Goal: Task Accomplishment & Management: Complete application form

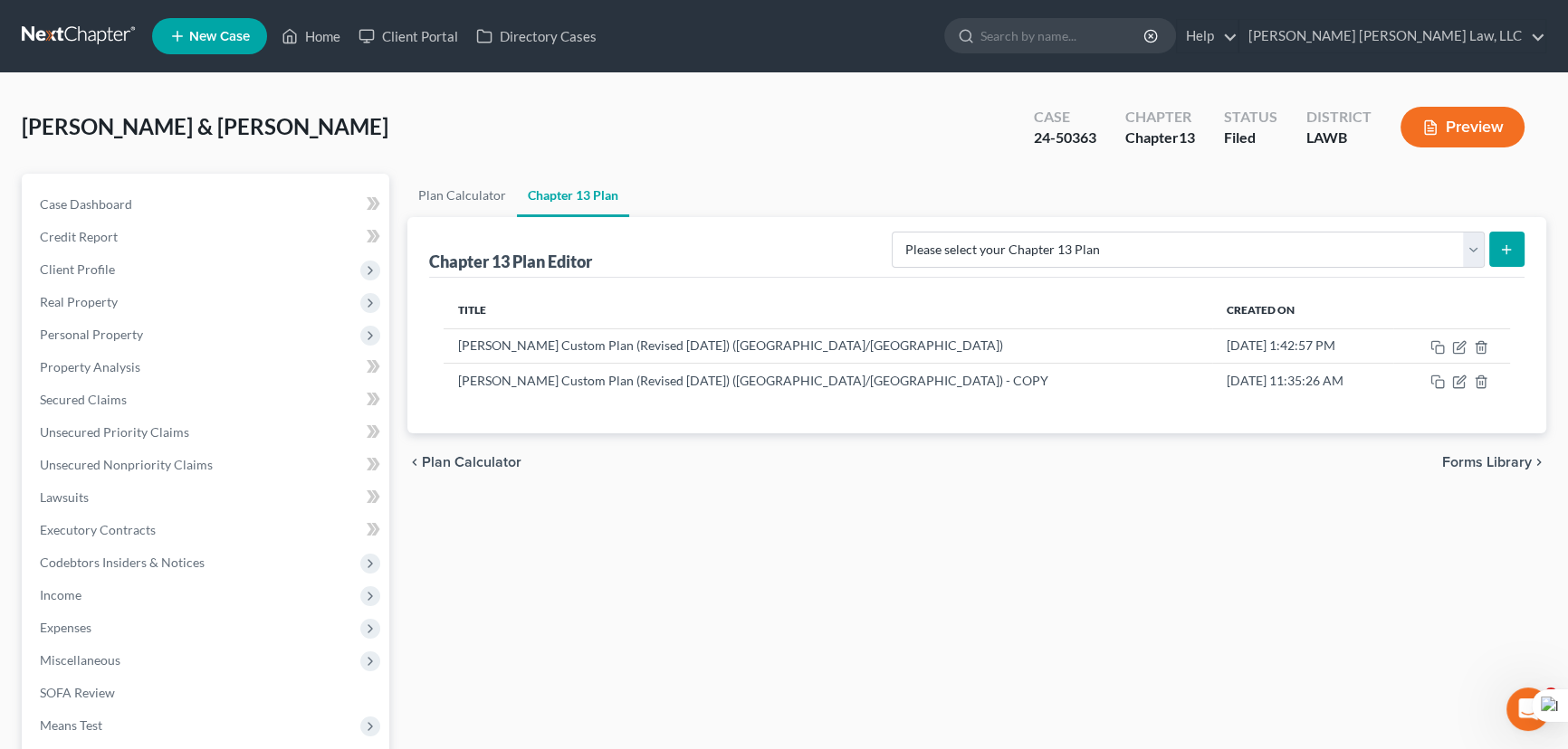
click at [73, 25] on link at bounding box center [79, 35] width 116 height 33
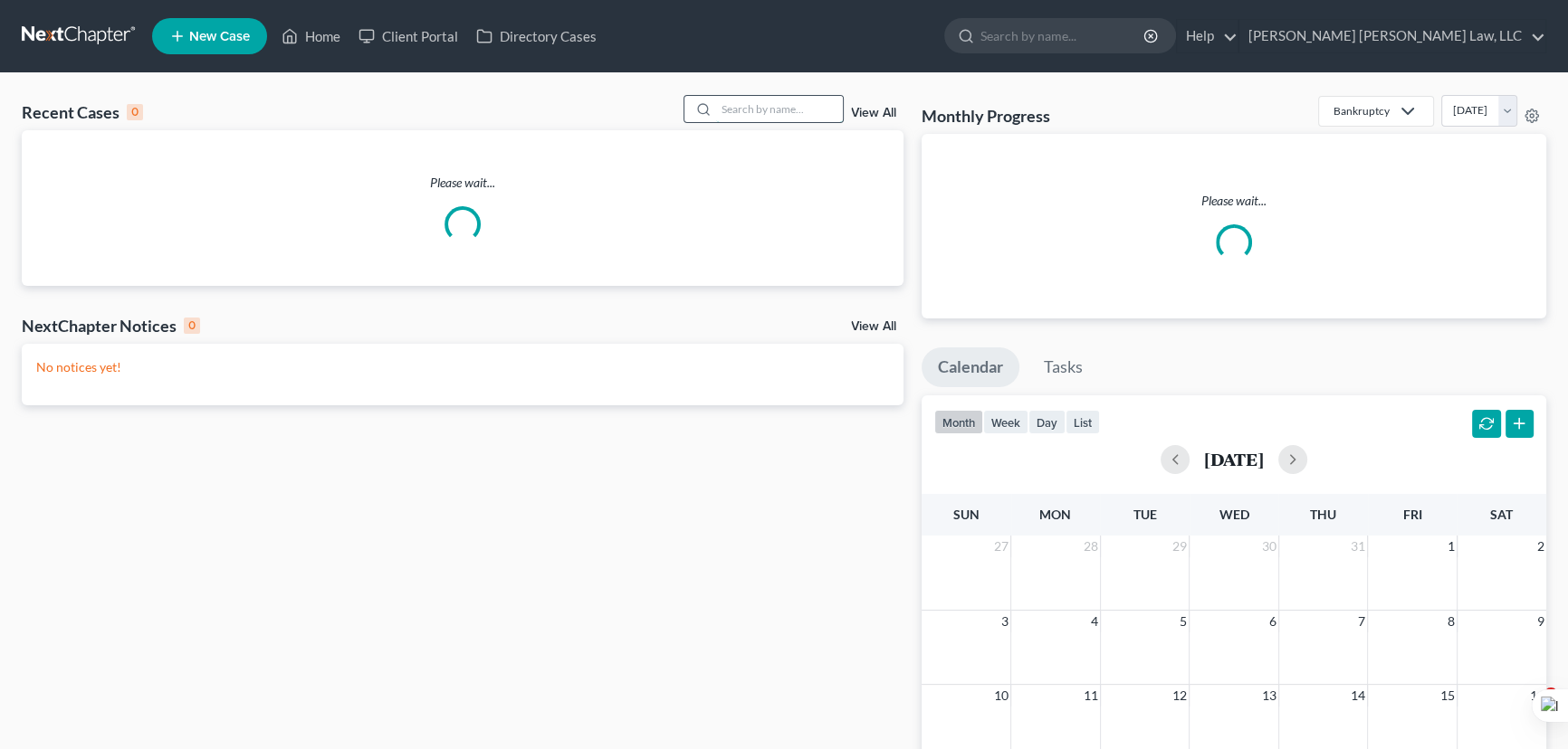
click at [755, 108] on input "search" at bounding box center [779, 109] width 126 height 26
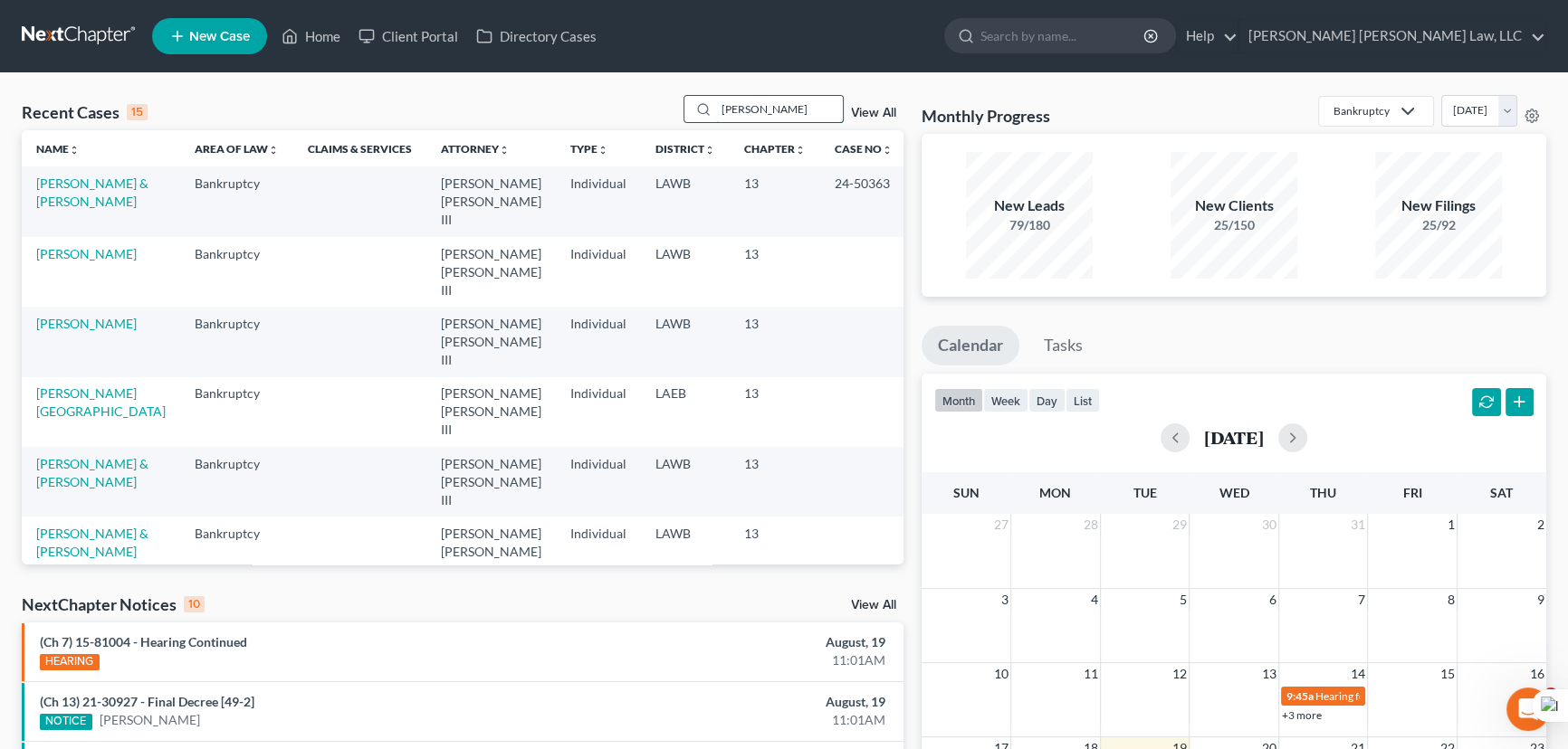
click at [805, 121] on input "pierce, martha" at bounding box center [779, 109] width 126 height 26
type input "pierce, martha"
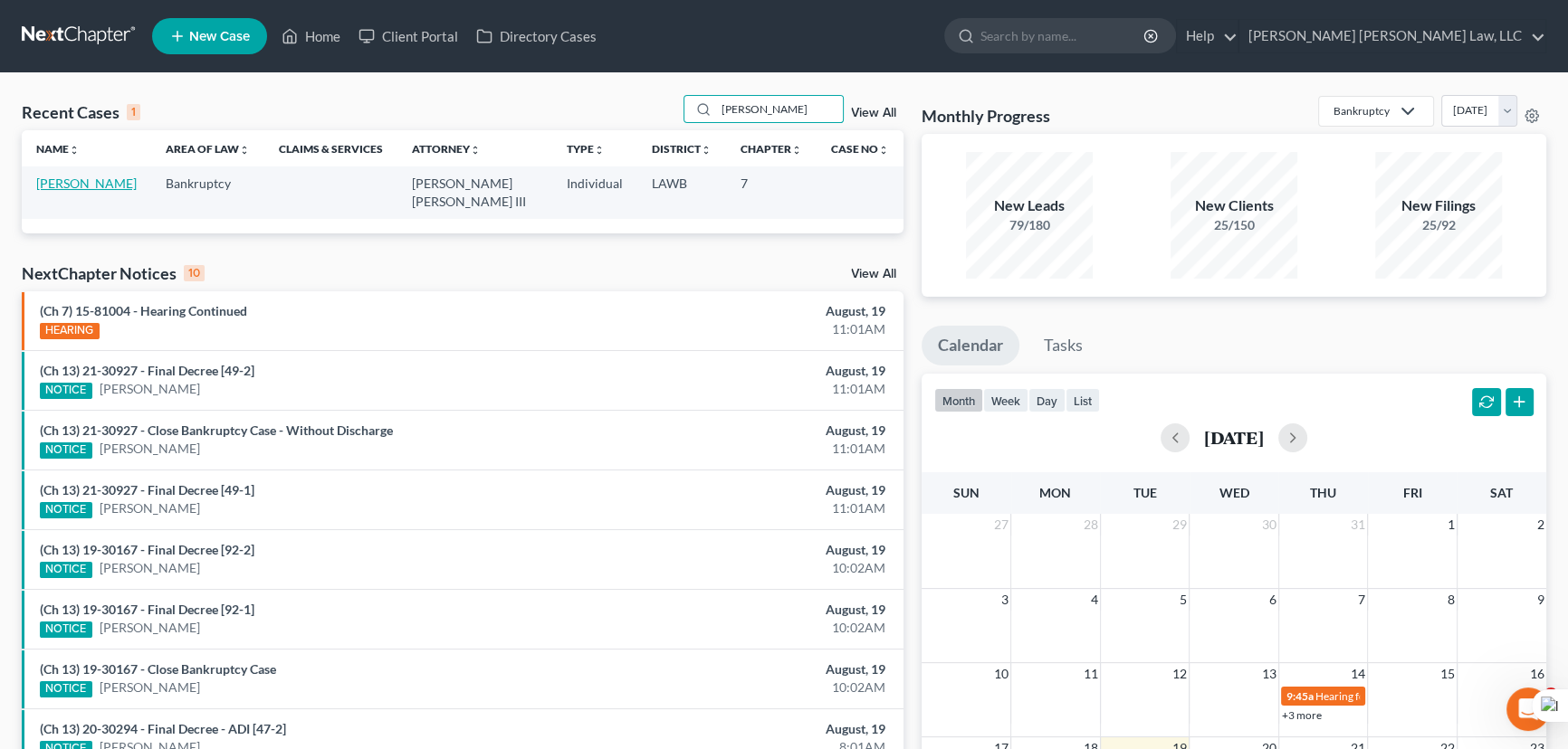
click at [99, 190] on link "[PERSON_NAME]" at bounding box center [86, 183] width 100 height 16
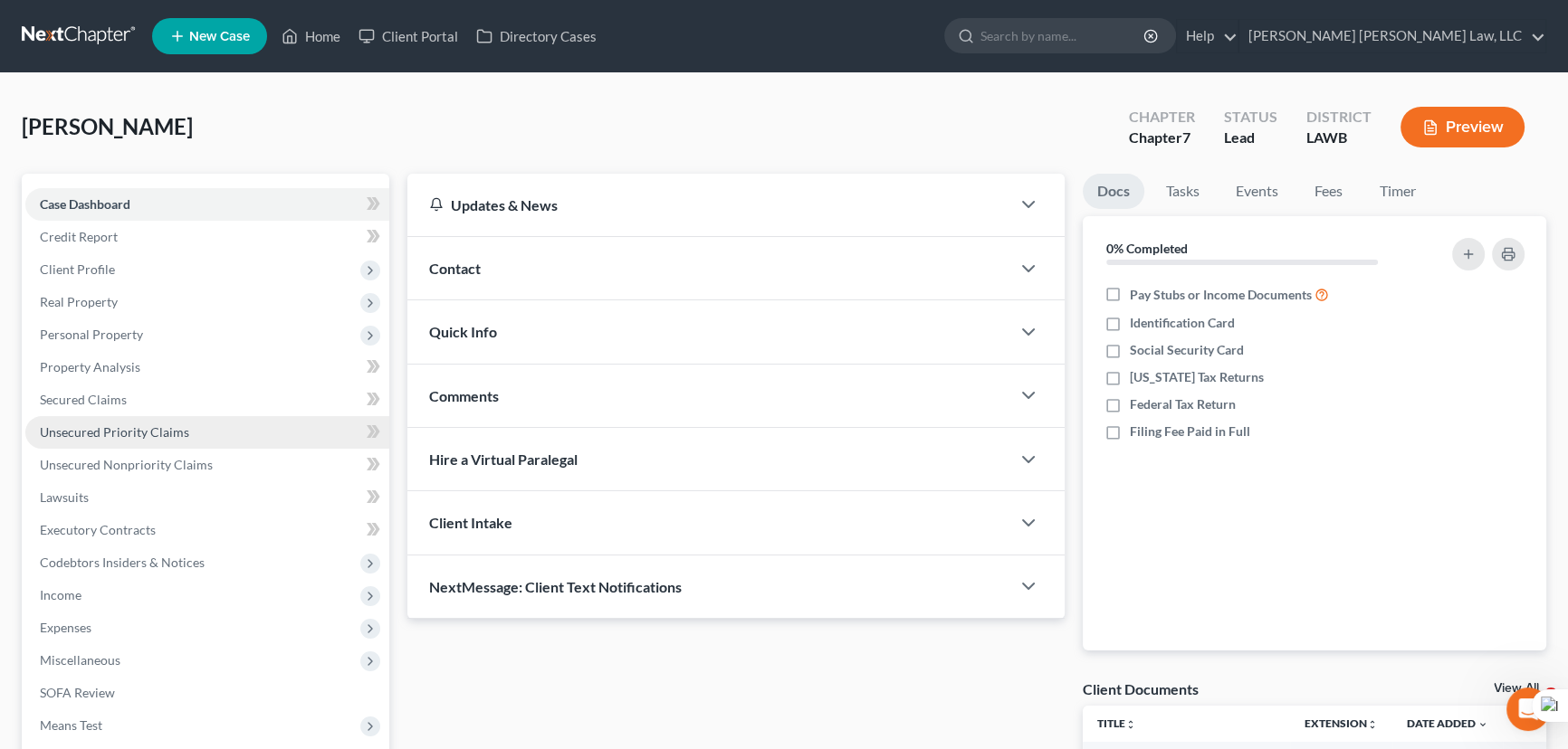
scroll to position [210, 0]
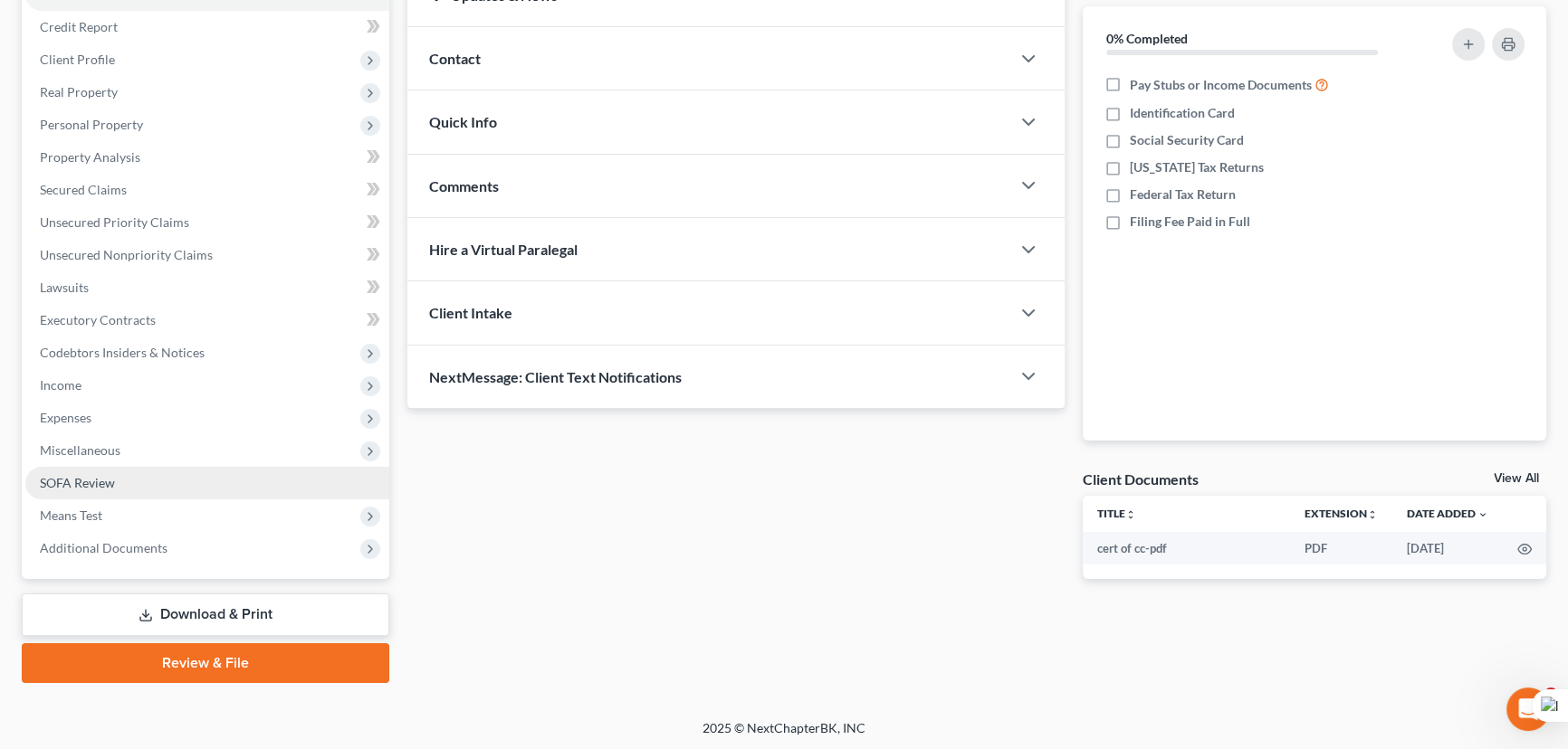
click at [112, 483] on span "SOFA Review" at bounding box center [77, 482] width 75 height 16
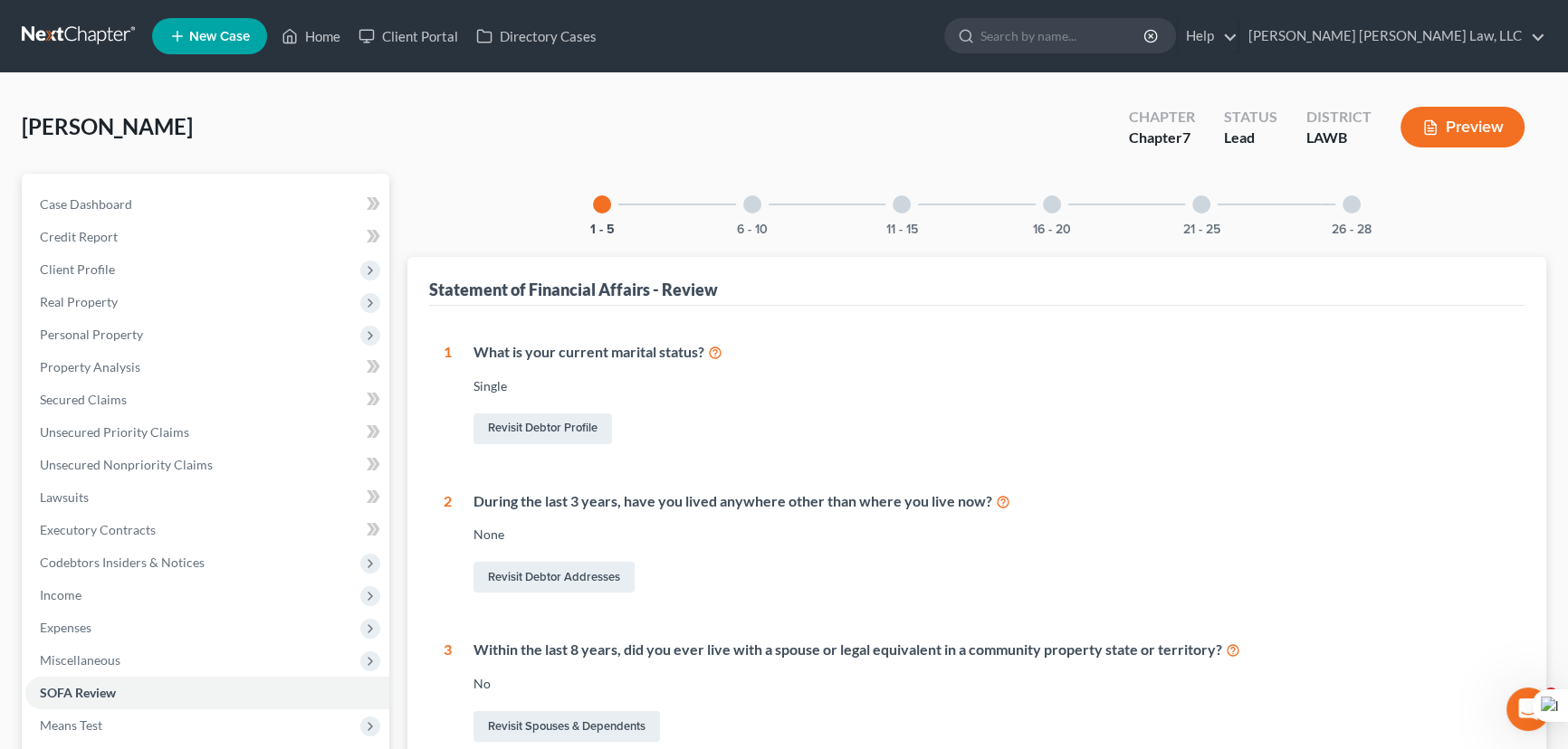
click at [1334, 190] on div "26 - 28" at bounding box center [1351, 204] width 61 height 61
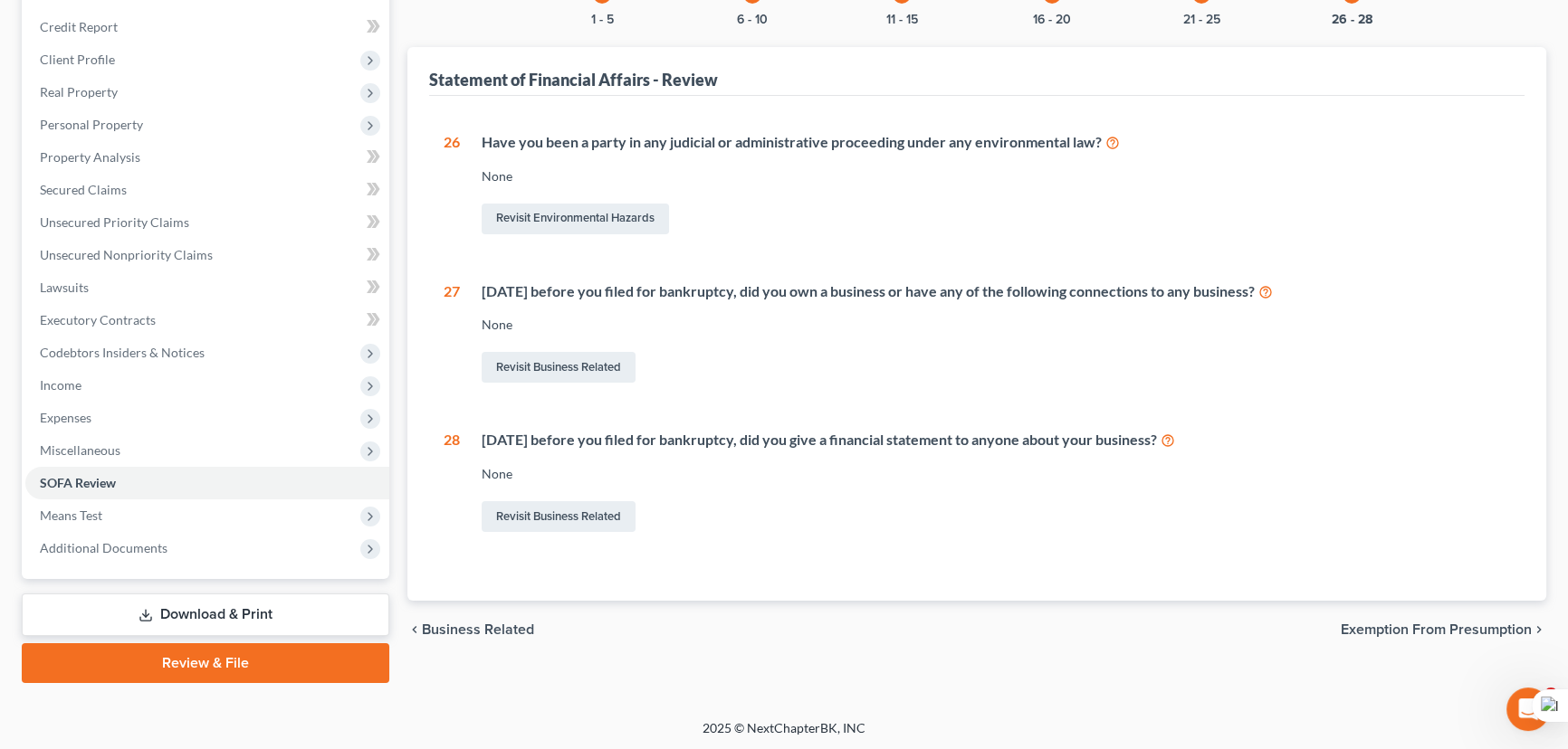
scroll to position [127, 0]
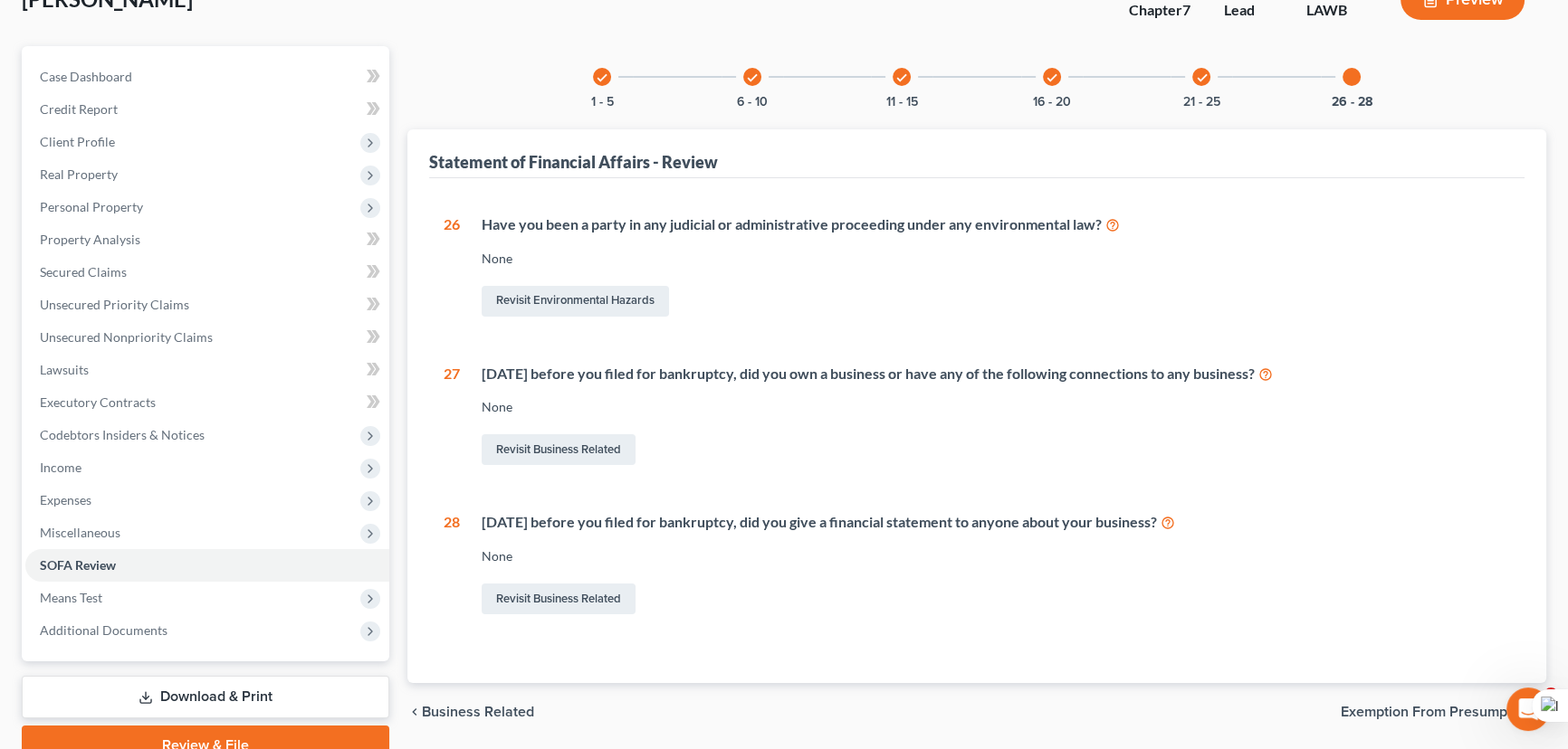
click at [1213, 78] on div "check 21 - 25" at bounding box center [1201, 77] width 61 height 61
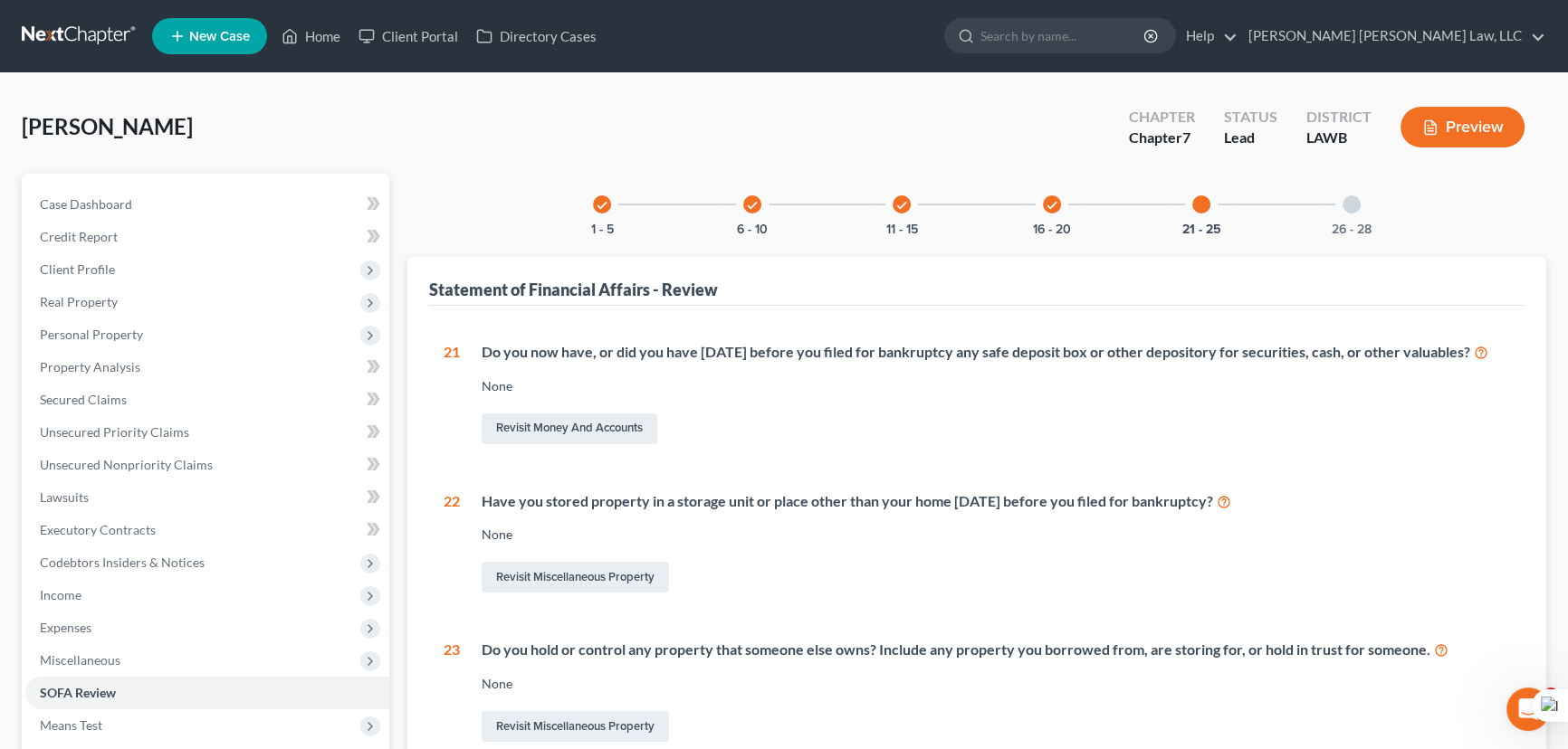
scroll to position [0, 0]
click at [1054, 199] on icon "check" at bounding box center [1052, 205] width 13 height 13
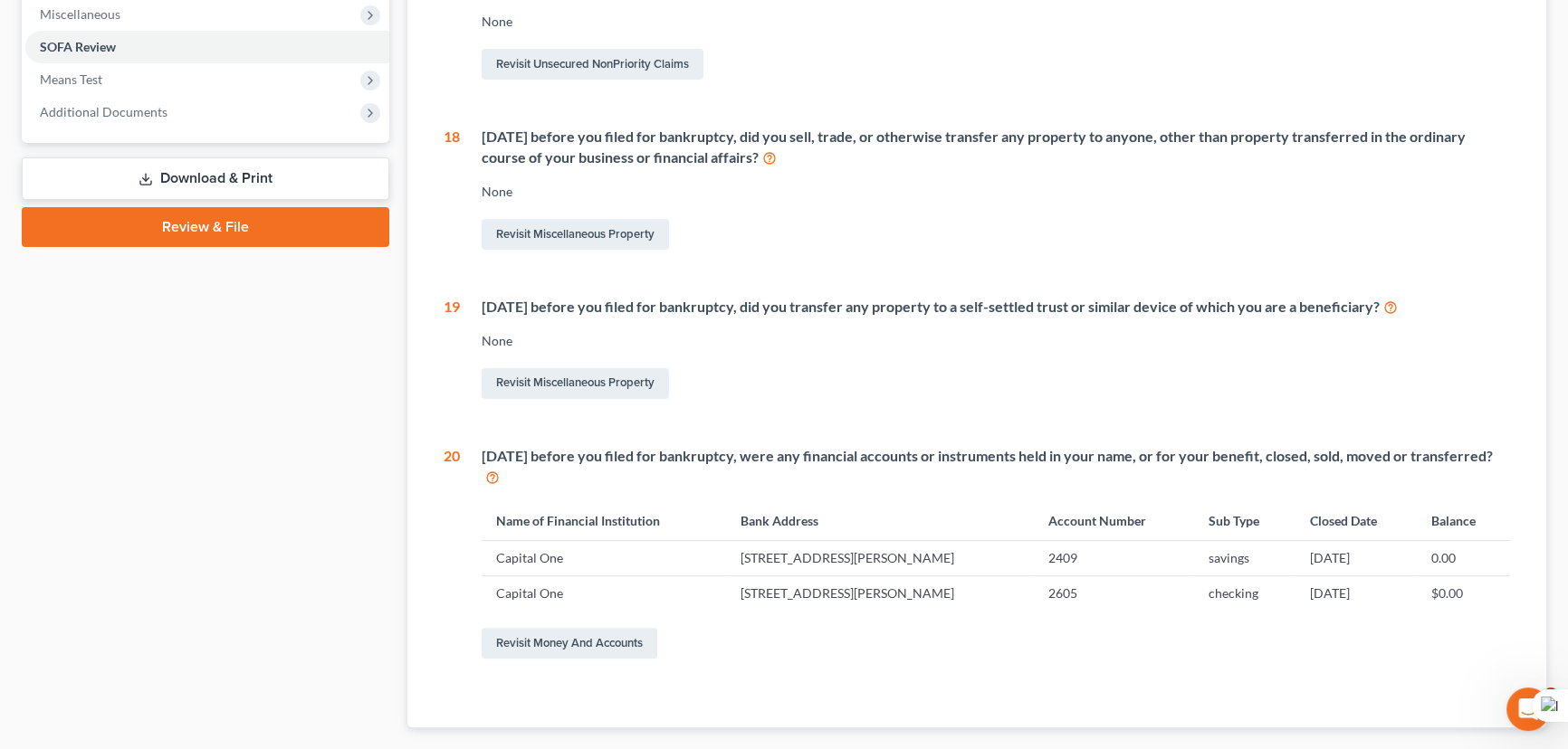
scroll to position [658, 0]
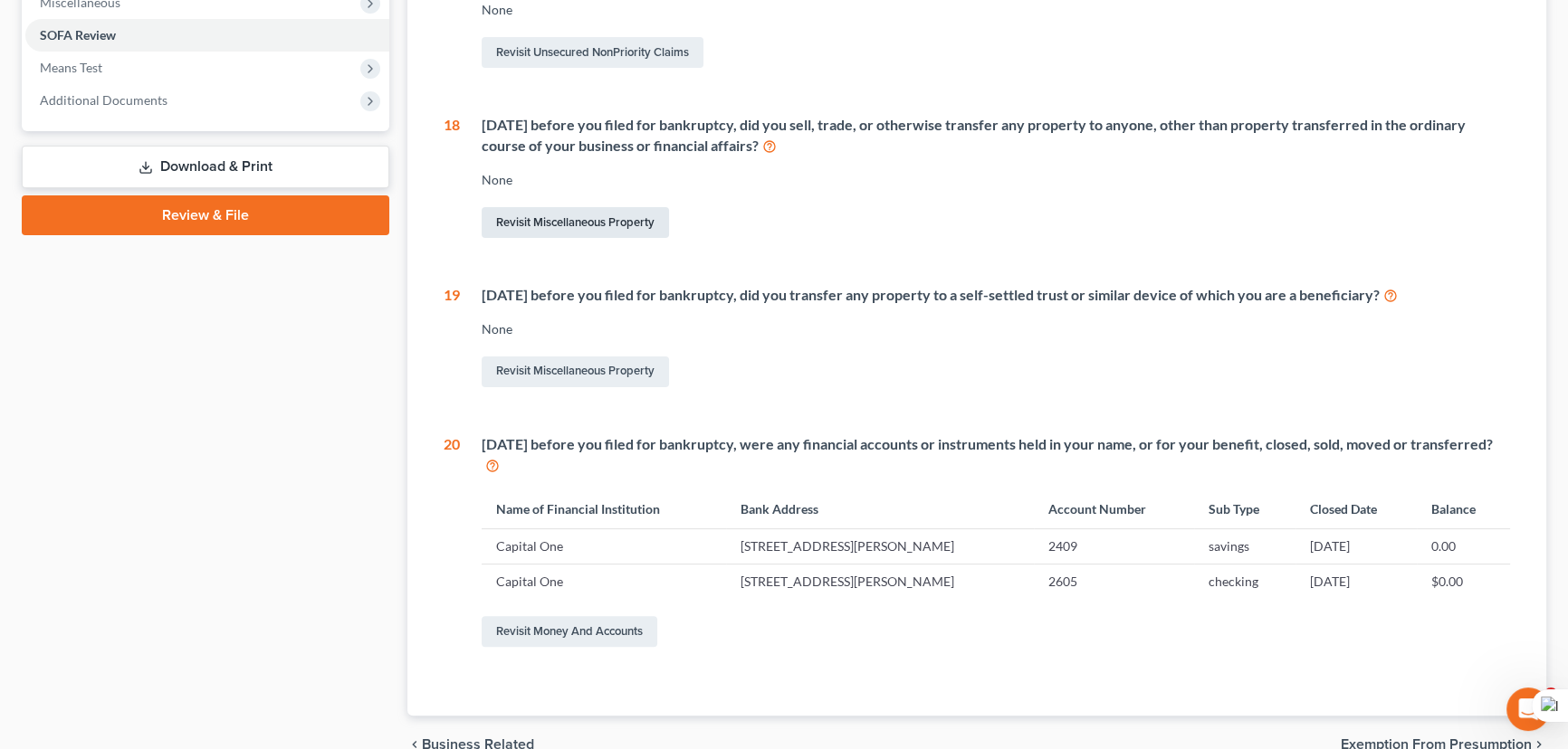
click at [650, 222] on link "Revisit Miscellaneous Property" at bounding box center [575, 222] width 188 height 31
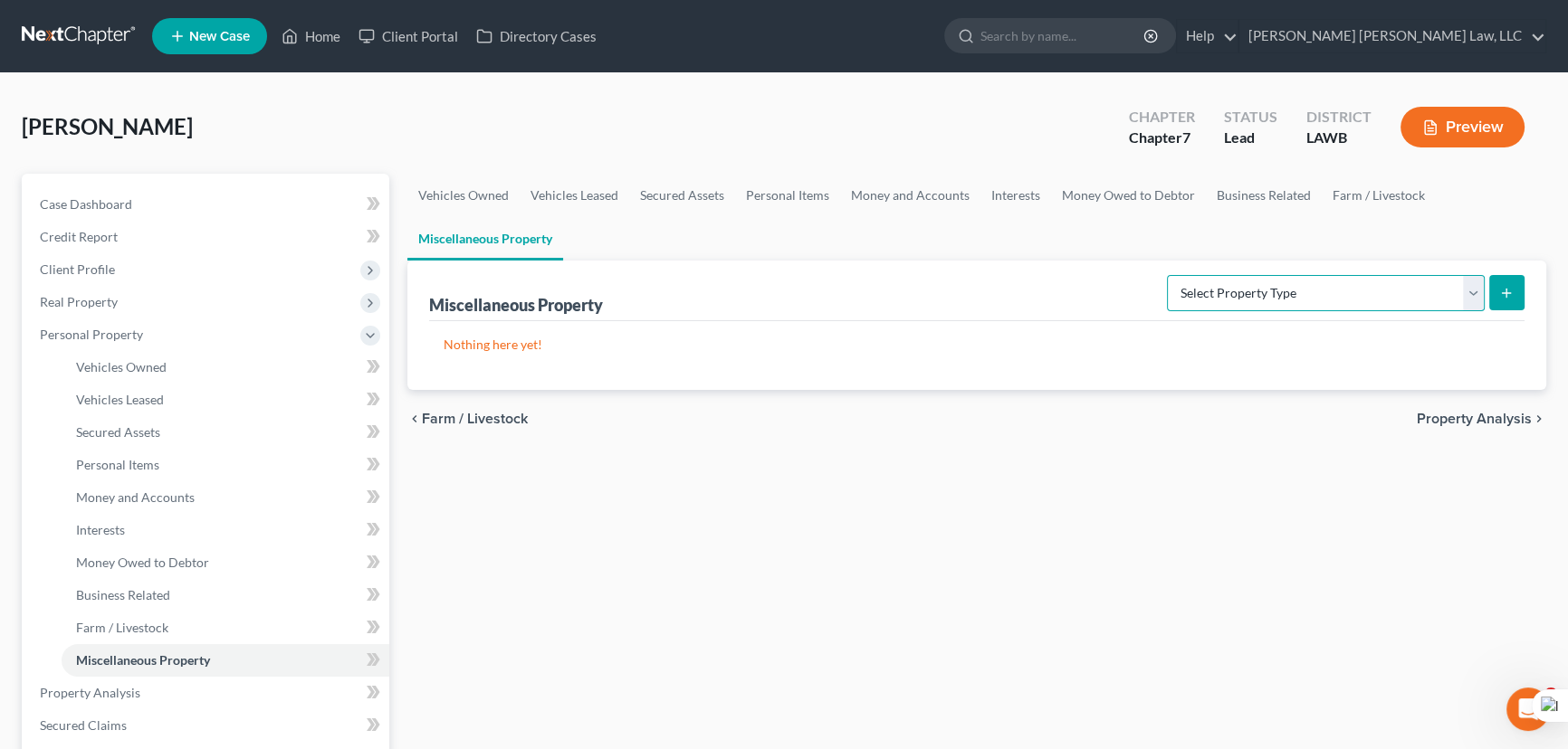
click at [1286, 278] on select "Select Property Type Assigned for Creditor Benefit Within 1 Year (SOFA: 12) Hol…" at bounding box center [1325, 293] width 318 height 36
select select "transferred"
click at [1166, 275] on select "Select Property Type Assigned for Creditor Benefit Within 1 Year (SOFA: 12) Hol…" at bounding box center [1325, 293] width 318 height 36
click at [1498, 288] on button "submit" at bounding box center [1507, 293] width 35 height 35
select select "Ordinary (within 2 years)"
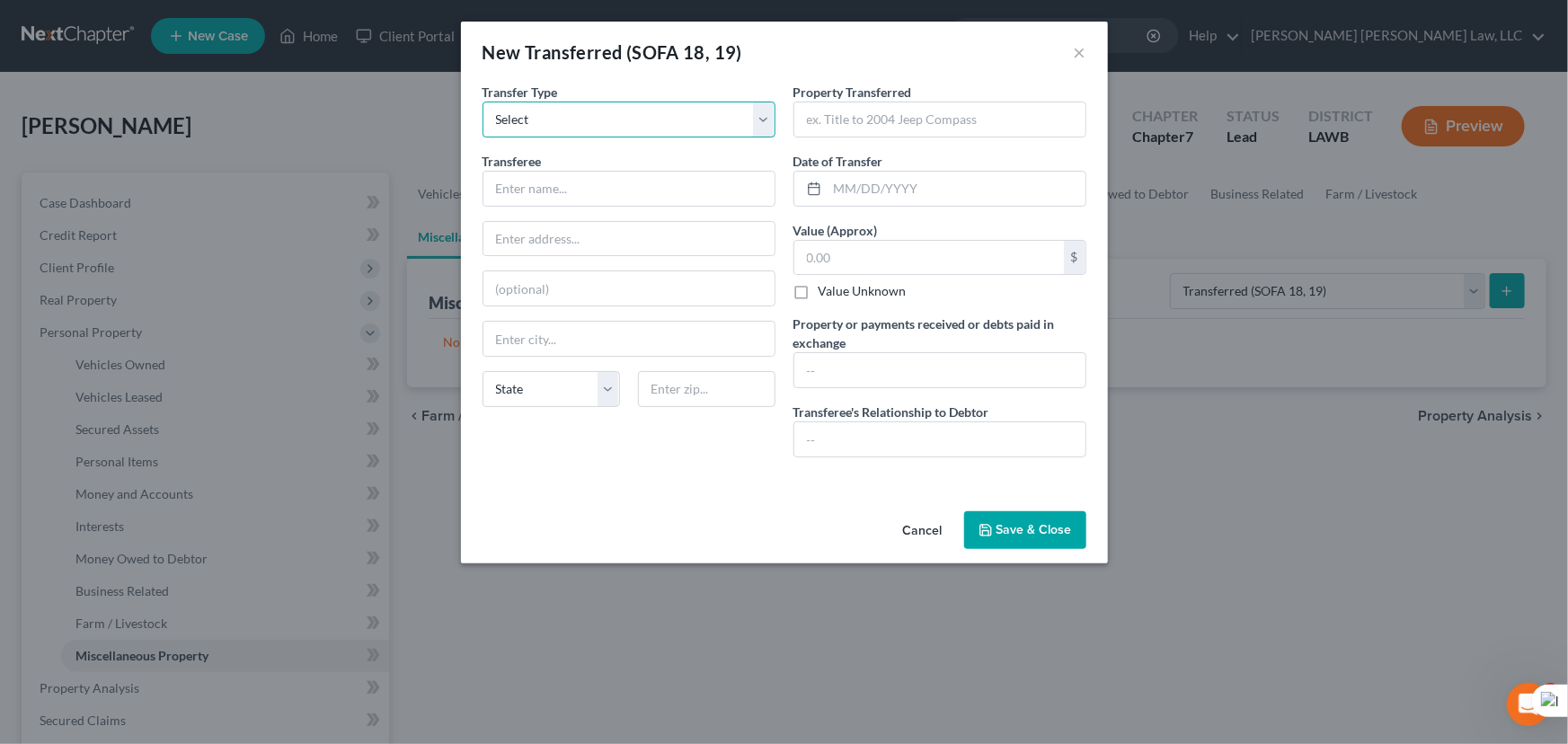
click at [665, 132] on select "Select Ordinary (within 2 years) Within 10 Years" at bounding box center [628, 119] width 293 height 36
click at [483, 102] on select "Select Ordinary (within 2 years) Within 10 Years" at bounding box center [628, 119] width 293 height 36
click at [632, 107] on select "Select Ordinary (within 2 years) Within 10 Years" at bounding box center [628, 119] width 293 height 36
click at [483, 102] on select "Select Ordinary (within 2 years) Within 10 Years" at bounding box center [628, 119] width 293 height 36
click at [627, 180] on input "text" at bounding box center [629, 188] width 292 height 34
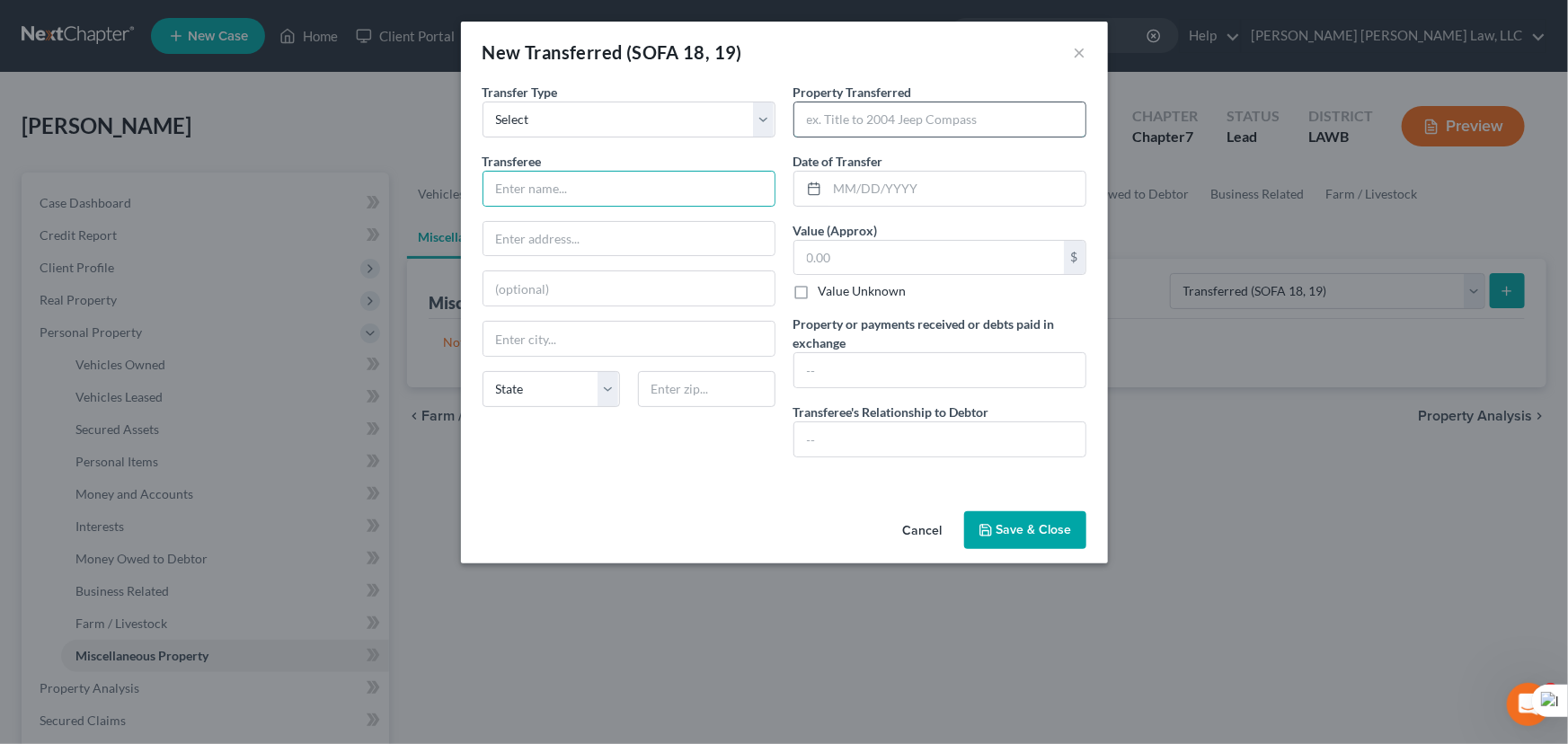
click at [939, 117] on input "text" at bounding box center [940, 119] width 292 height 34
click at [848, 181] on input "text" at bounding box center [956, 188] width 257 height 34
click at [832, 250] on input "text" at bounding box center [929, 258] width 269 height 34
click at [844, 366] on input "text" at bounding box center [940, 370] width 292 height 34
click at [846, 422] on div at bounding box center [940, 439] width 293 height 36
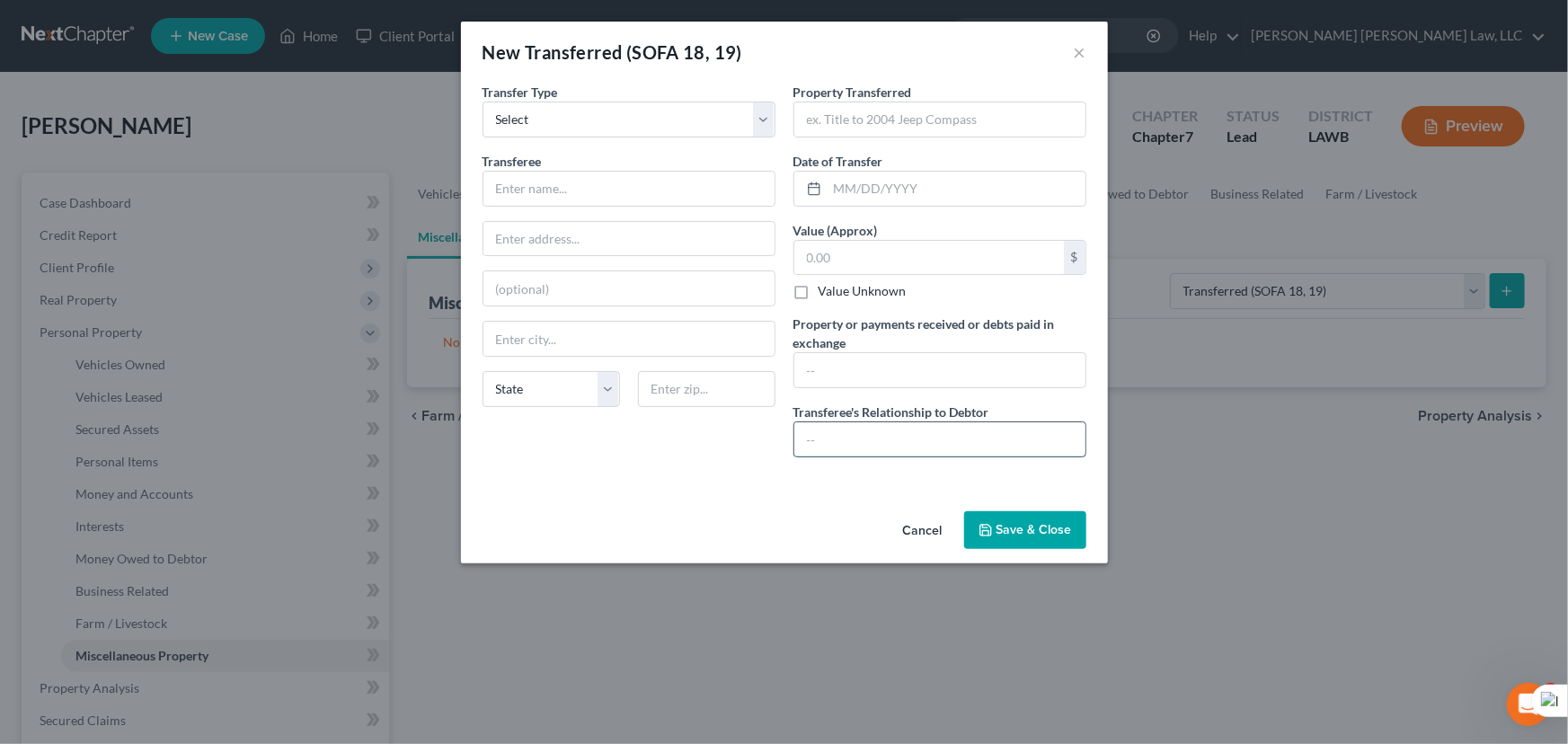
click at [853, 429] on input "text" at bounding box center [940, 439] width 292 height 34
click at [920, 169] on div "Date of Transfer *" at bounding box center [940, 179] width 293 height 54
click at [924, 188] on input "text" at bounding box center [956, 188] width 257 height 34
type input "08/12/2024"
click at [590, 174] on input "text" at bounding box center [629, 188] width 292 height 34
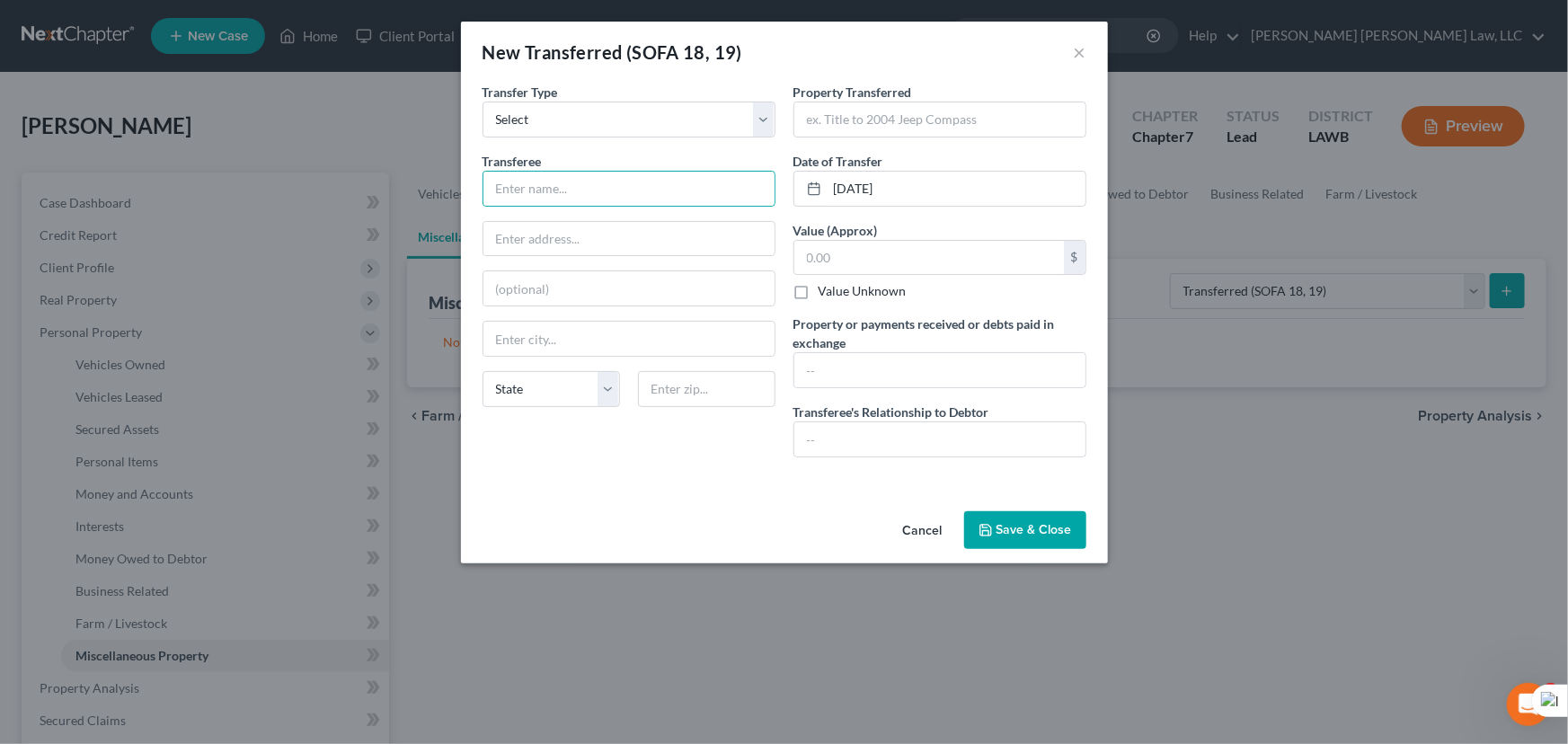
click at [940, 237] on div "Value (Approx) $ Value Unknown Balance Undetermined $ Value Unknown" at bounding box center [940, 261] width 293 height 80
click at [931, 256] on input "text" at bounding box center [929, 258] width 269 height 34
type input "15,000"
click at [680, 192] on input "text" at bounding box center [629, 188] width 292 height 34
type input "Karen Merrill"
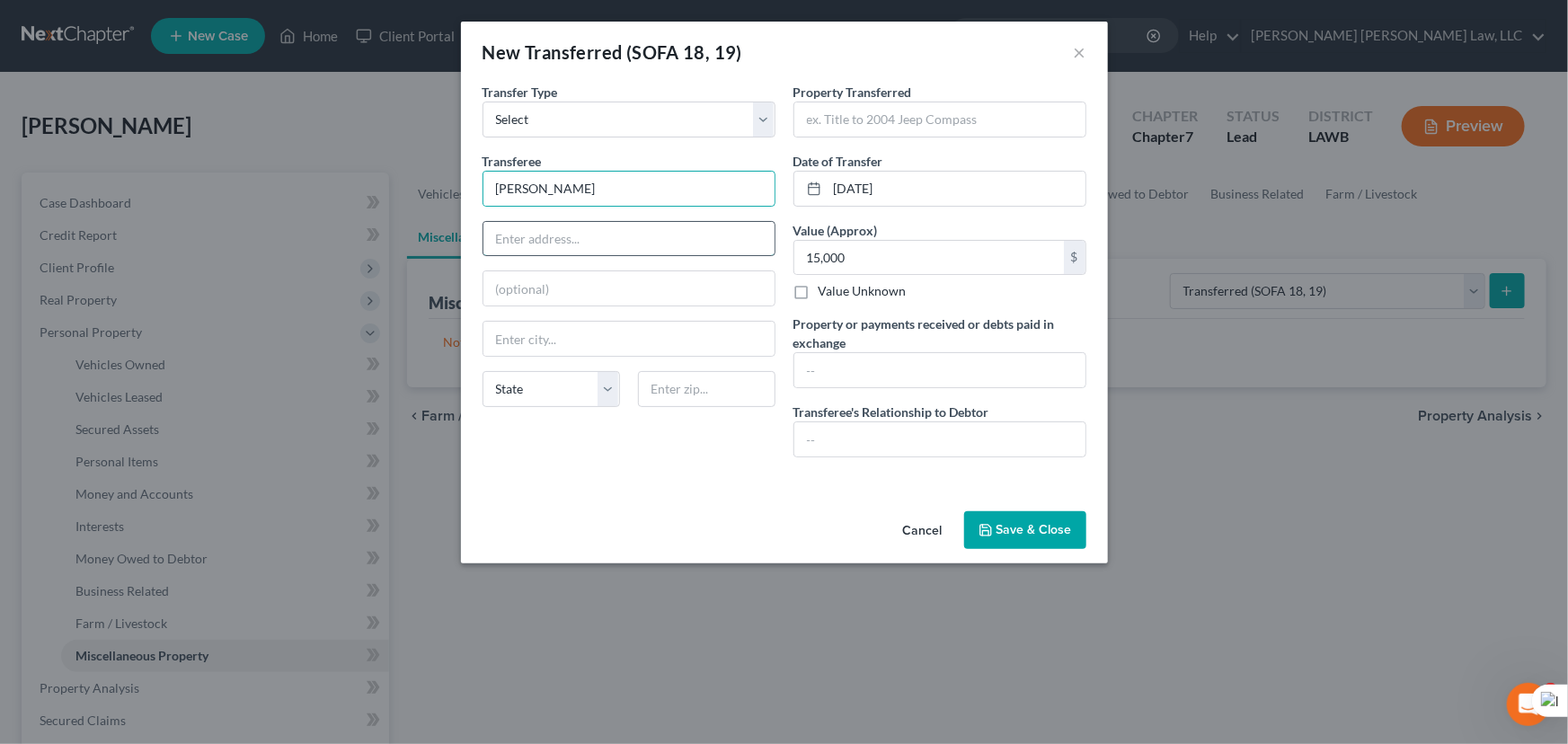
click at [606, 223] on input "text" at bounding box center [629, 239] width 292 height 34
type input "318 Phils Ln"
type input "#63"
type input "Lake Charles"
select select "19"
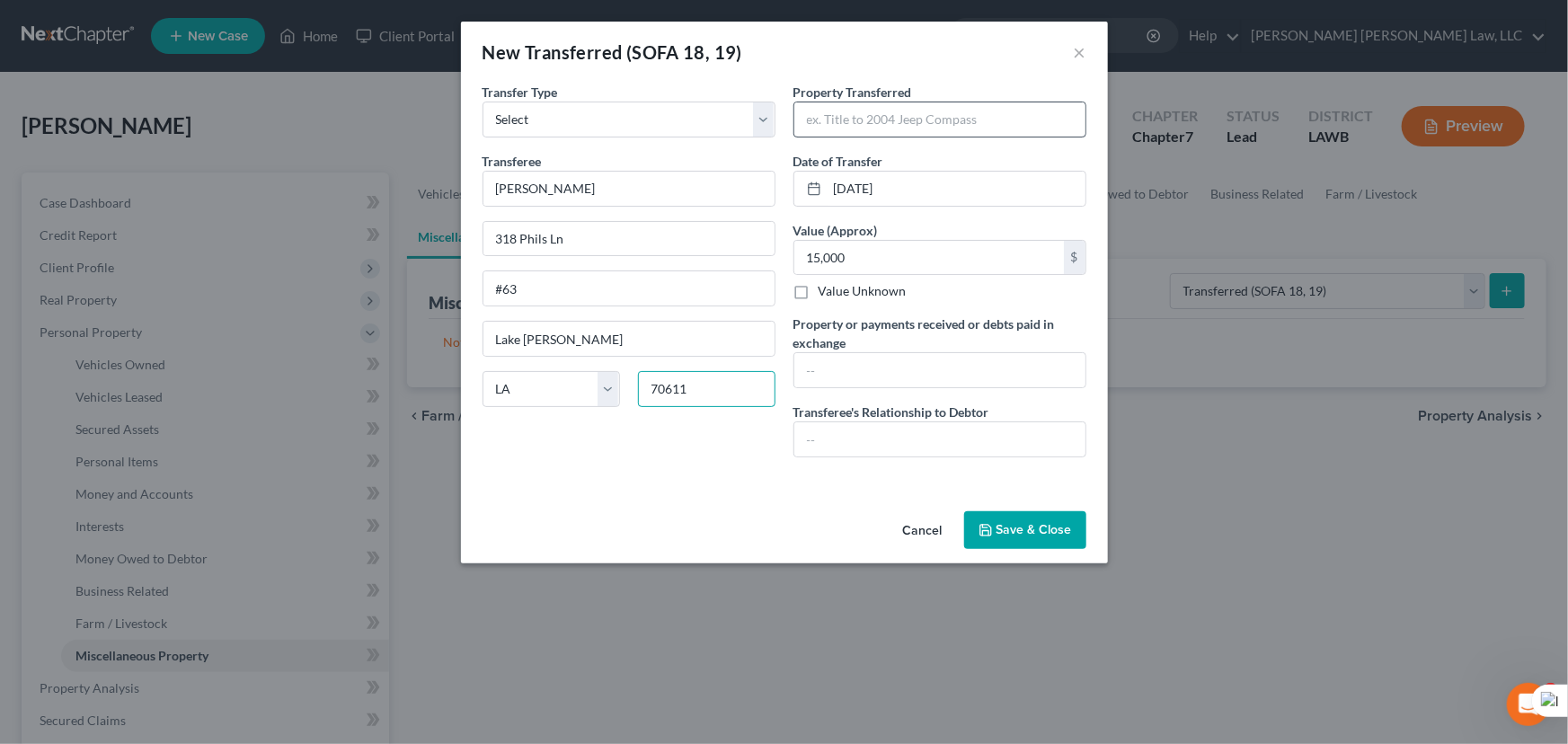
type input "70611"
click at [1015, 108] on input "text" at bounding box center [940, 119] width 292 height 34
click at [875, 122] on input "318 Phils Ln, Lake Charles, LA 70611" at bounding box center [940, 119] width 292 height 34
type input "318 Phils Ln, Apt 63, Lake Charles, LA 70611"
drag, startPoint x: 959, startPoint y: 368, endPoint x: 960, endPoint y: 386, distance: 18.0
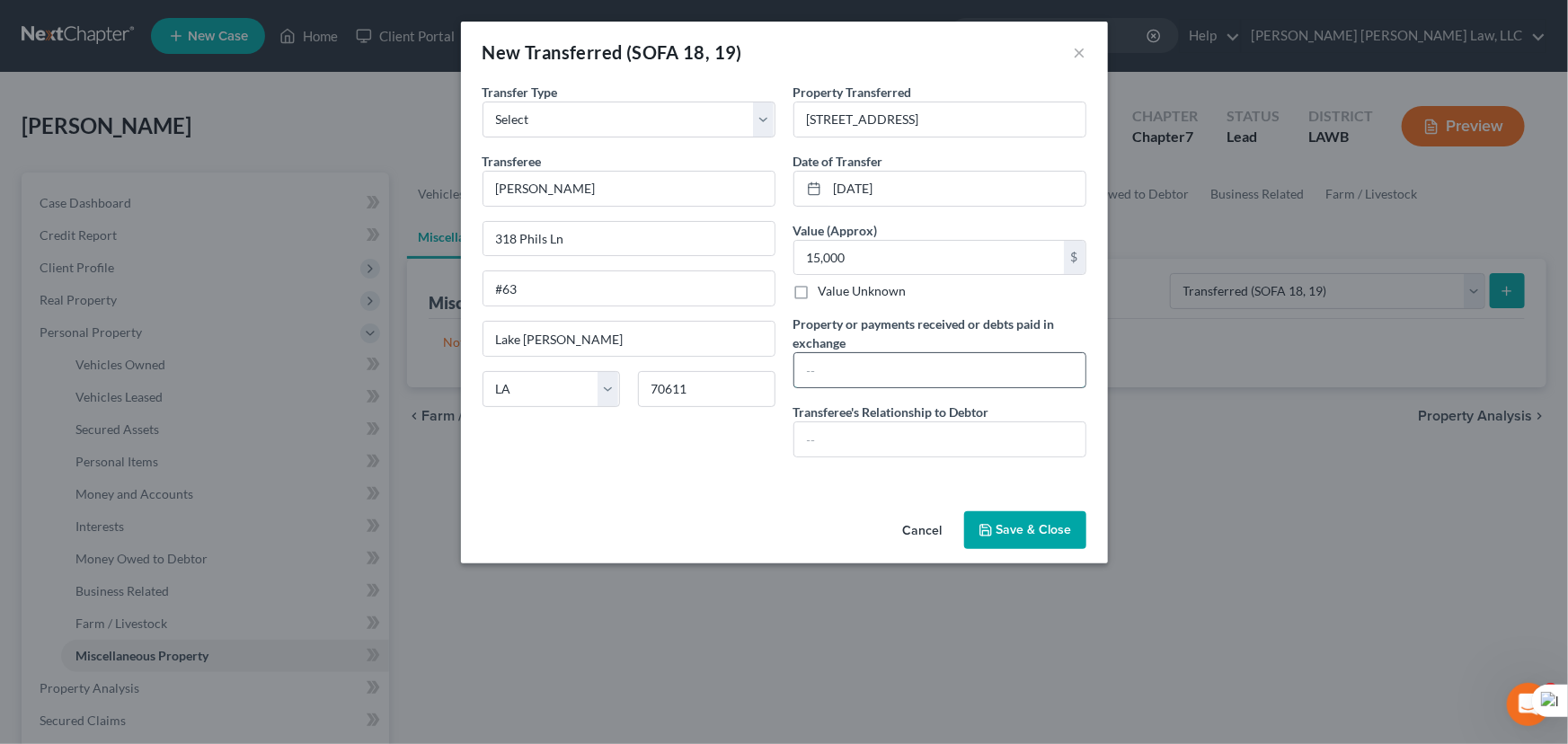
click at [959, 369] on input "text" at bounding box center [940, 370] width 292 height 34
click at [950, 432] on input "text" at bounding box center [940, 439] width 292 height 34
click at [901, 359] on input "text" at bounding box center [940, 370] width 292 height 34
click at [1021, 354] on input "Property was transferred back to Martha Pierce on" at bounding box center [940, 370] width 292 height 34
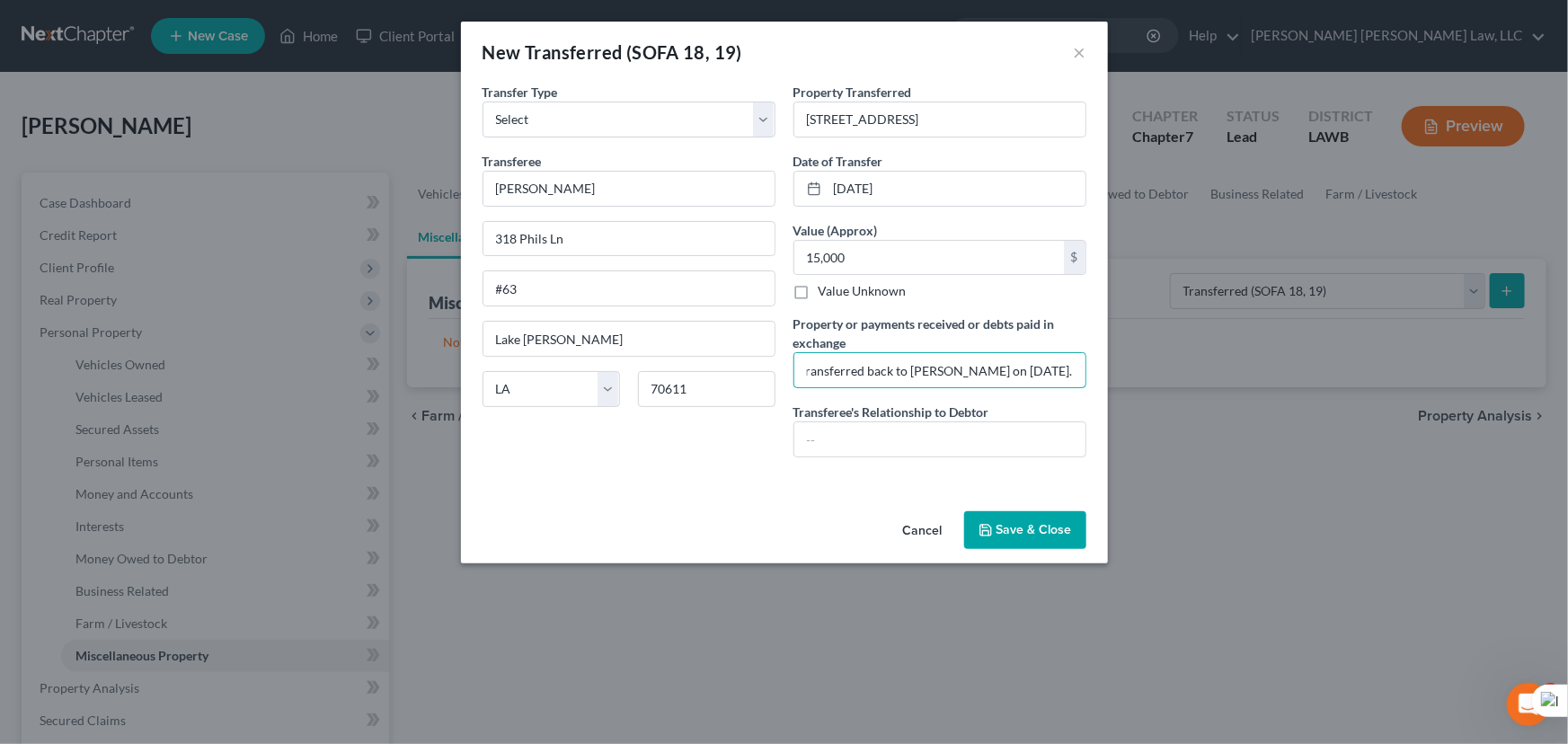
type input "Property was transferred back to Martha Pierce on 06/04/2025."
click at [1046, 521] on button "Save & Close" at bounding box center [1025, 530] width 122 height 38
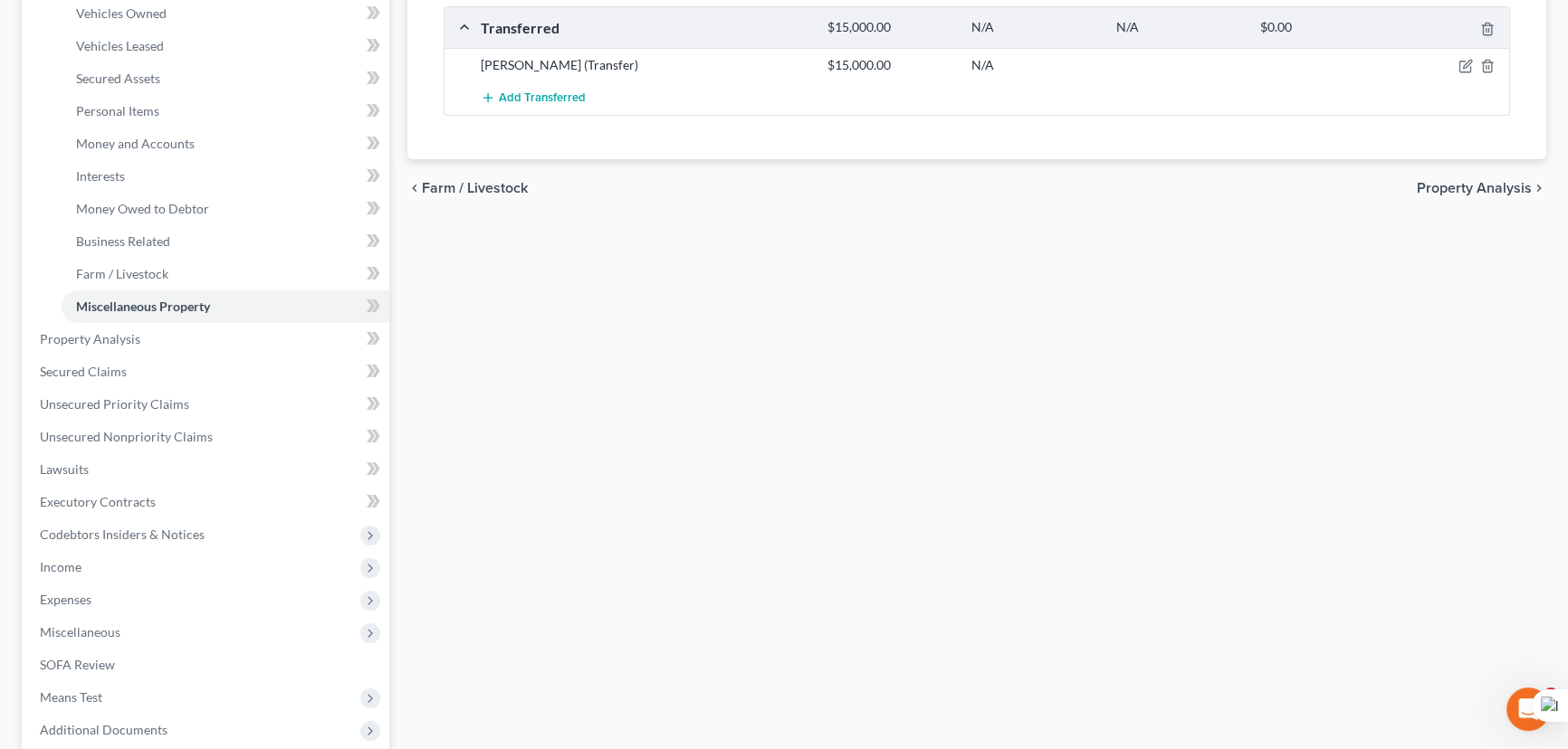
scroll to position [411, 0]
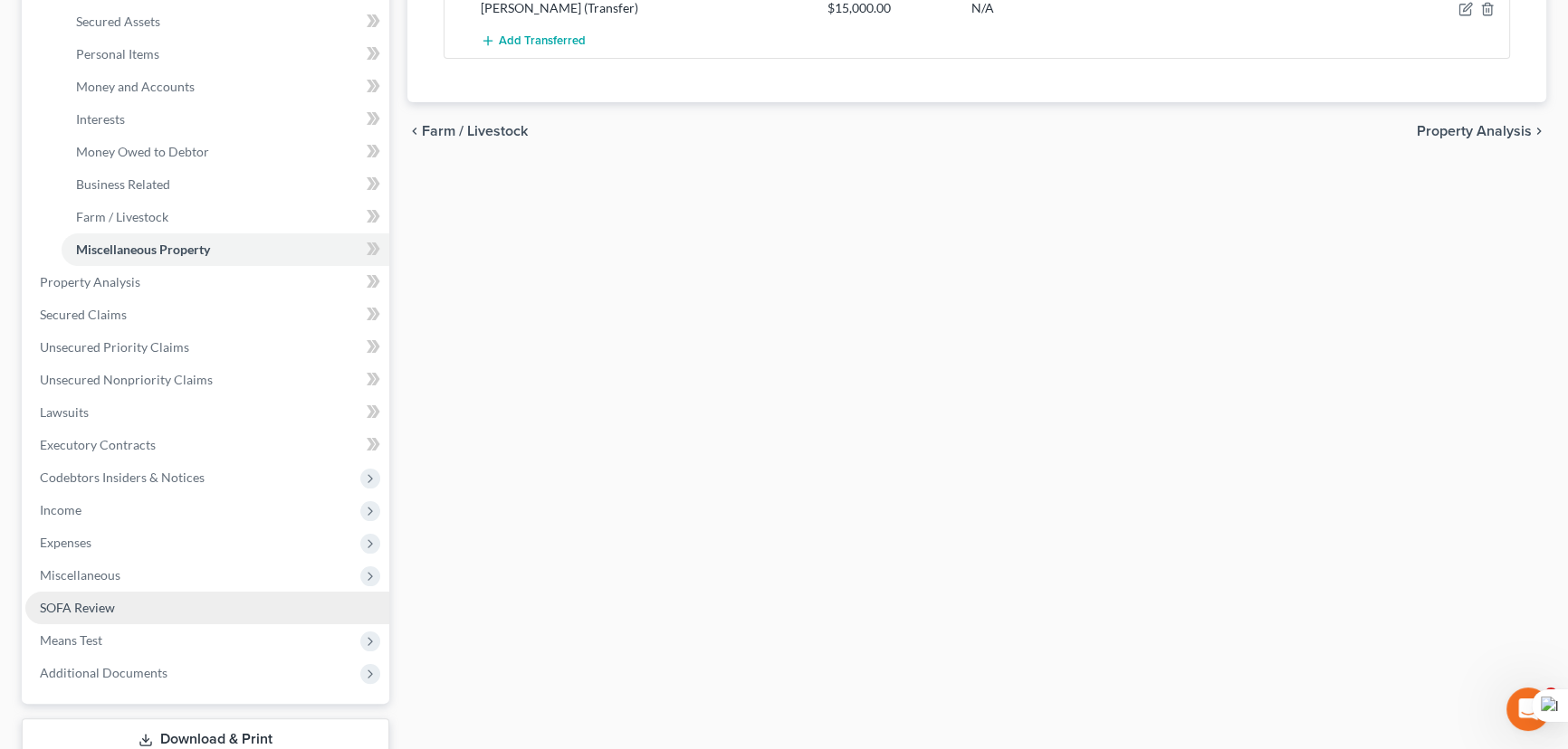
click at [163, 597] on link "SOFA Review" at bounding box center [206, 608] width 363 height 33
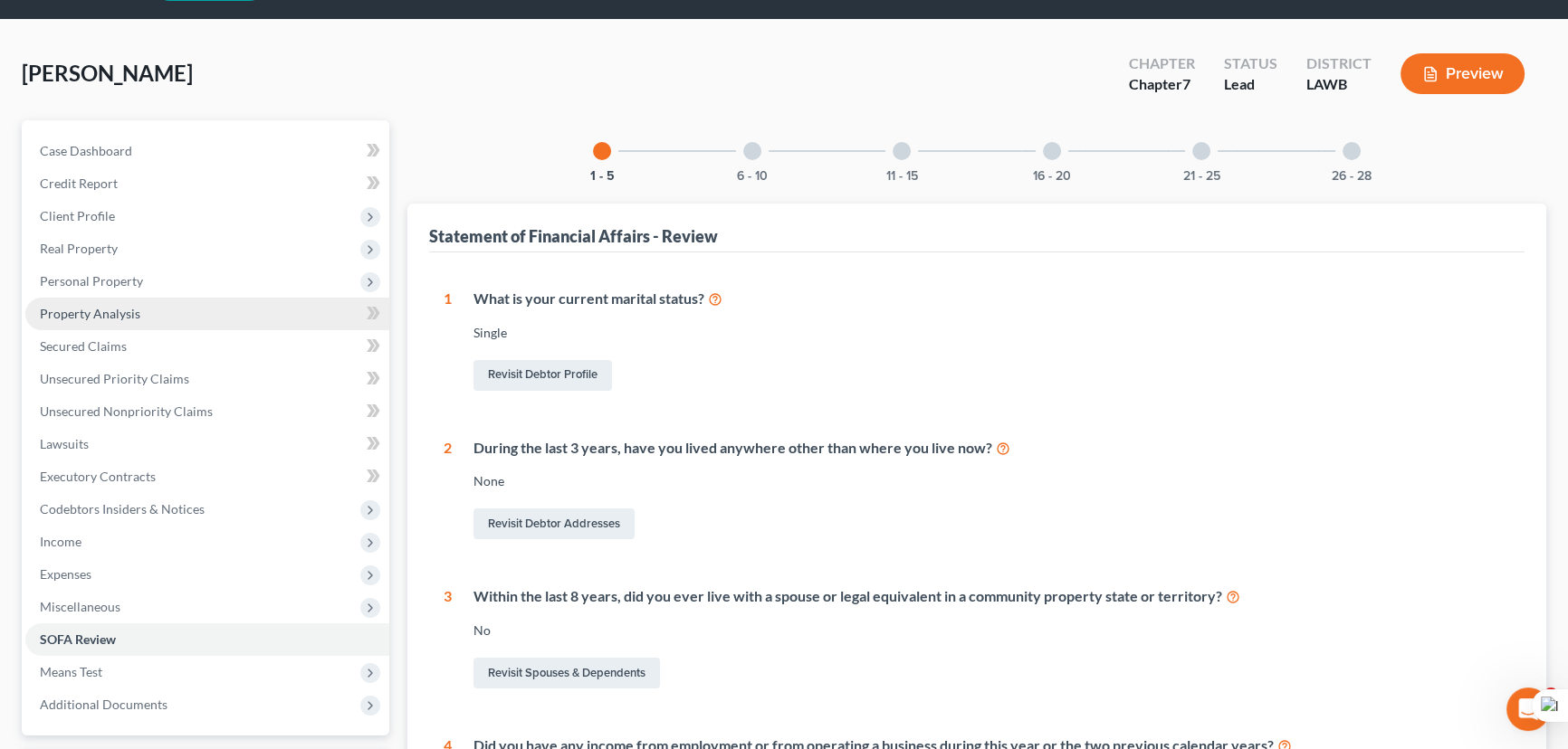
scroll to position [82, 0]
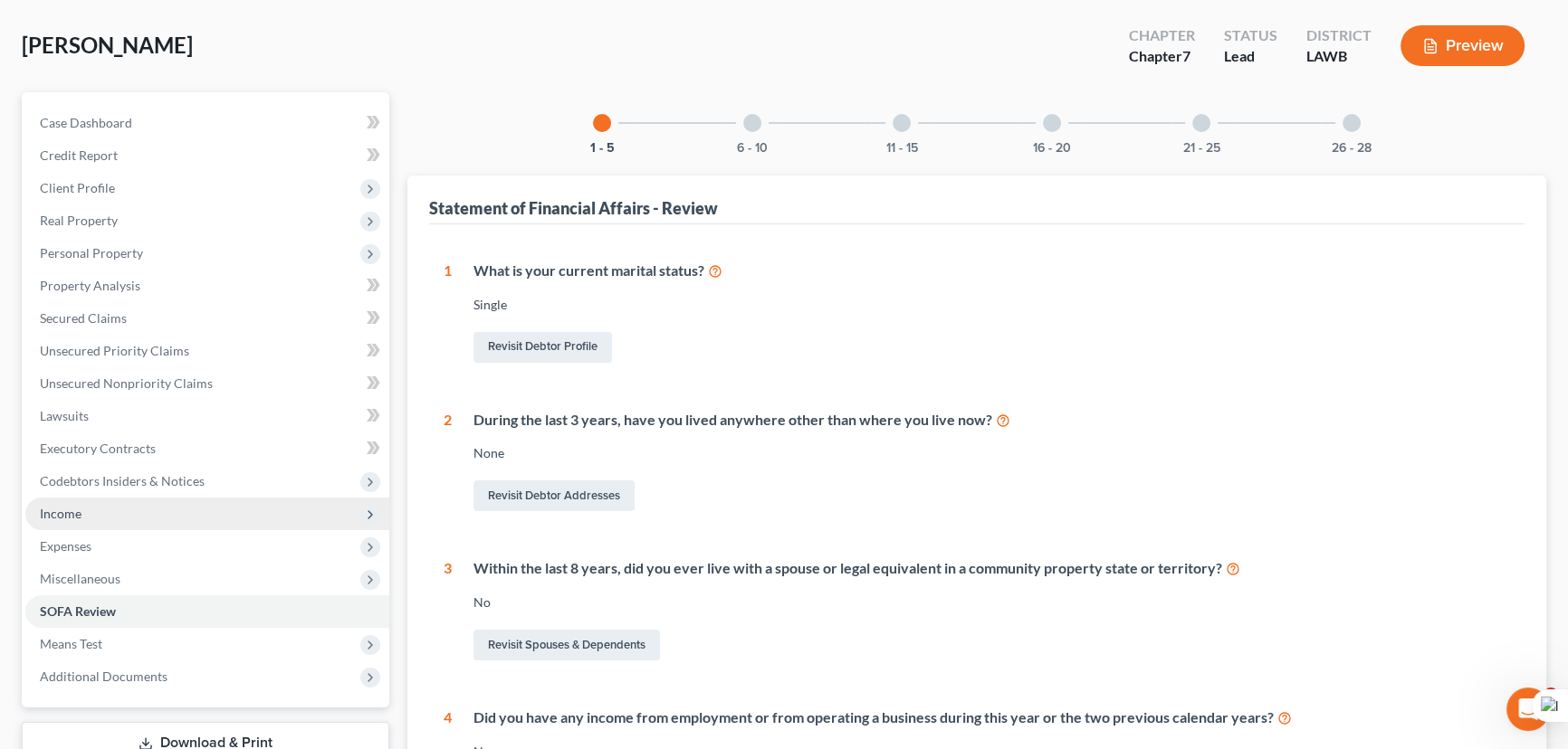
click at [191, 516] on span "Income" at bounding box center [206, 514] width 363 height 33
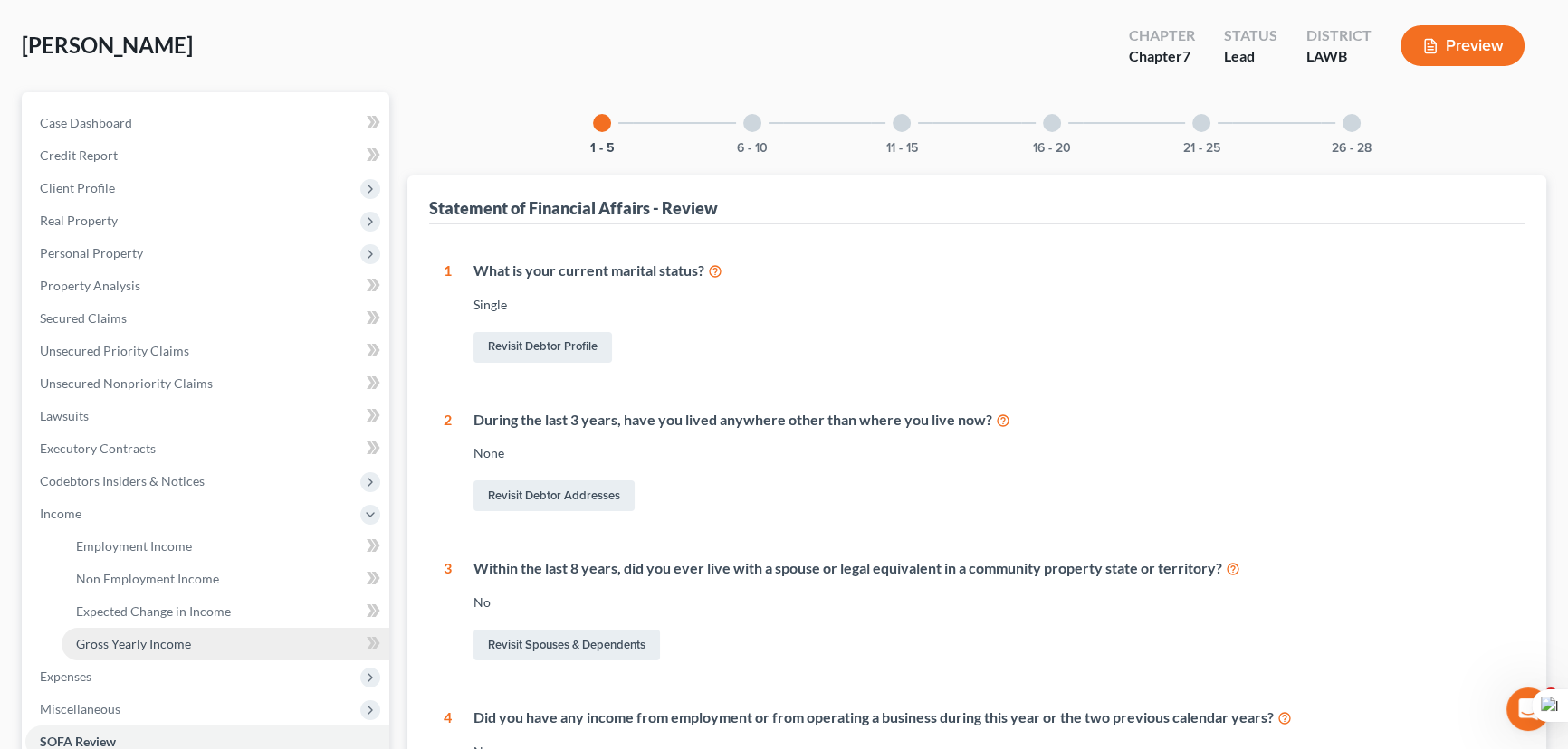
click at [203, 647] on link "Gross Yearly Income" at bounding box center [225, 644] width 328 height 33
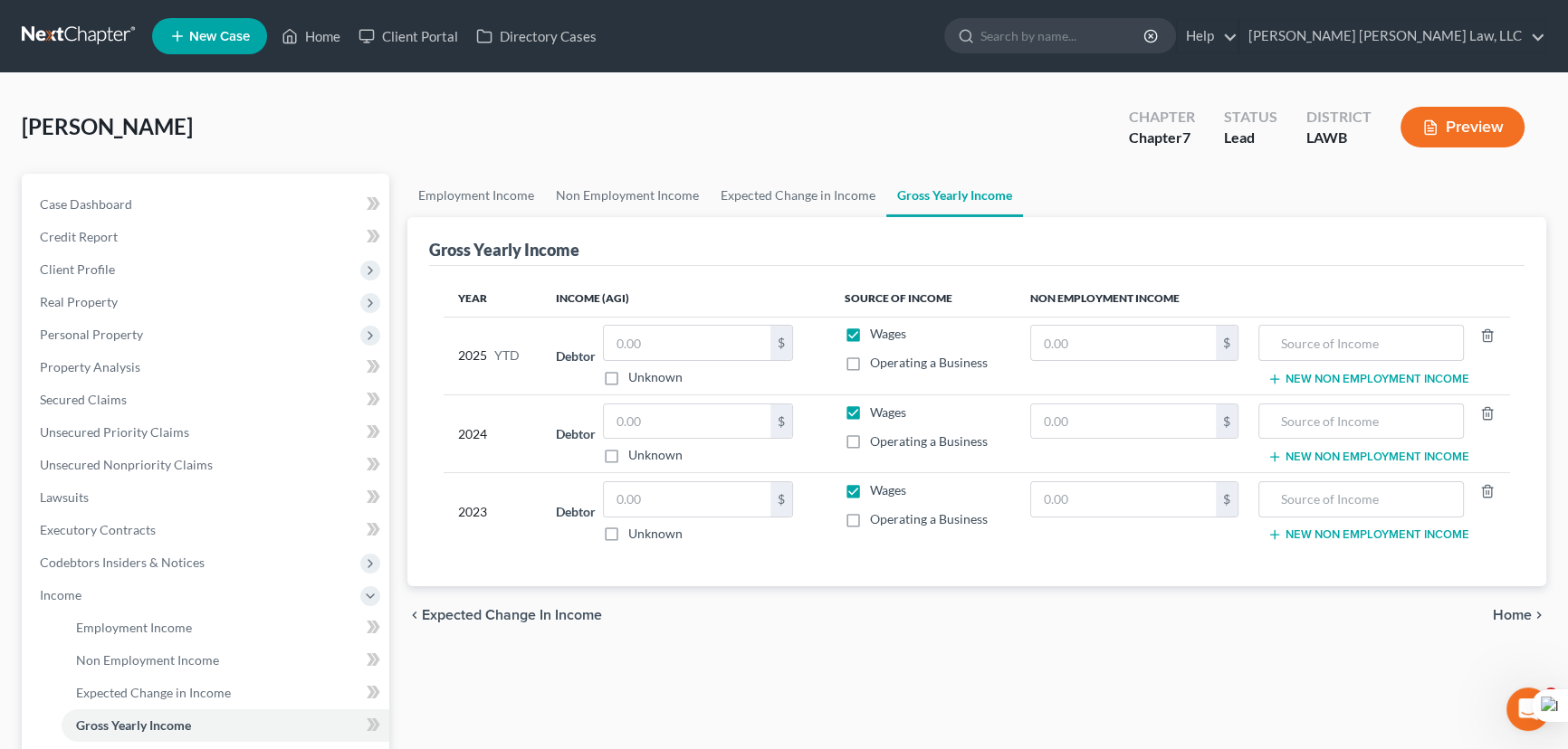
click at [870, 328] on label "Wages" at bounding box center [888, 334] width 36 height 18
click at [877, 328] on input "Wages" at bounding box center [883, 331] width 12 height 12
checkbox input "false"
click at [870, 410] on label "Wages" at bounding box center [888, 412] width 36 height 18
click at [877, 410] on input "Wages" at bounding box center [883, 409] width 12 height 12
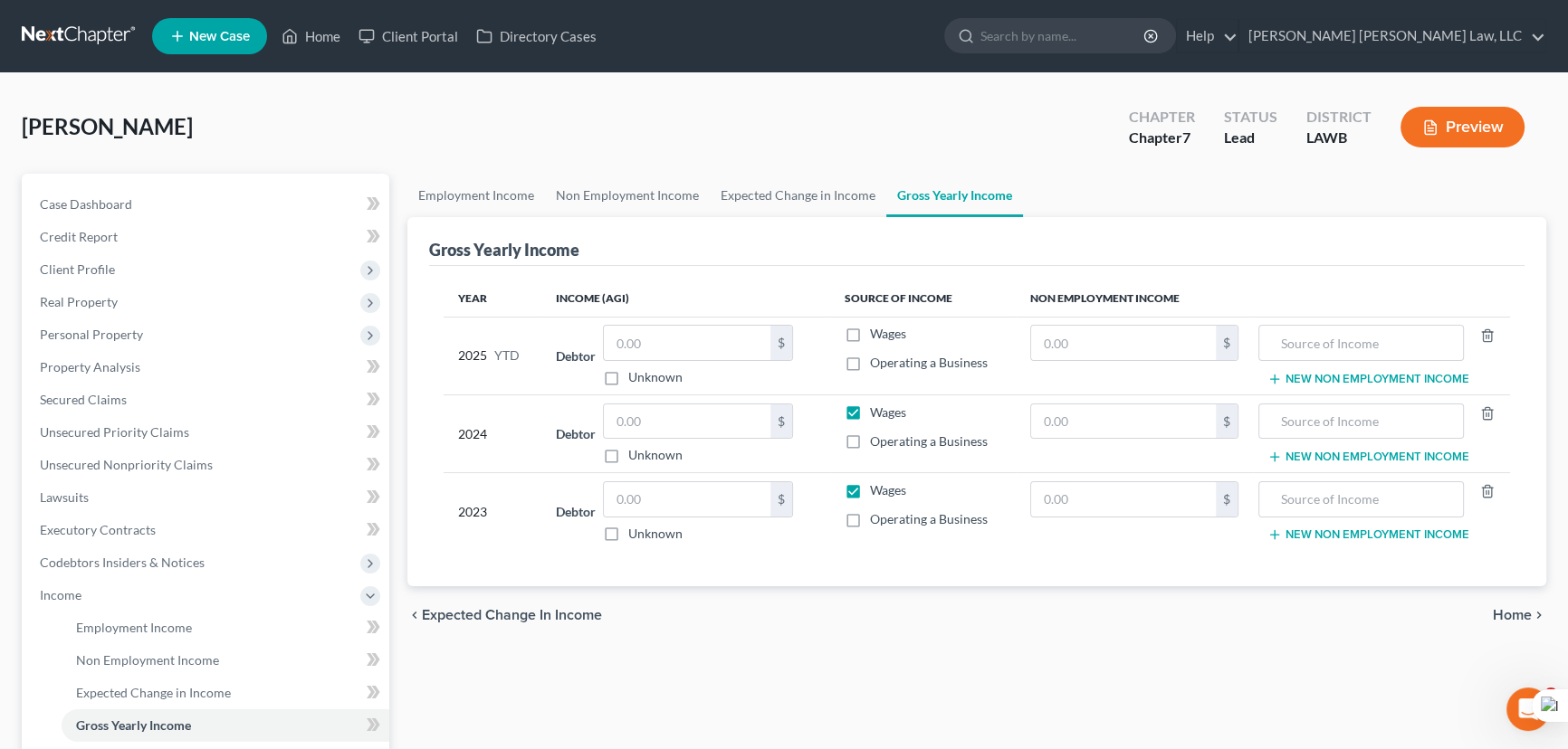
checkbox input "false"
click at [870, 492] on label "Wages" at bounding box center [888, 490] width 36 height 18
click at [877, 492] on input "Wages" at bounding box center [883, 487] width 12 height 12
checkbox input "false"
click at [614, 215] on link "Non Employment Income" at bounding box center [626, 195] width 165 height 44
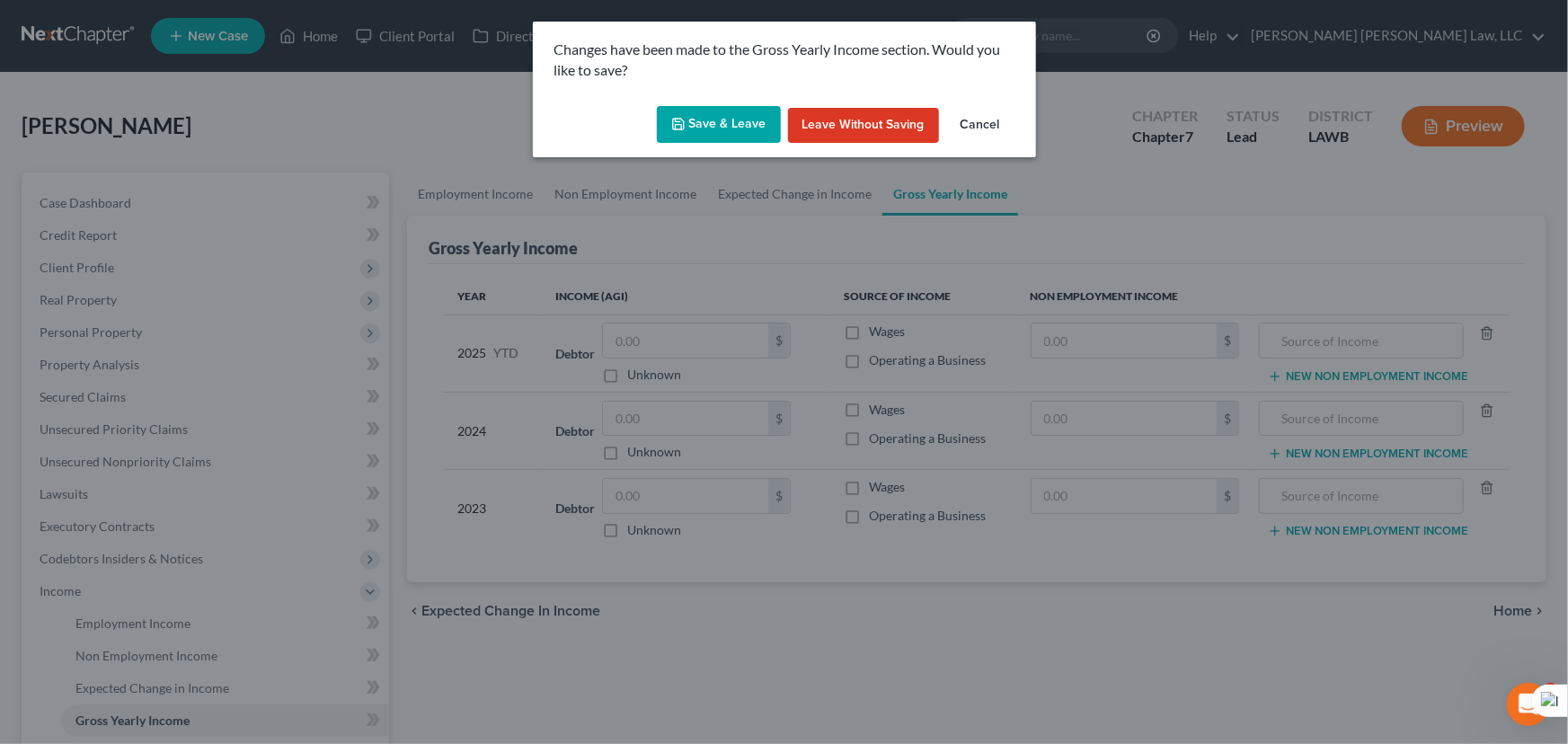
click at [745, 111] on button "Save & Leave" at bounding box center [719, 125] width 124 height 38
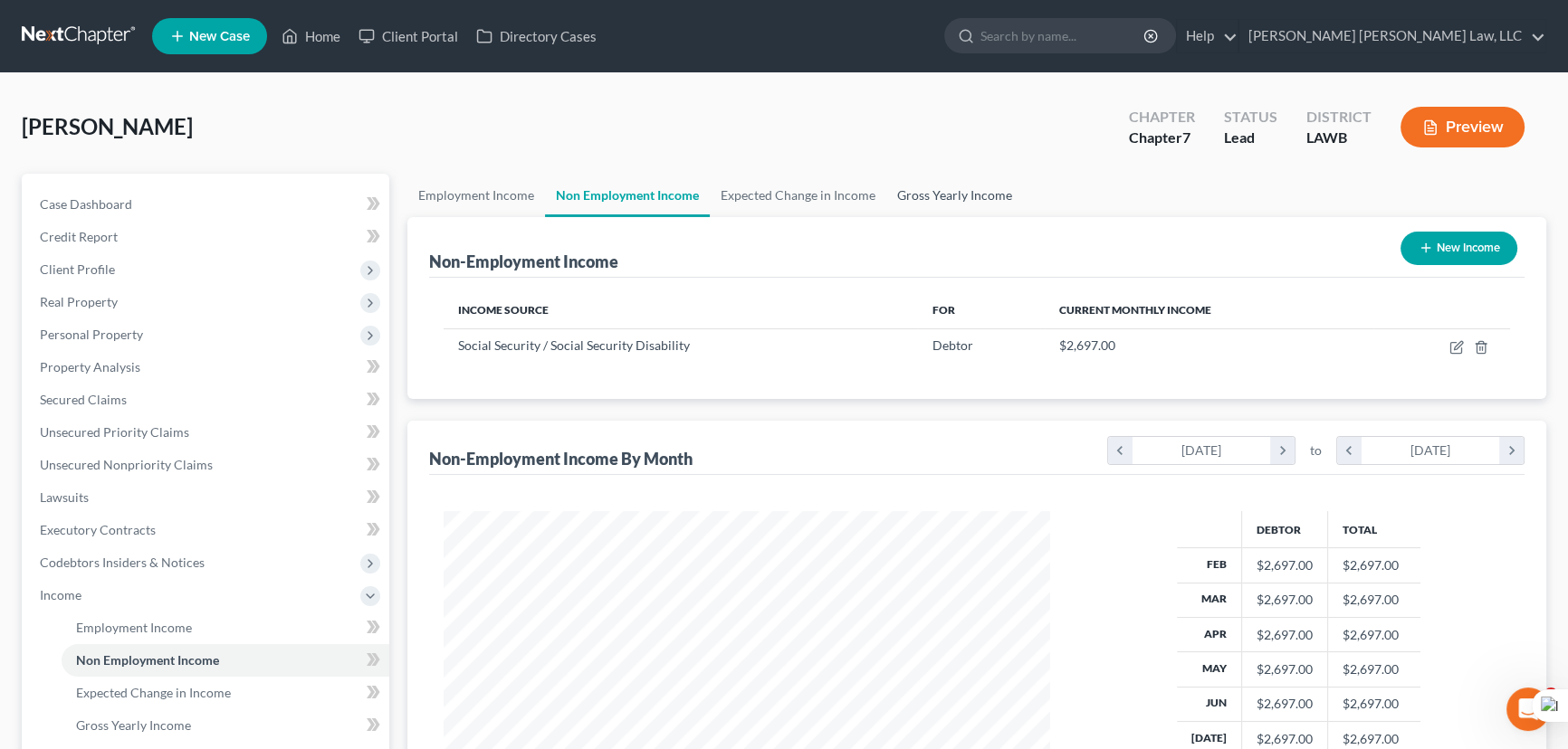
scroll to position [324, 642]
click at [947, 196] on link "Gross Yearly Income" at bounding box center [954, 195] width 137 height 44
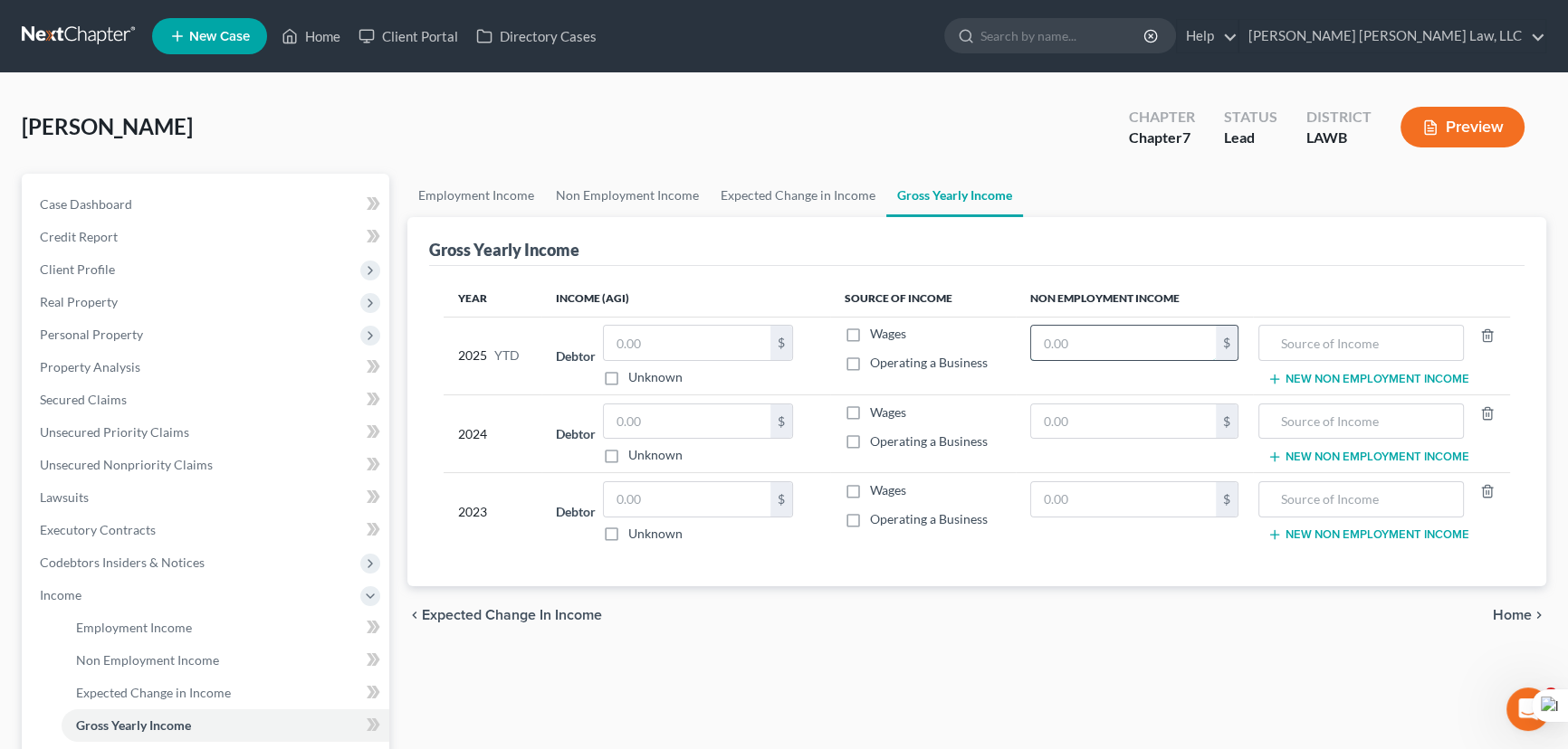
click at [1113, 347] on input "text" at bounding box center [1123, 343] width 185 height 34
type input "2,697"
click at [1408, 335] on input "text" at bounding box center [1360, 343] width 185 height 34
type input "social security/disability"
click at [1121, 440] on td "$" at bounding box center [1134, 434] width 237 height 78
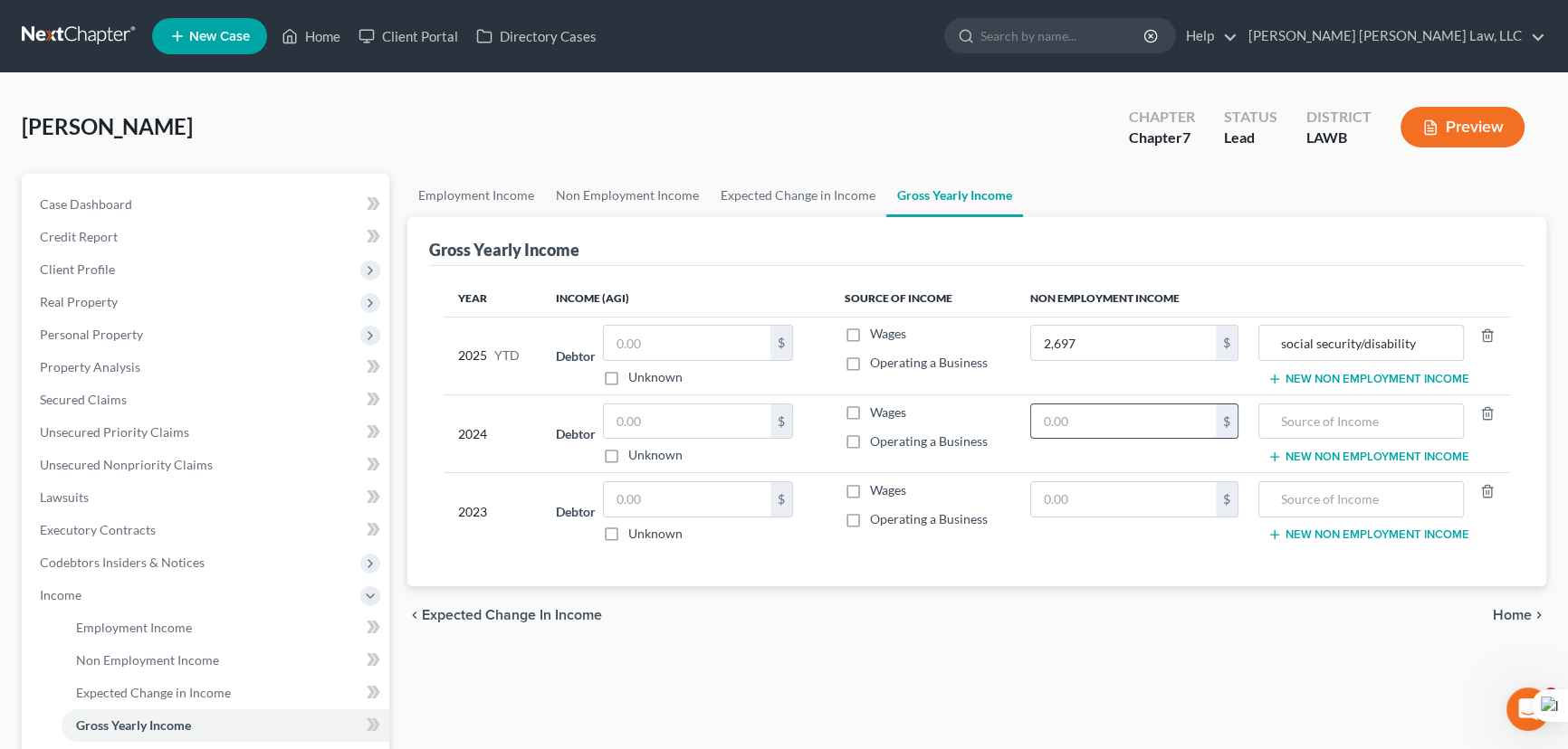
click at [1126, 432] on input "text" at bounding box center [1123, 421] width 185 height 34
type input "2,697"
click at [1368, 412] on input "text" at bounding box center [1360, 421] width 185 height 34
type input "social security/disability"
click at [1162, 506] on input "text" at bounding box center [1123, 499] width 185 height 34
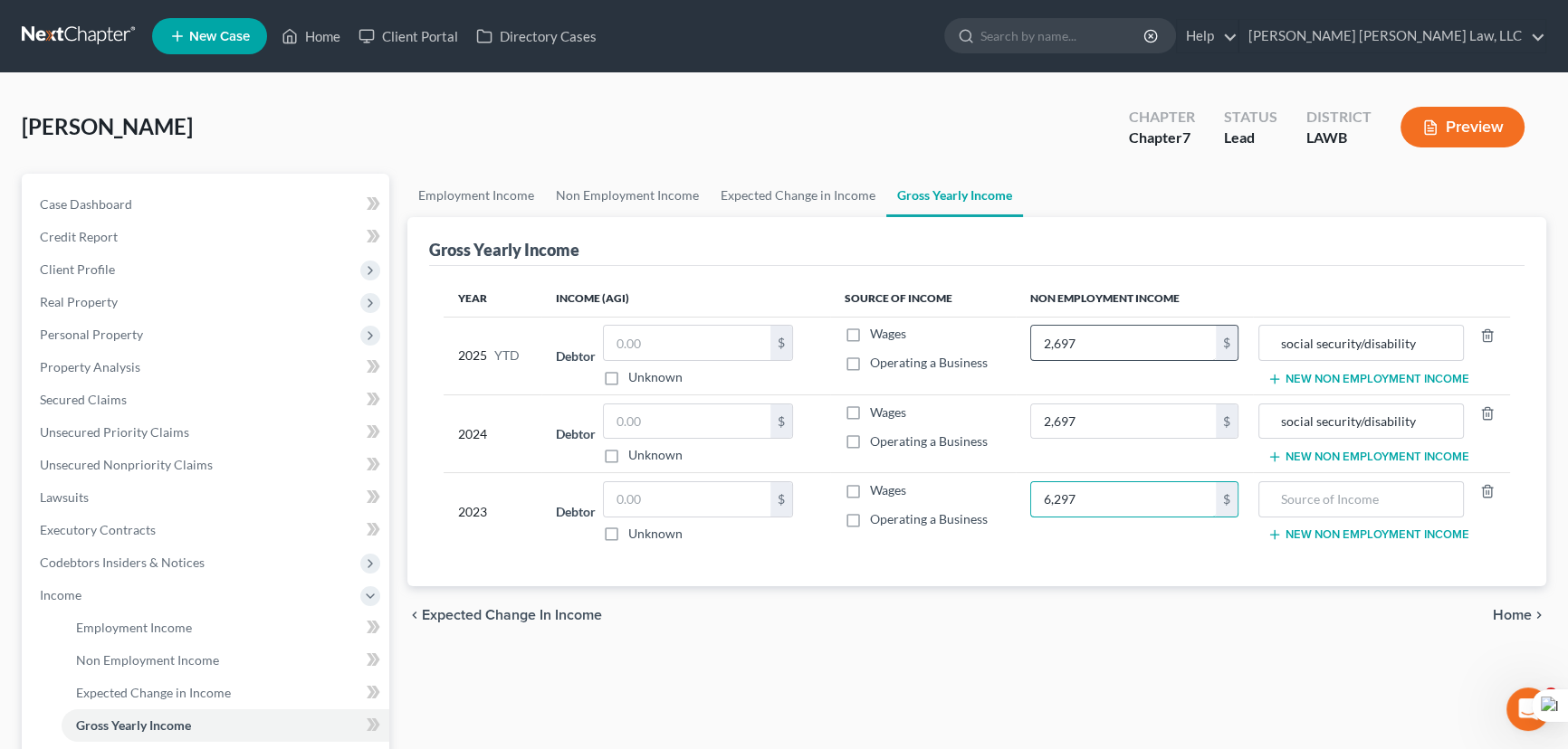
type input "6,297"
click at [1138, 333] on input "2,697" at bounding box center [1123, 343] width 185 height 34
type input "32,364"
click at [1150, 406] on input "2,697" at bounding box center [1123, 421] width 185 height 34
type input "32,364"
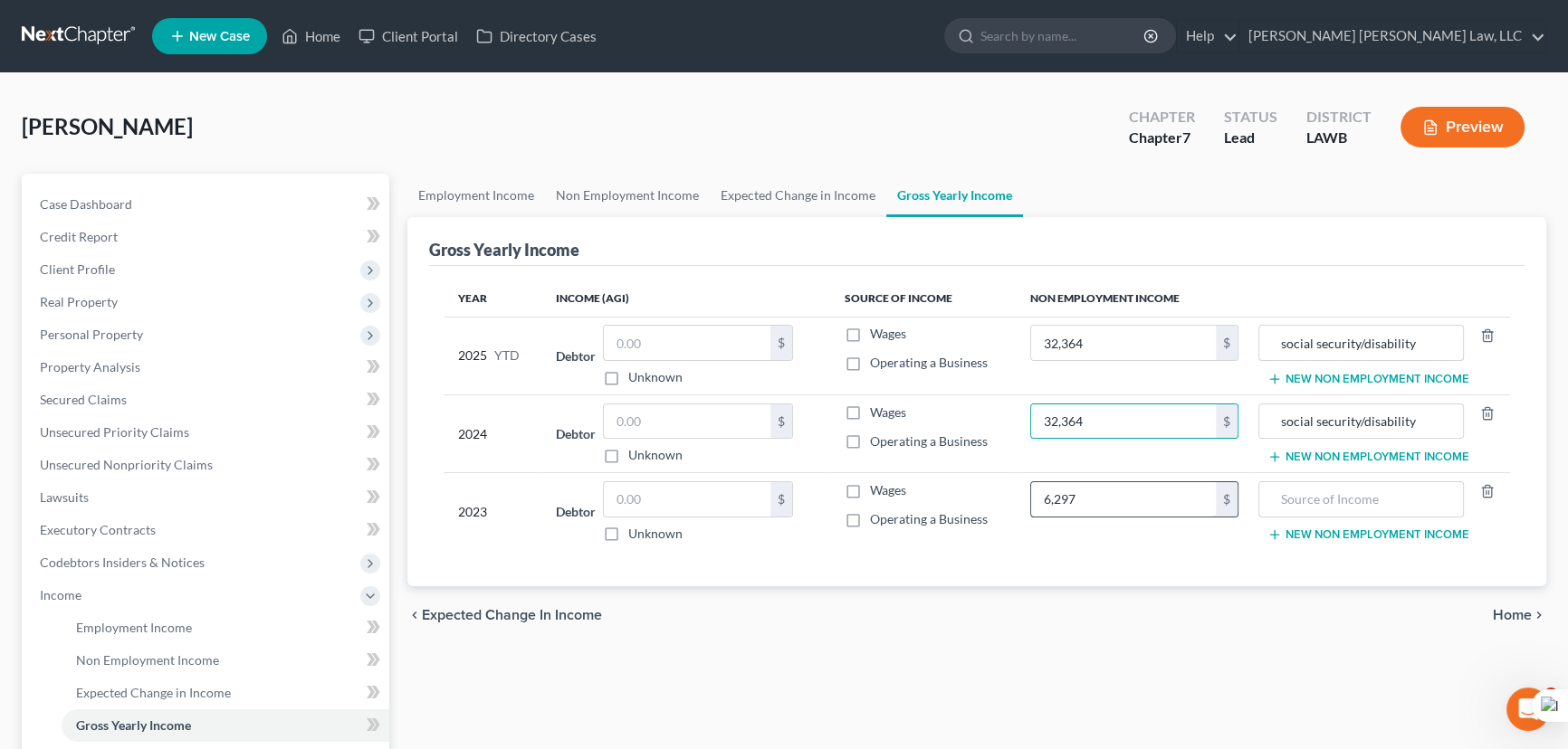
click at [1160, 495] on input "6,297" at bounding box center [1123, 499] width 185 height 34
type input "32,364"
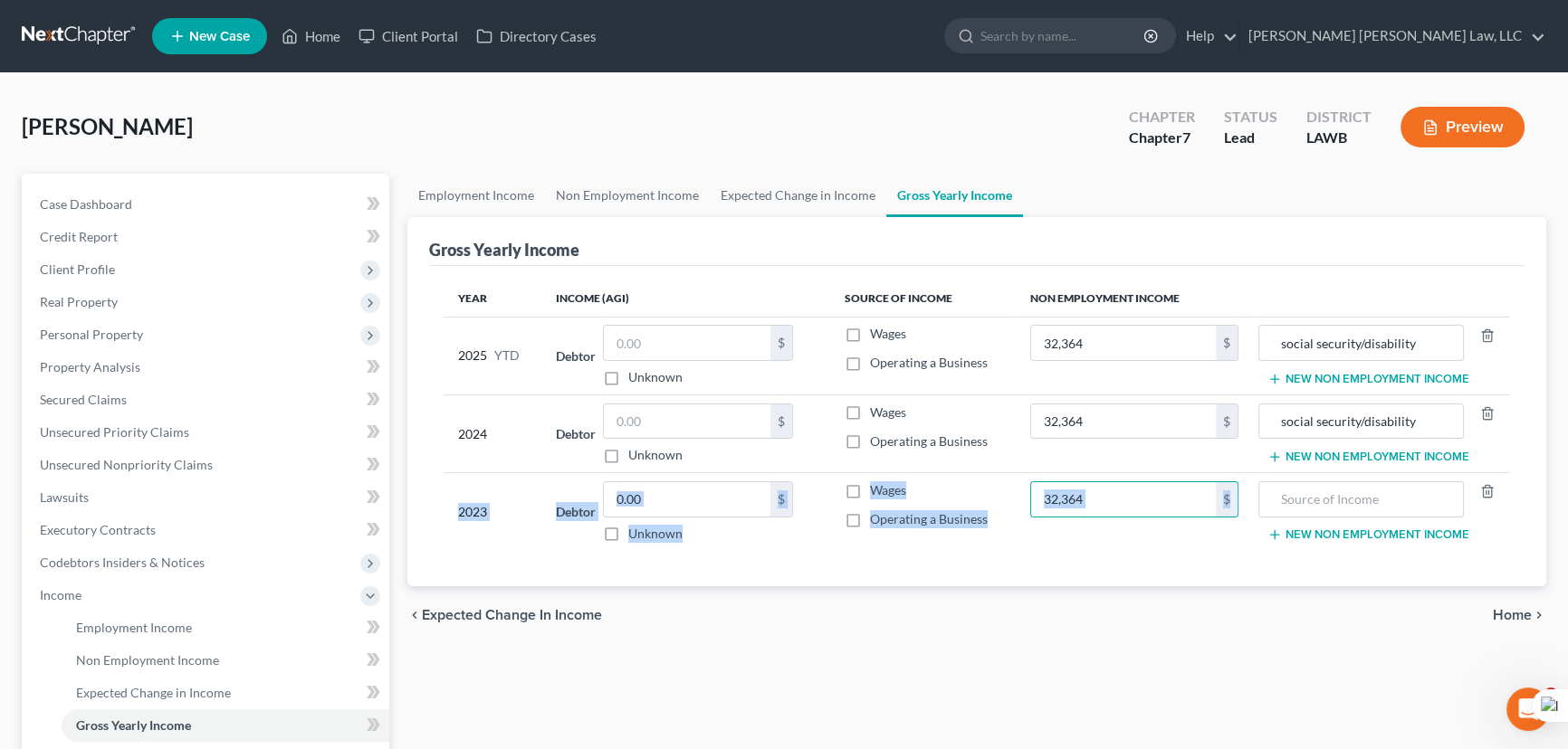
click at [1322, 473] on table "Year Income (AGI) Source of Income Non Employment Income 2025 YTD Debtor $ Unkn…" at bounding box center [976, 415] width 1066 height 270
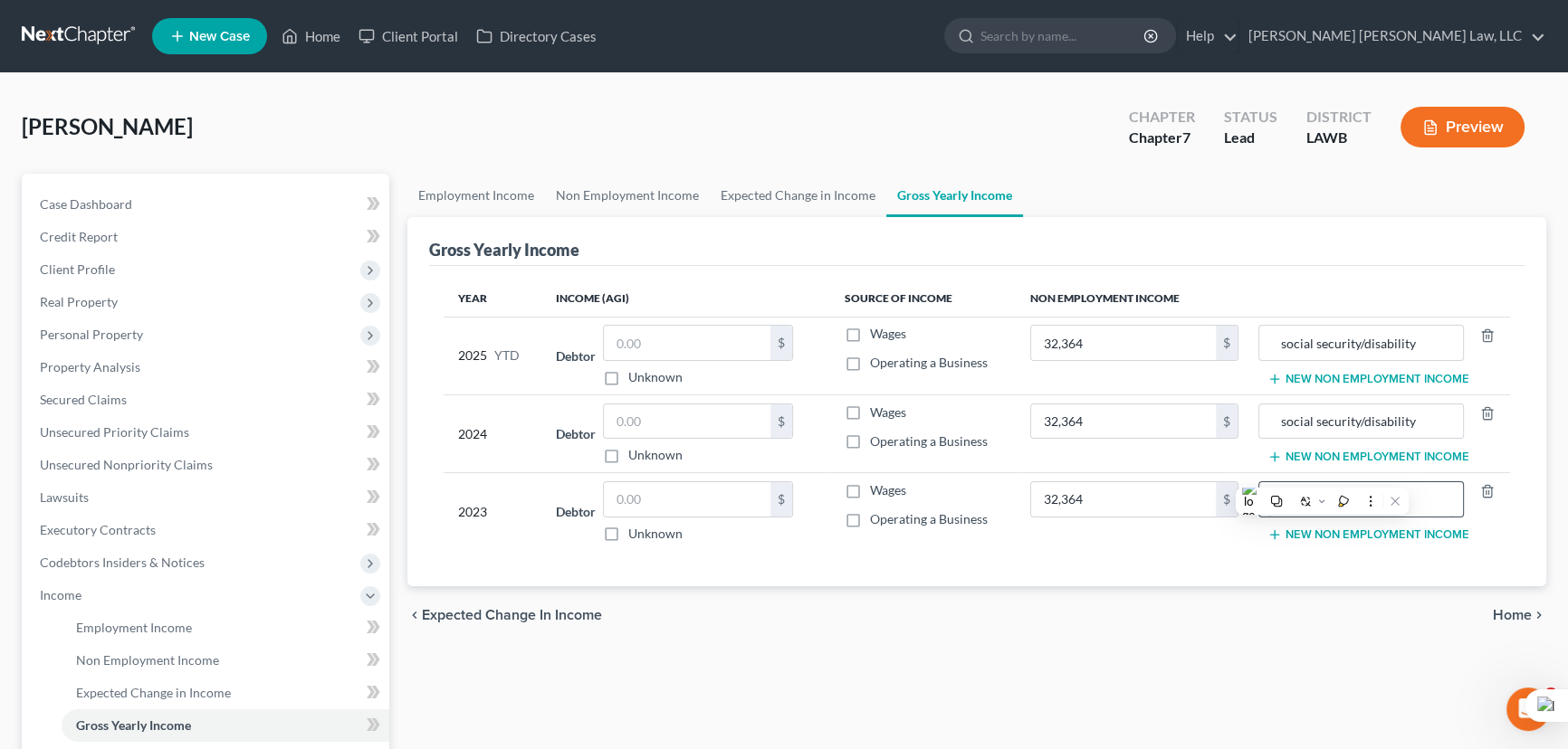
click at [1330, 482] on input "text" at bounding box center [1360, 499] width 185 height 34
type input "social security/disability"
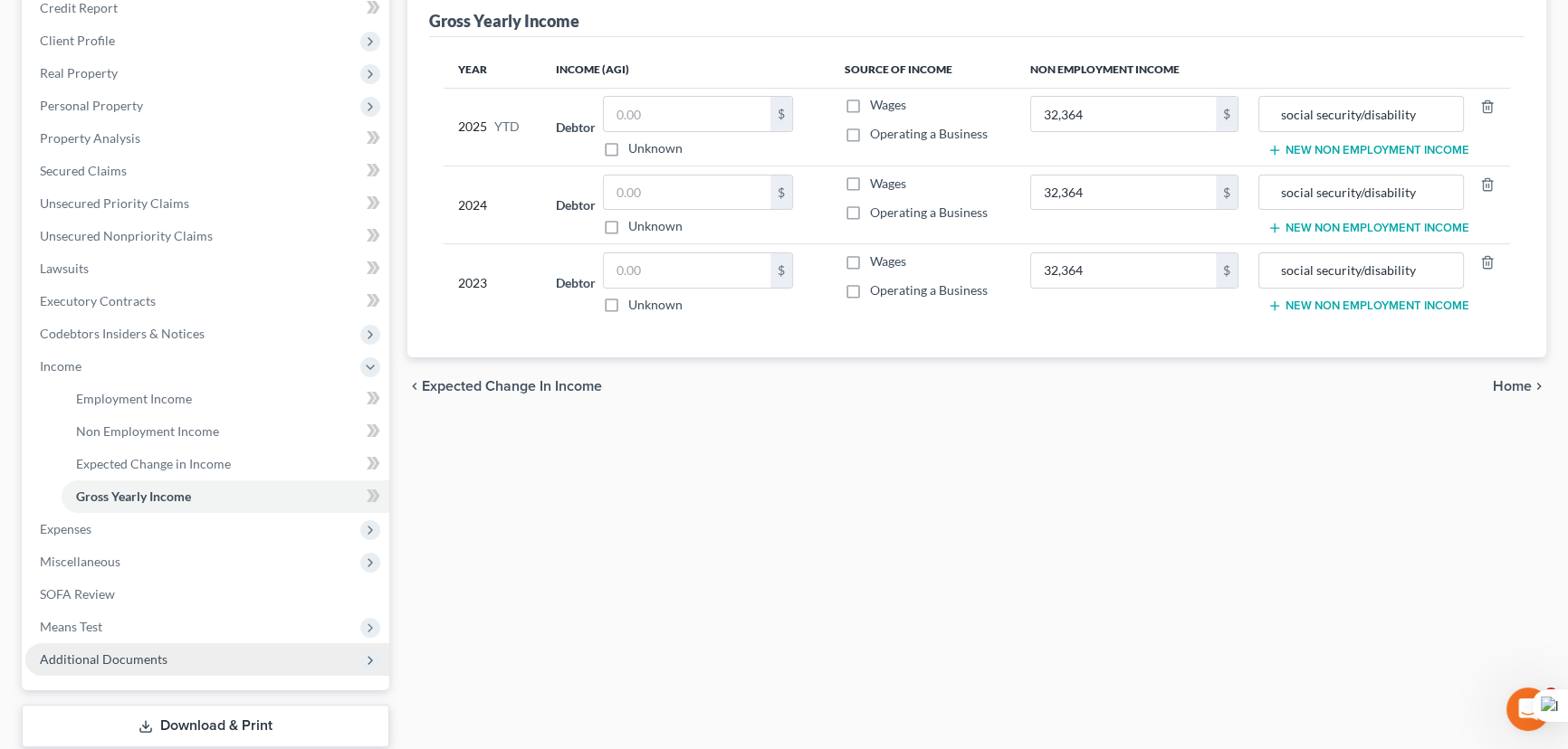
scroll to position [328, 0]
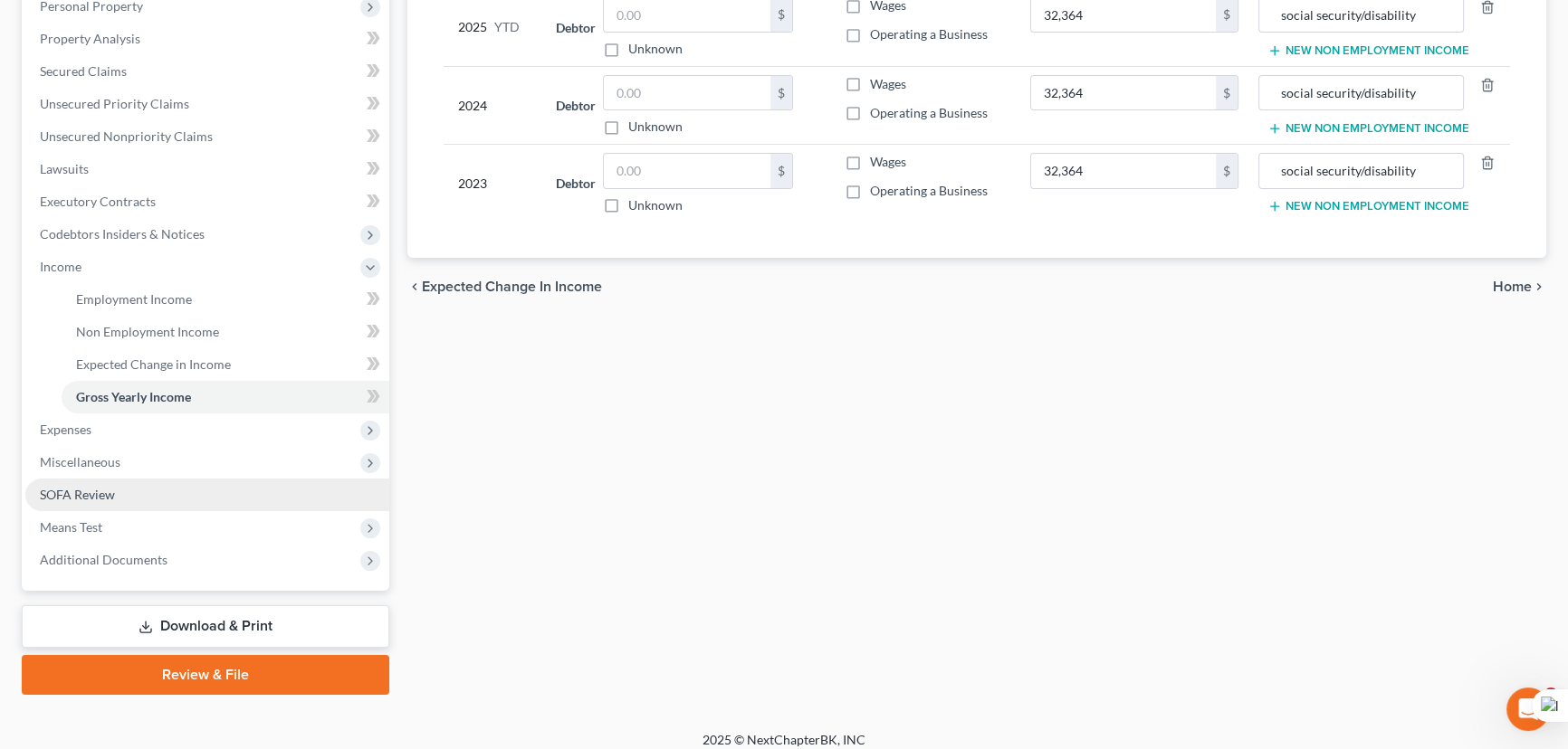
click at [154, 495] on link "SOFA Review" at bounding box center [206, 494] width 363 height 33
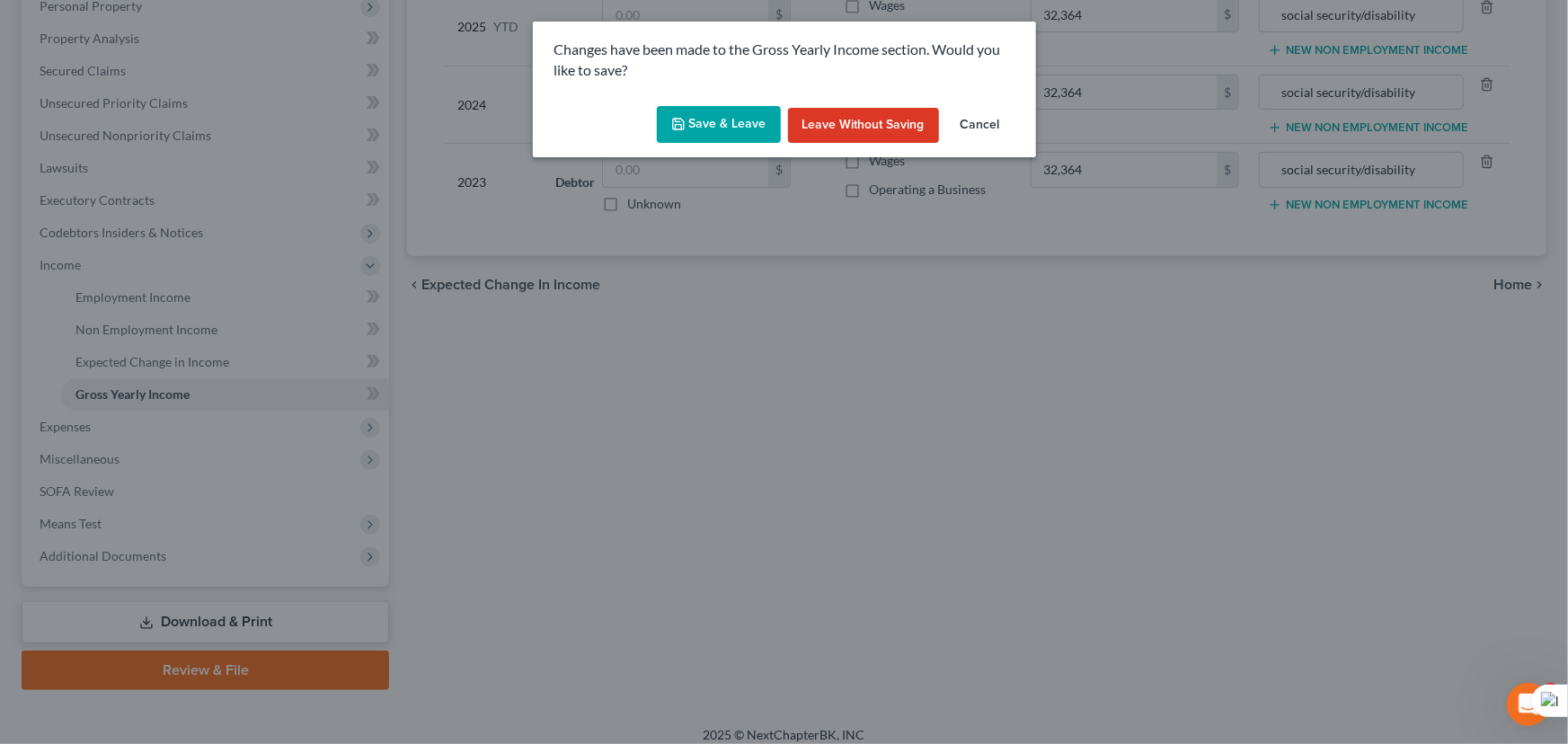
click at [726, 134] on button "Save & Leave" at bounding box center [719, 125] width 124 height 38
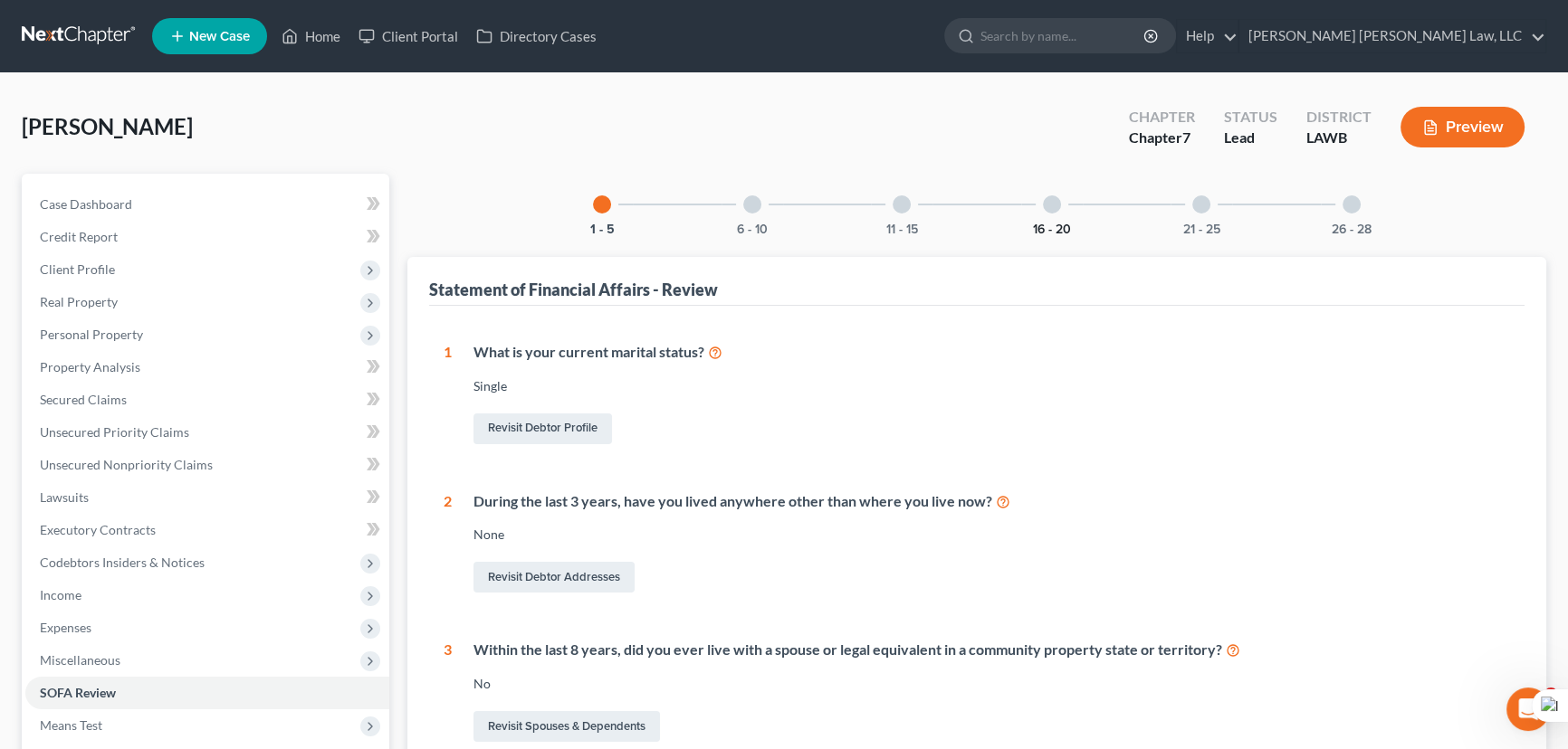
click at [1051, 225] on button "16 - 20" at bounding box center [1051, 230] width 38 height 13
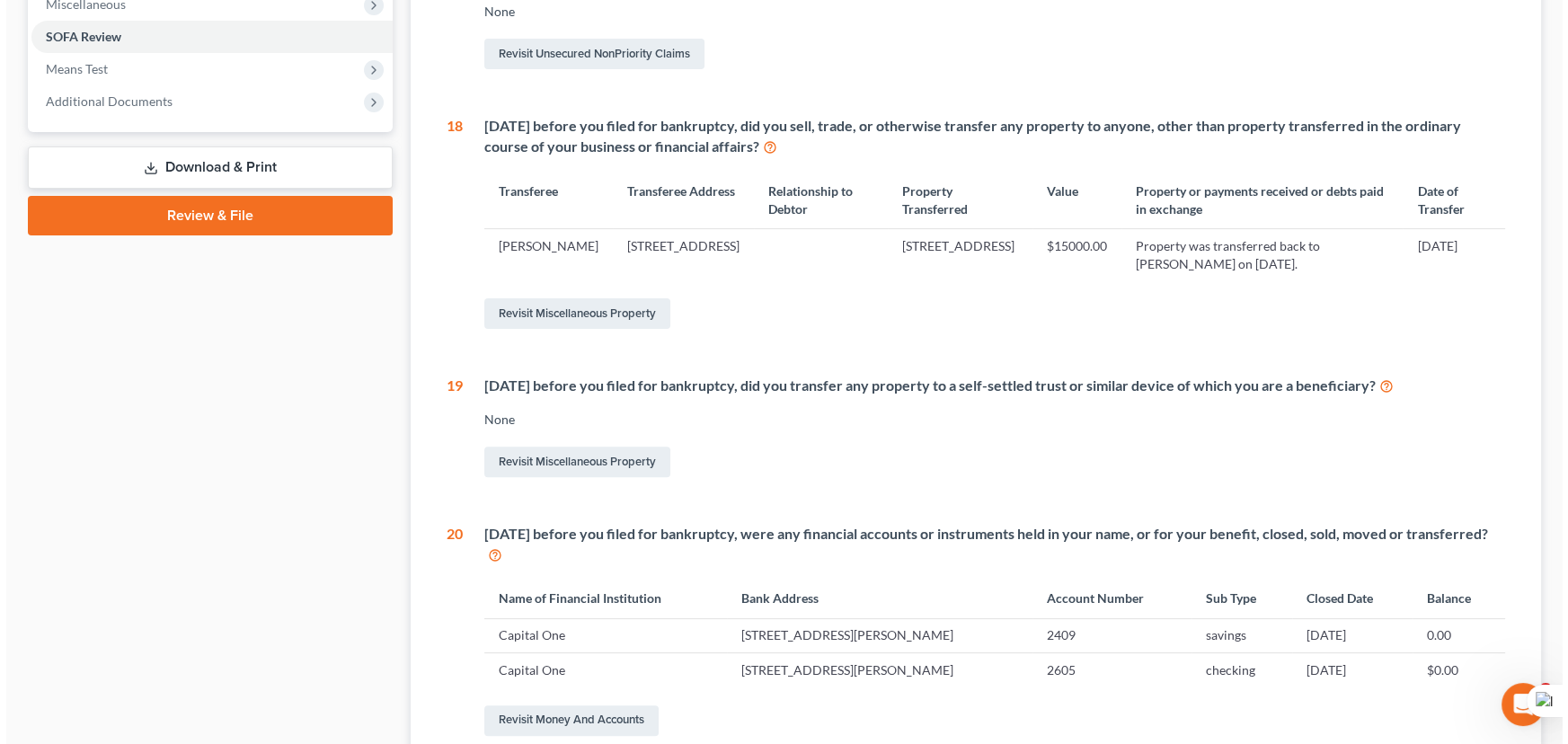
scroll to position [654, 0]
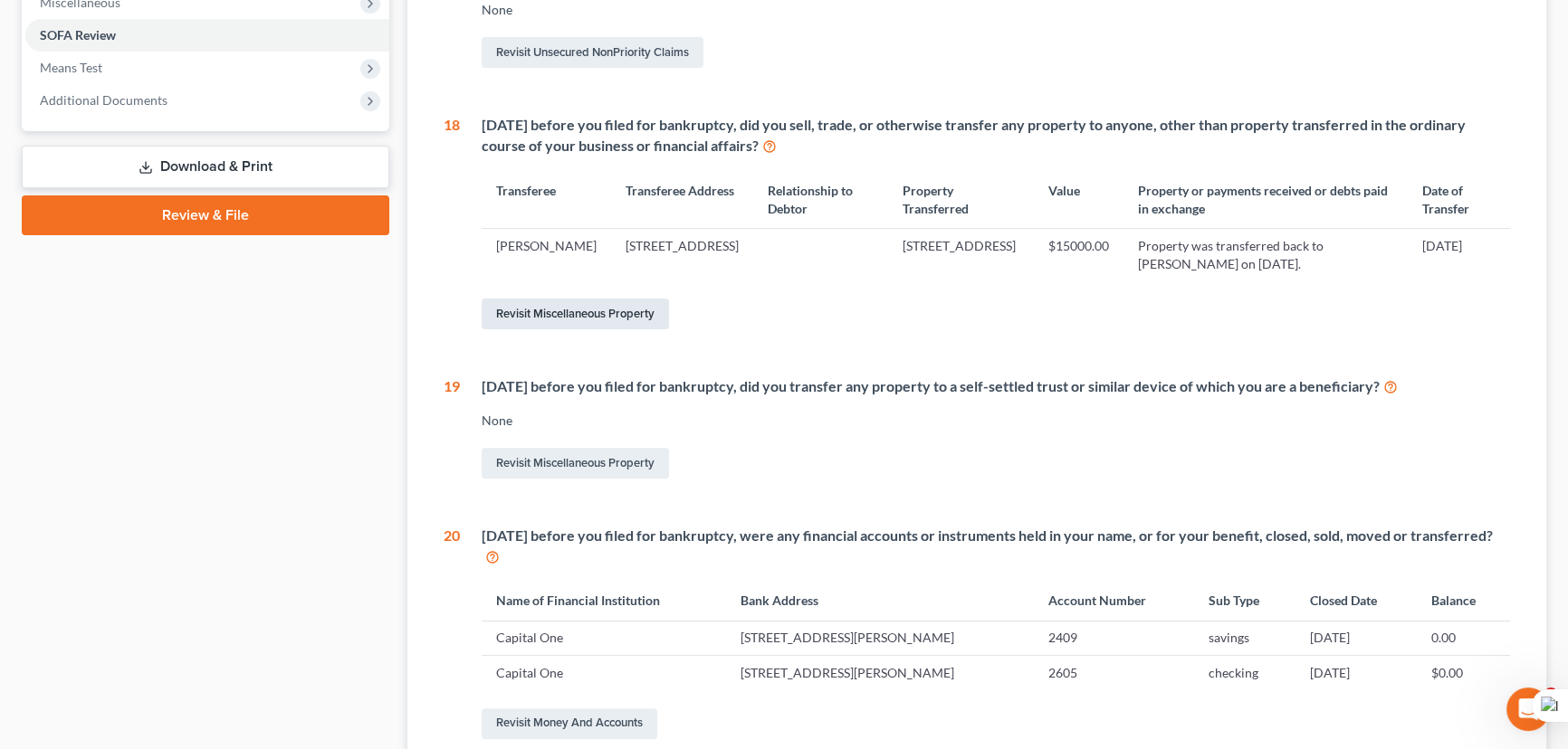
click at [656, 304] on link "Revisit Miscellaneous Property" at bounding box center [575, 313] width 188 height 31
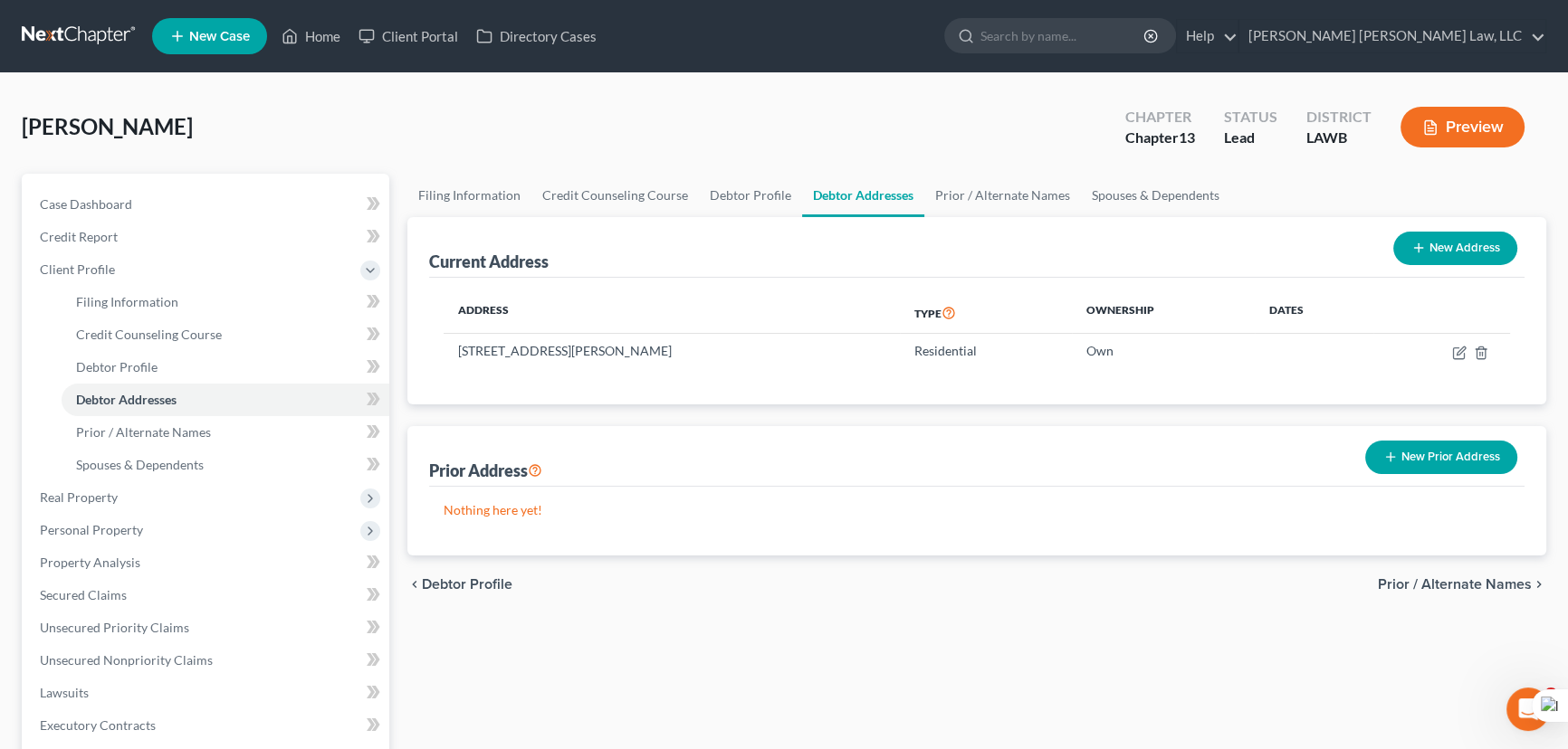
click at [71, 39] on link at bounding box center [79, 35] width 116 height 33
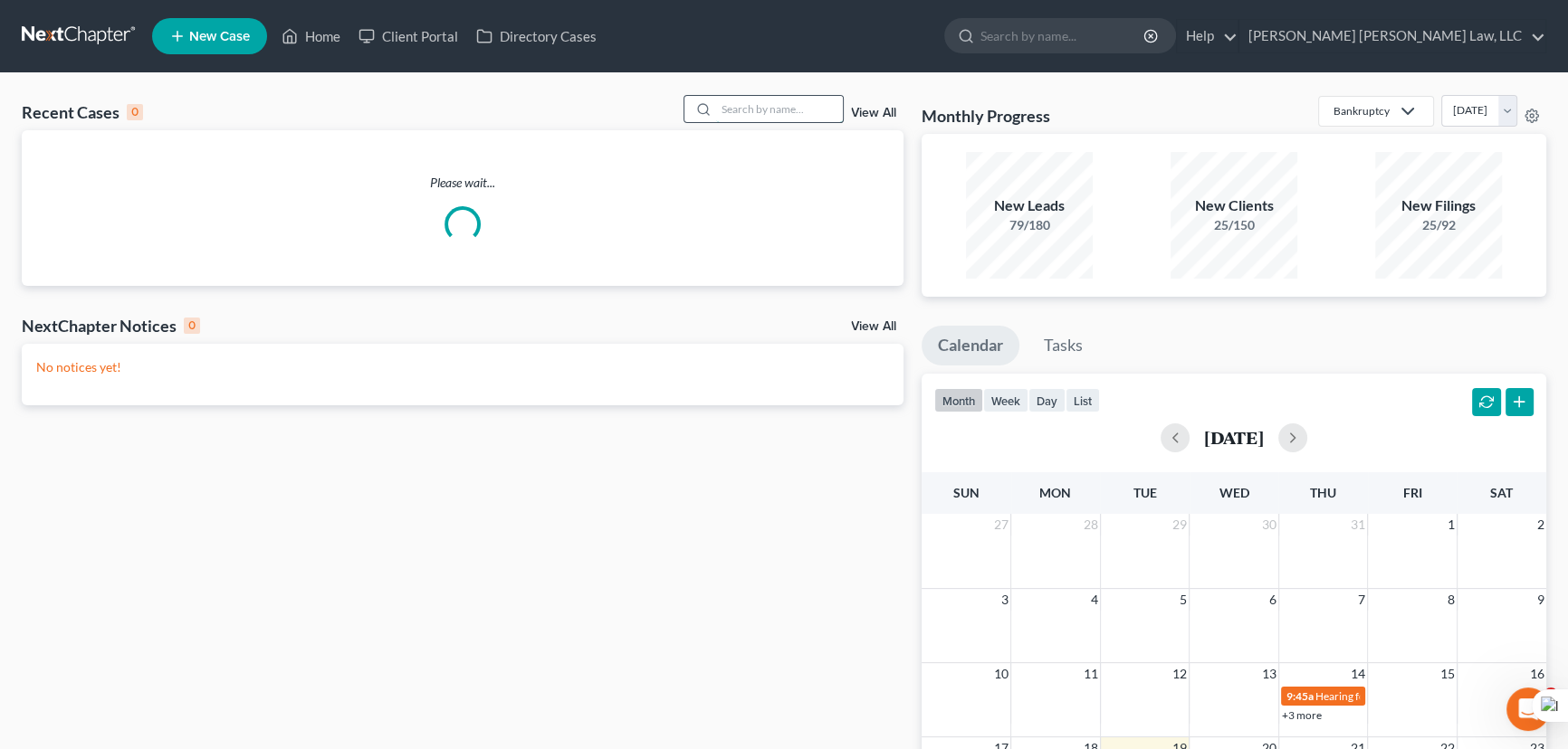
click at [809, 99] on input "search" at bounding box center [779, 109] width 126 height 26
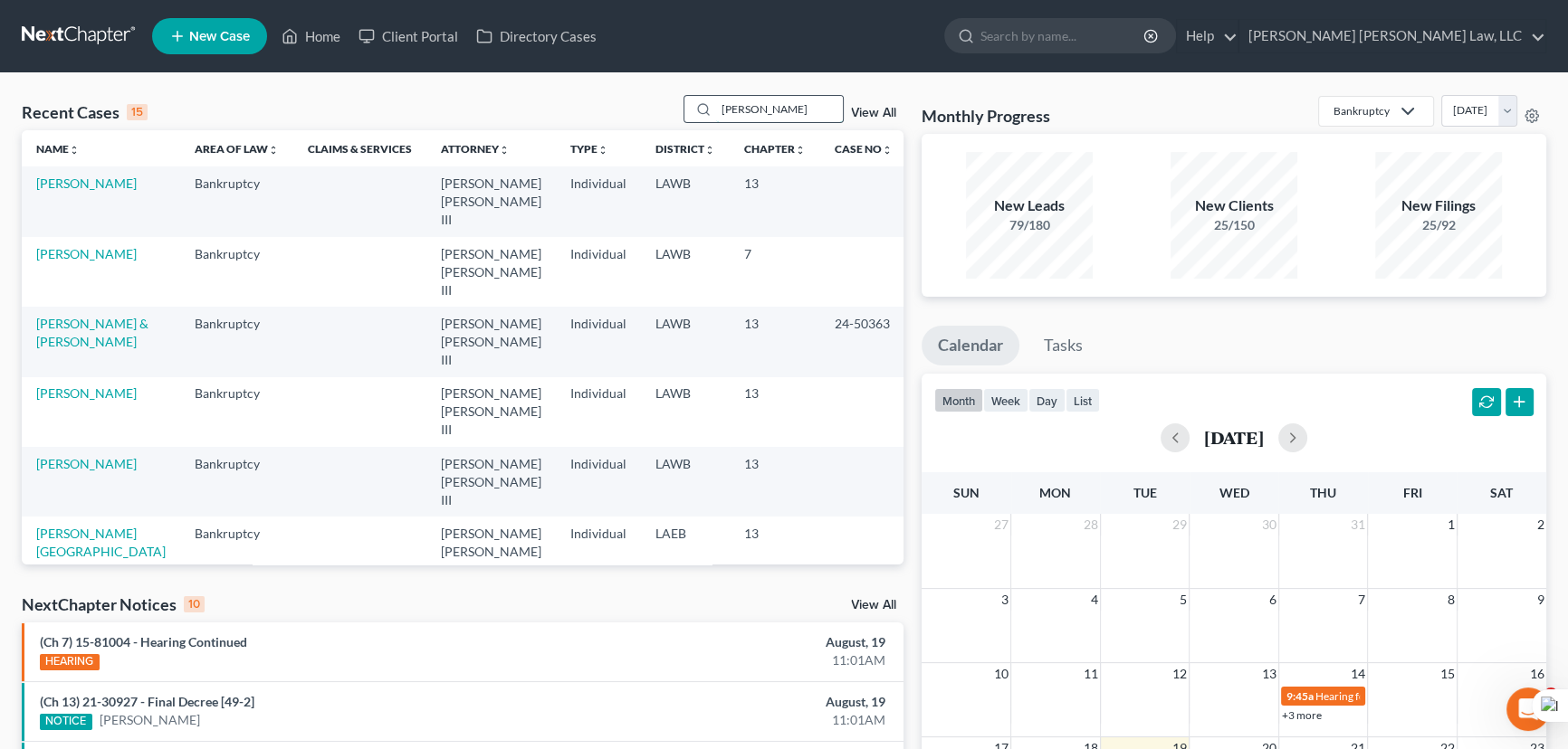
type input "[PERSON_NAME]"
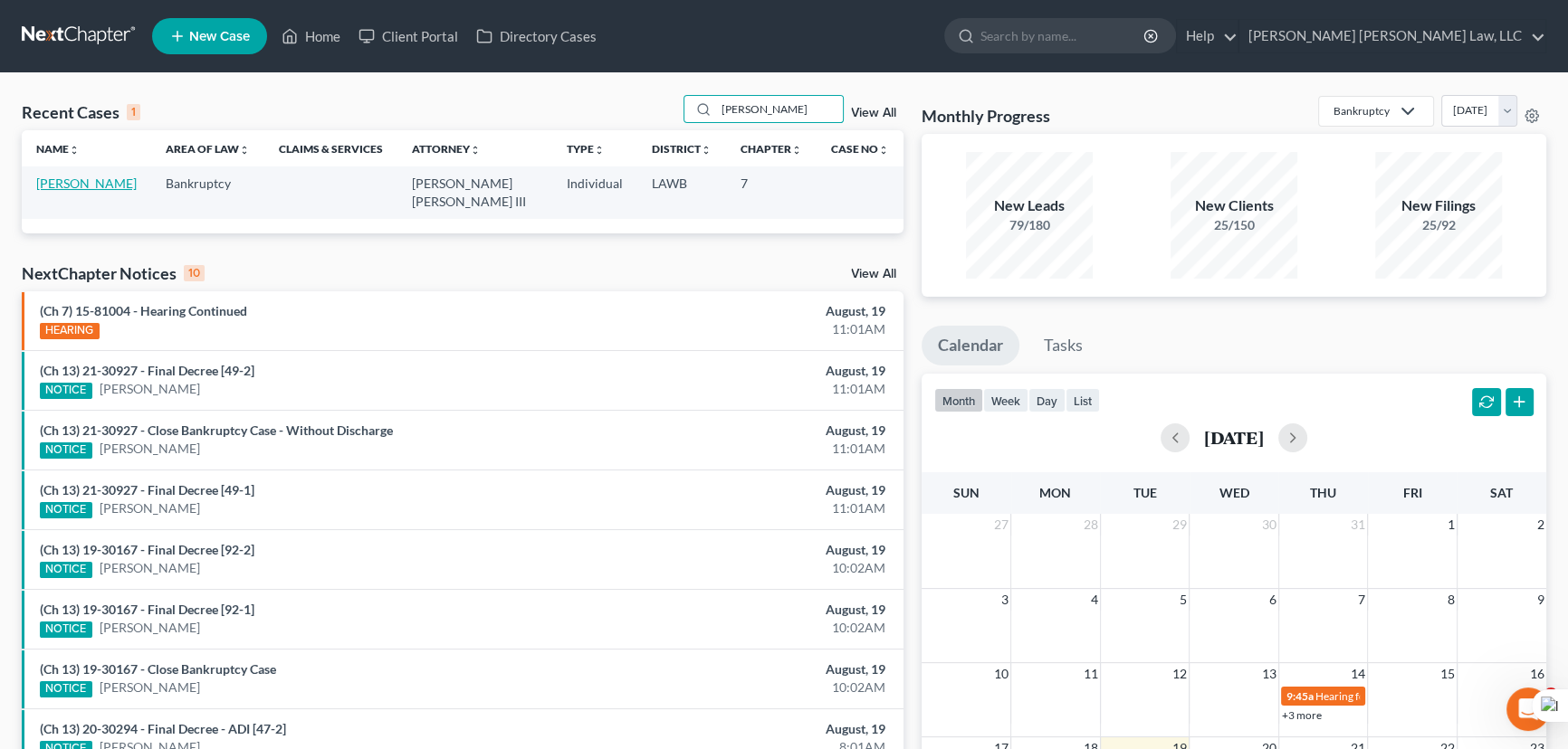
click at [54, 183] on link "[PERSON_NAME]" at bounding box center [86, 183] width 100 height 16
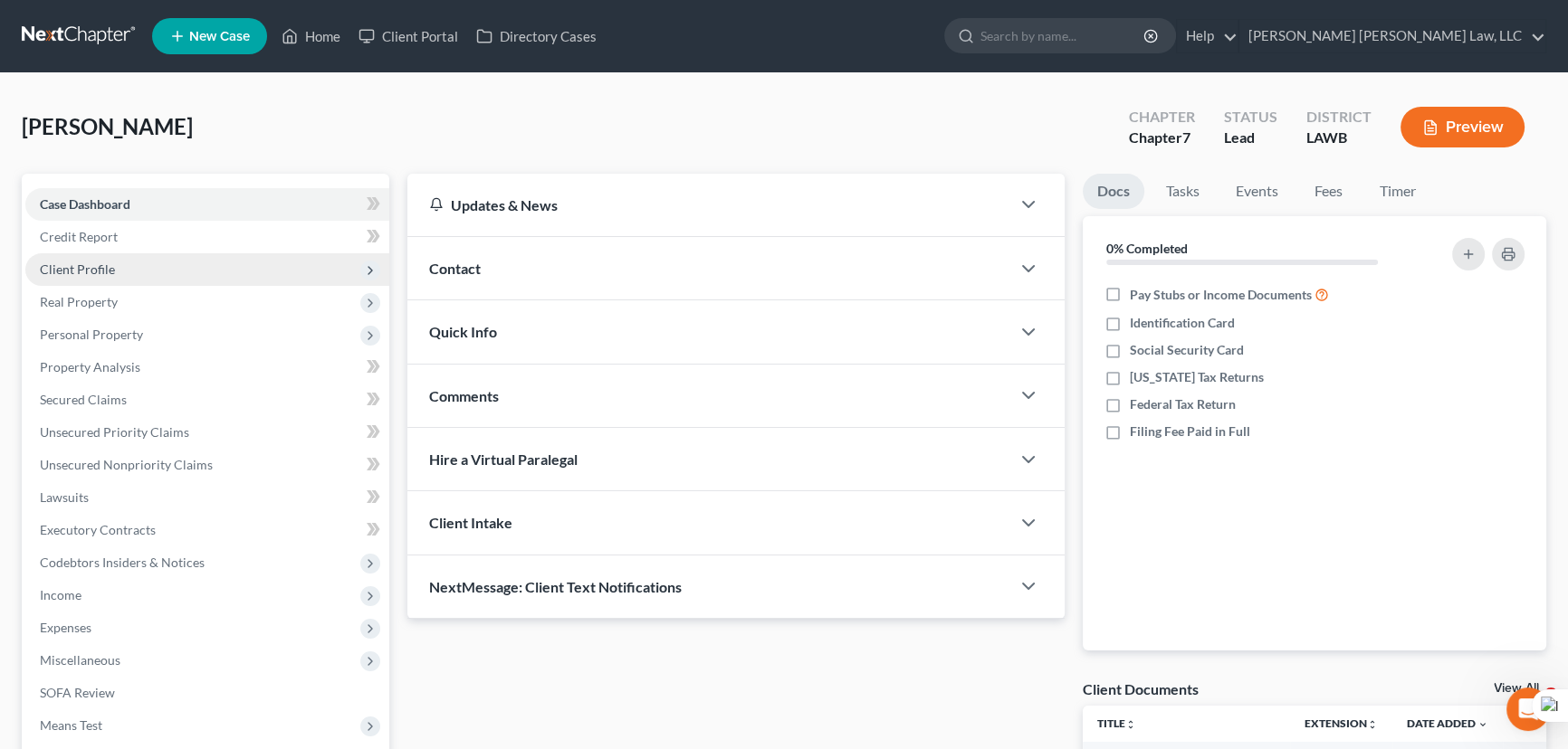
scroll to position [82, 0]
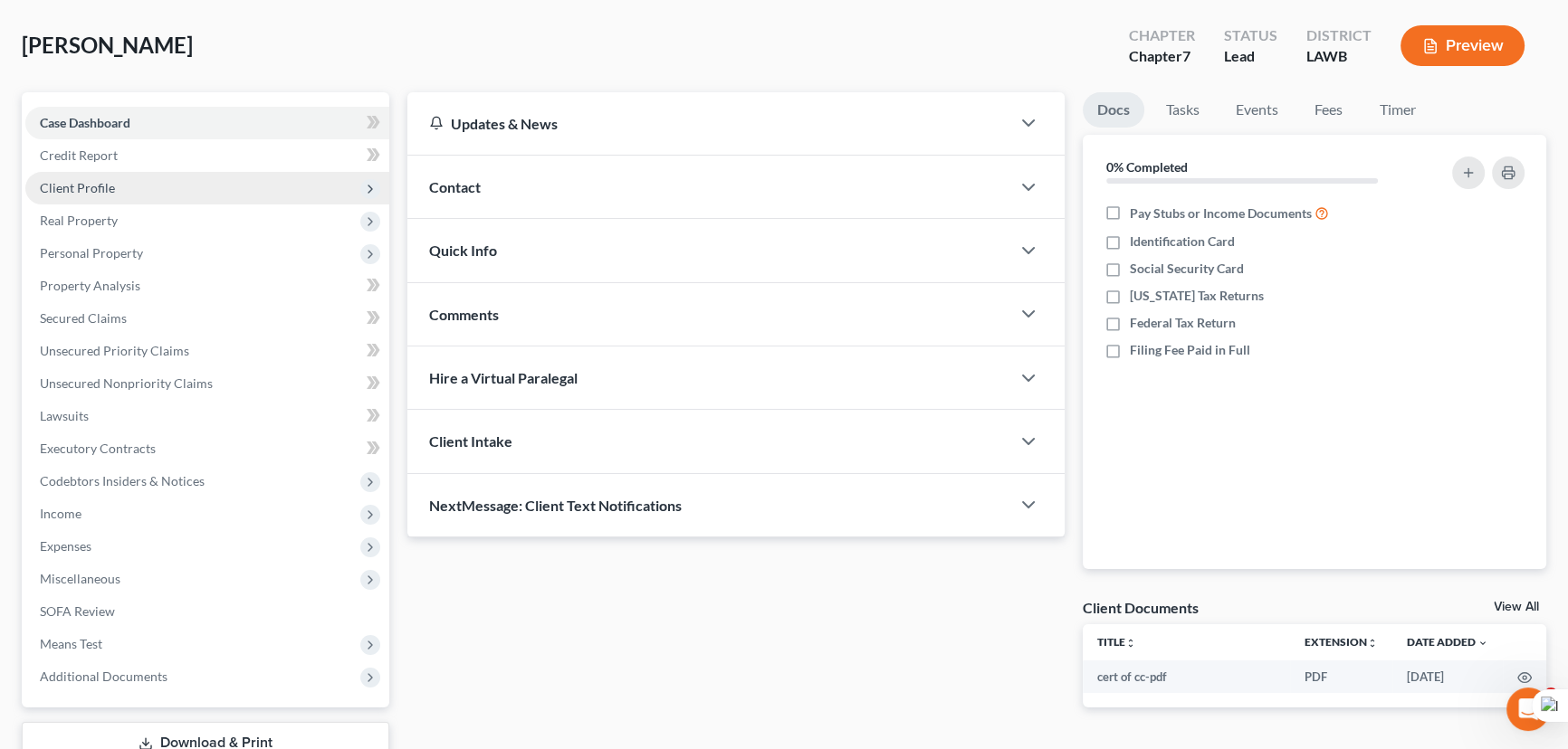
click at [157, 178] on span "Client Profile" at bounding box center [206, 188] width 363 height 33
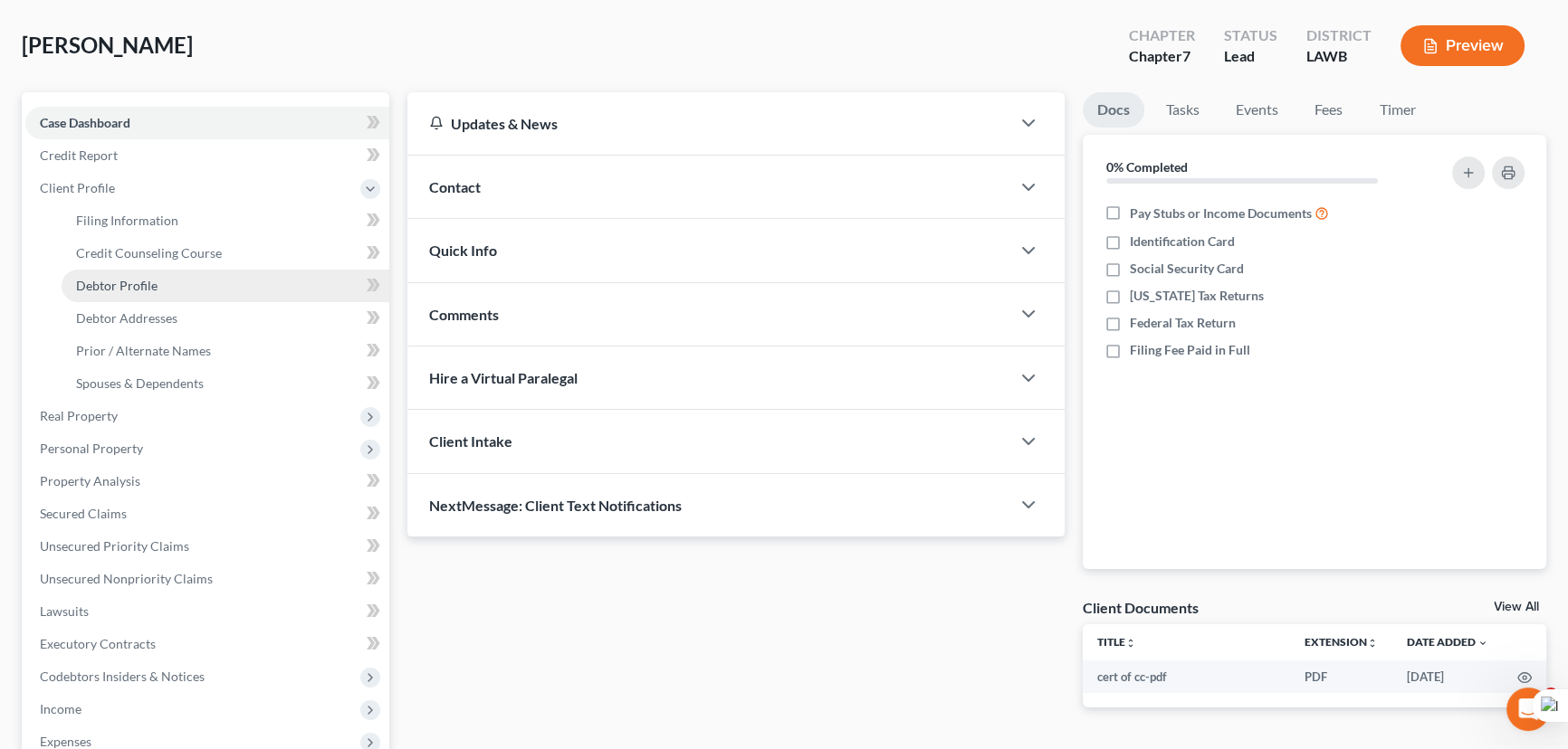
click at [179, 291] on link "Debtor Profile" at bounding box center [225, 285] width 328 height 33
select select "0"
select select "1"
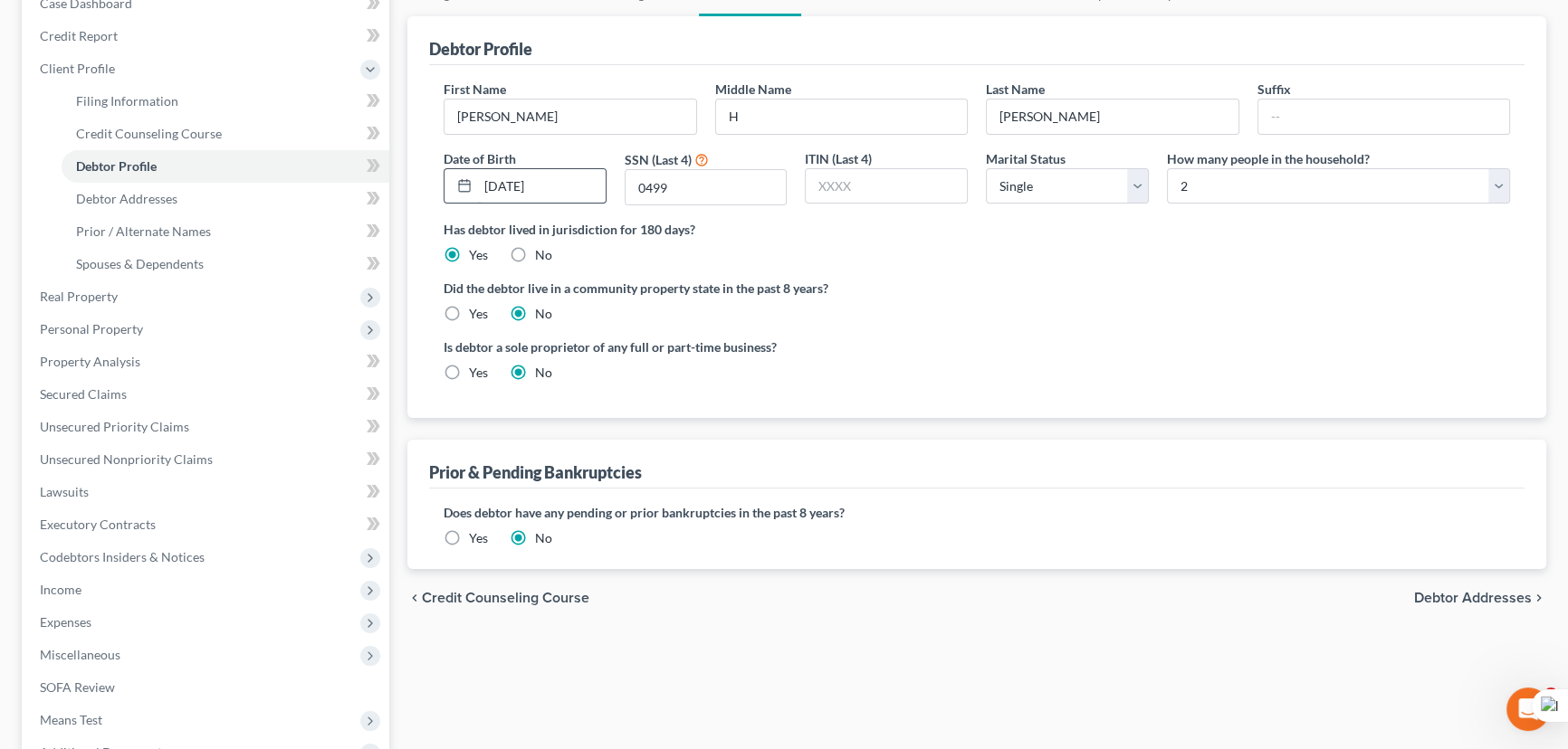
scroll to position [82, 0]
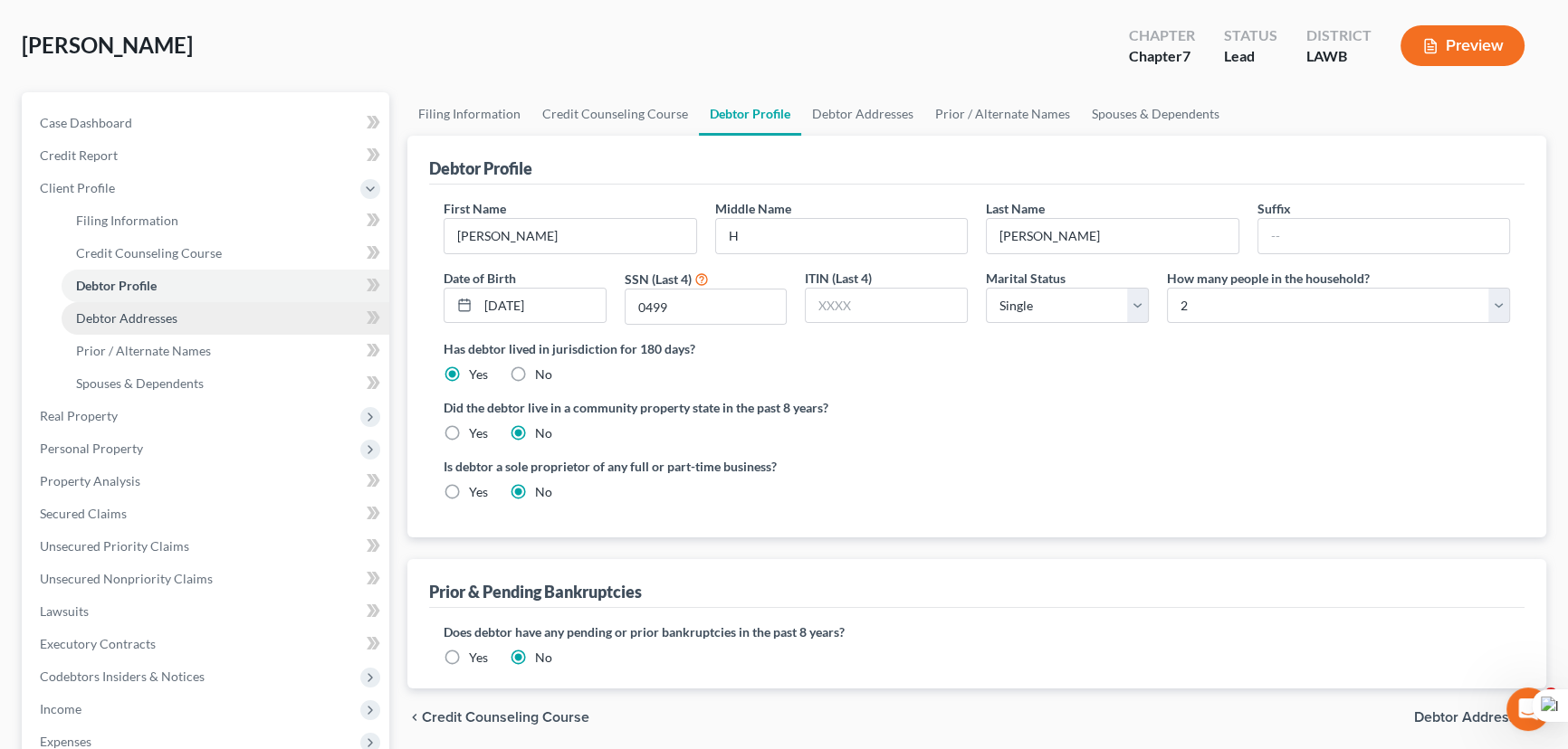
click at [171, 317] on span "Debtor Addresses" at bounding box center [126, 318] width 101 height 16
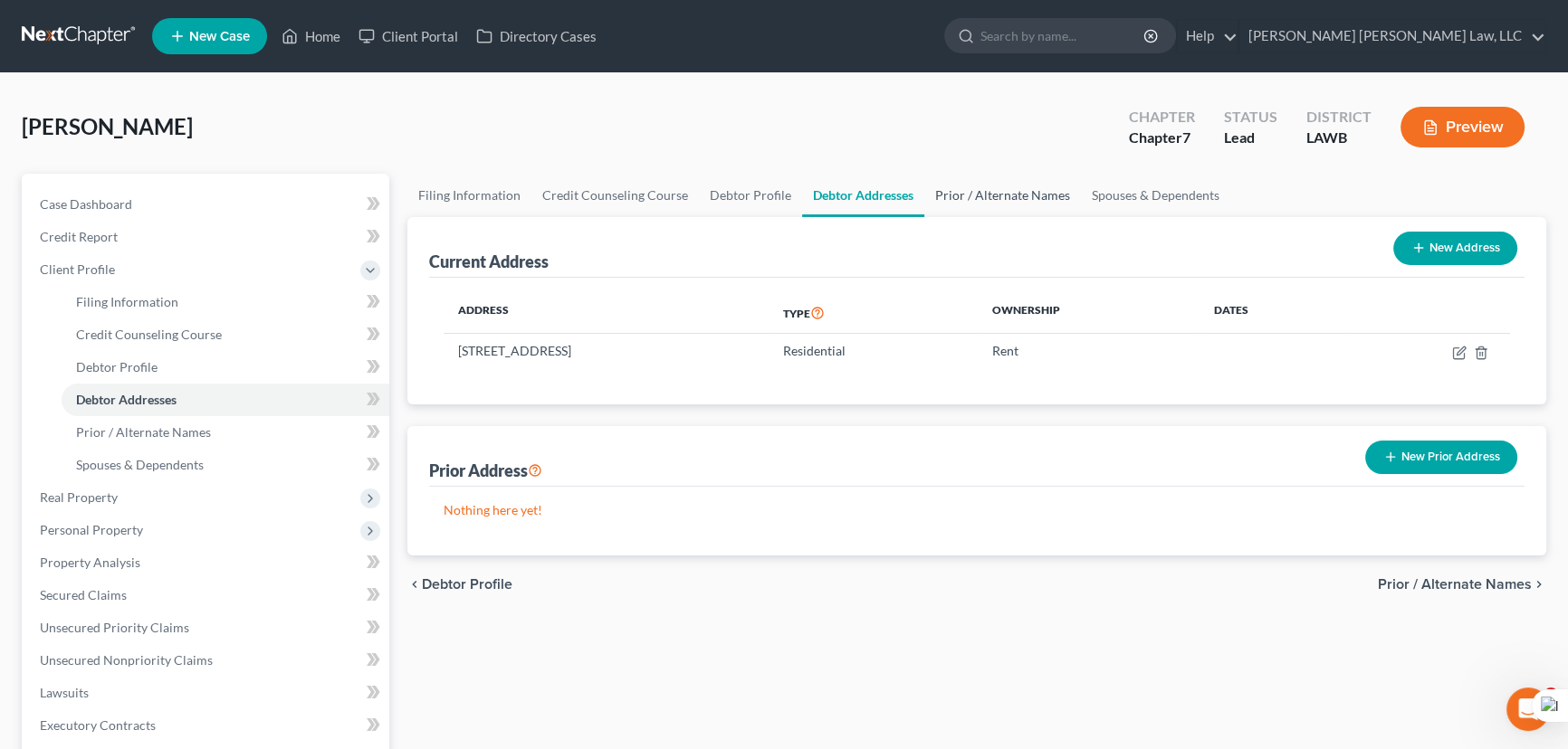
click at [954, 186] on link "Prior / Alternate Names" at bounding box center [1002, 195] width 156 height 44
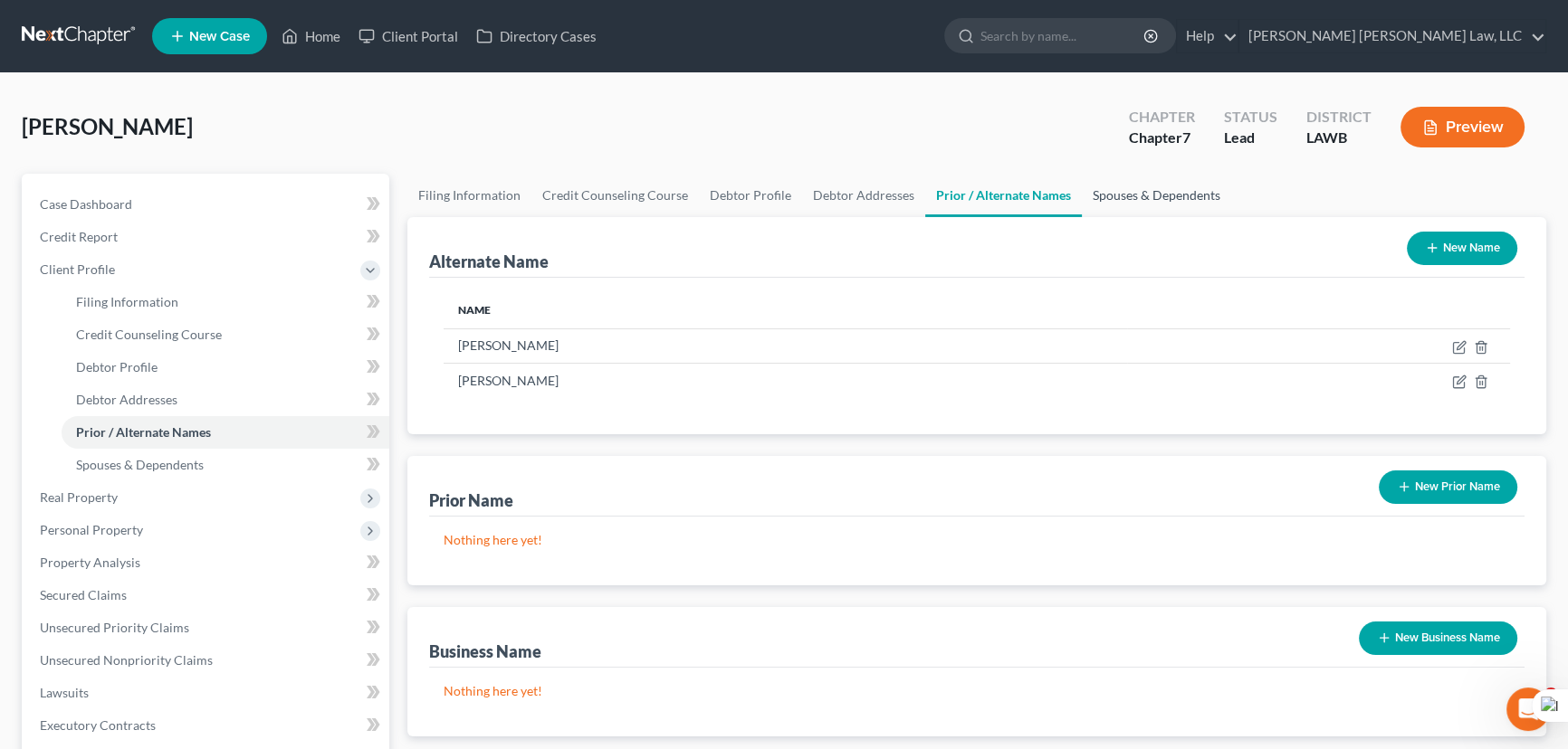
click at [1129, 185] on link "Spouses & Dependents" at bounding box center [1156, 195] width 150 height 44
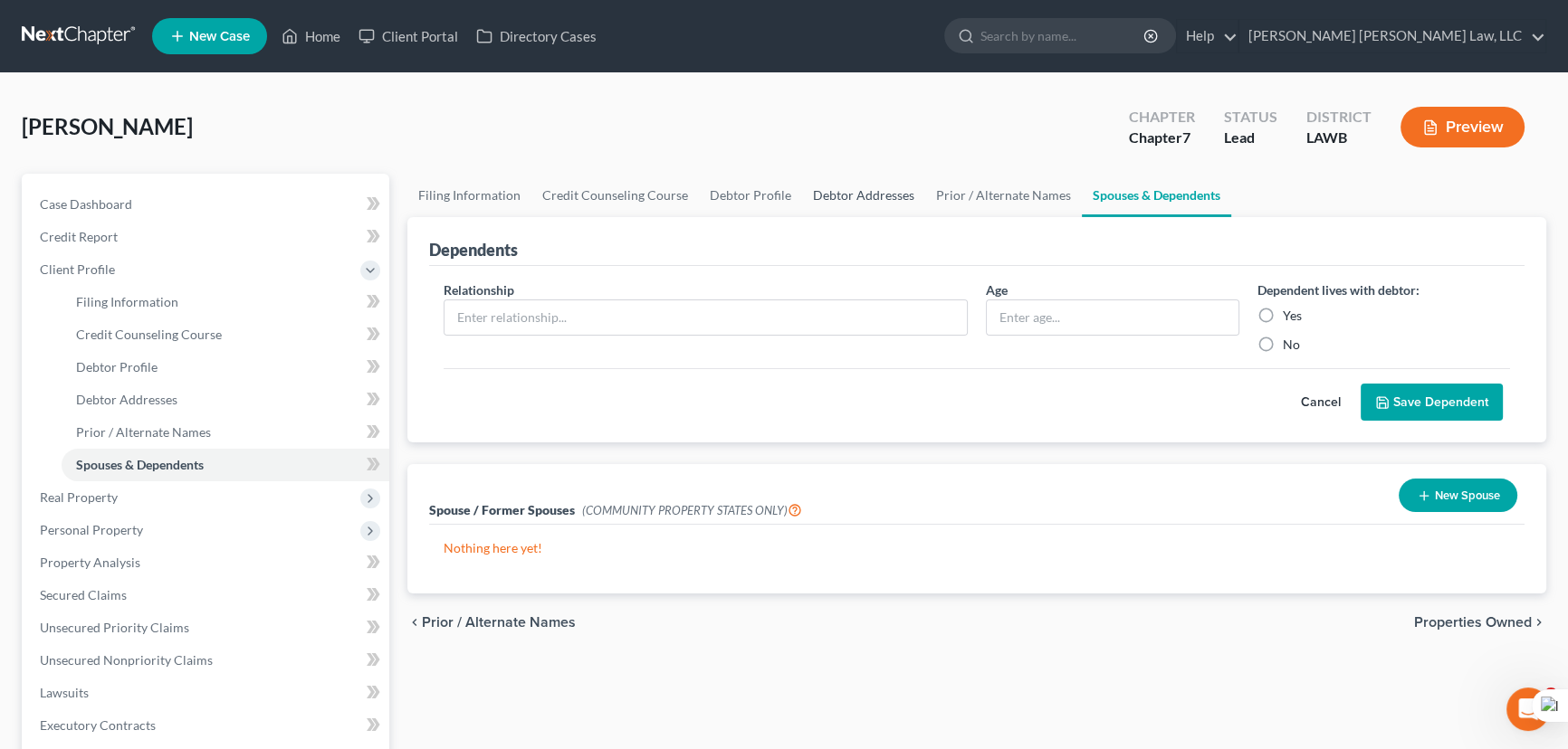
click at [858, 189] on link "Debtor Addresses" at bounding box center [863, 195] width 123 height 44
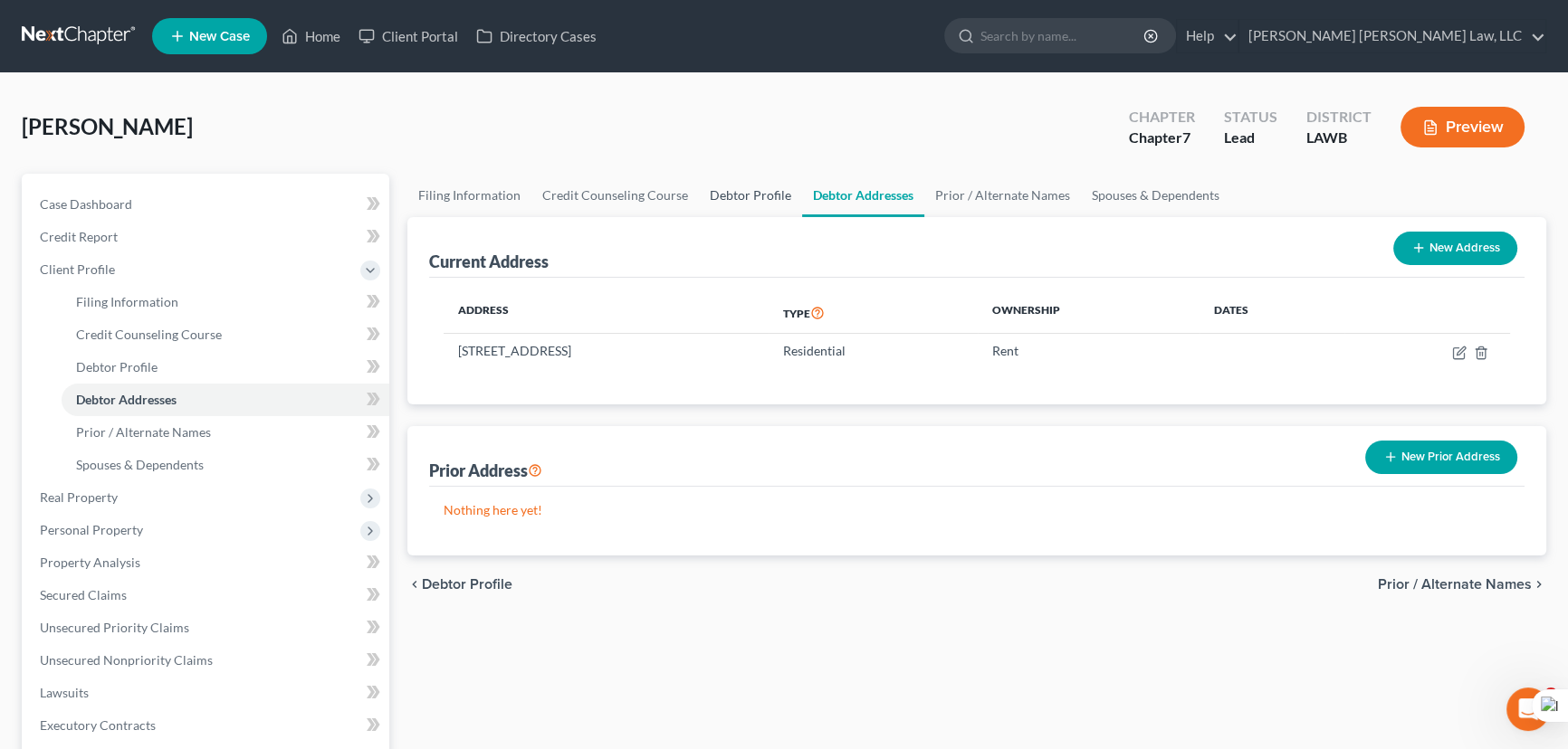
click at [761, 189] on link "Debtor Profile" at bounding box center [750, 195] width 103 height 44
select select "0"
select select "1"
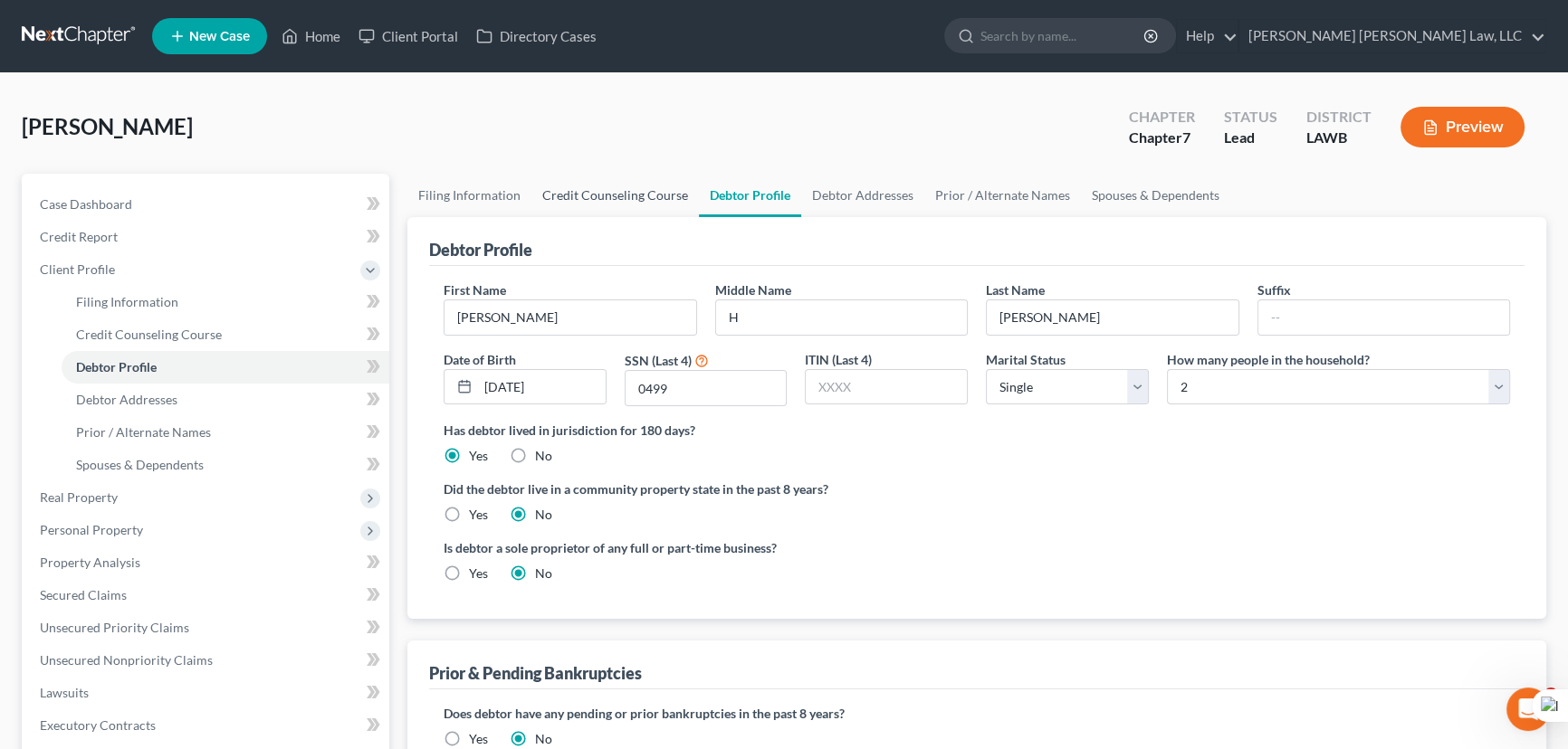
click at [597, 186] on link "Credit Counseling Course" at bounding box center [615, 195] width 167 height 44
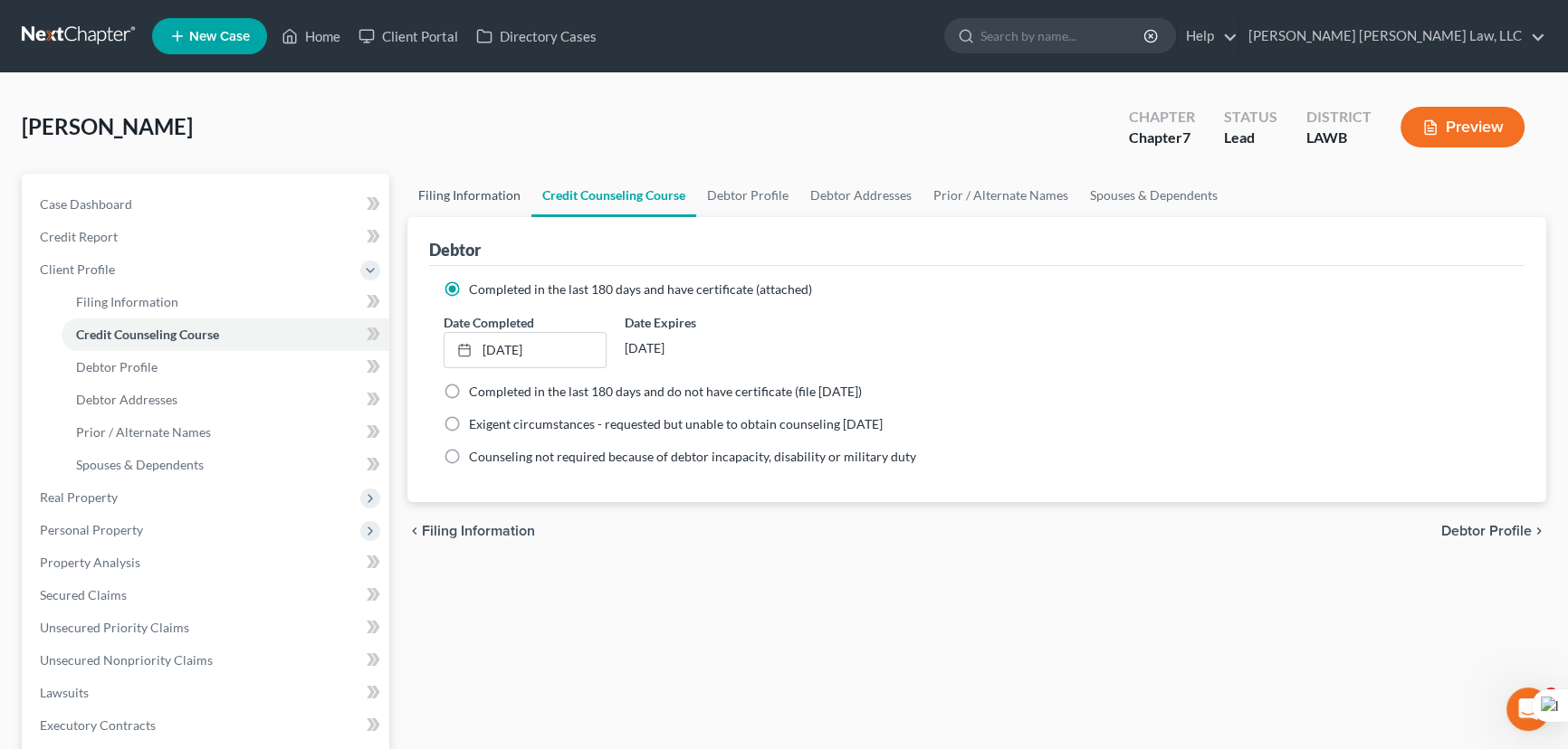
click at [481, 191] on link "Filing Information" at bounding box center [468, 195] width 124 height 44
select select "1"
select select "0"
select select "19"
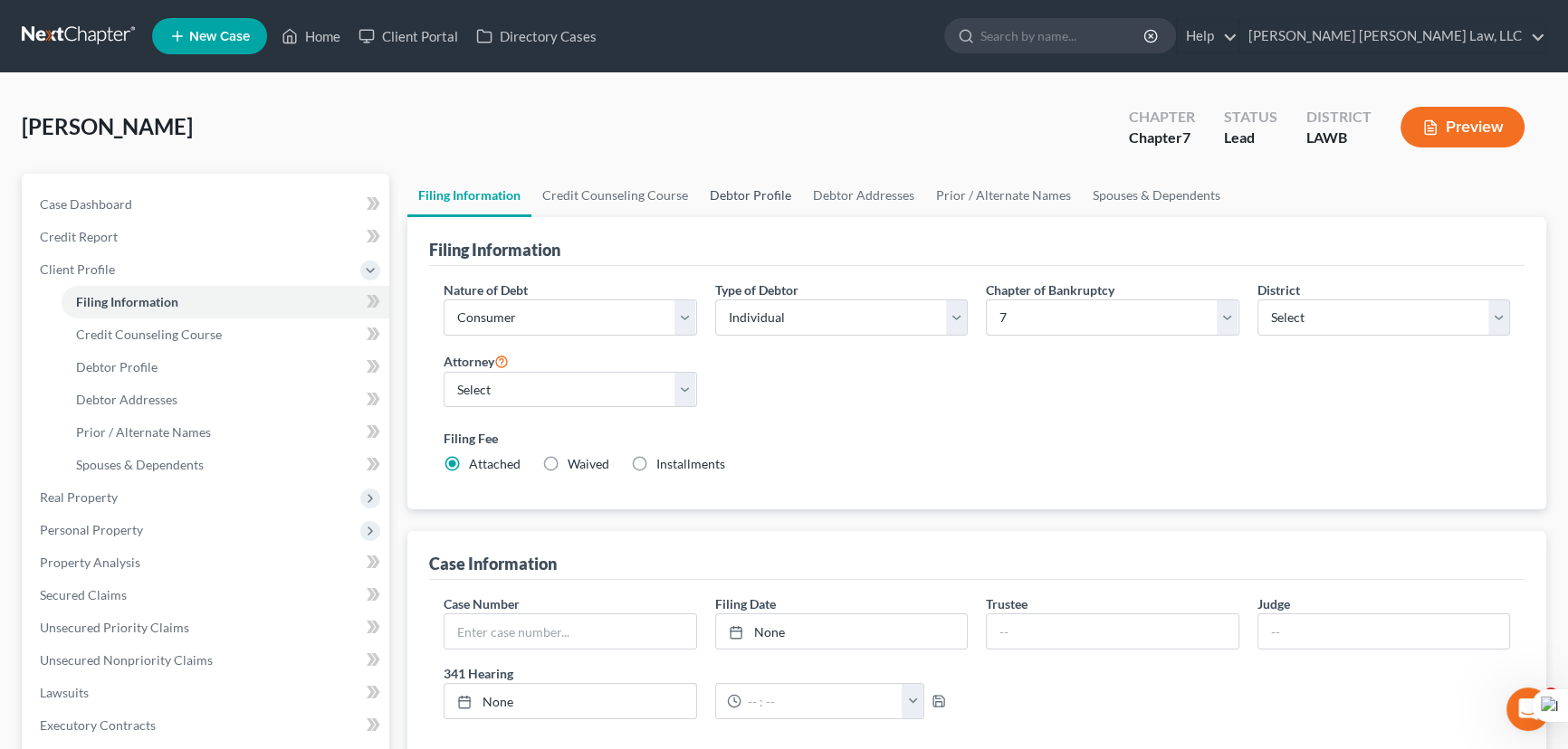
click at [739, 191] on link "Debtor Profile" at bounding box center [750, 195] width 103 height 44
select select "0"
select select "1"
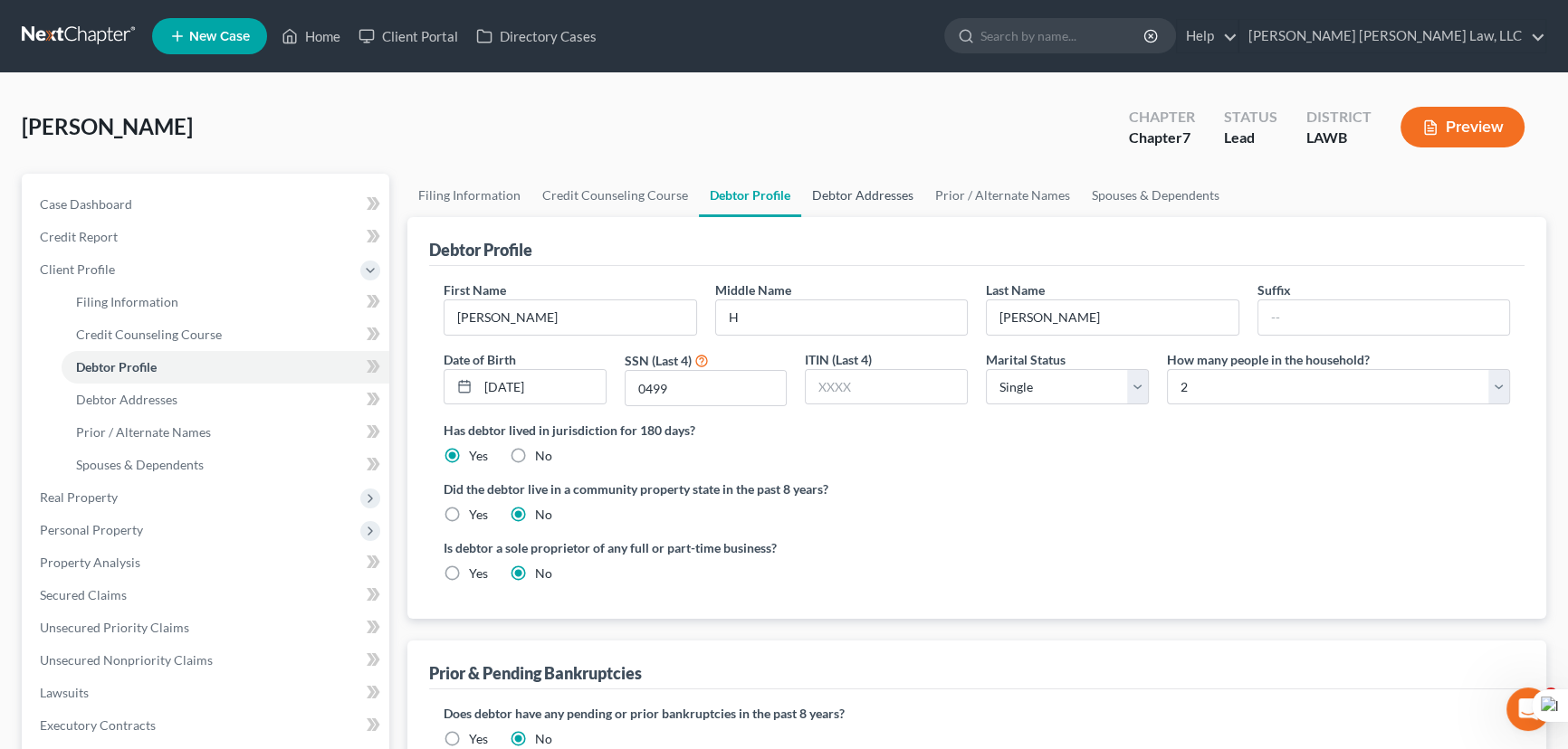
click at [875, 194] on link "Debtor Addresses" at bounding box center [863, 195] width 123 height 44
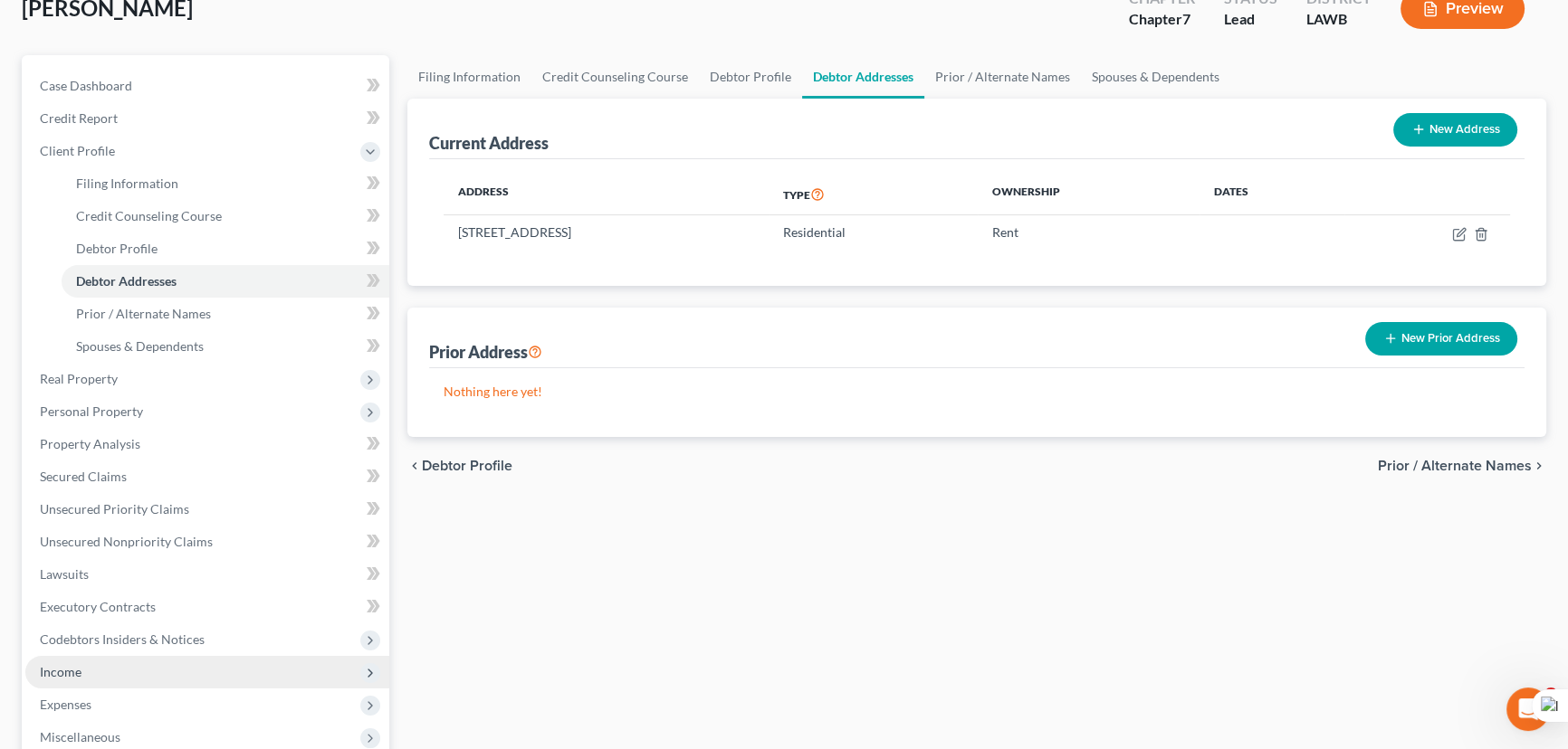
scroll to position [82, 0]
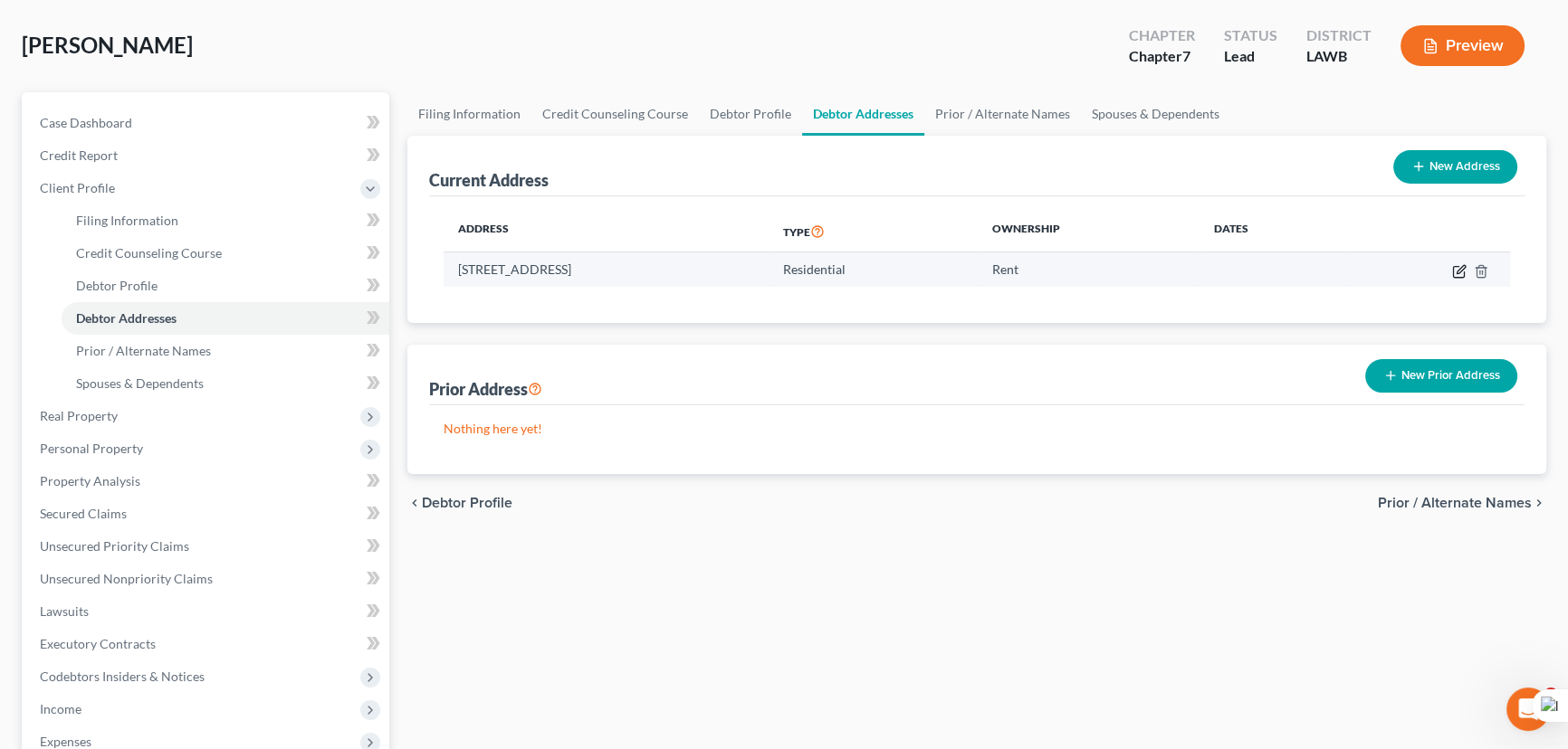
click at [1464, 265] on icon "button" at bounding box center [1460, 269] width 8 height 8
select select "19"
select select "0"
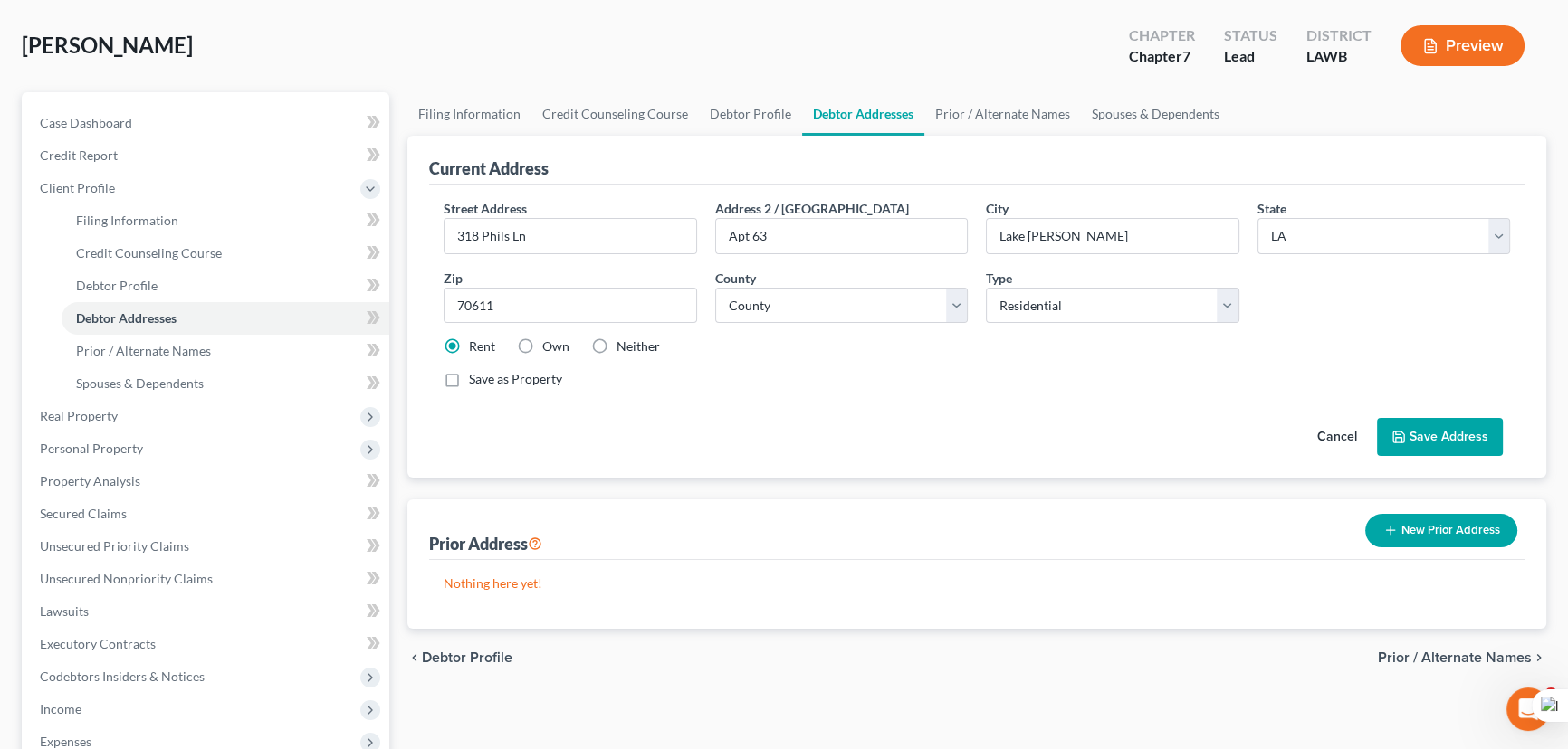
click at [1430, 428] on button "Save Address" at bounding box center [1439, 437] width 125 height 38
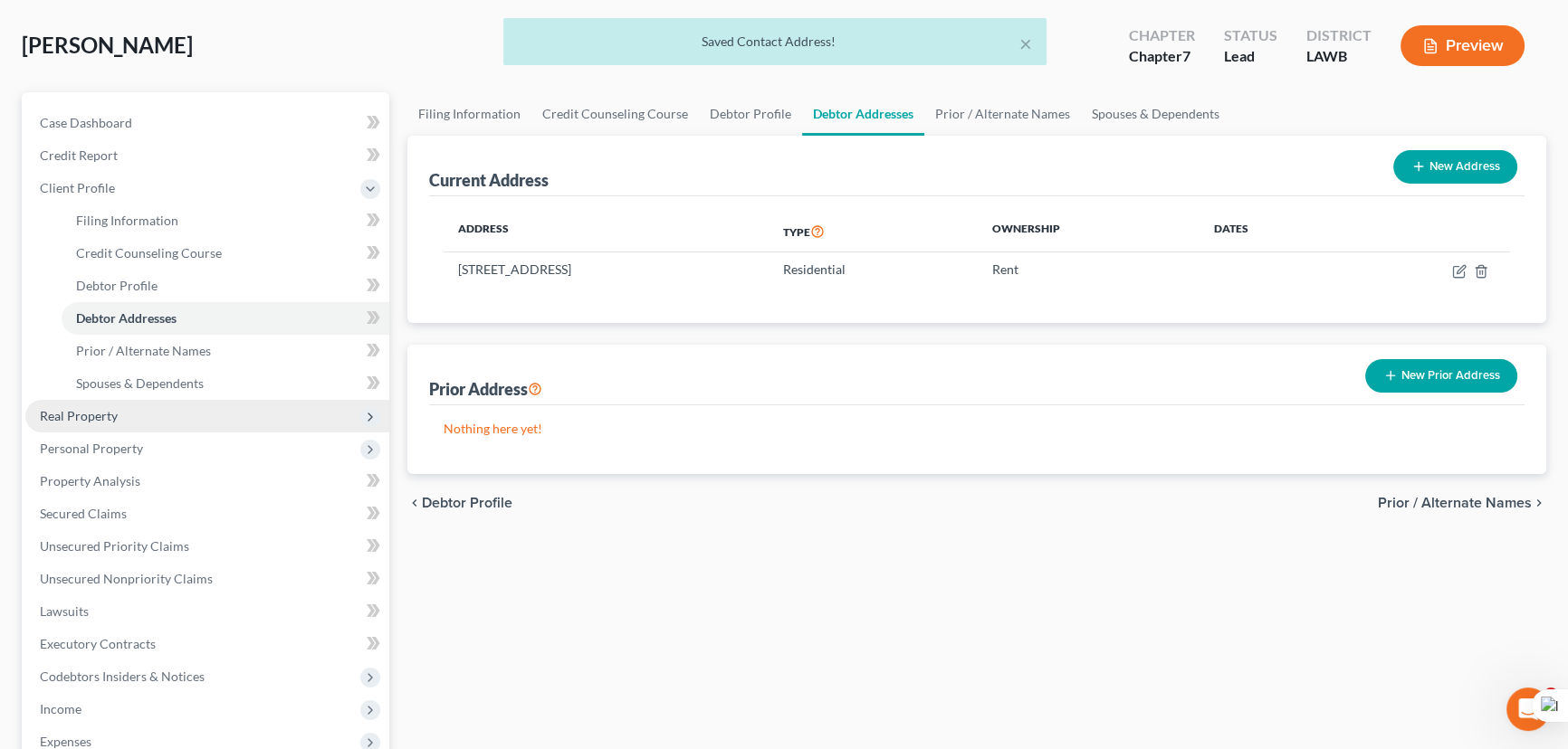
click at [155, 414] on span "Real Property" at bounding box center [206, 415] width 363 height 33
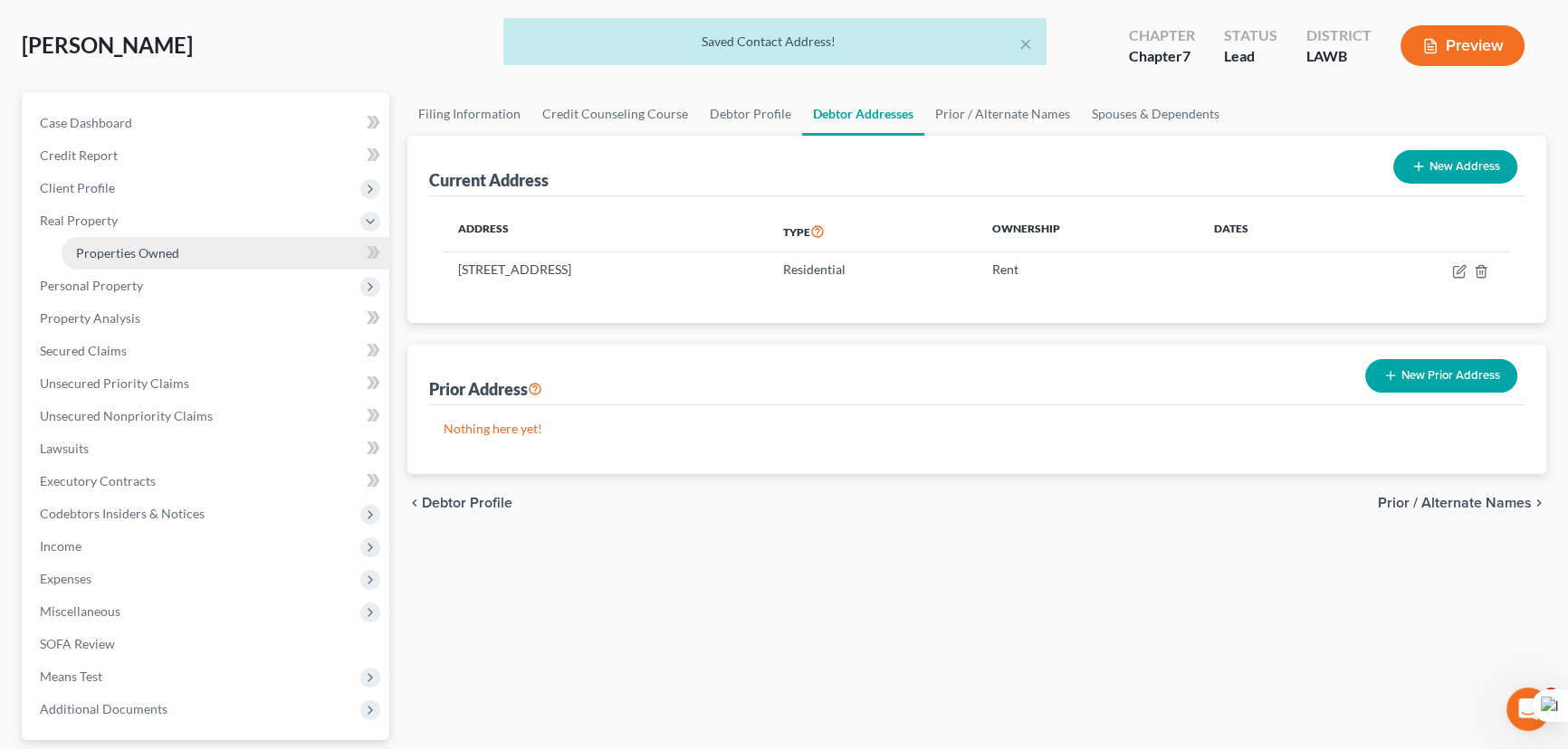
click at [177, 259] on link "Properties Owned" at bounding box center [225, 253] width 328 height 33
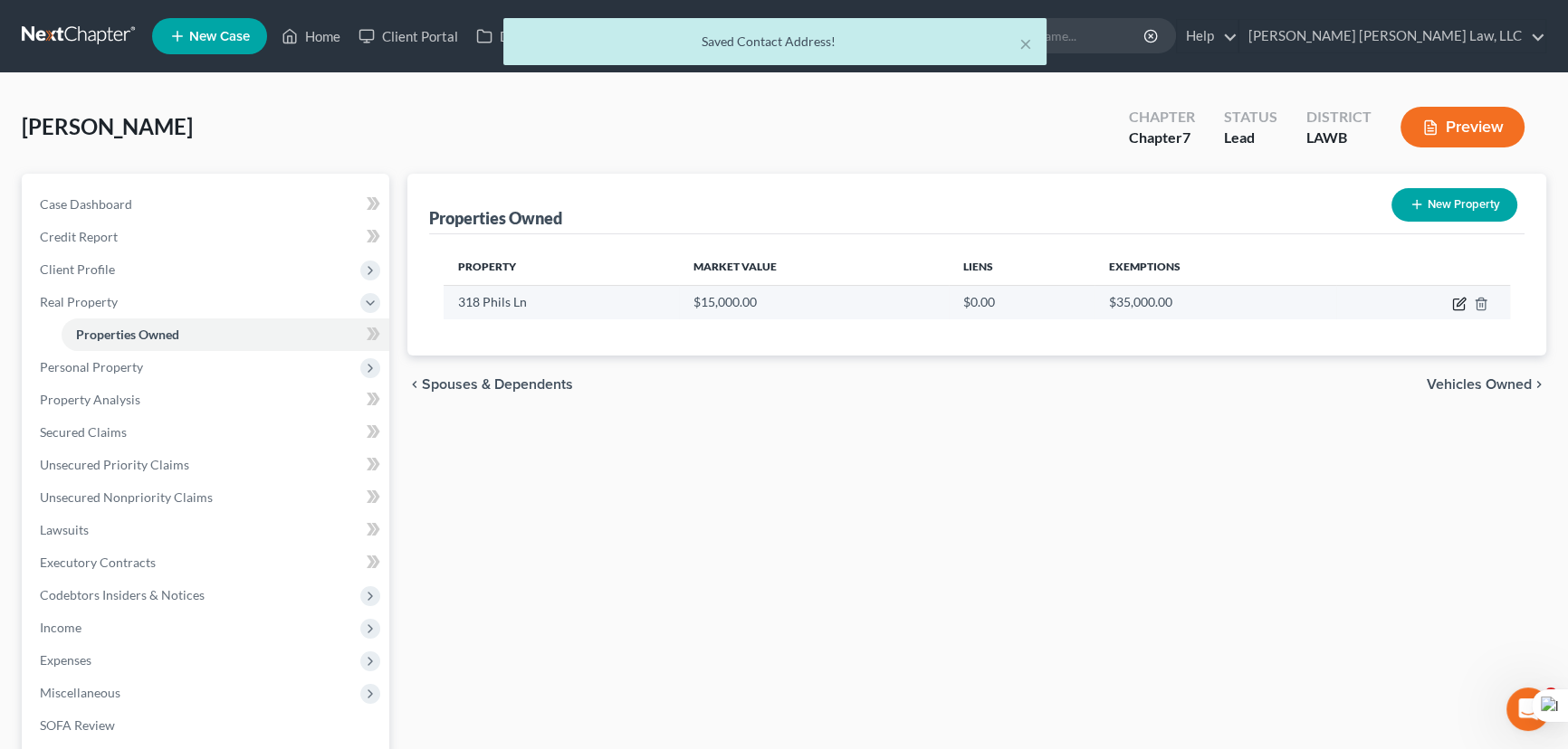
click at [1457, 301] on icon "button" at bounding box center [1460, 301] width 8 height 8
select select "19"
select select "9"
select select "0"
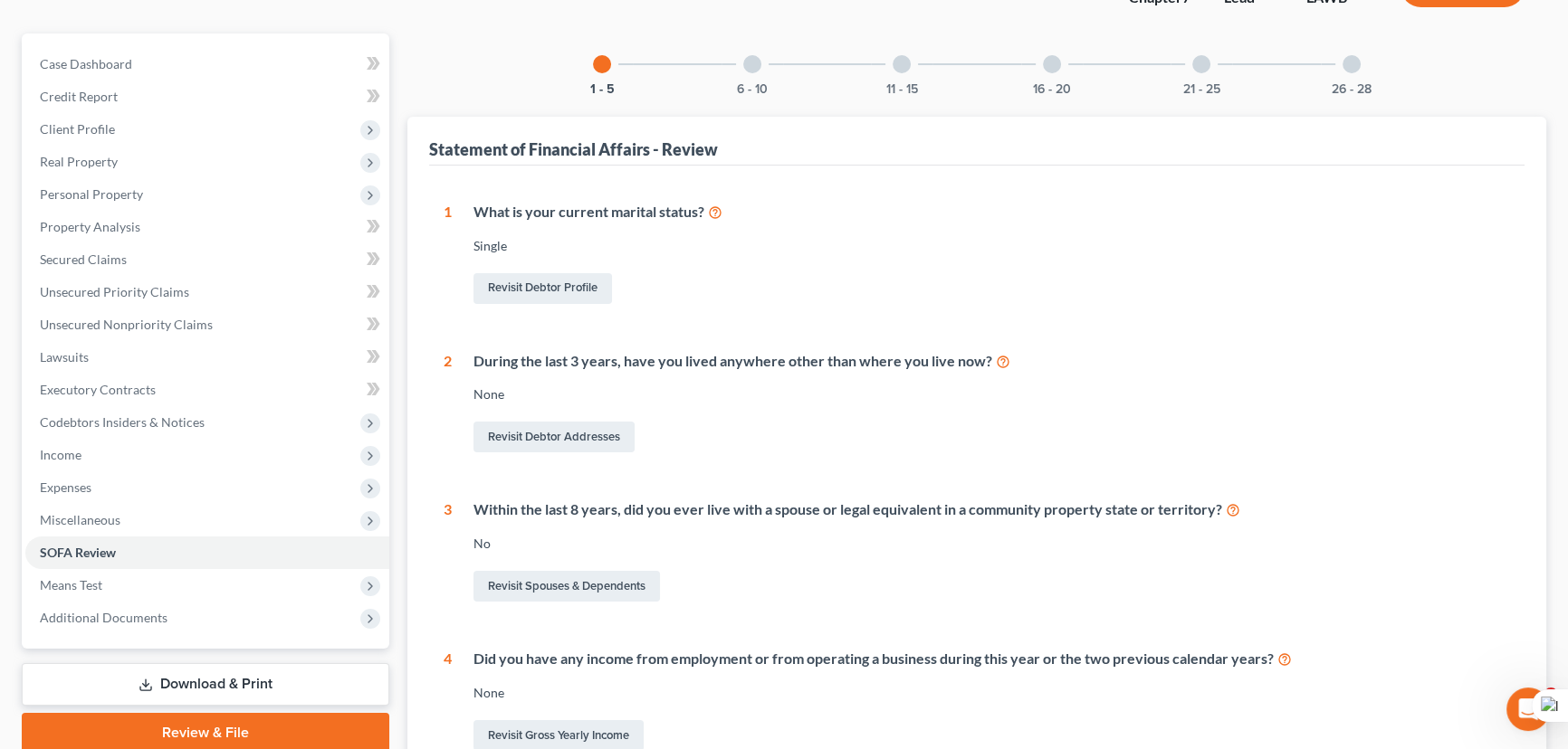
scroll to position [33, 0]
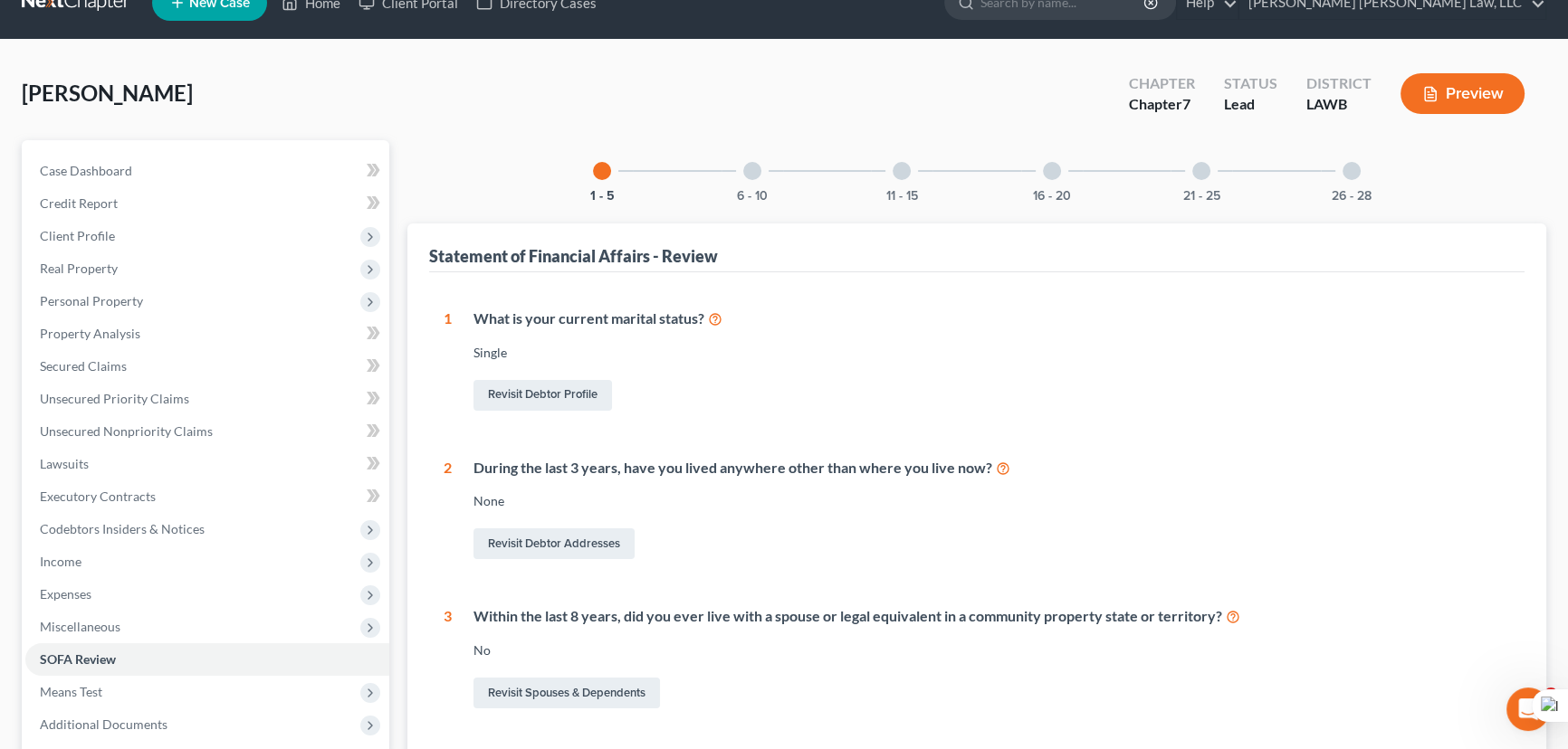
click at [901, 156] on div "11 - 15" at bounding box center [902, 171] width 61 height 61
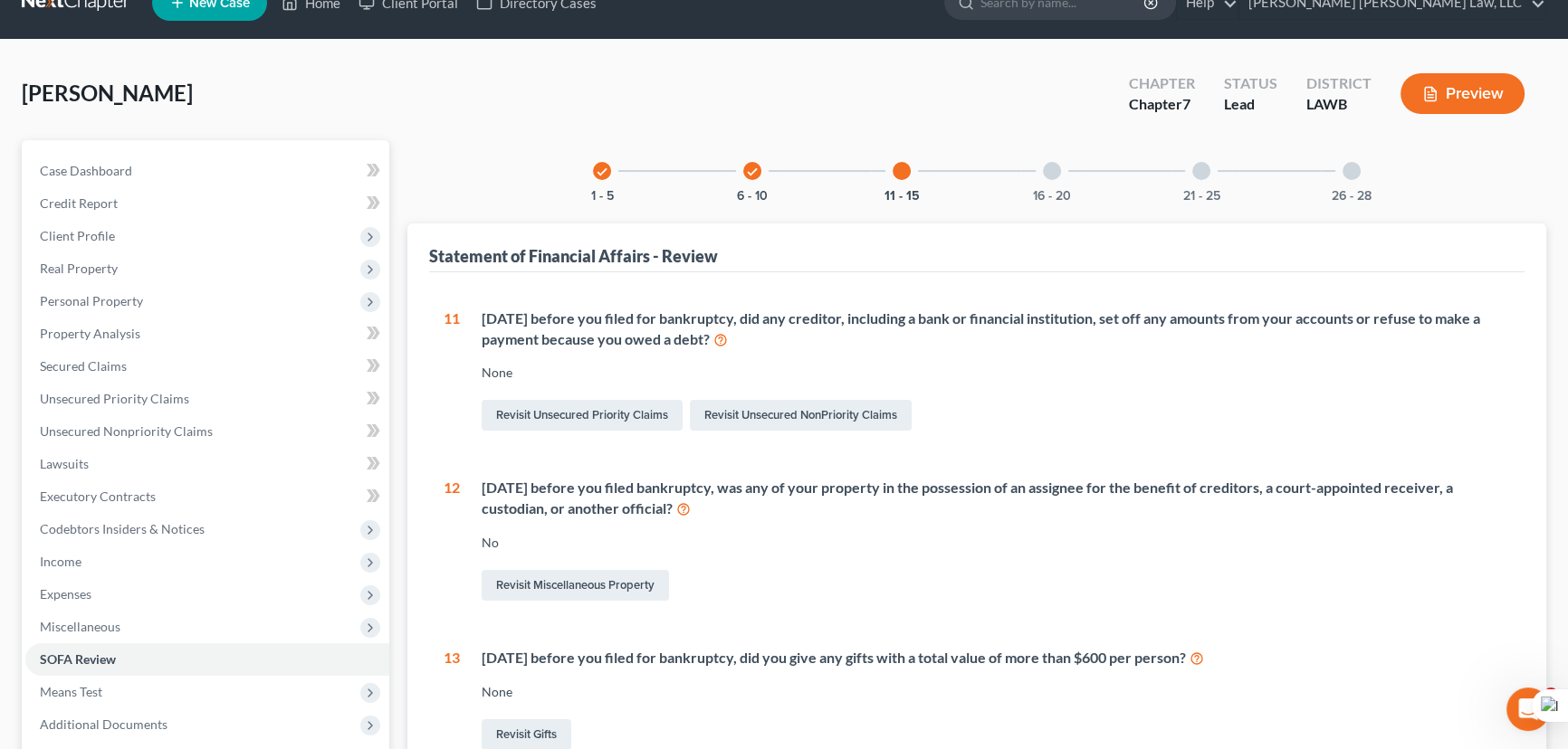
click at [1050, 174] on div at bounding box center [1051, 170] width 18 height 18
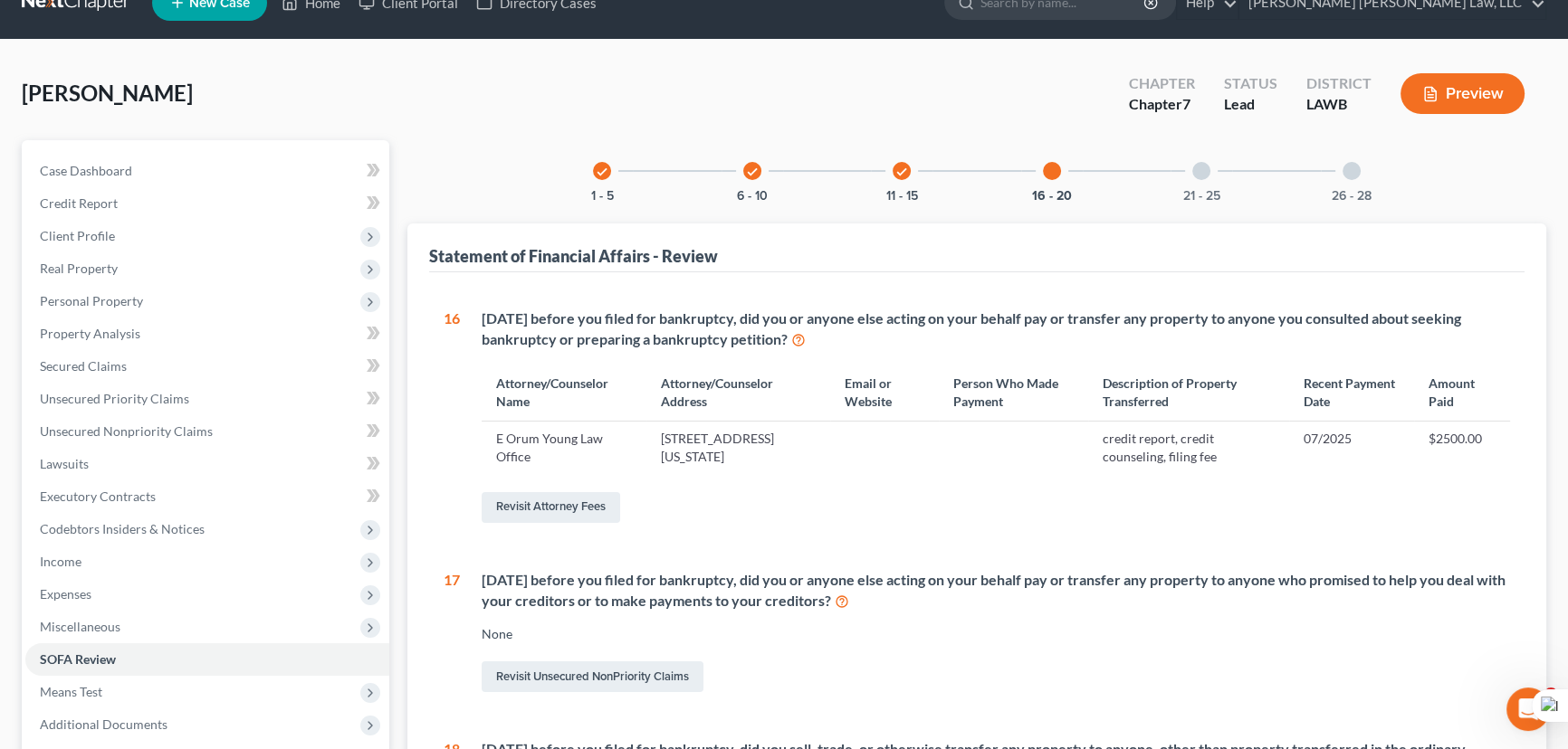
scroll to position [609, 0]
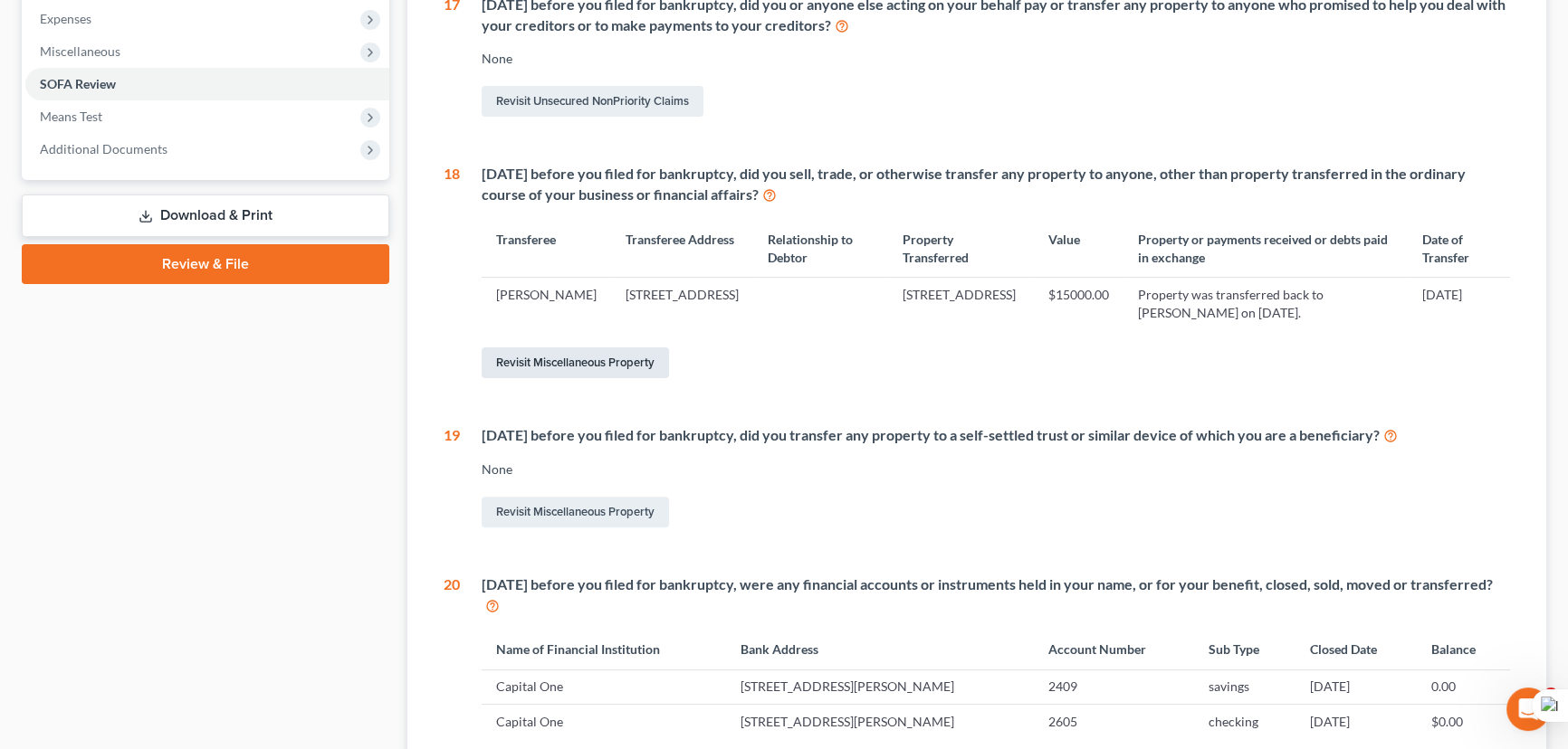
click at [632, 371] on link "Revisit Miscellaneous Property" at bounding box center [575, 362] width 188 height 31
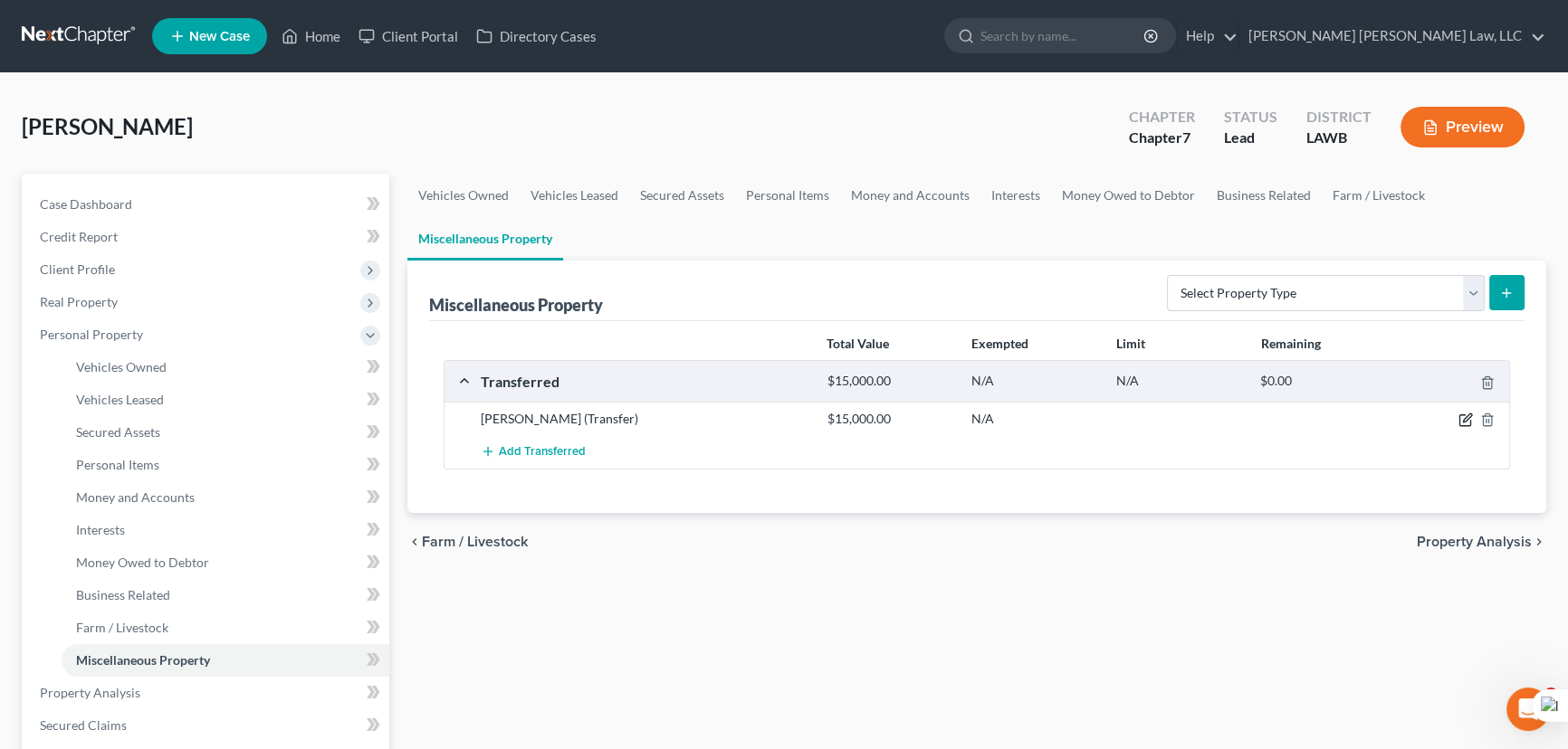
click at [1465, 417] on icon "button" at bounding box center [1467, 418] width 8 height 8
select select "Ordinary (within 2 years)"
select select "19"
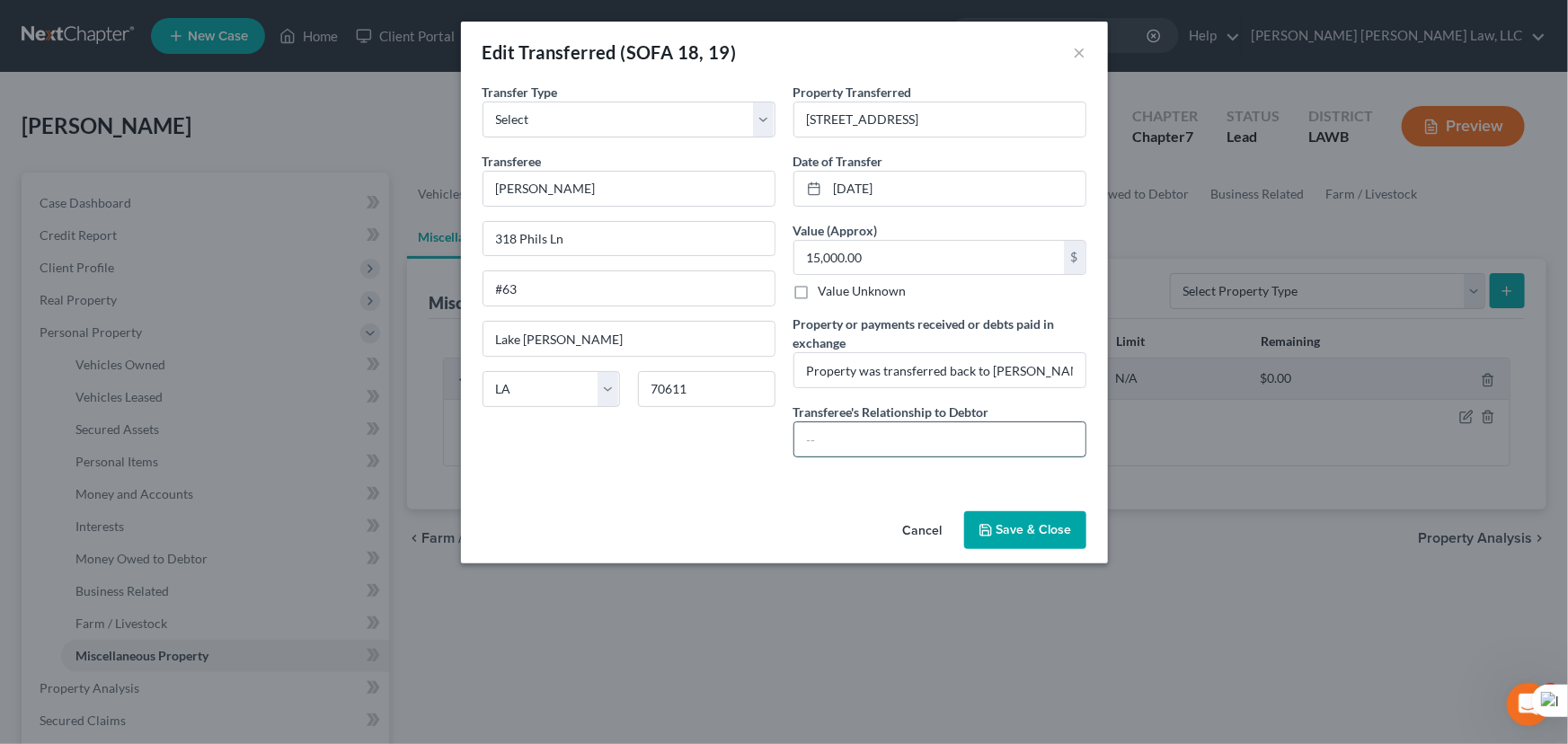
click at [868, 426] on input "text" at bounding box center [940, 439] width 292 height 34
type input "friend"
click at [1022, 513] on button "Save & Close" at bounding box center [1025, 530] width 122 height 38
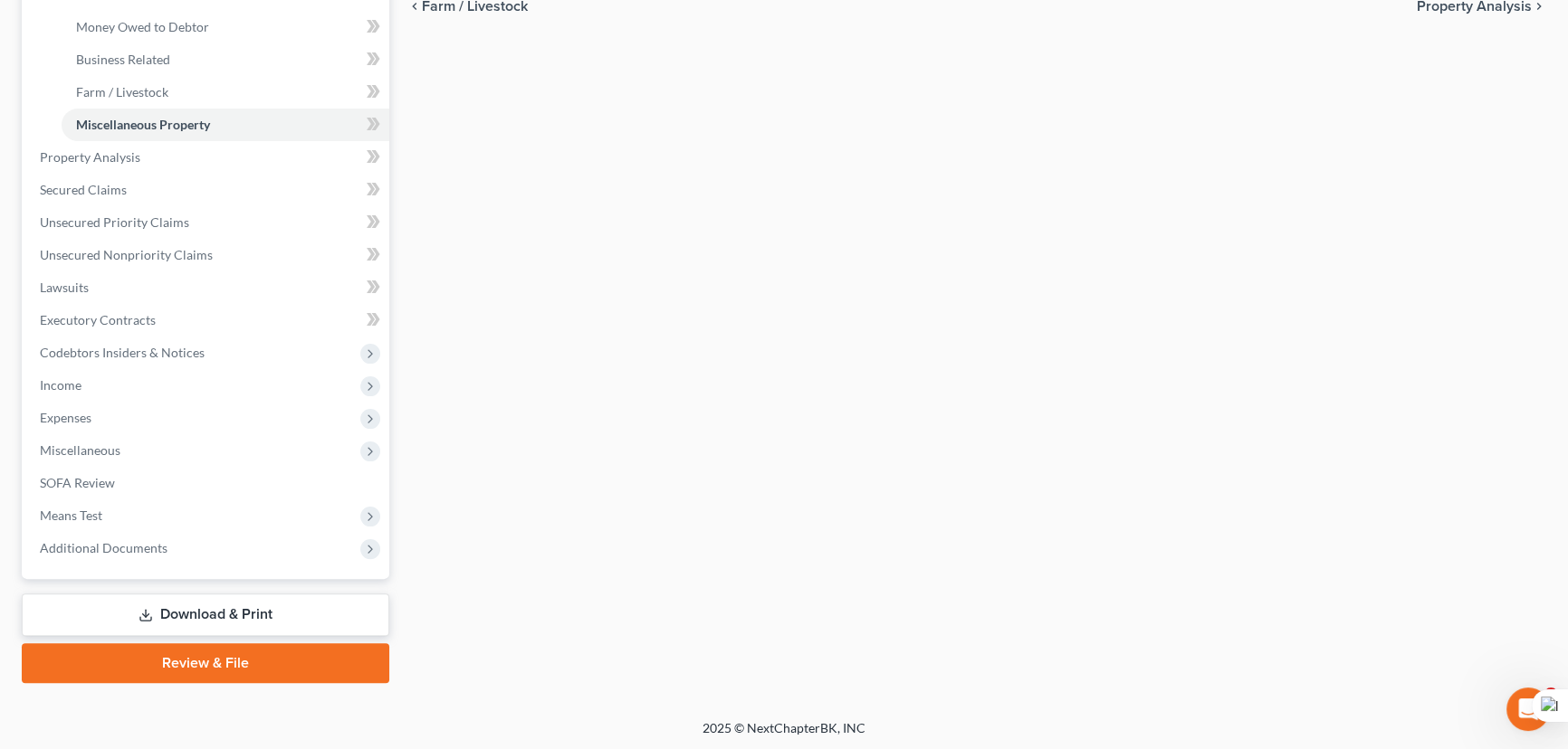
click at [250, 613] on link "Download & Print" at bounding box center [204, 615] width 367 height 43
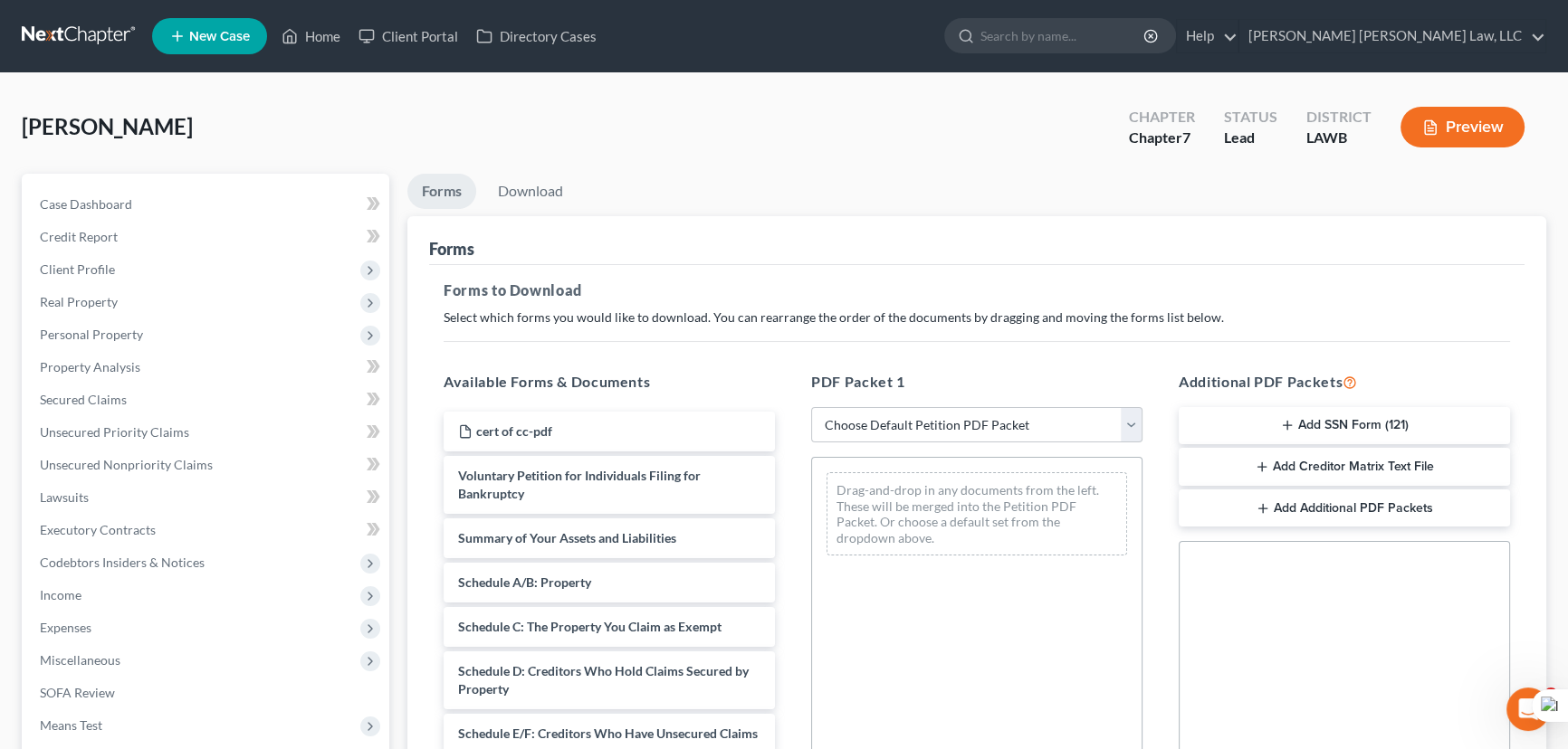
click at [939, 400] on div "PDF Packet 1 Choose Default Petition PDF Packet Complete Bankruptcy Petition (a…" at bounding box center [976, 664] width 367 height 613
click at [933, 442] on div "PDF Packet 1 Choose Default Petition PDF Packet Complete Bankruptcy Petition (a…" at bounding box center [976, 664] width 367 height 613
click at [927, 434] on select "Choose Default Petition PDF Packet Complete Bankruptcy Petition (all forms and …" at bounding box center [977, 425] width 331 height 36
select select "0"
click at [811, 407] on select "Choose Default Petition PDF Packet Complete Bankruptcy Petition (all forms and …" at bounding box center [977, 425] width 331 height 36
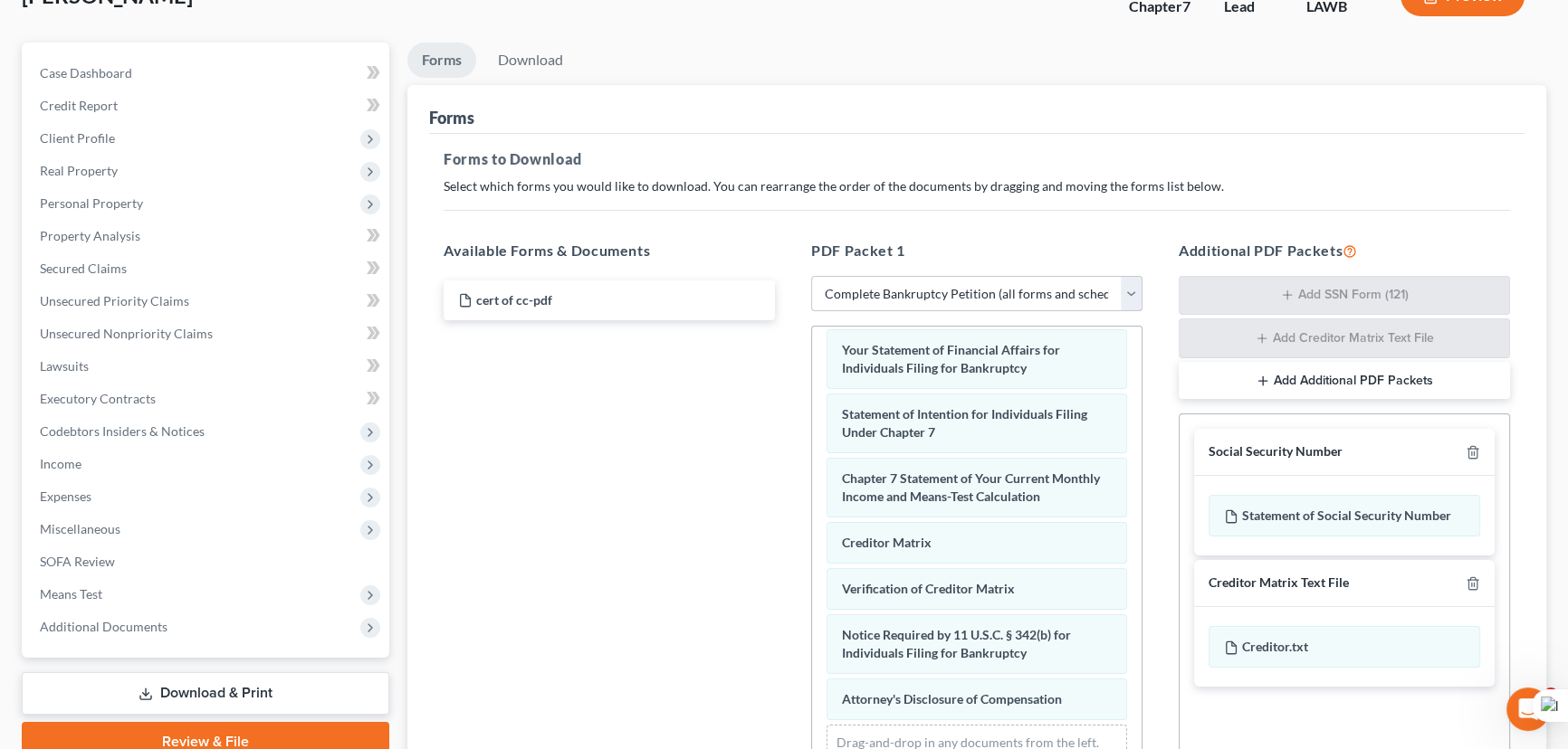
scroll to position [328, 0]
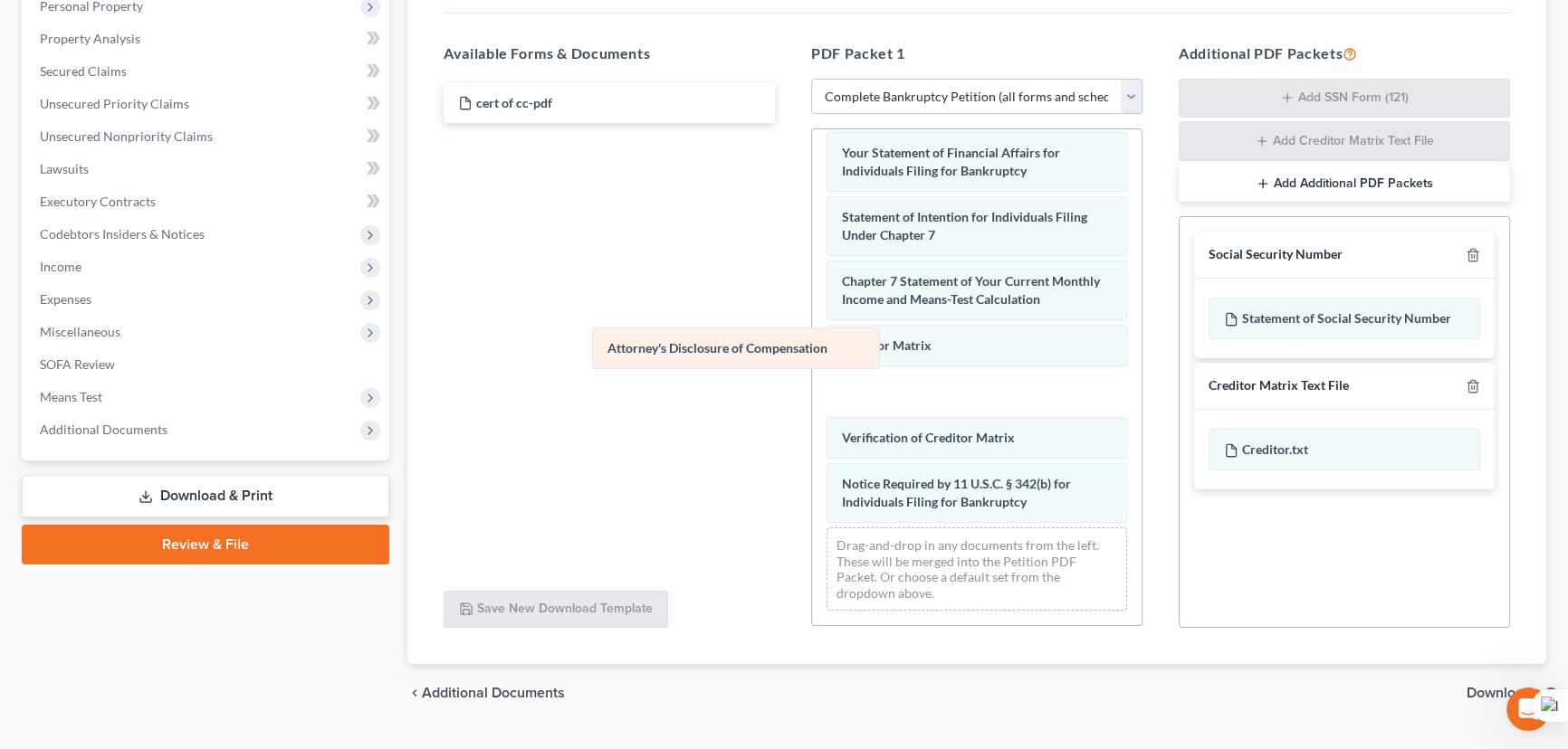
drag, startPoint x: 969, startPoint y: 513, endPoint x: 626, endPoint y: 254, distance: 429.8
click at [811, 256] on div "Attorney's Disclosure of Compensation Voluntary Petition for Individuals Filing…" at bounding box center [976, 72] width 329 height 1106
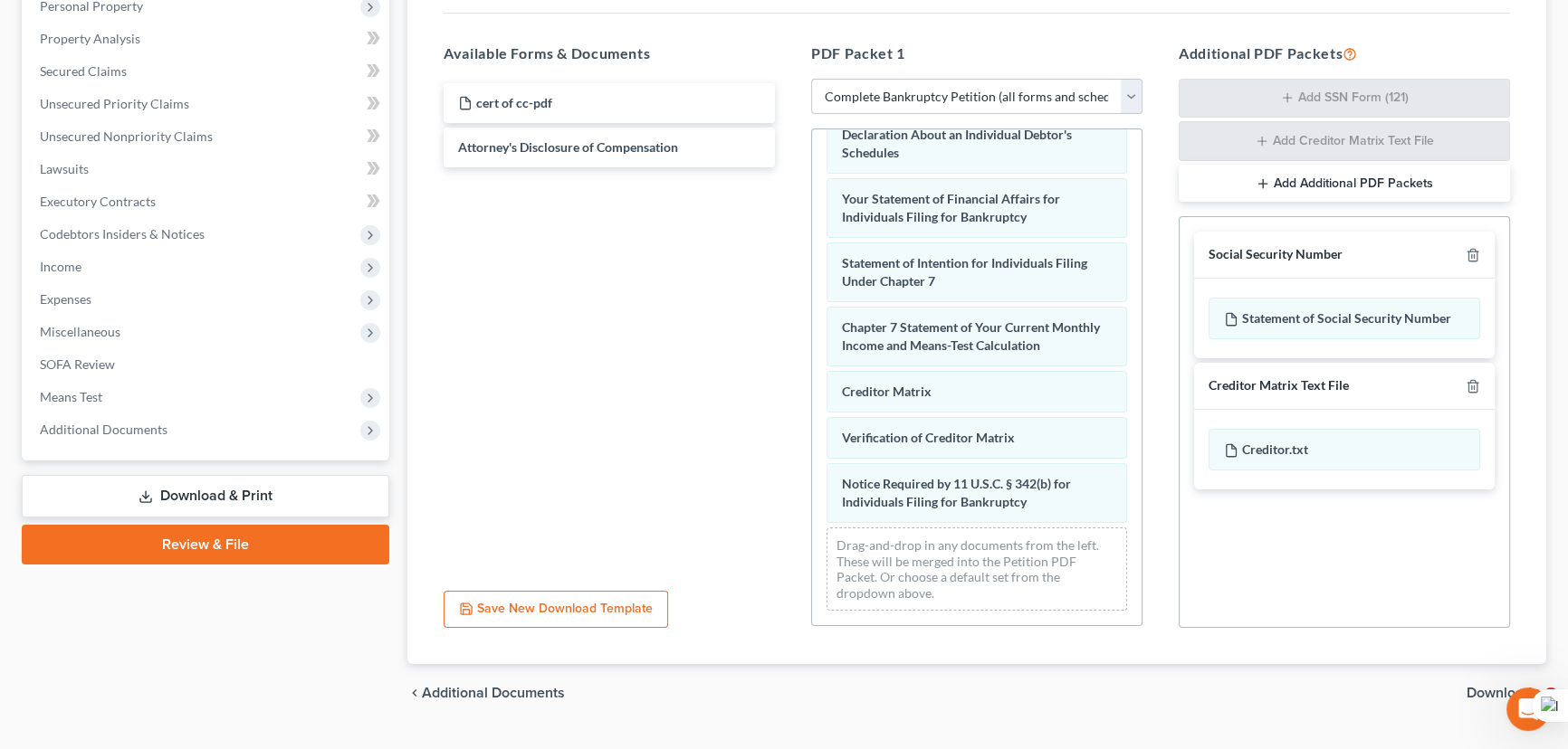
click at [1477, 259] on div at bounding box center [1469, 255] width 21 height 18
click at [1472, 257] on icon "button" at bounding box center [1473, 256] width 15 height 15
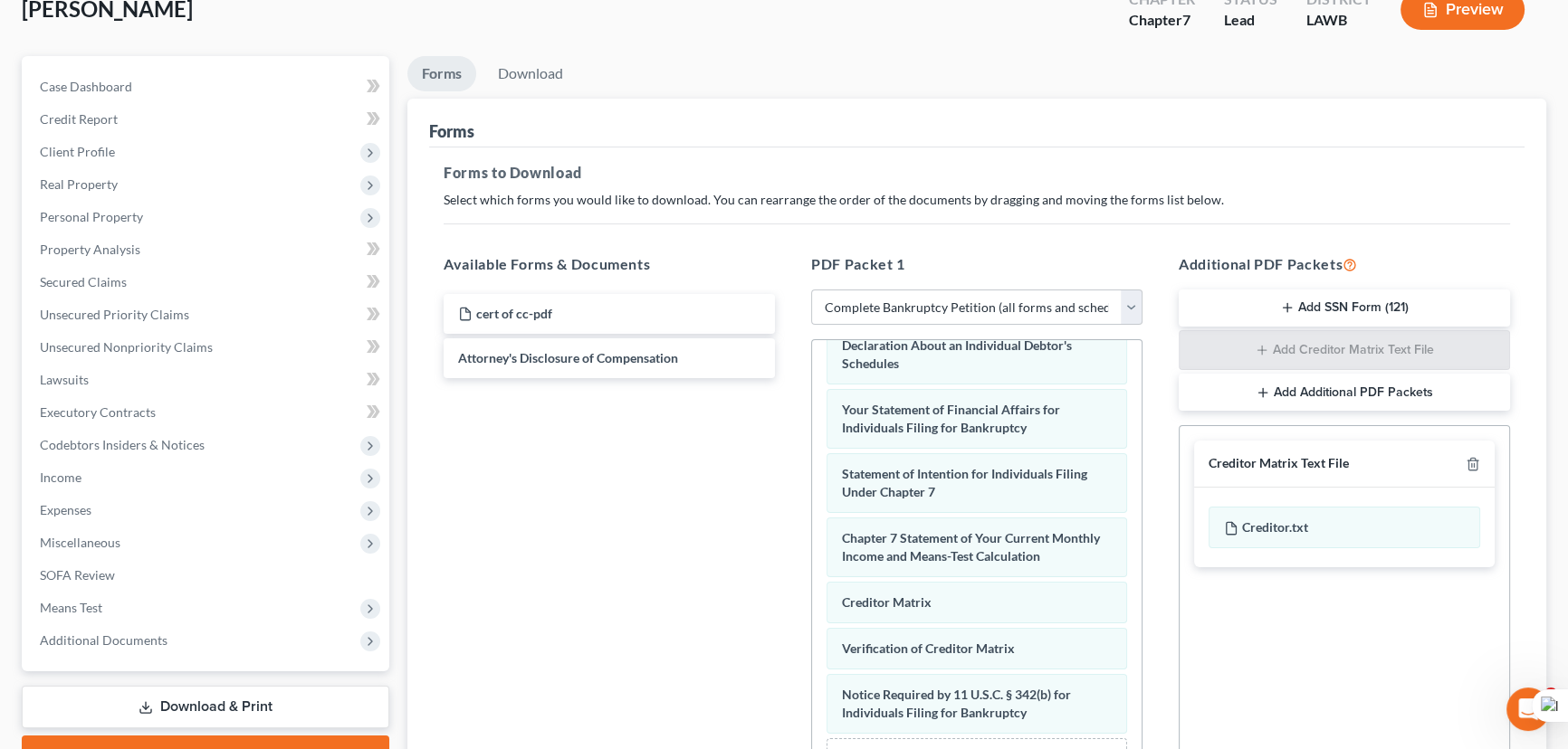
scroll to position [0, 0]
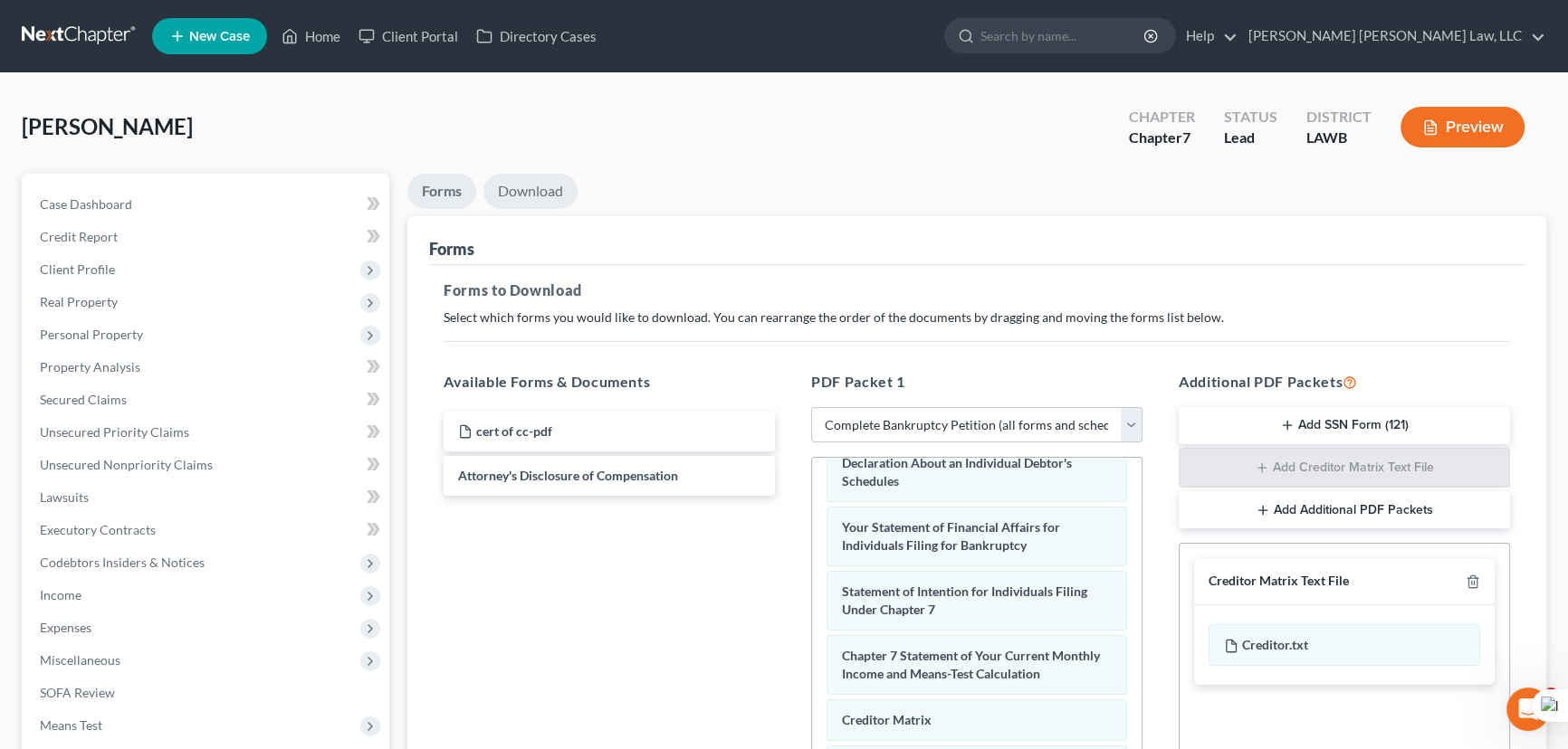
click at [560, 199] on link "Download" at bounding box center [530, 191] width 94 height 35
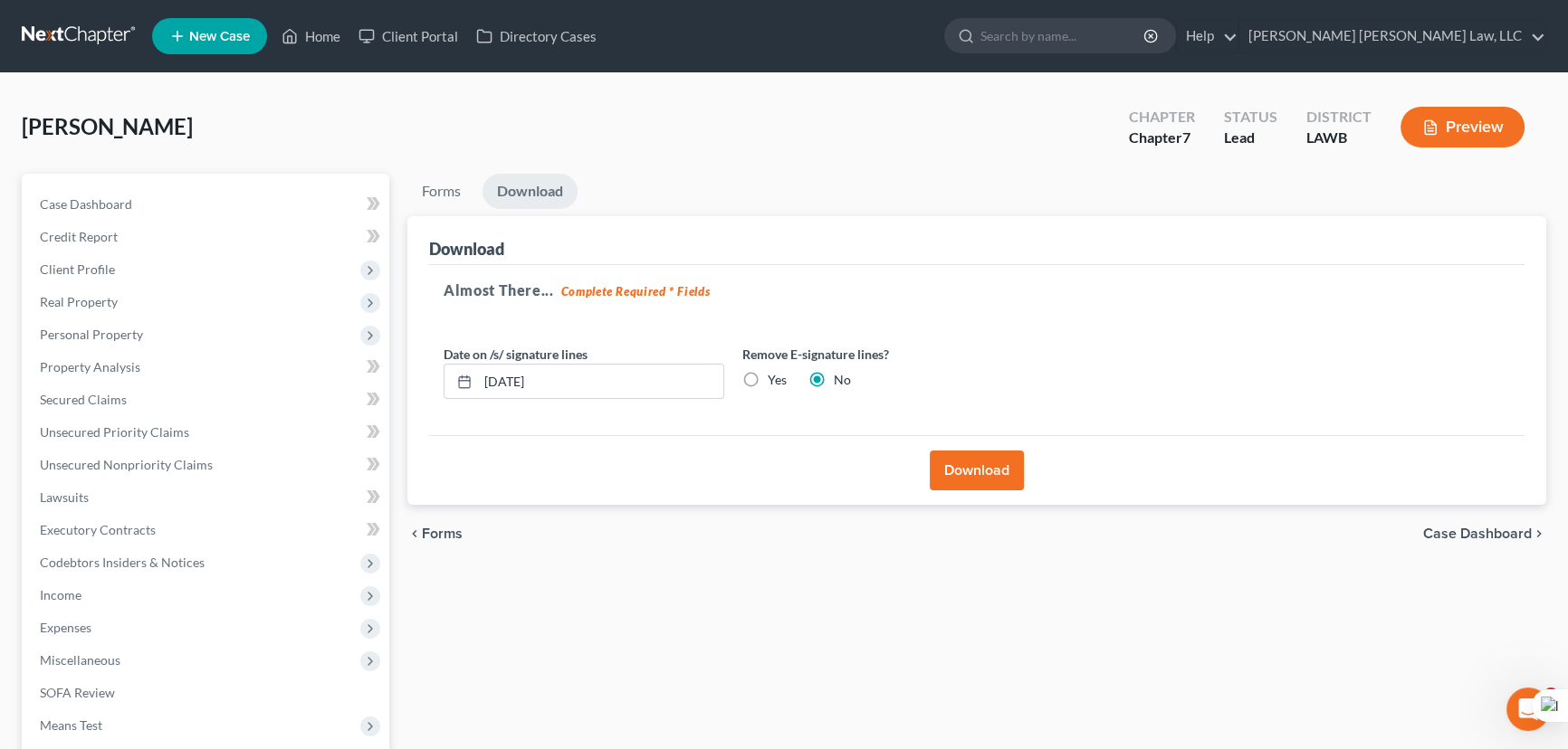
click at [944, 466] on button "Download" at bounding box center [976, 470] width 94 height 40
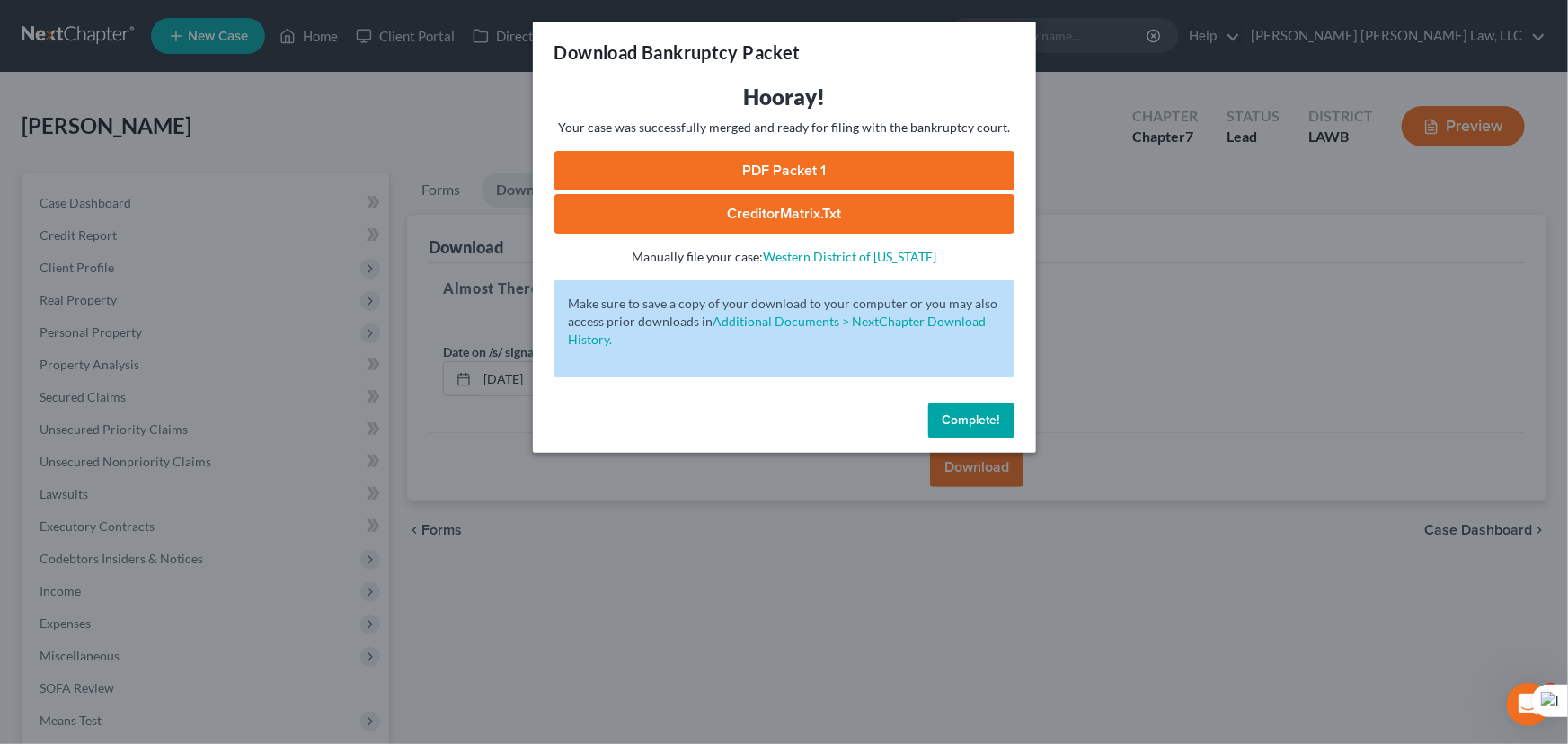
click at [754, 154] on link "PDF Packet 1" at bounding box center [784, 171] width 461 height 40
click at [977, 424] on span "Complete!" at bounding box center [972, 420] width 57 height 16
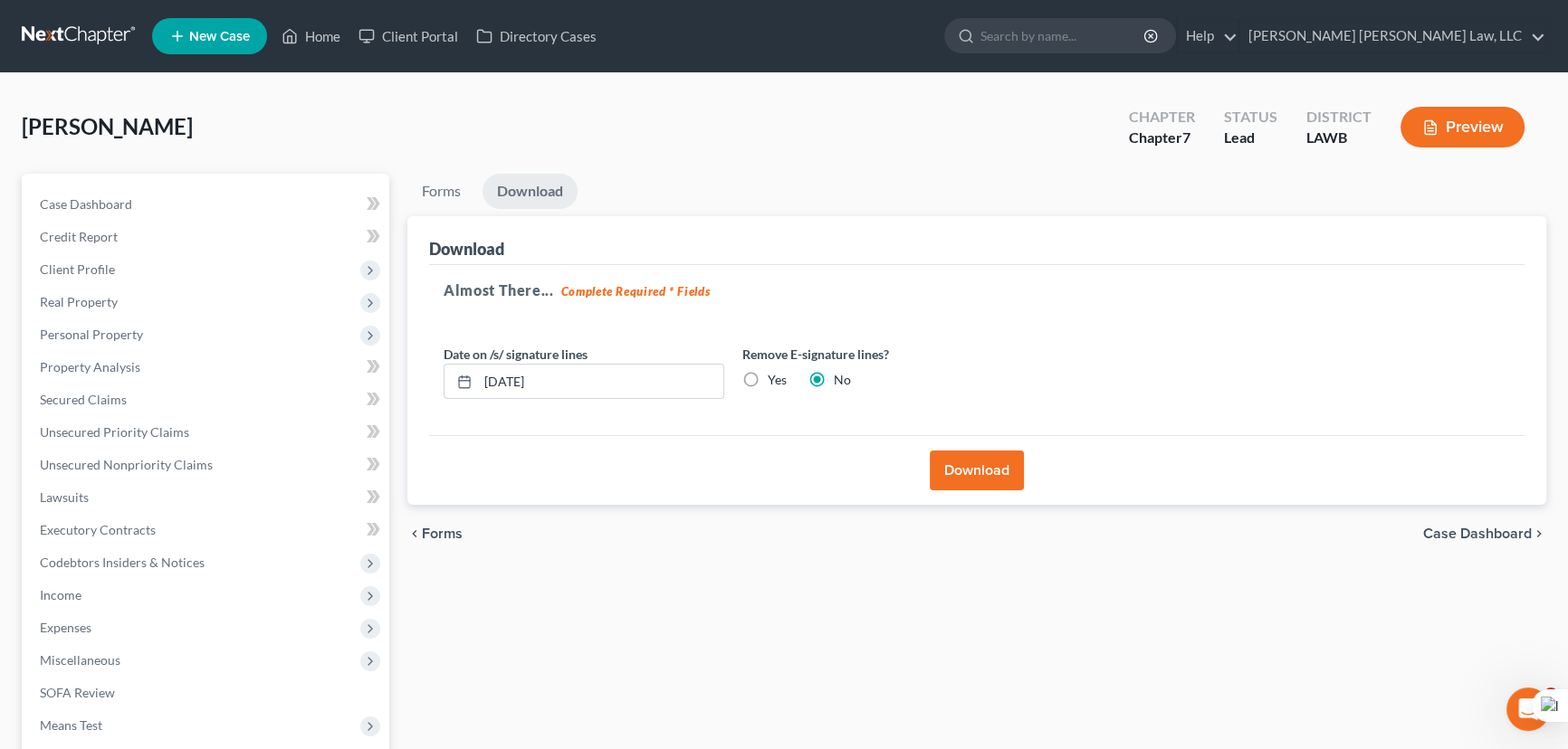
click at [51, 38] on link at bounding box center [79, 35] width 116 height 33
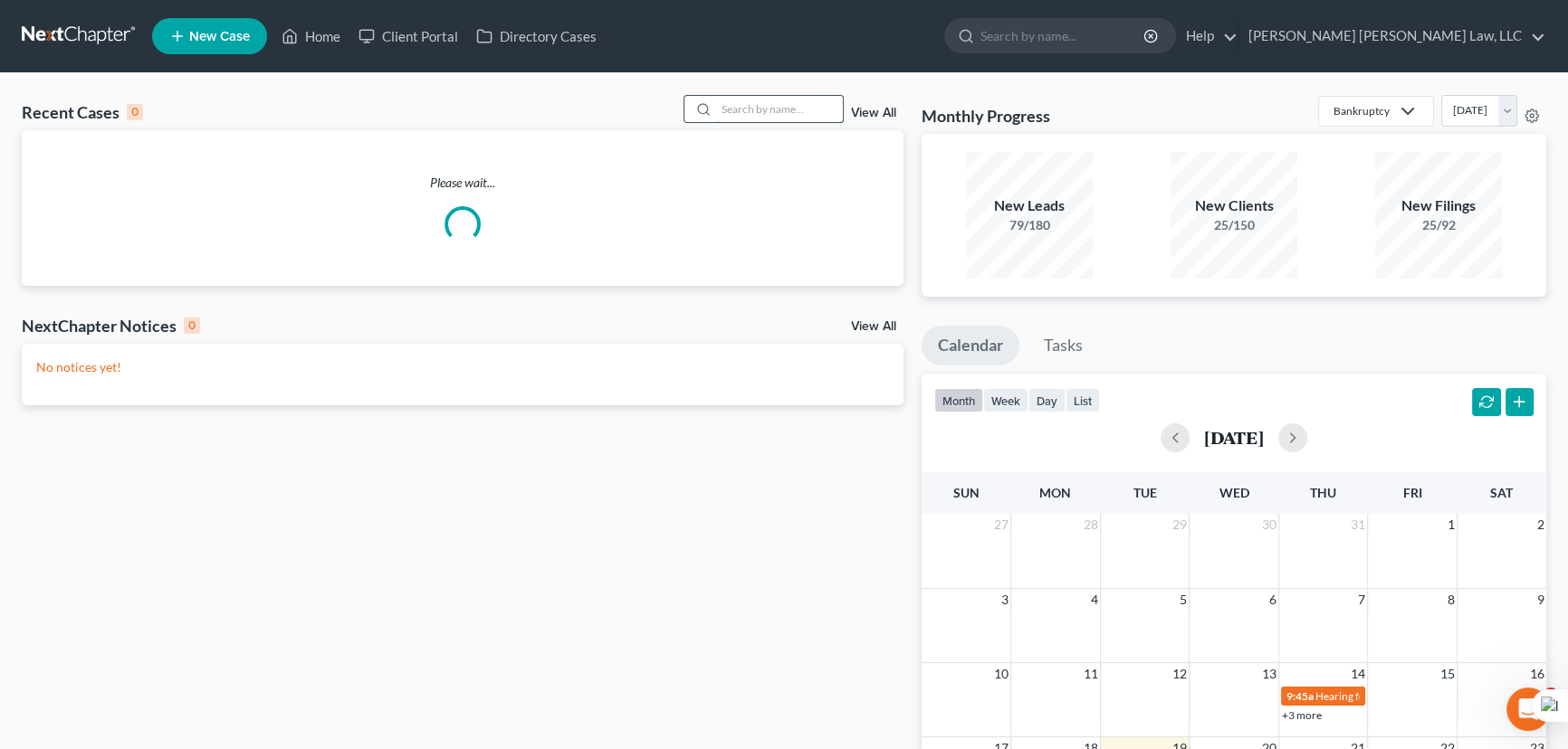
click at [744, 105] on input "search" at bounding box center [779, 109] width 126 height 26
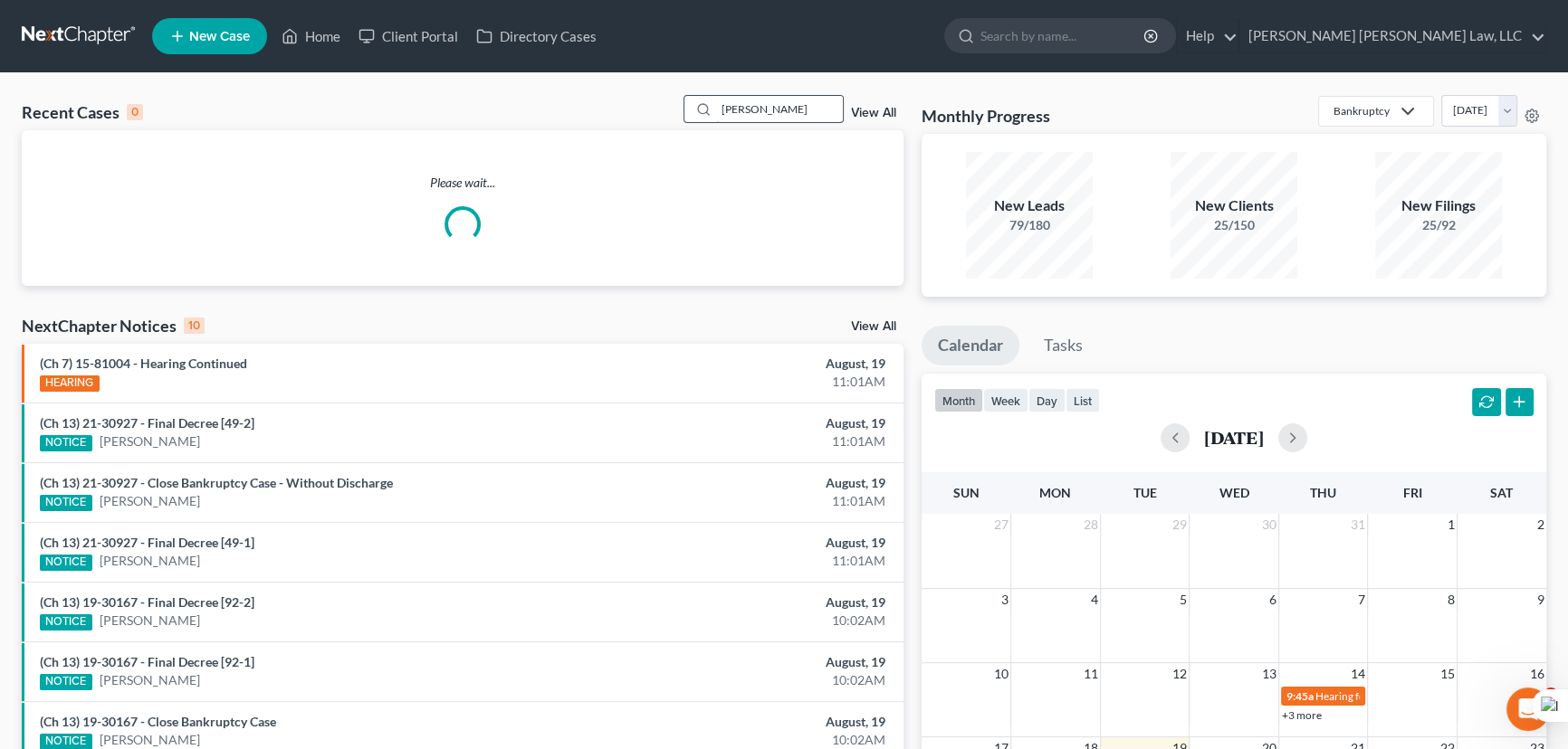
type input "[PERSON_NAME]"
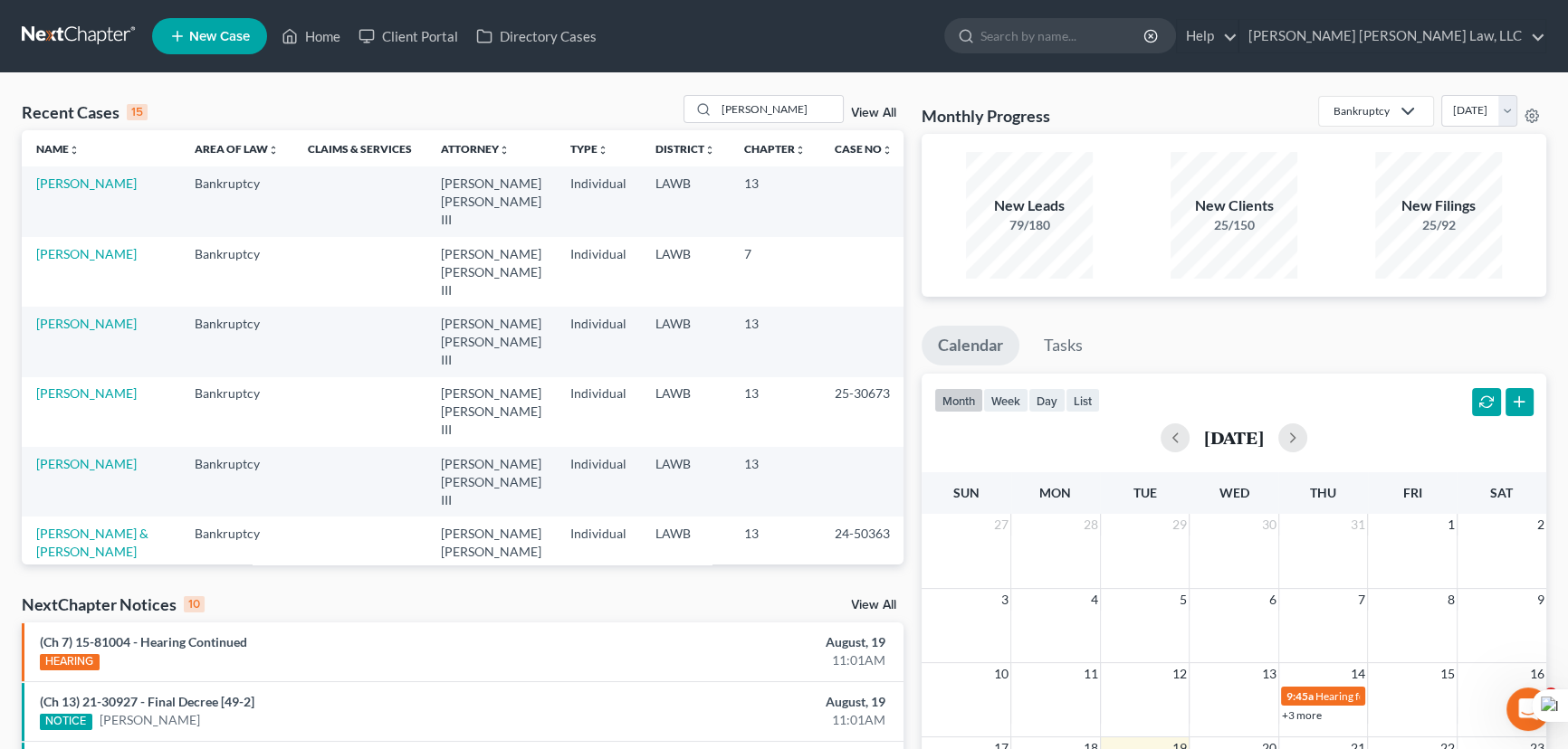
click at [99, 181] on link "[PERSON_NAME]" at bounding box center [86, 183] width 100 height 16
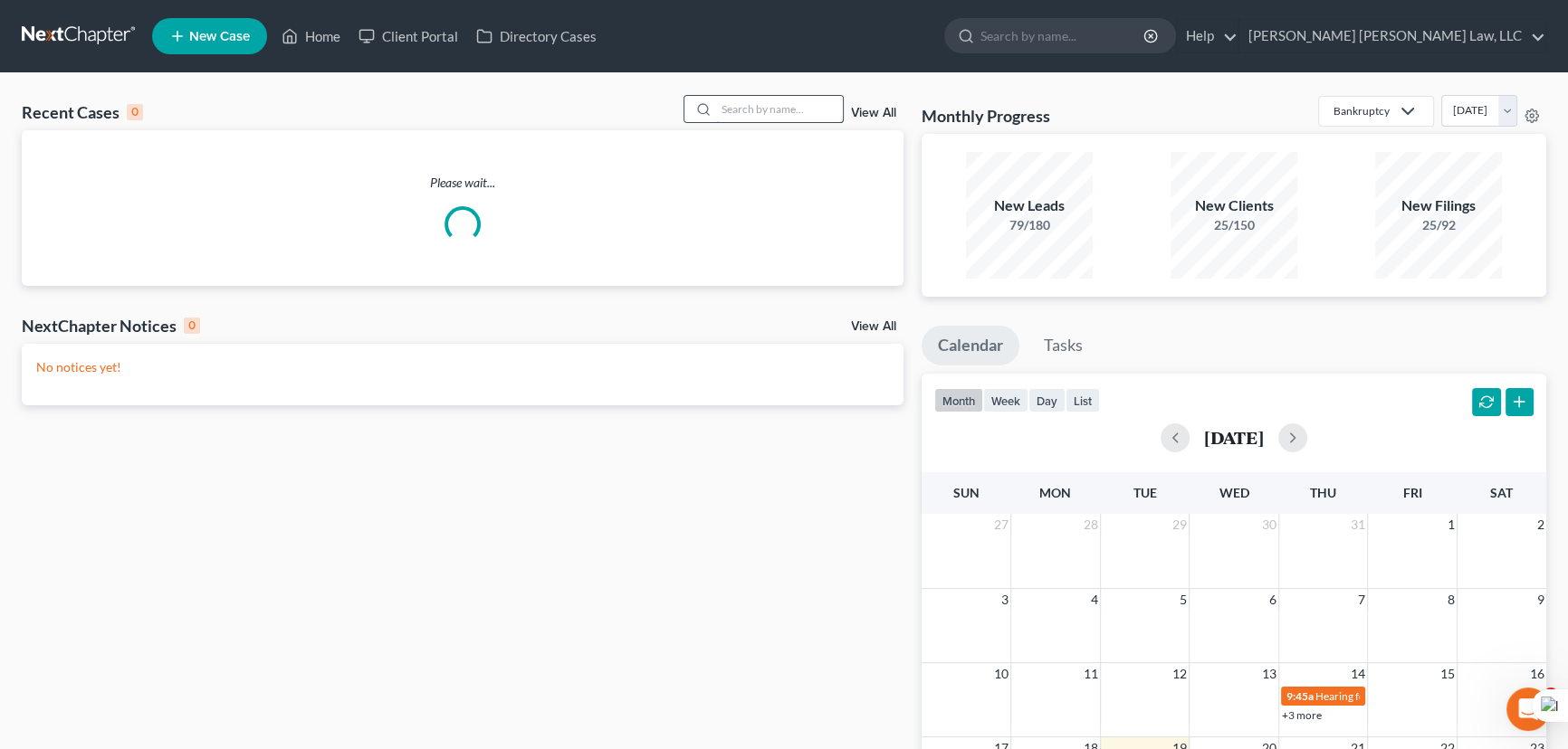
click at [731, 118] on input "search" at bounding box center [779, 109] width 126 height 26
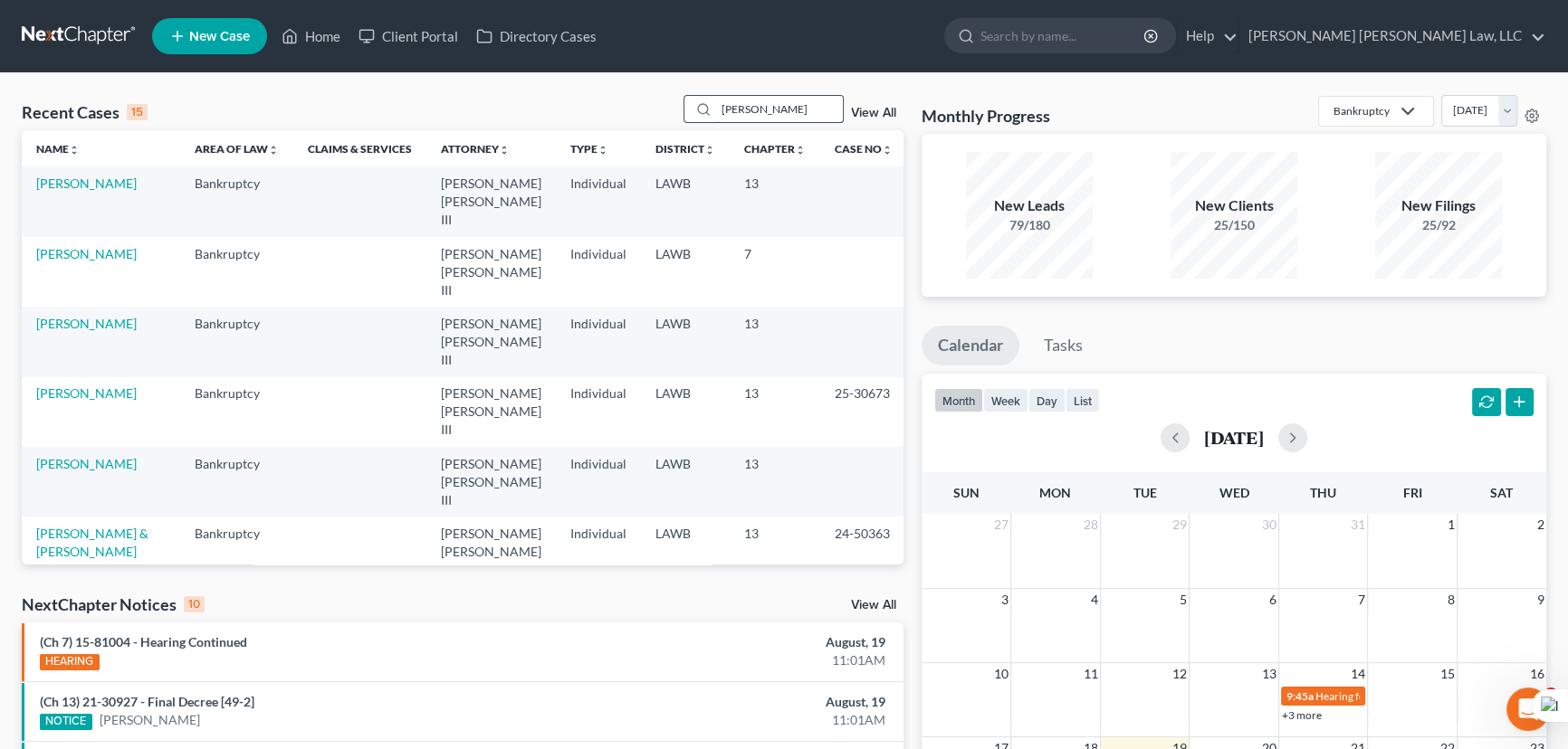
click at [806, 111] on input "[PERSON_NAME]" at bounding box center [779, 109] width 126 height 26
type input "[PERSON_NAME]"
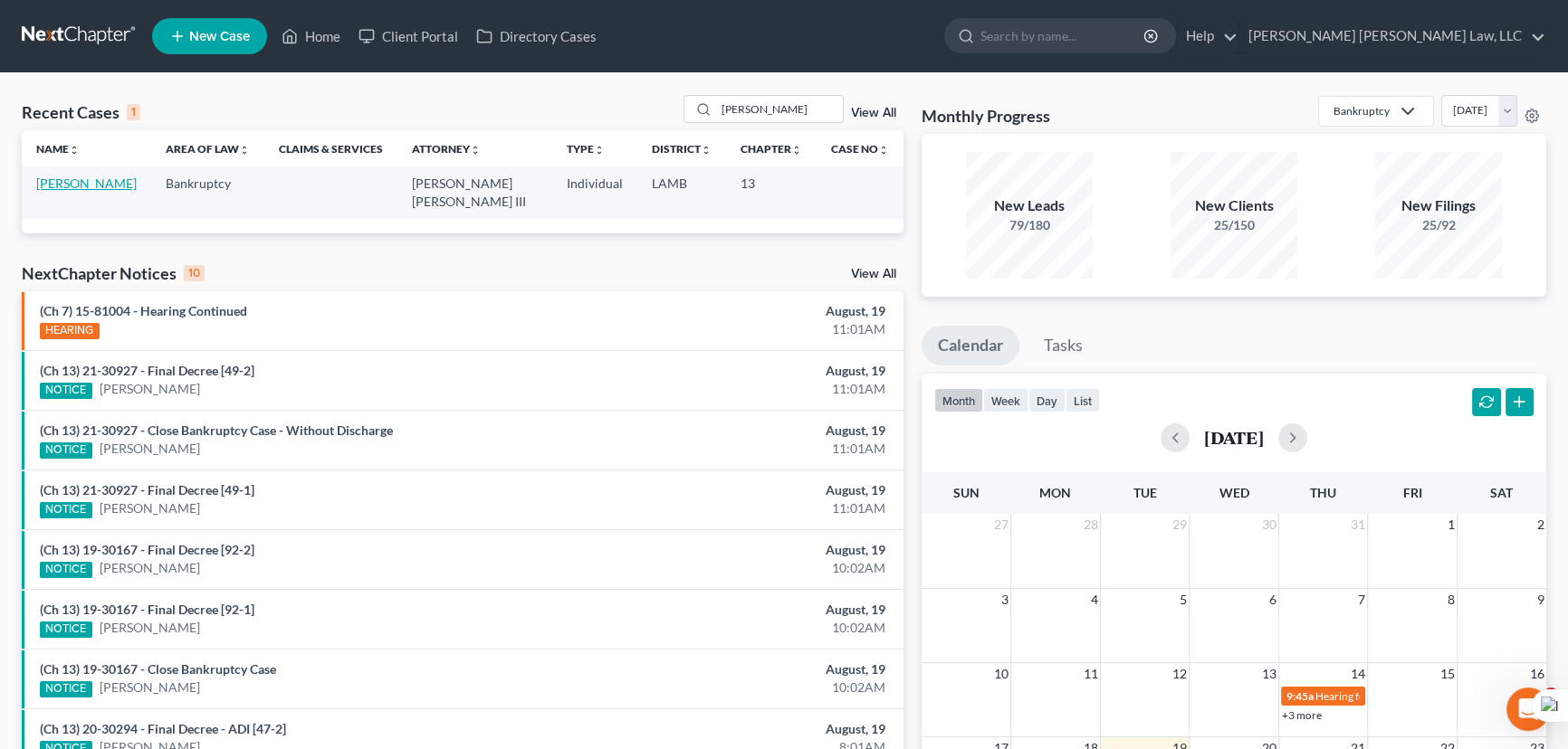
click at [84, 184] on link "[PERSON_NAME]" at bounding box center [86, 183] width 100 height 16
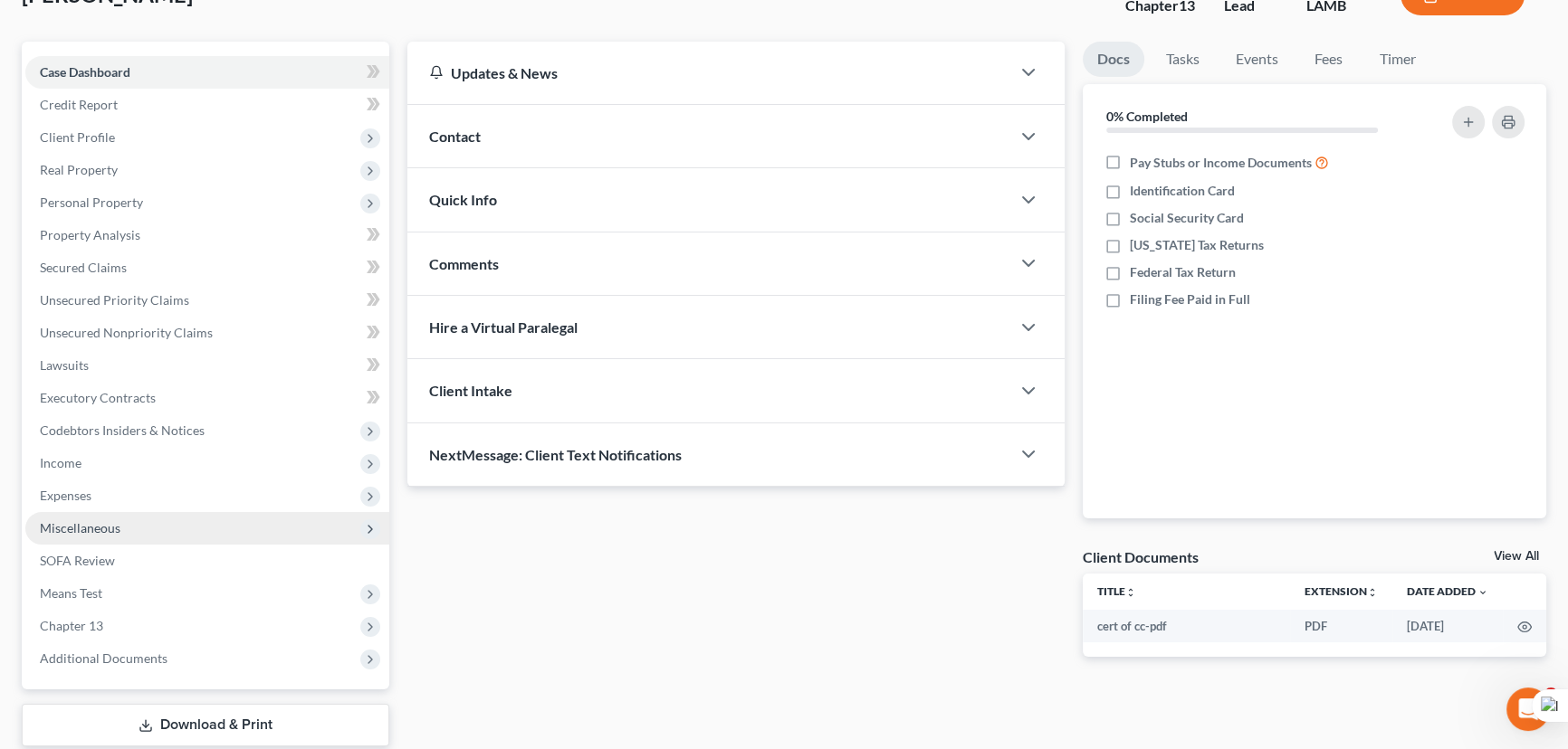
scroll to position [243, 0]
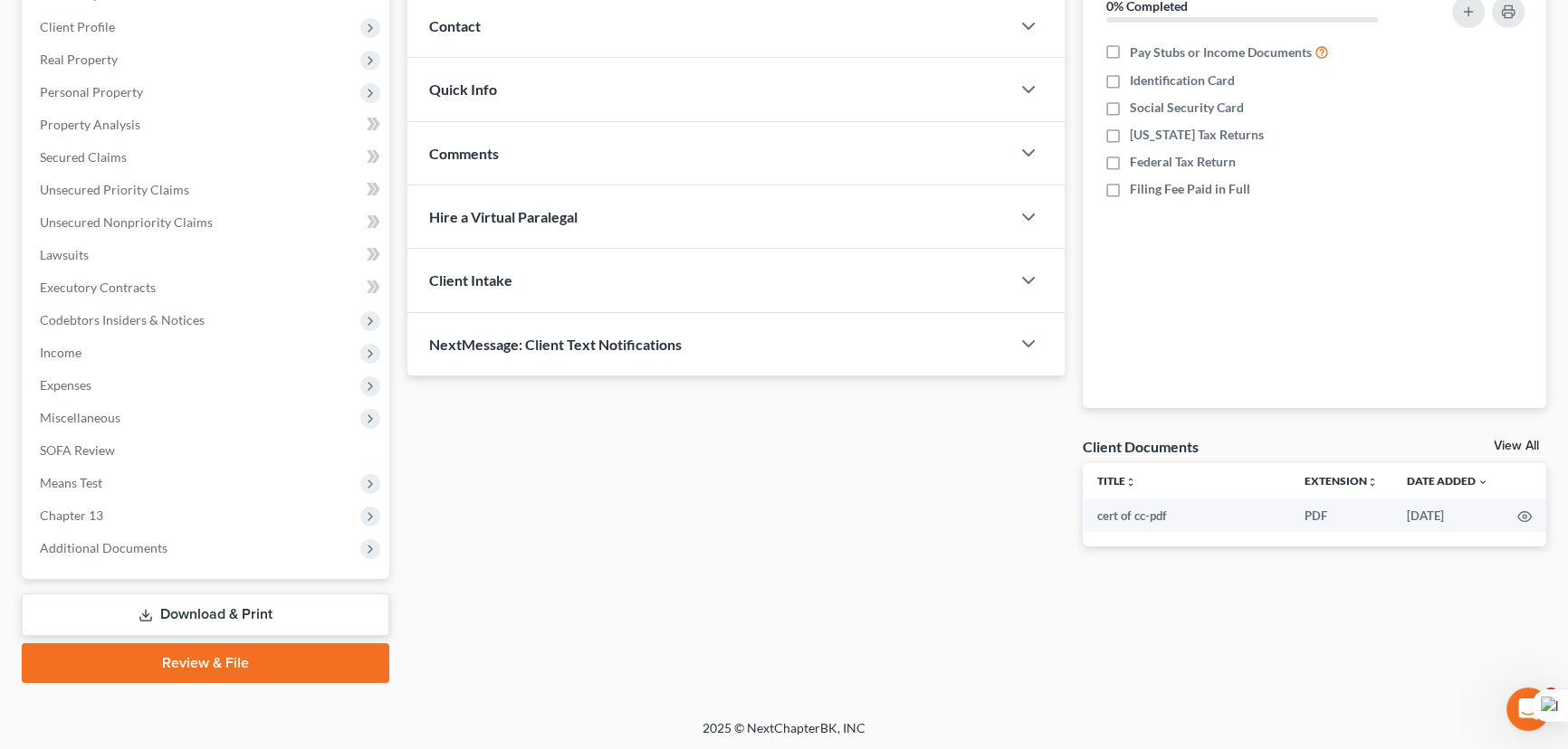
drag, startPoint x: 78, startPoint y: 360, endPoint x: 85, endPoint y: 370, distance: 12.2
click at [78, 360] on span "Income" at bounding box center [206, 352] width 363 height 33
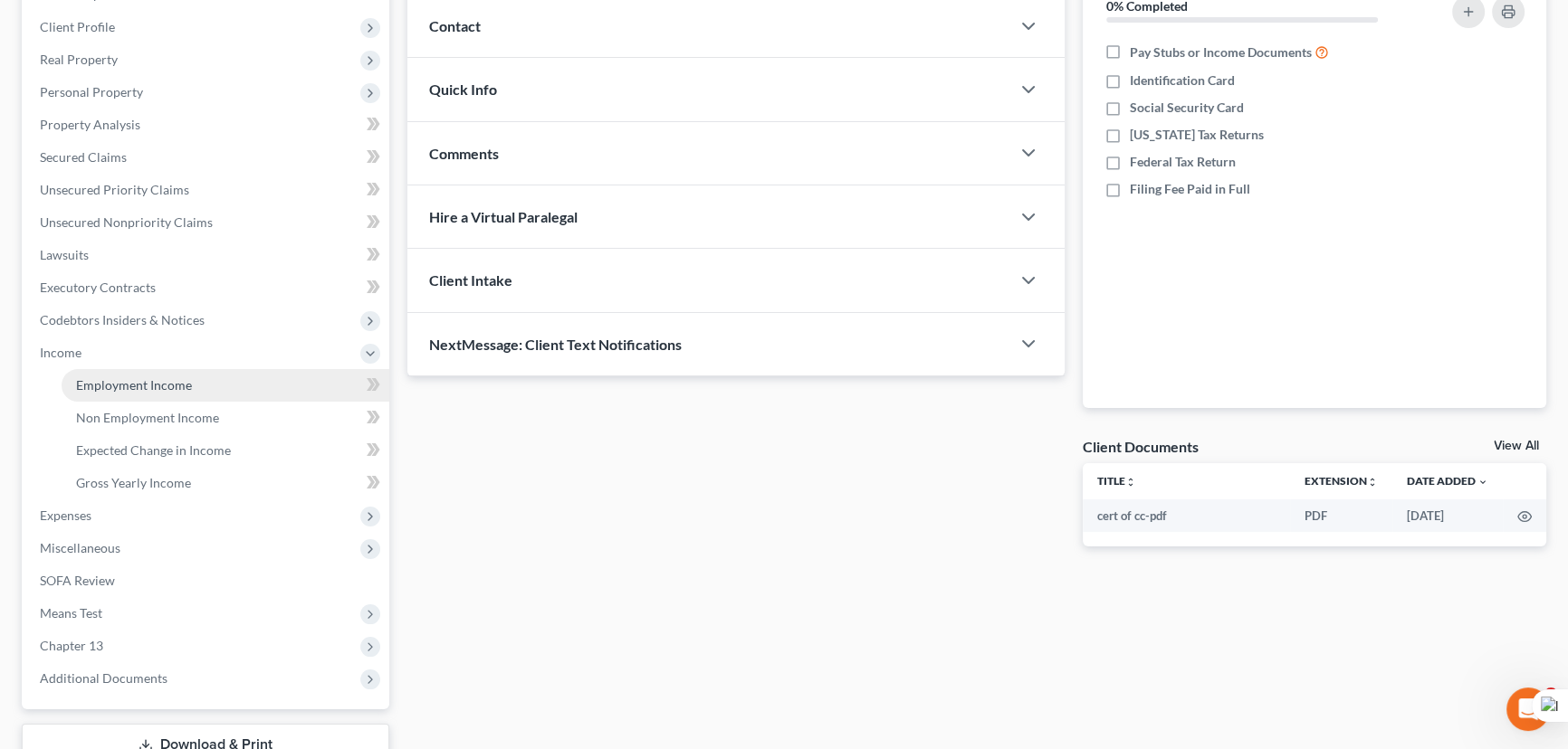
click at [90, 379] on span "Employment Income" at bounding box center [134, 385] width 116 height 16
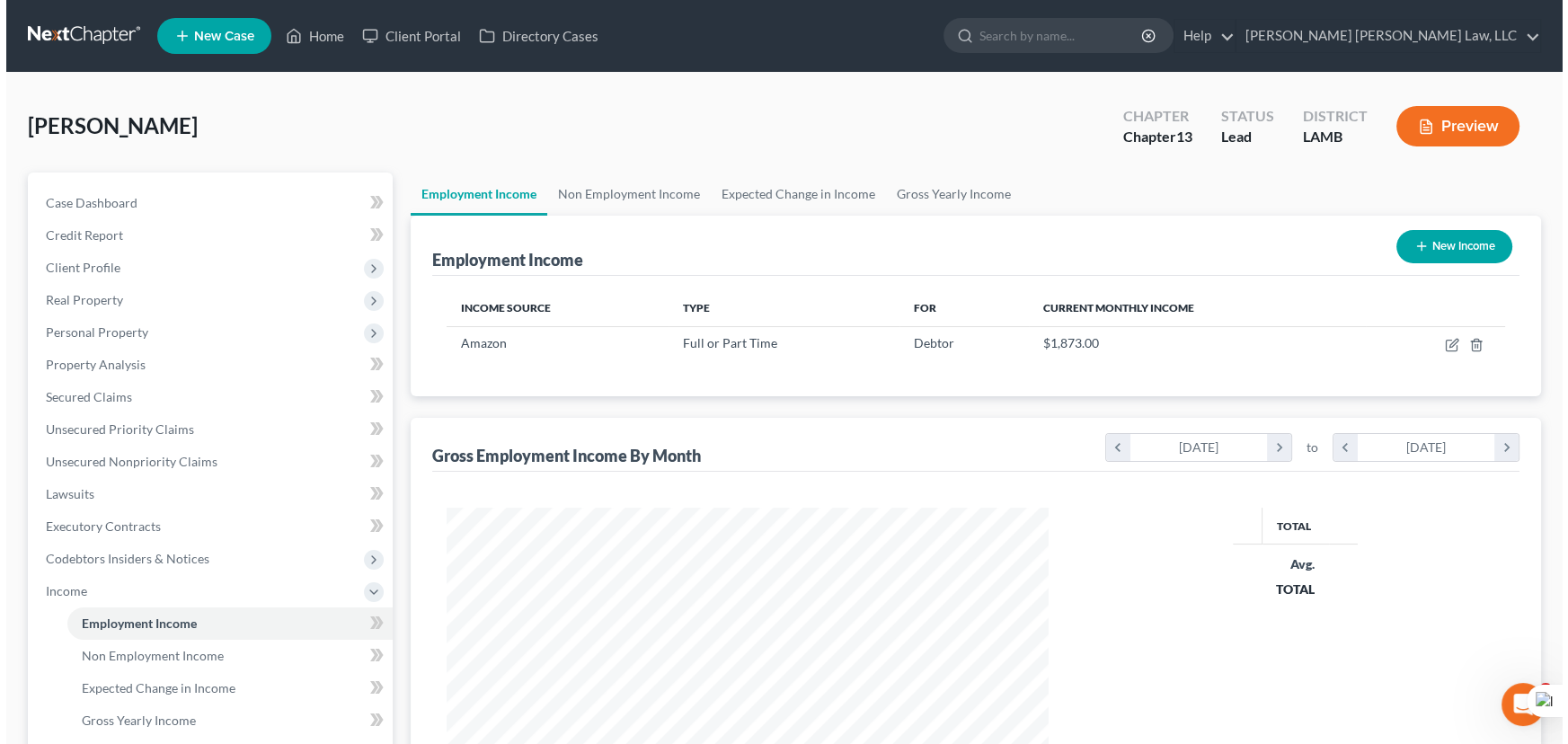
scroll to position [322, 638]
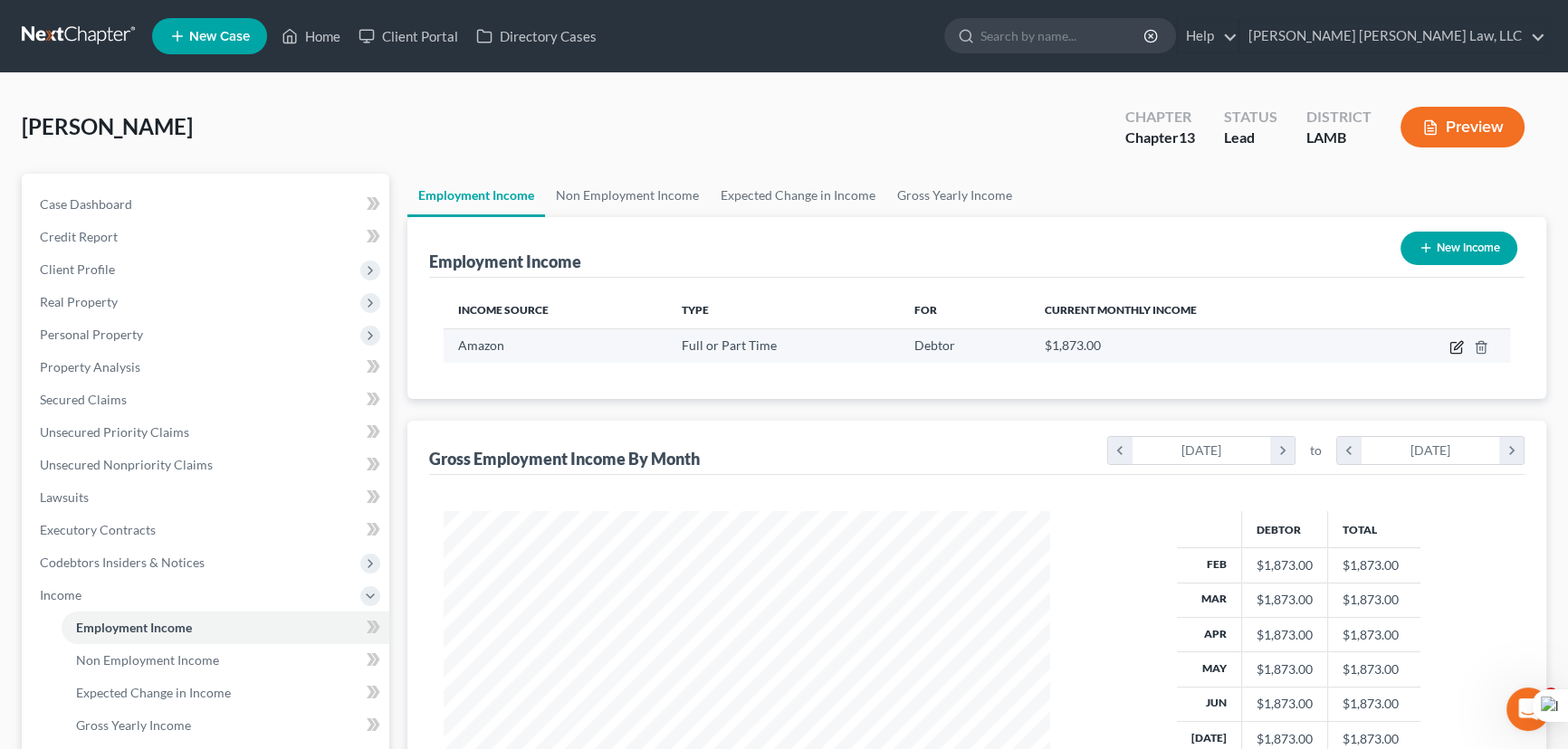
click at [1455, 344] on icon "button" at bounding box center [1456, 348] width 15 height 15
select select "0"
select select "50"
select select "3"
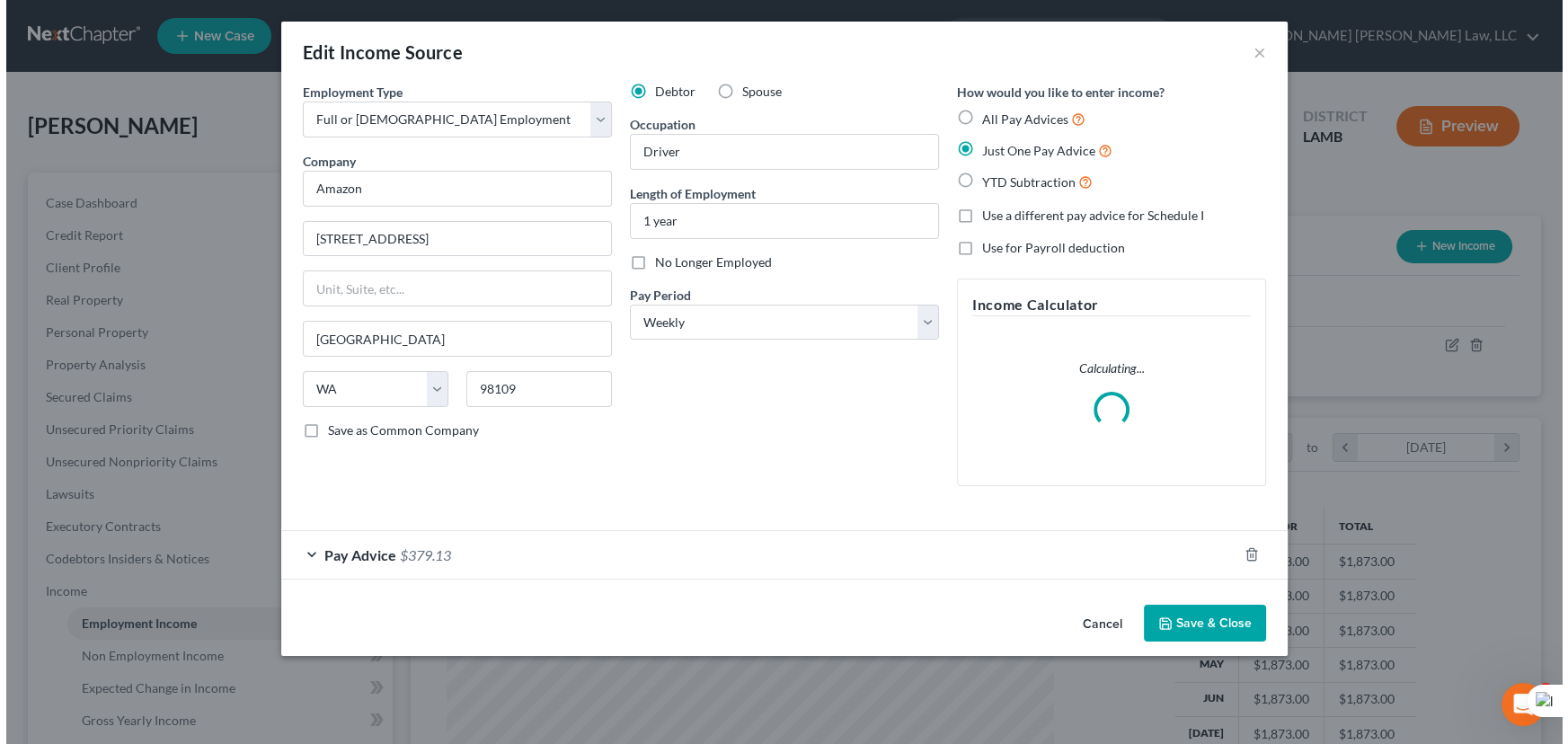
scroll to position [322, 643]
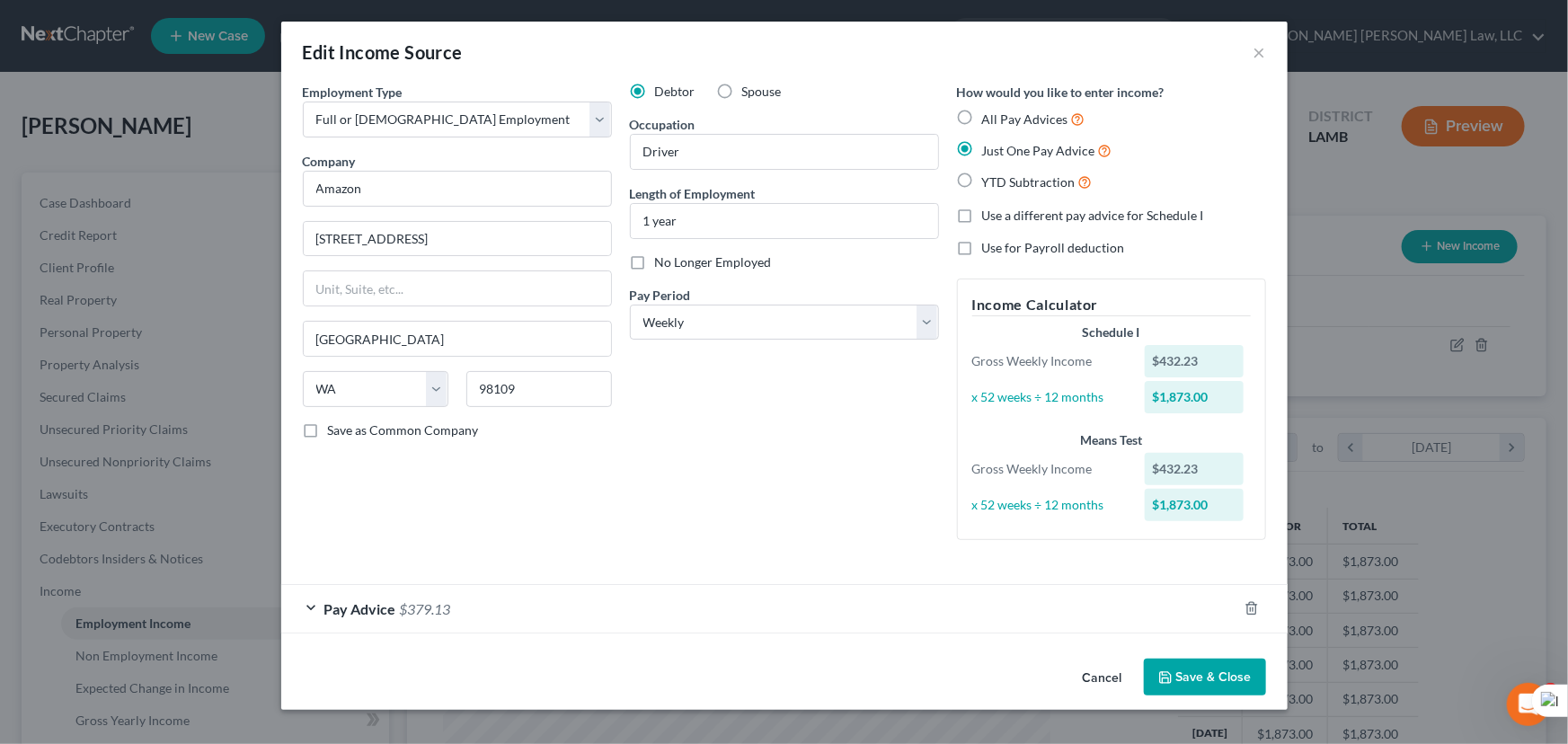
click at [532, 606] on div "Pay Advice $379.13" at bounding box center [760, 609] width 956 height 48
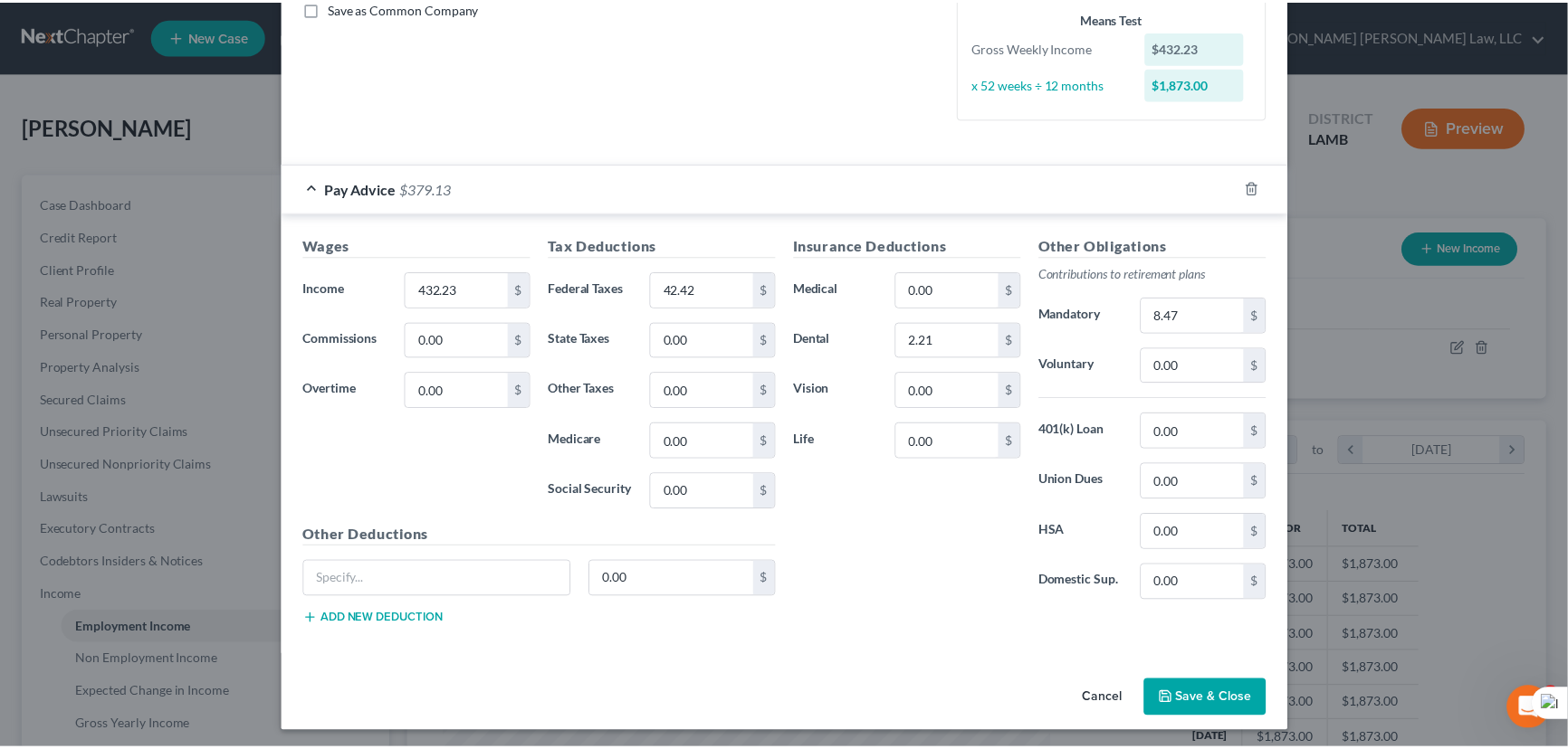
scroll to position [427, 0]
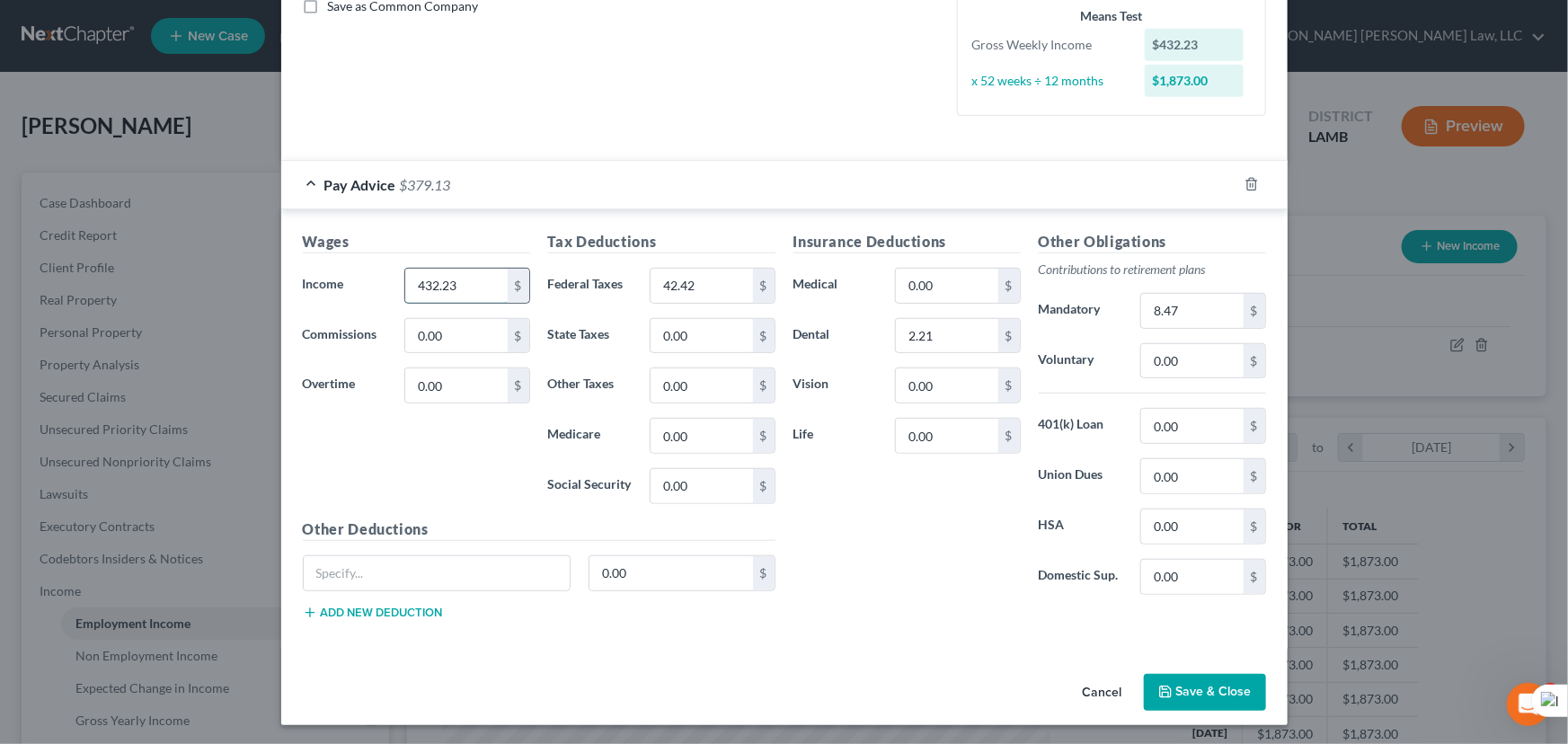
click at [446, 287] on input "432.23" at bounding box center [456, 285] width 102 height 34
type input "344.28"
click at [969, 328] on input "2.21" at bounding box center [947, 336] width 102 height 34
click at [1203, 308] on input "8.47" at bounding box center [1192, 310] width 102 height 34
click at [712, 289] on input "42.42" at bounding box center [701, 285] width 102 height 34
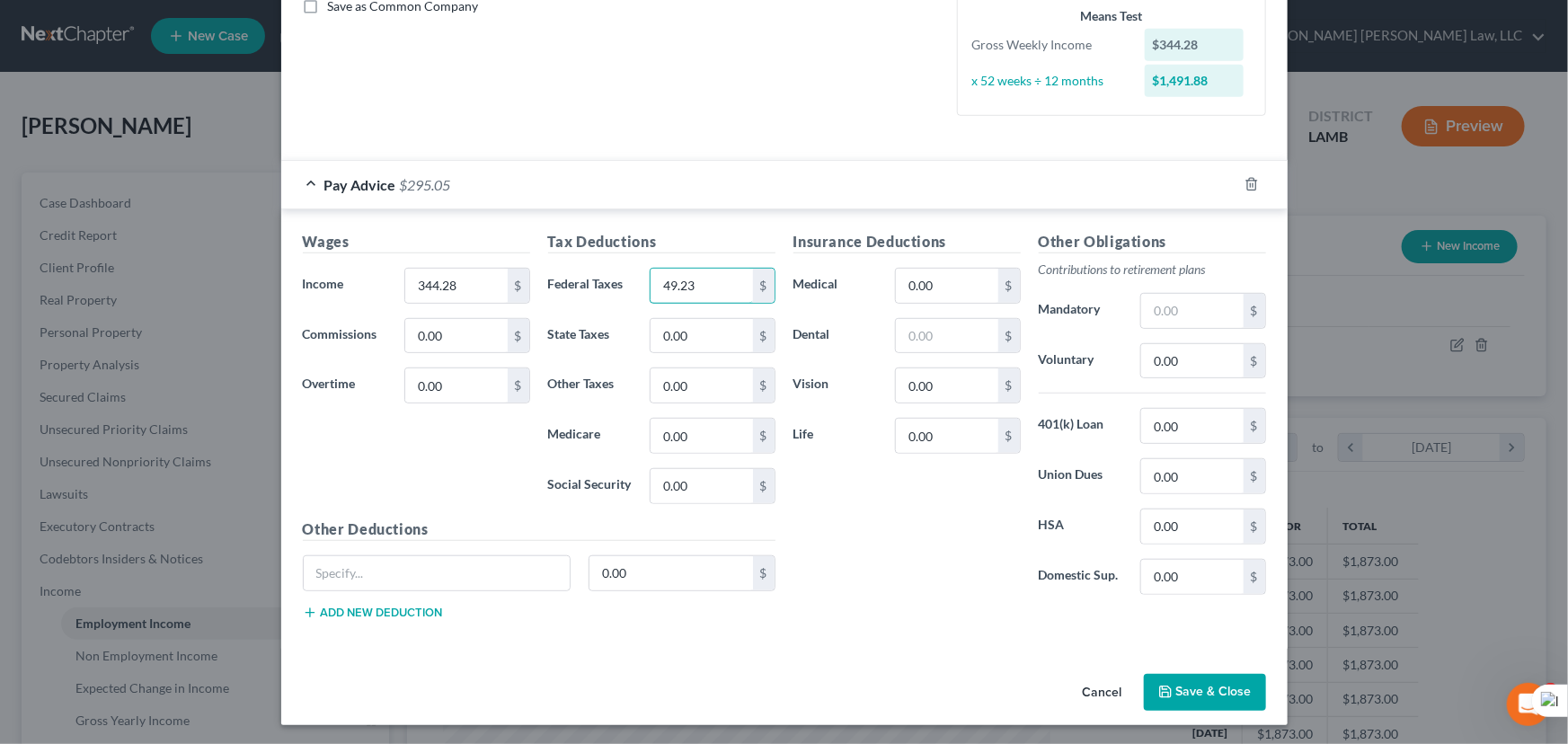
type input "49.23"
click at [1167, 705] on button "Save & Close" at bounding box center [1205, 692] width 122 height 38
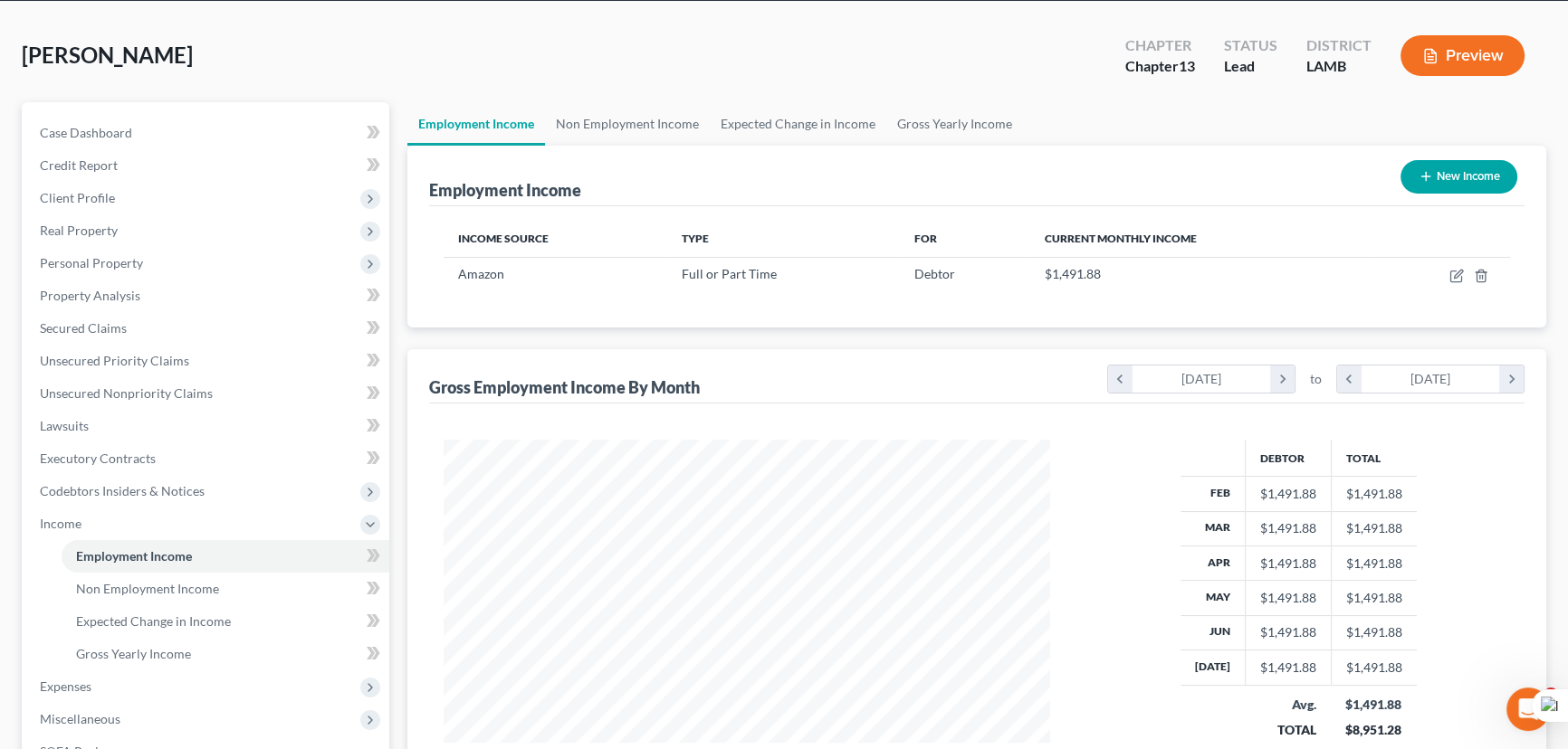
scroll to position [373, 0]
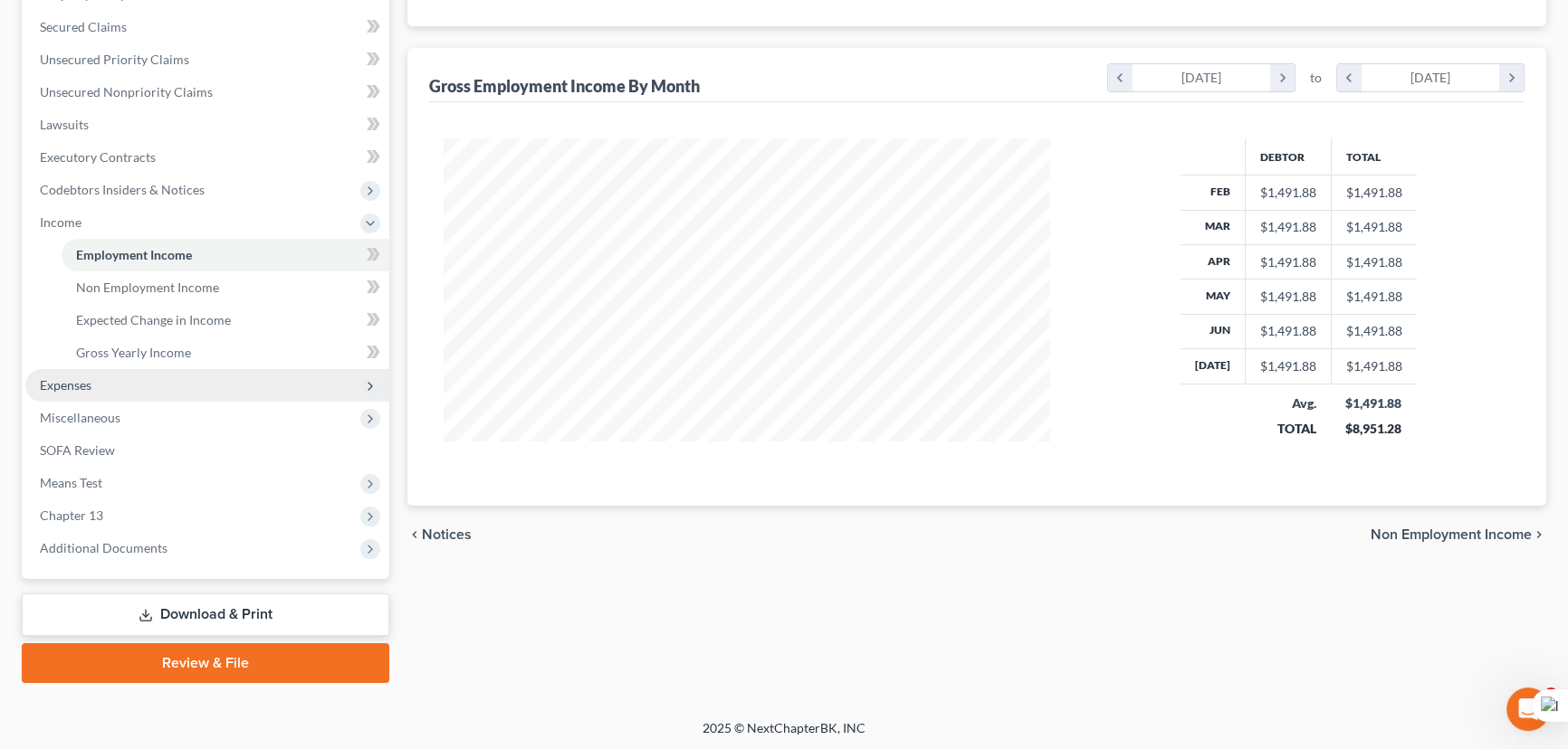
click at [82, 373] on span "Expenses" at bounding box center [206, 385] width 363 height 33
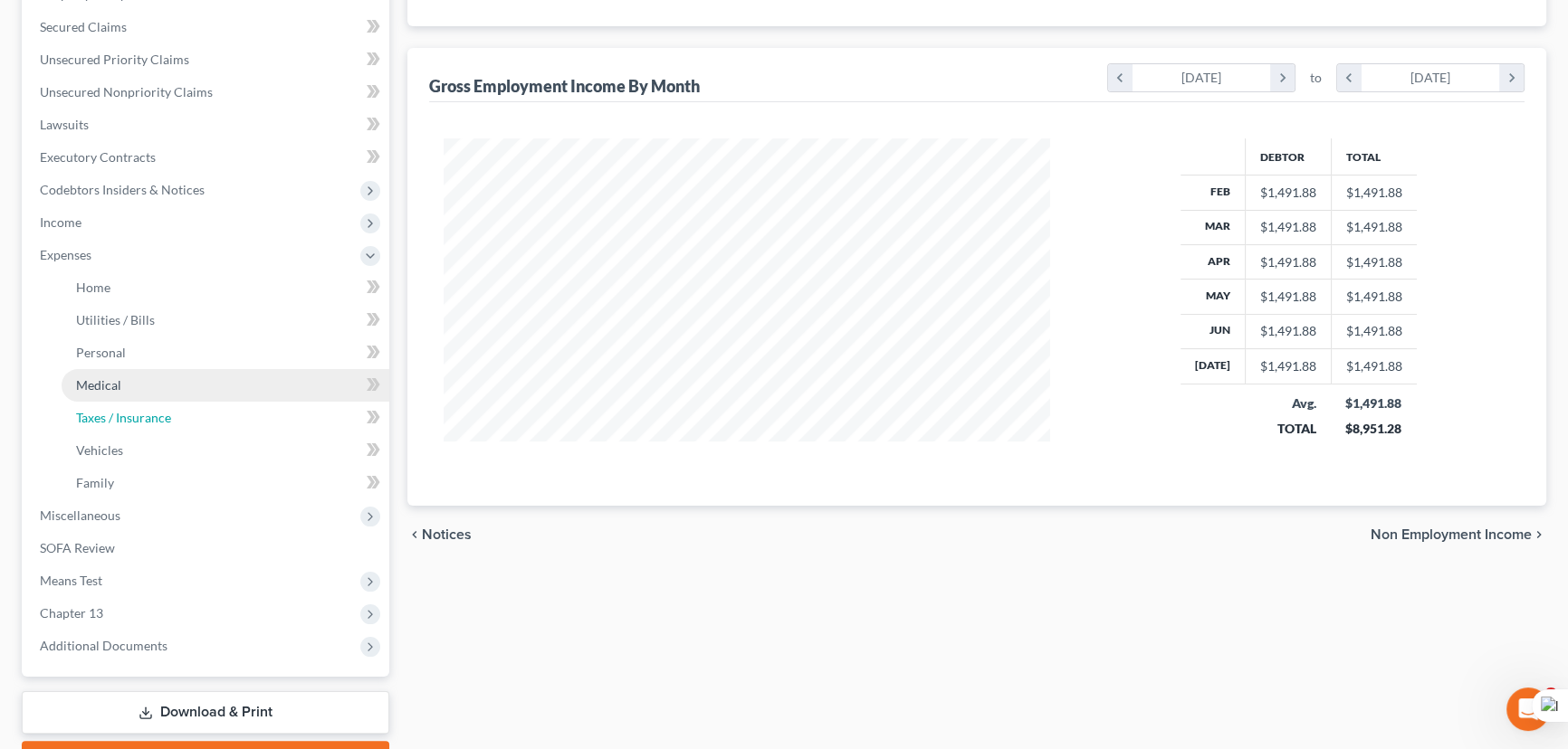
click at [99, 401] on link "Taxes / Insurance" at bounding box center [225, 417] width 328 height 33
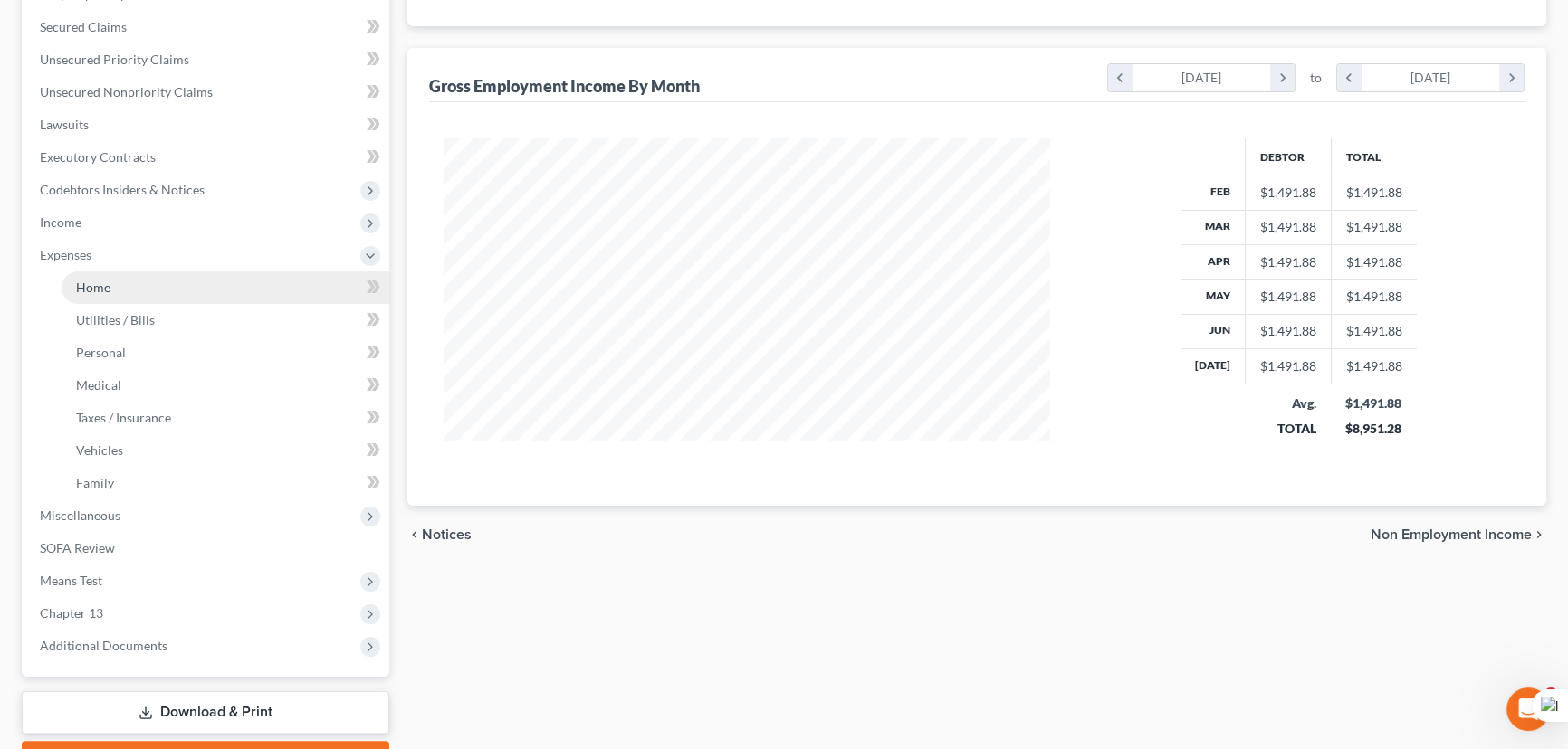
click at [86, 294] on link "Home" at bounding box center [225, 287] width 328 height 33
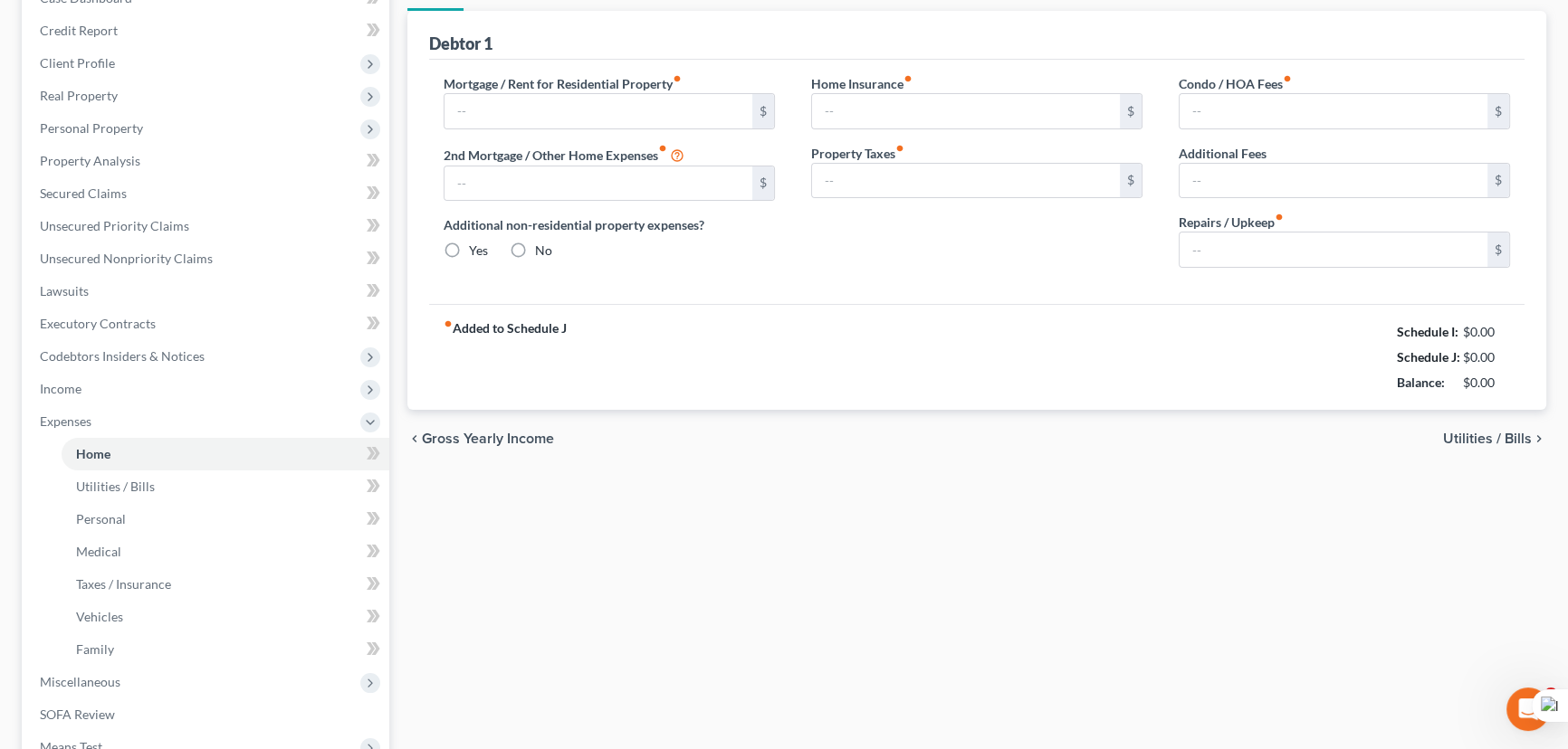
scroll to position [18, 0]
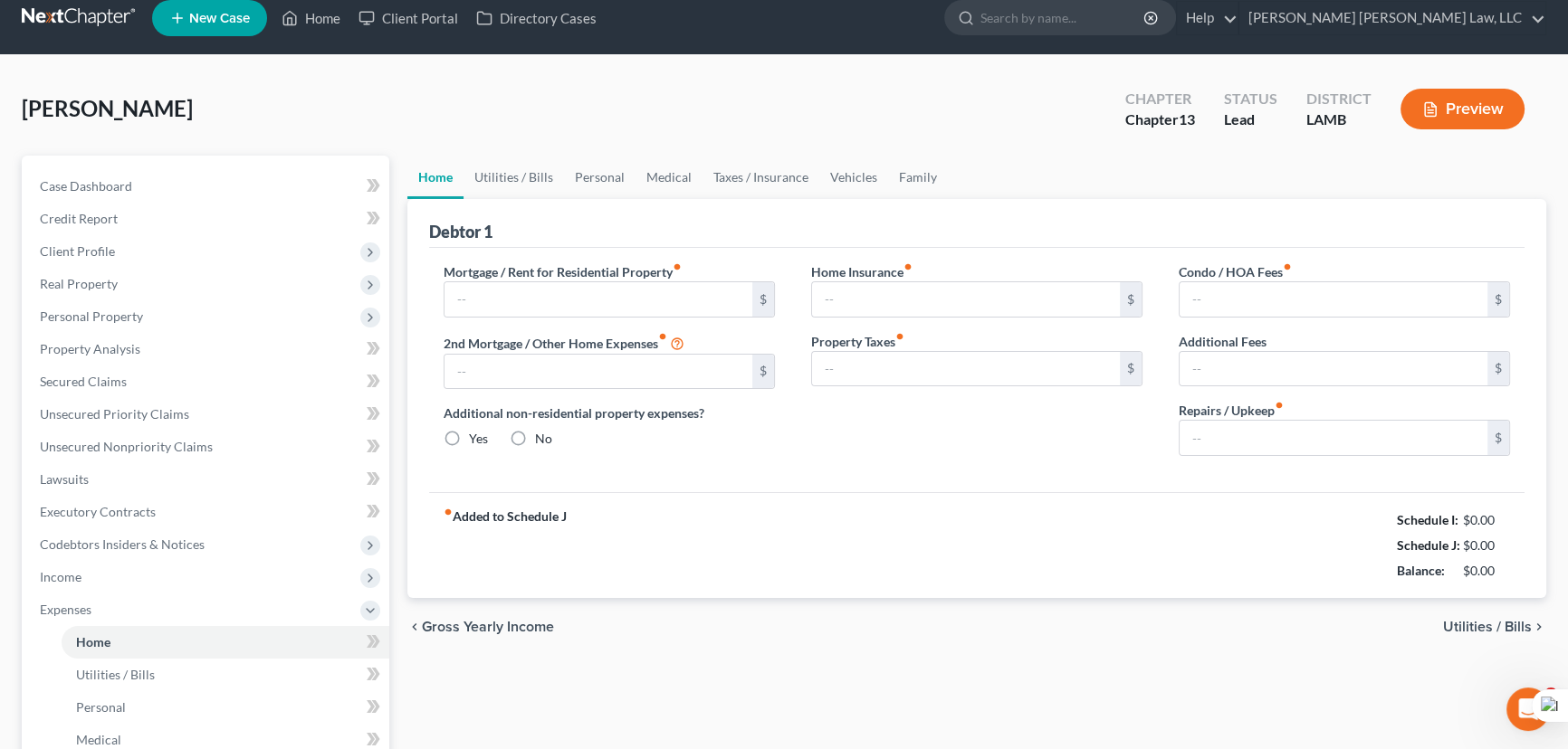
type input "800.00"
type input "0.00"
radio input "true"
type input "0.00"
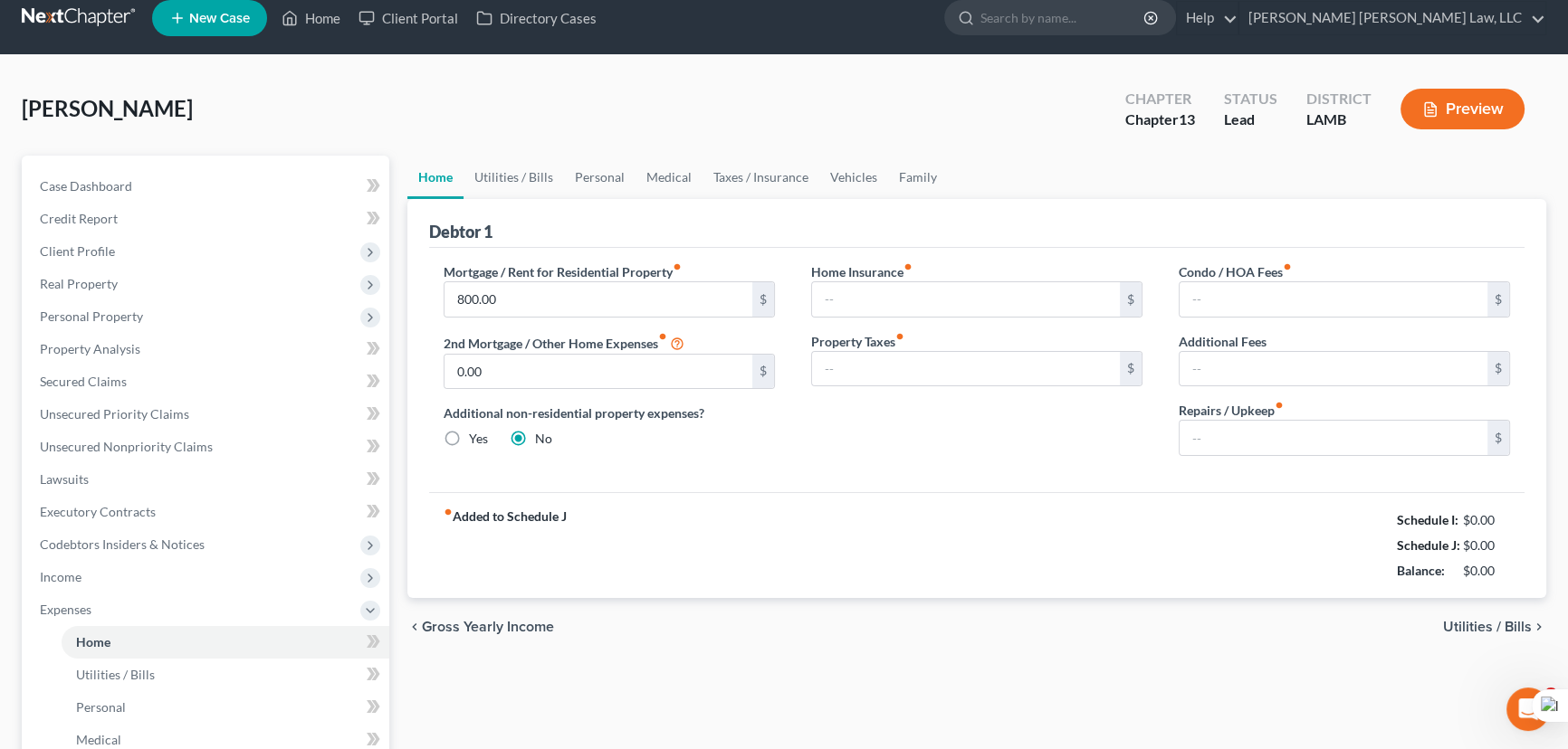
type input "0.00"
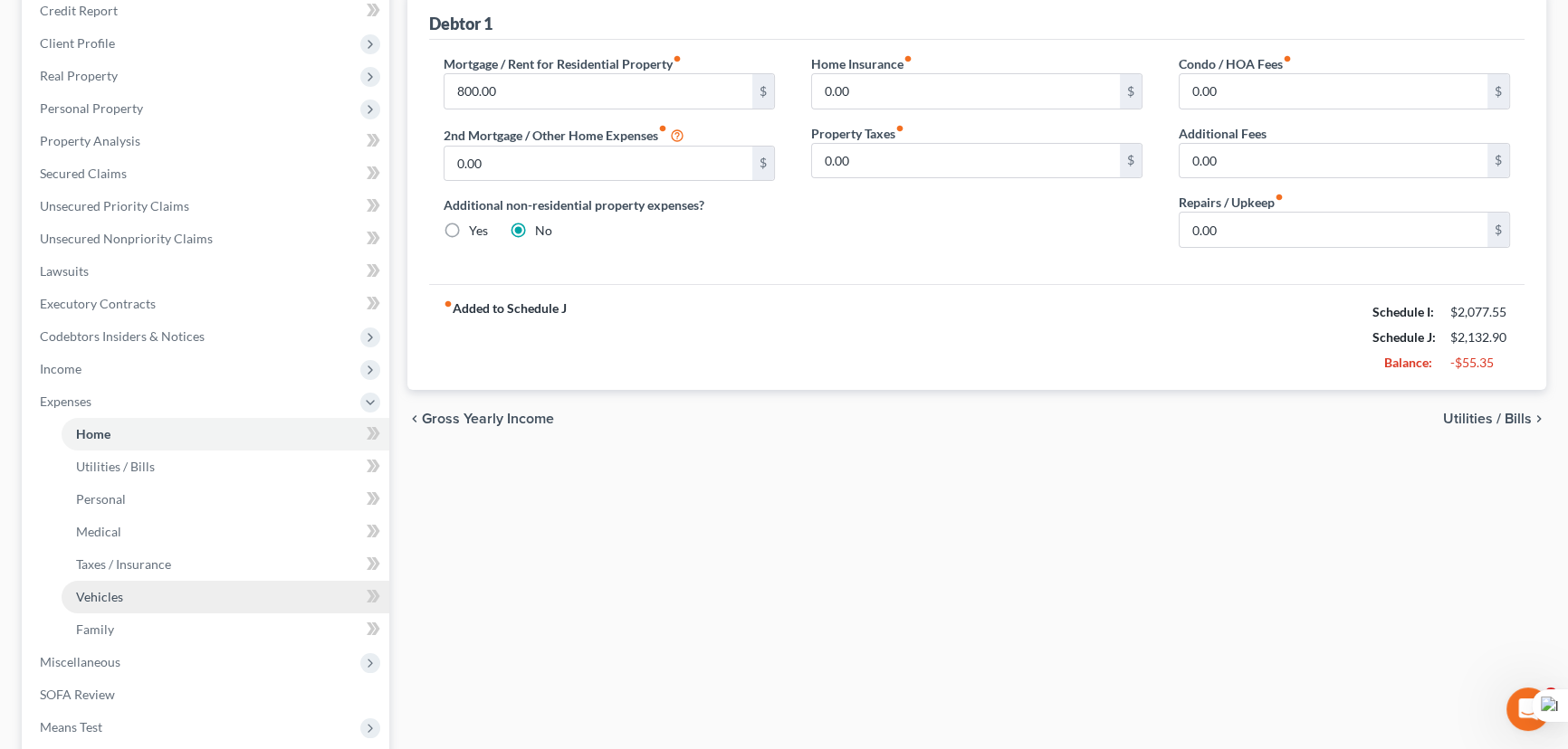
scroll to position [246, 0]
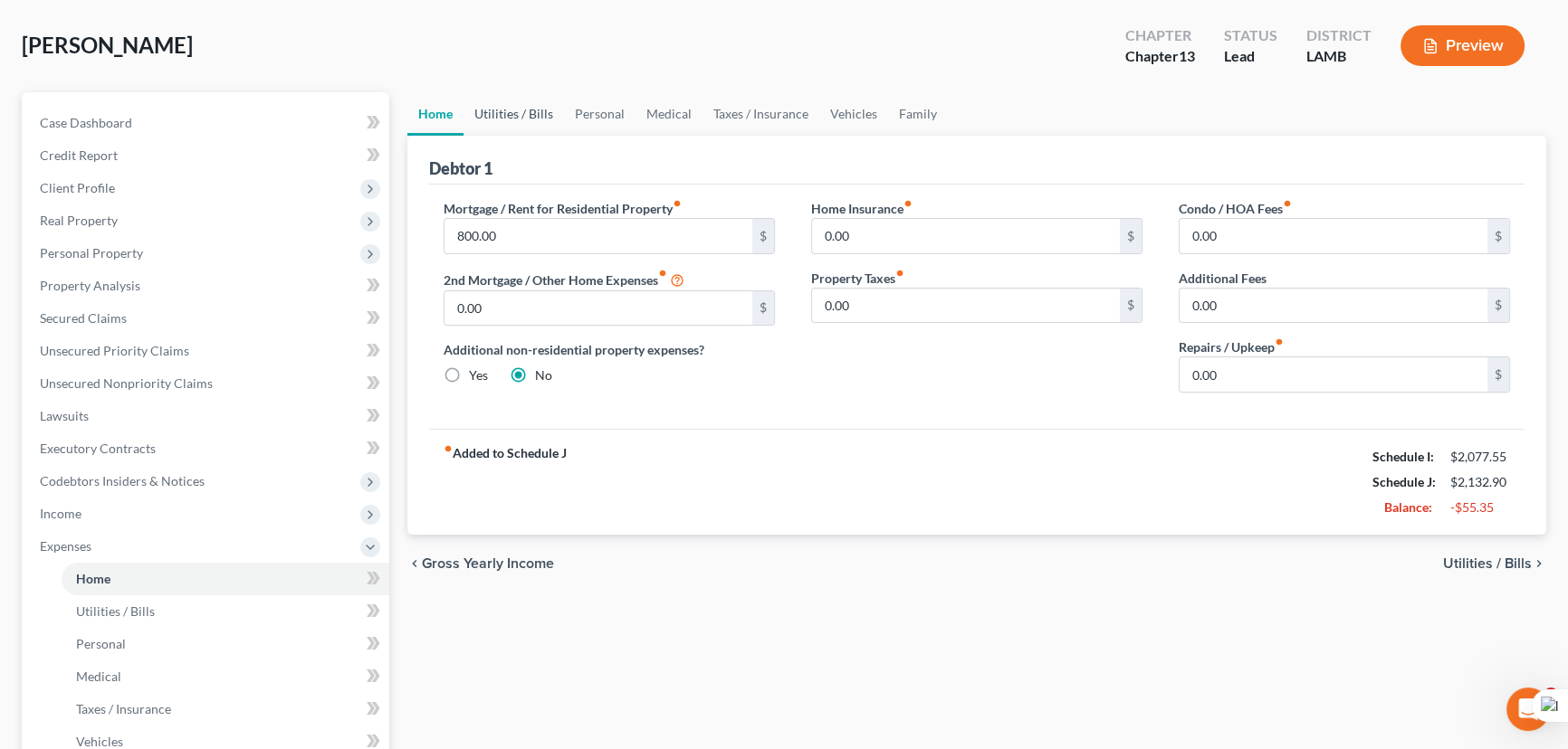
click at [516, 125] on link "Utilities / Bills" at bounding box center [514, 113] width 100 height 44
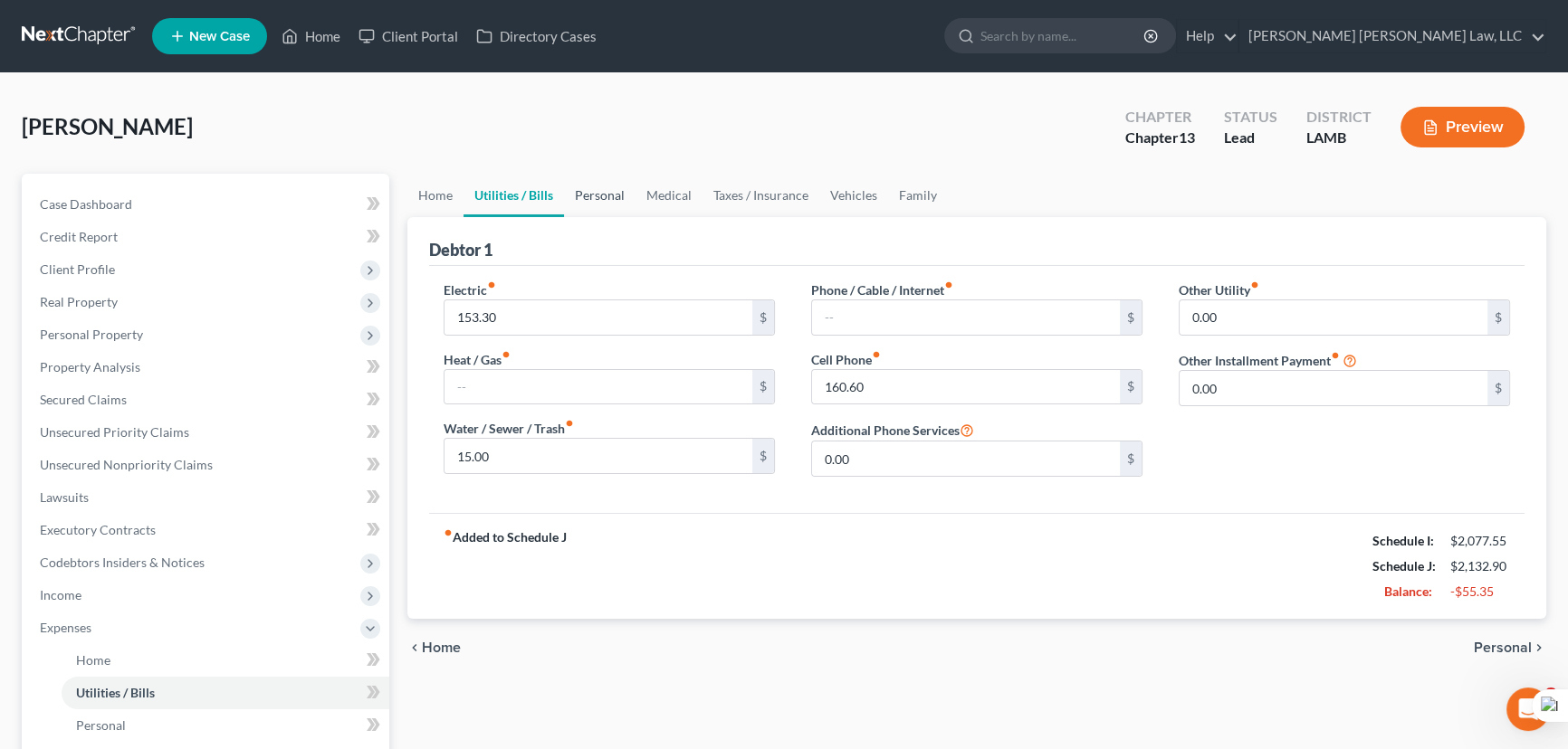
click at [590, 190] on link "Personal" at bounding box center [600, 195] width 72 height 44
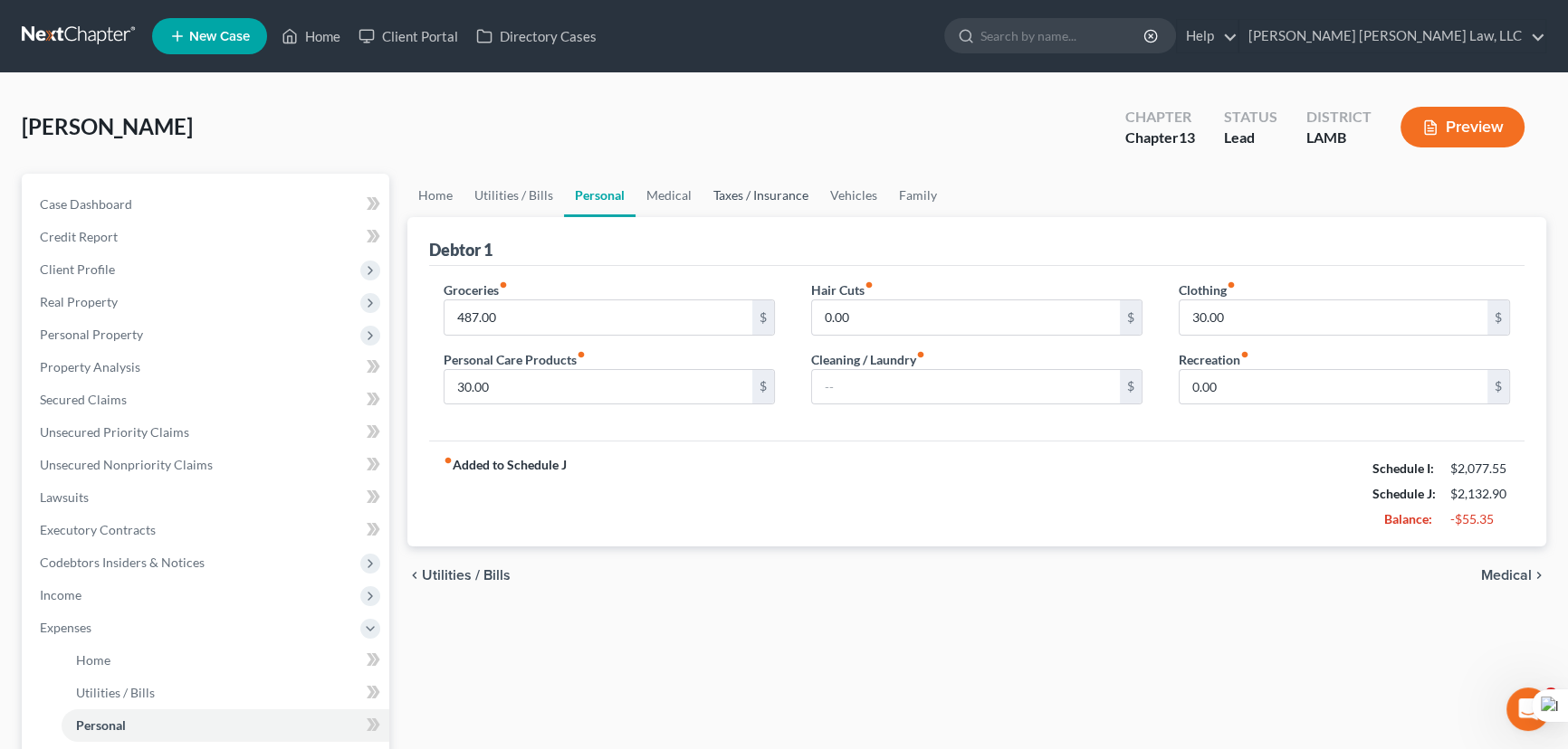
click at [703, 190] on link "Taxes / Insurance" at bounding box center [761, 195] width 117 height 44
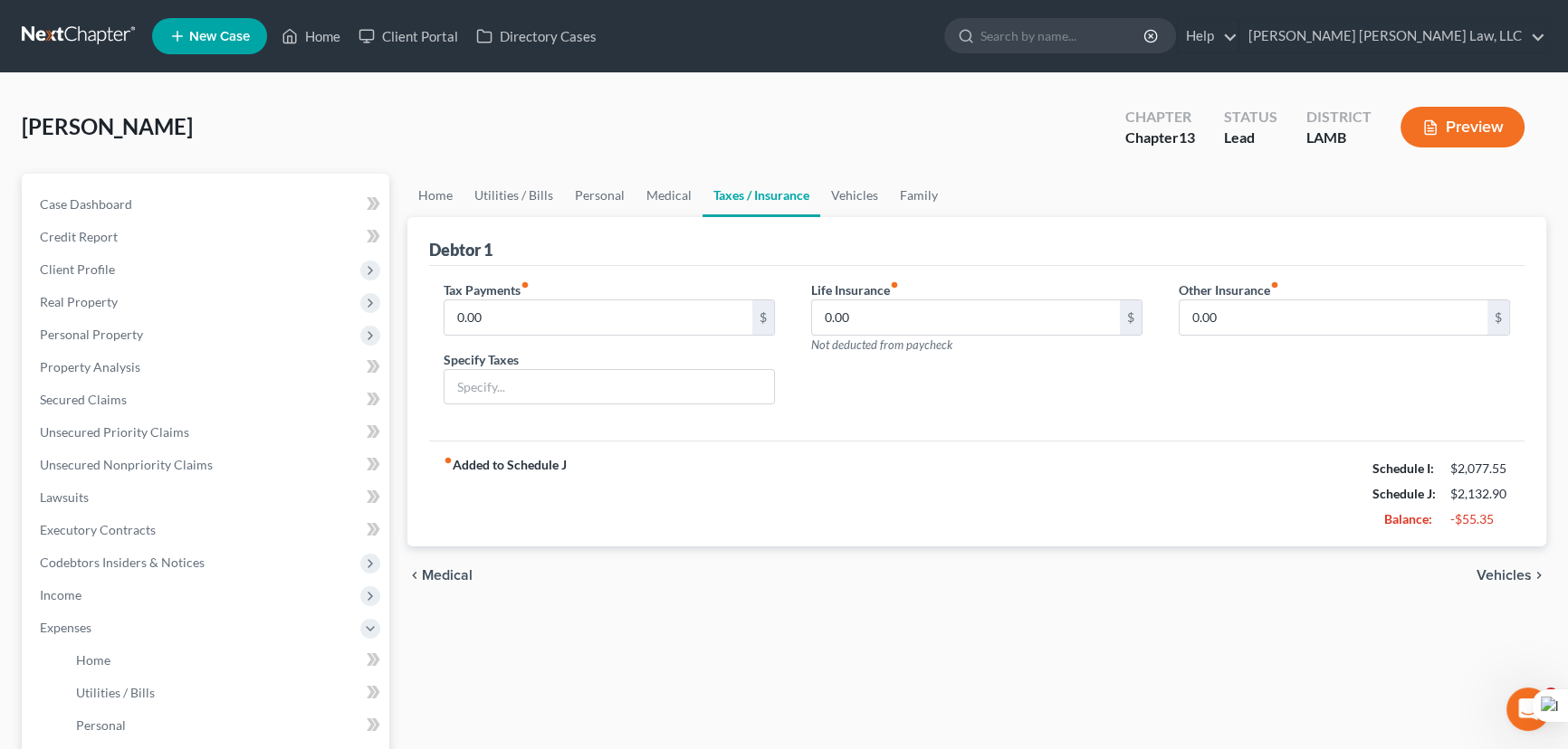
click at [782, 193] on link "Taxes / Insurance" at bounding box center [761, 195] width 118 height 44
click at [877, 198] on link "Vehicles" at bounding box center [854, 195] width 69 height 44
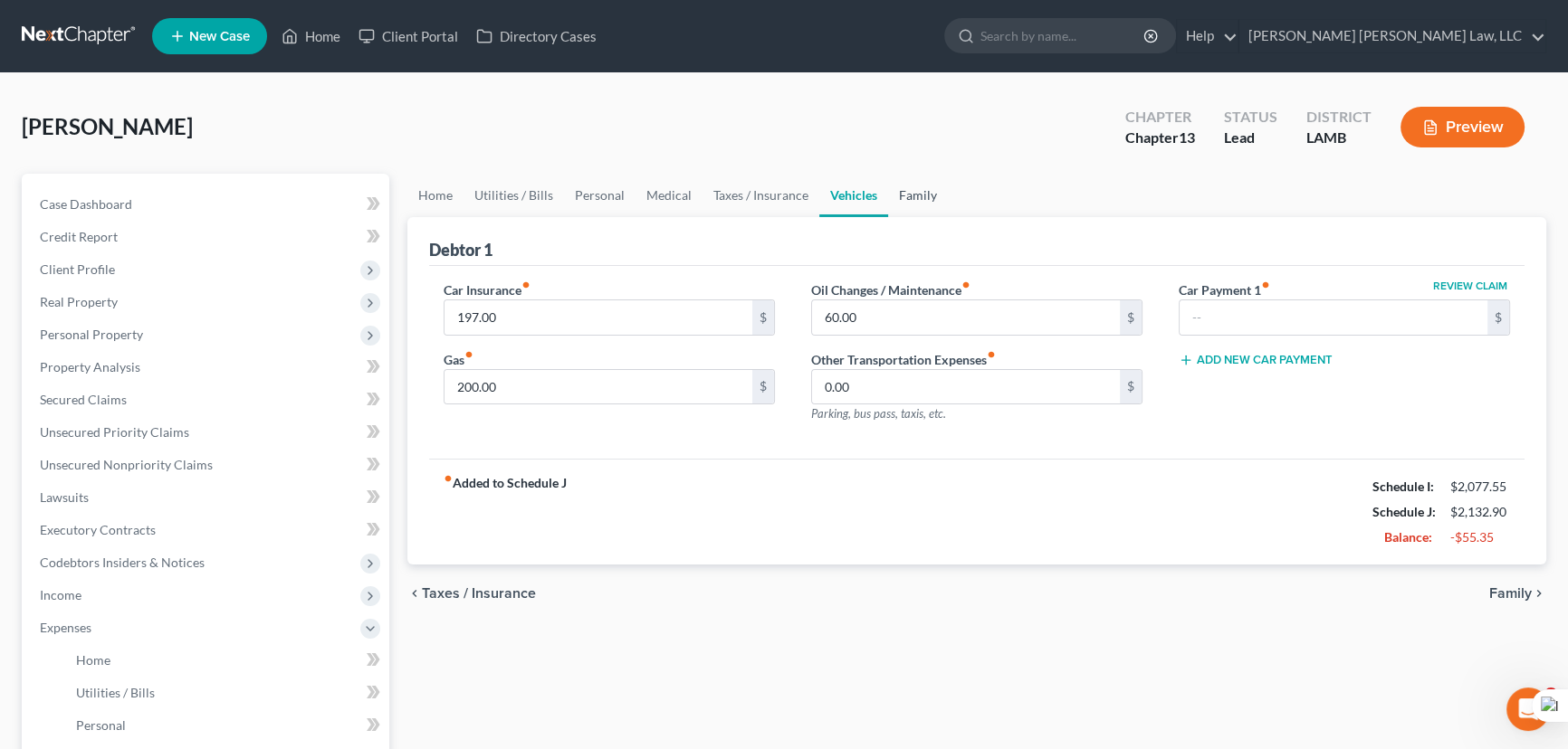
click at [911, 198] on link "Family" at bounding box center [917, 195] width 59 height 44
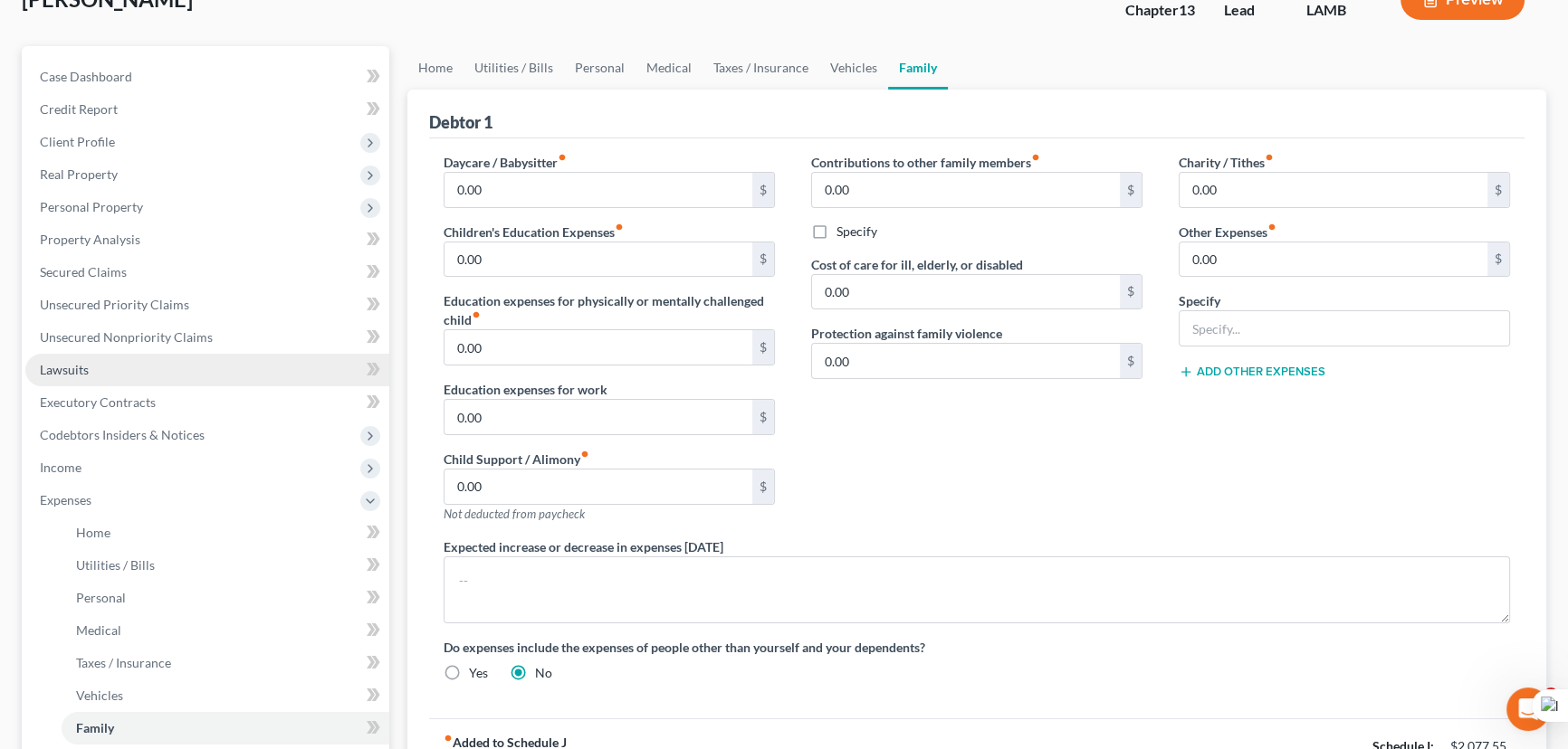
scroll to position [246, 0]
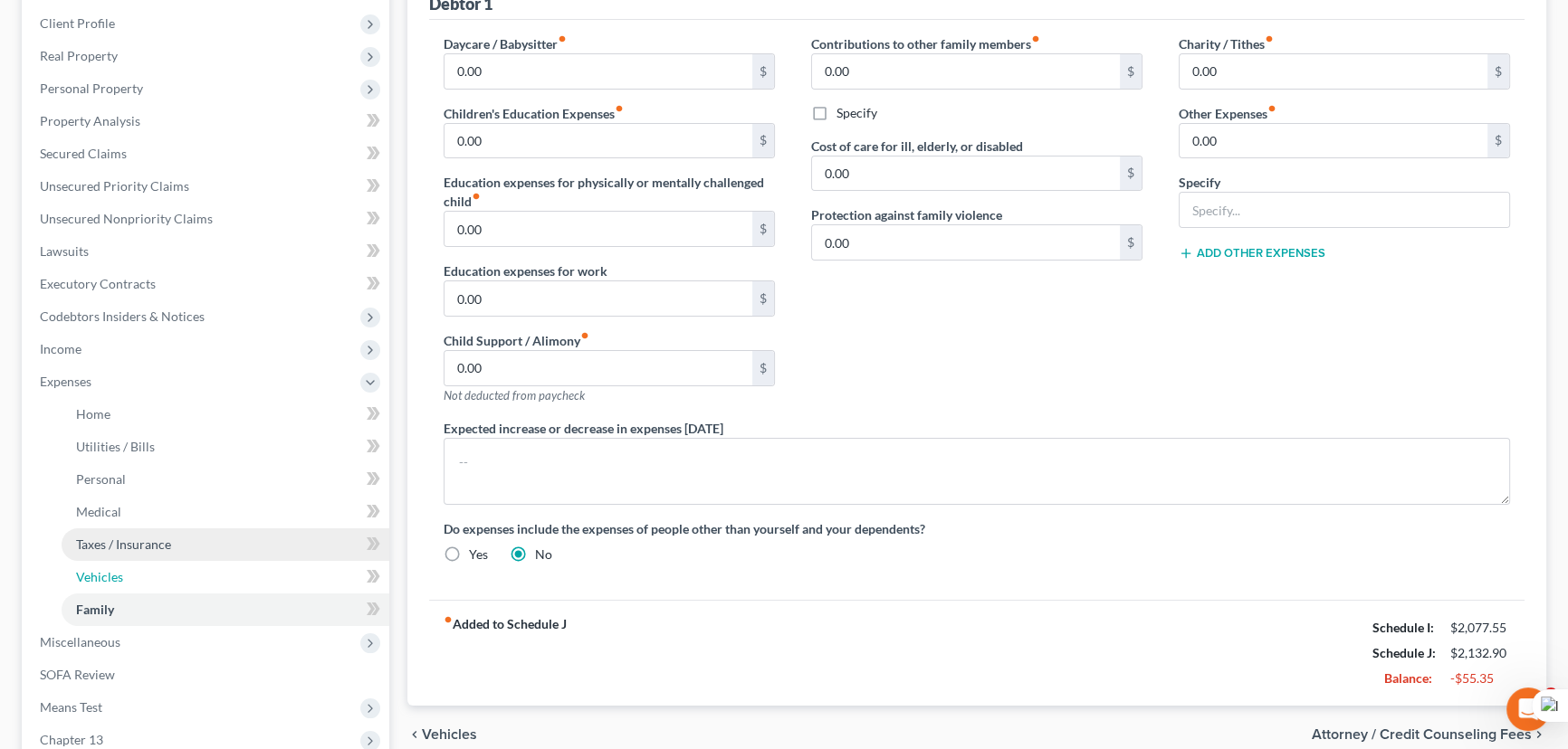
drag, startPoint x: 138, startPoint y: 576, endPoint x: 184, endPoint y: 541, distance: 57.8
click at [138, 576] on link "Vehicles" at bounding box center [225, 577] width 328 height 33
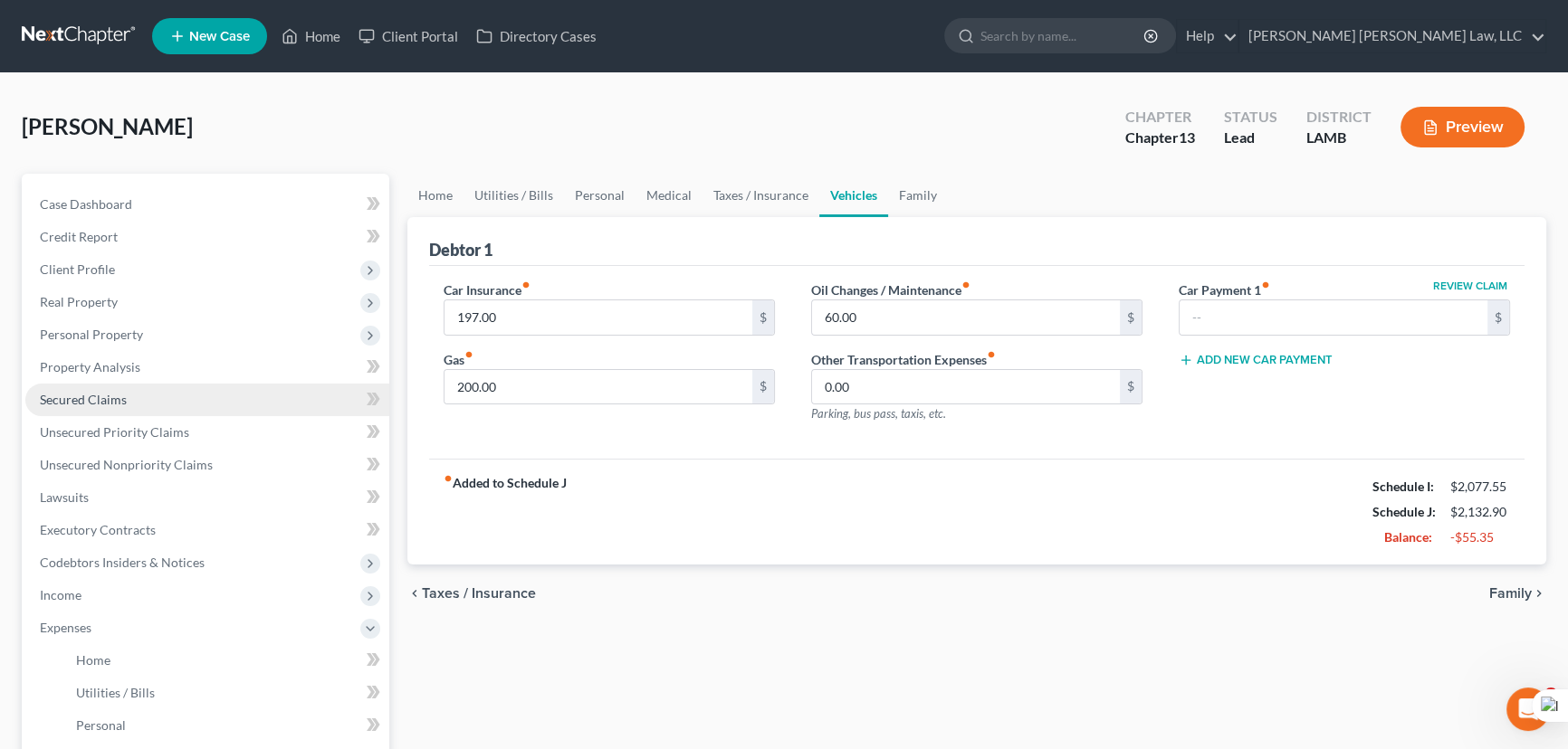
click at [154, 384] on link "Secured Claims" at bounding box center [206, 400] width 363 height 33
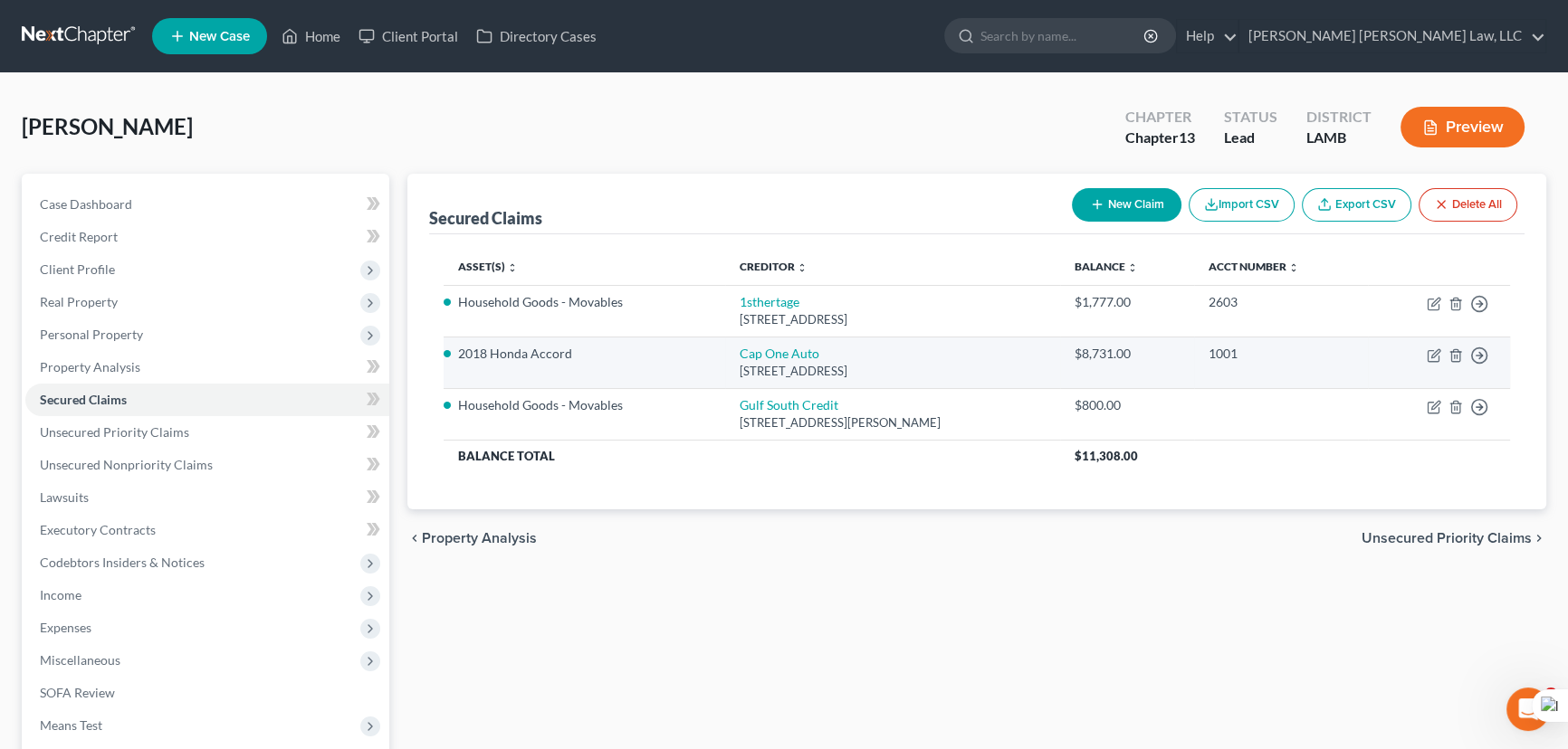
click at [1442, 351] on td "Move to E Move to F Move to G Move to Notice Only" at bounding box center [1438, 362] width 142 height 52
click at [1437, 354] on icon "button" at bounding box center [1434, 356] width 15 height 15
select select "45"
select select "0"
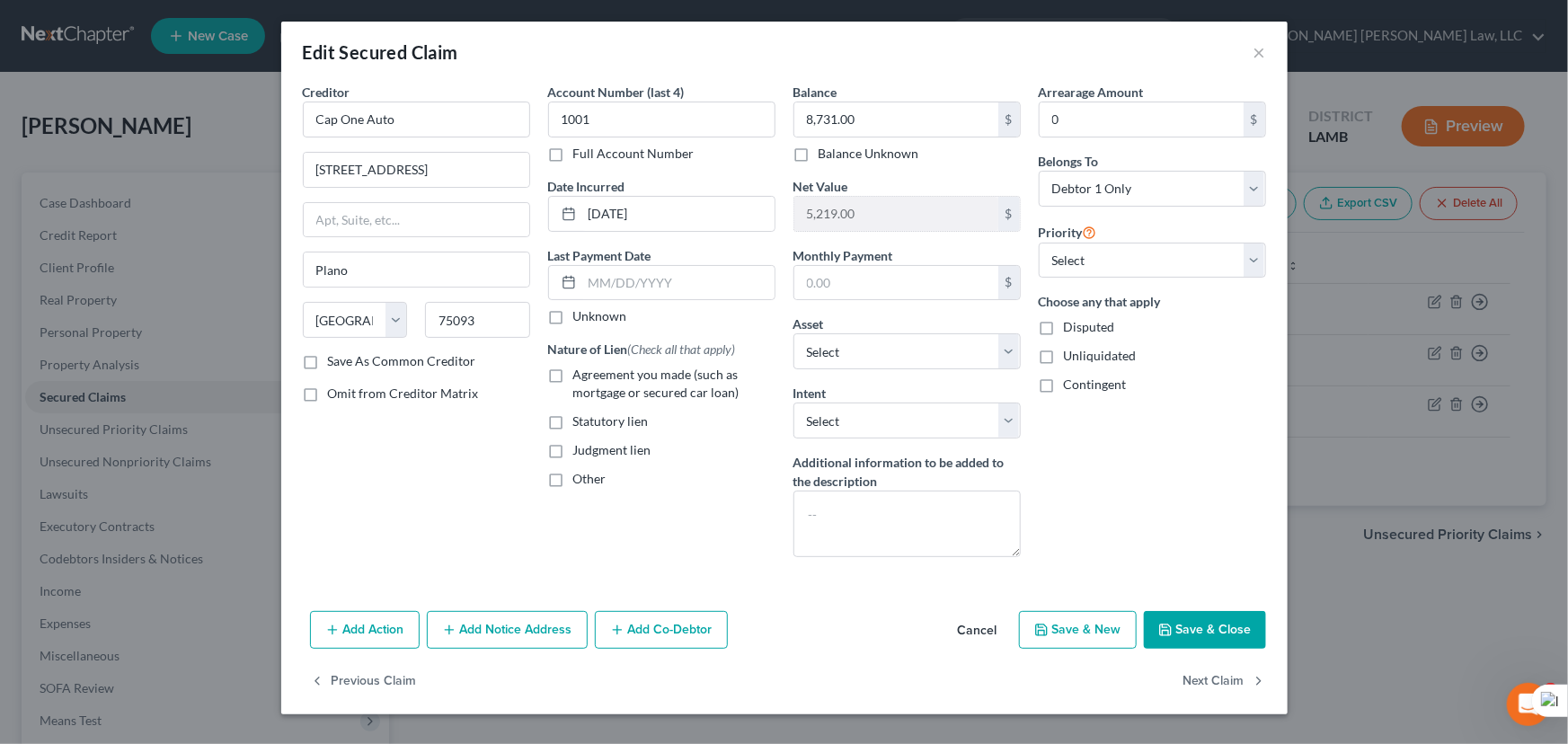
click at [1228, 630] on button "Save & Close" at bounding box center [1205, 630] width 122 height 38
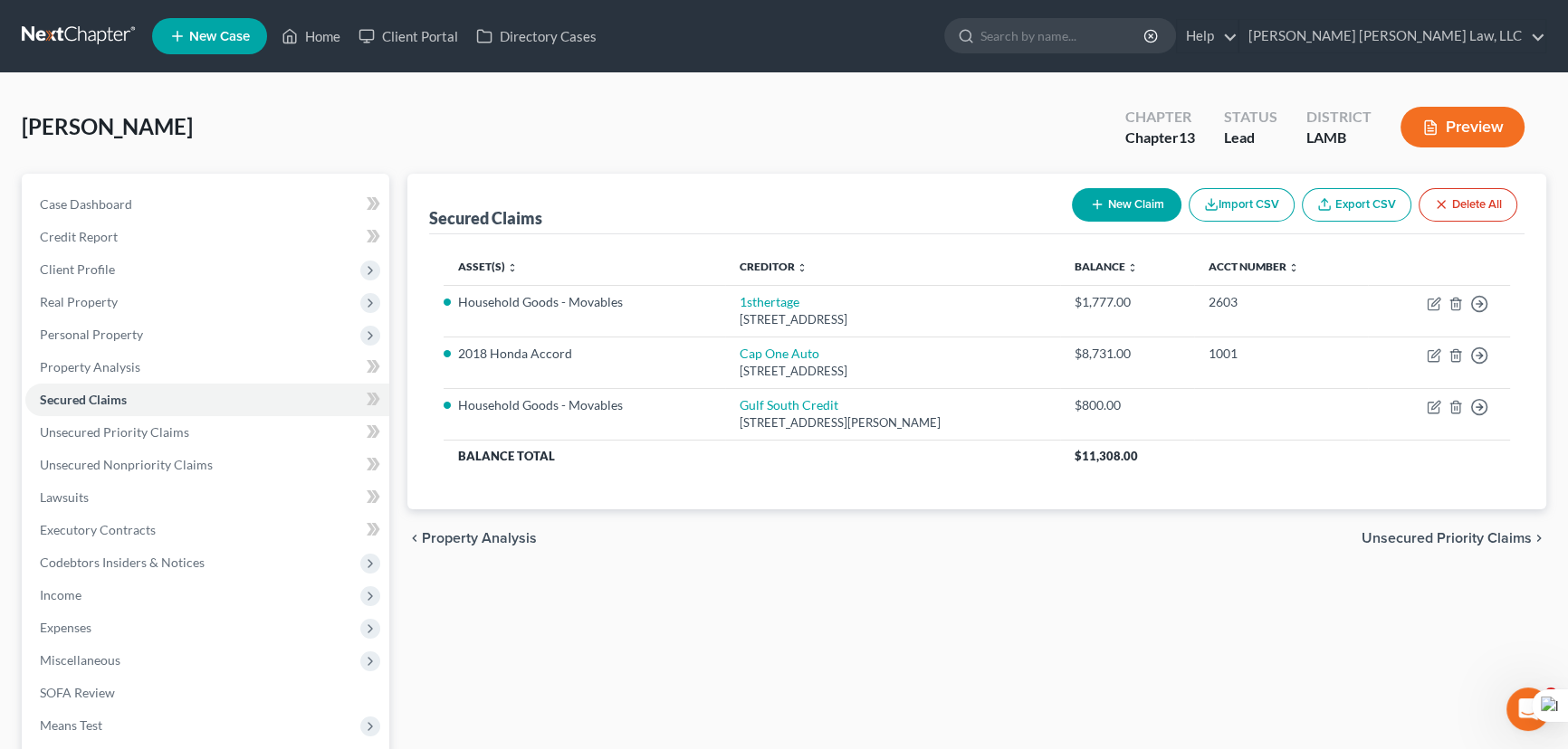
click at [625, 670] on div "Secured Claims New Claim Import CSV Export CSV Delete All Asset(s) expand_more …" at bounding box center [976, 549] width 1157 height 752
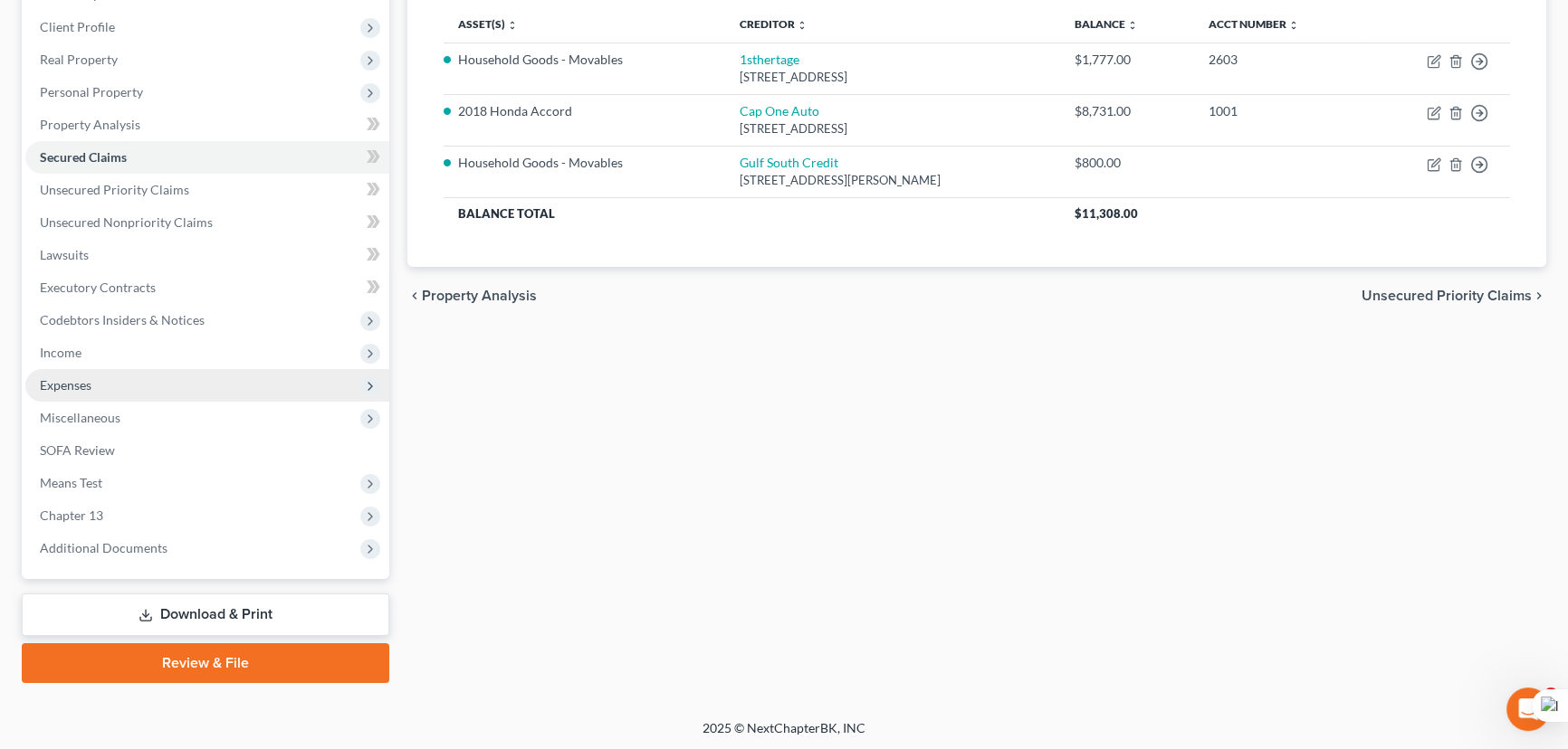
click at [126, 371] on span "Expenses" at bounding box center [206, 385] width 363 height 33
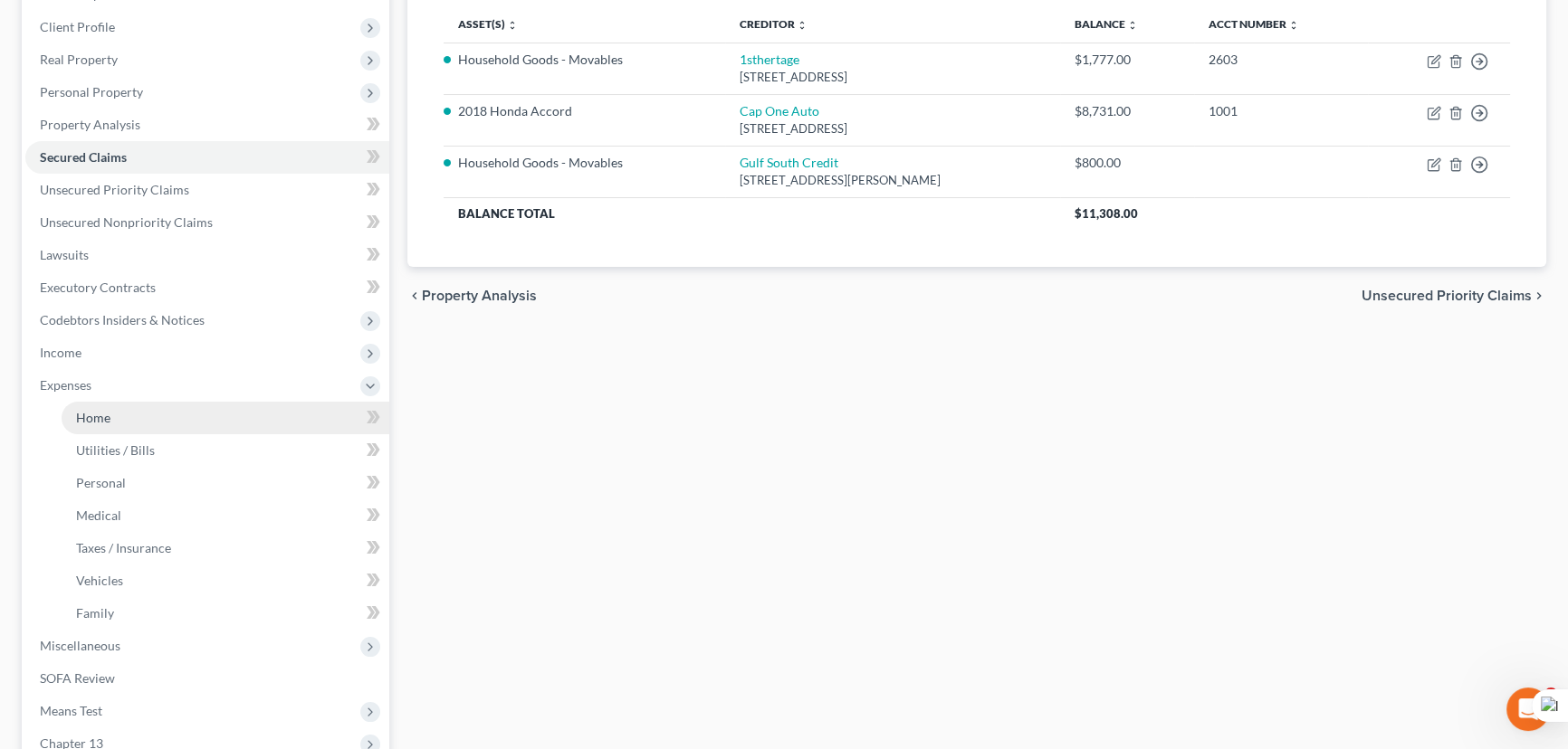
click at [151, 406] on link "Home" at bounding box center [225, 417] width 328 height 33
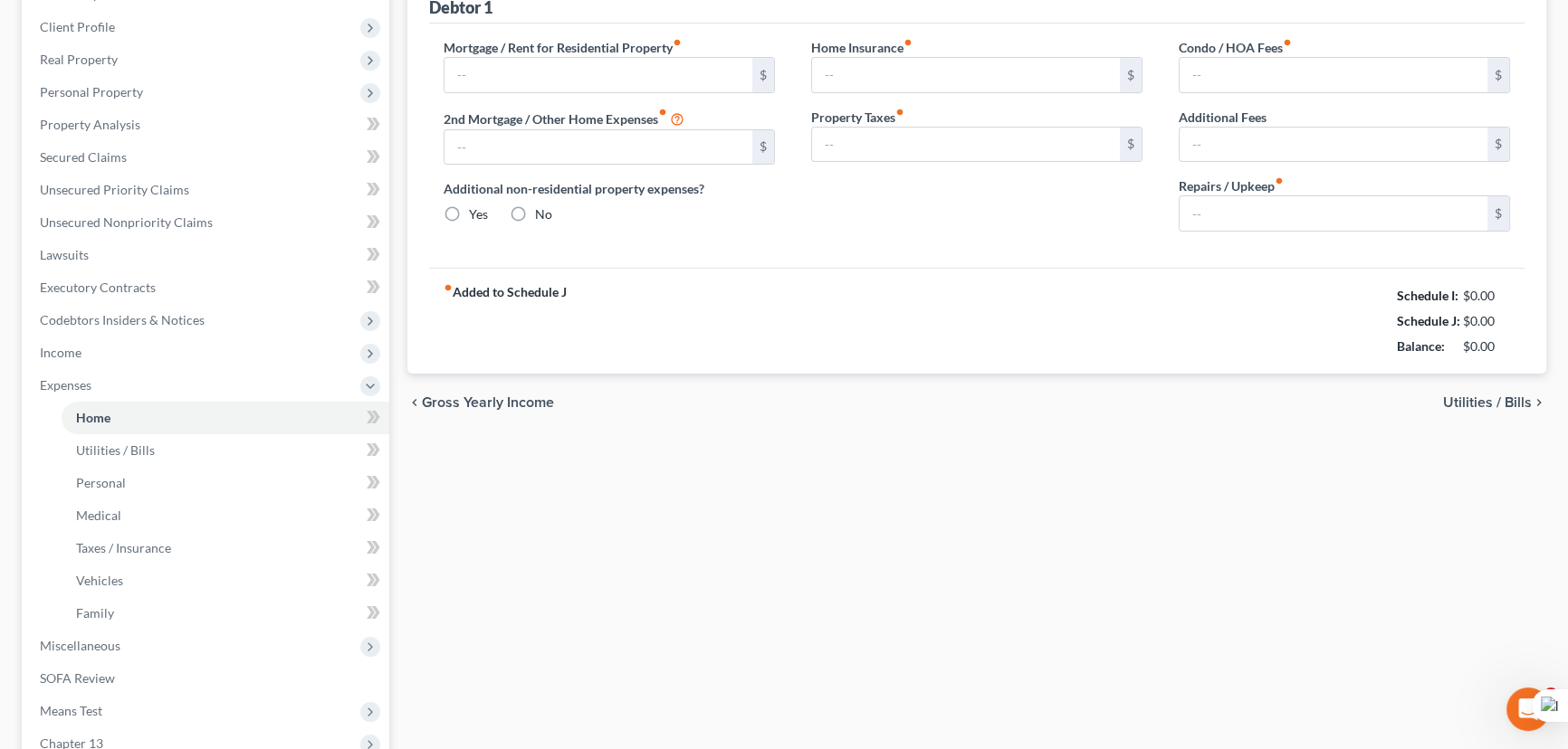
scroll to position [136, 0]
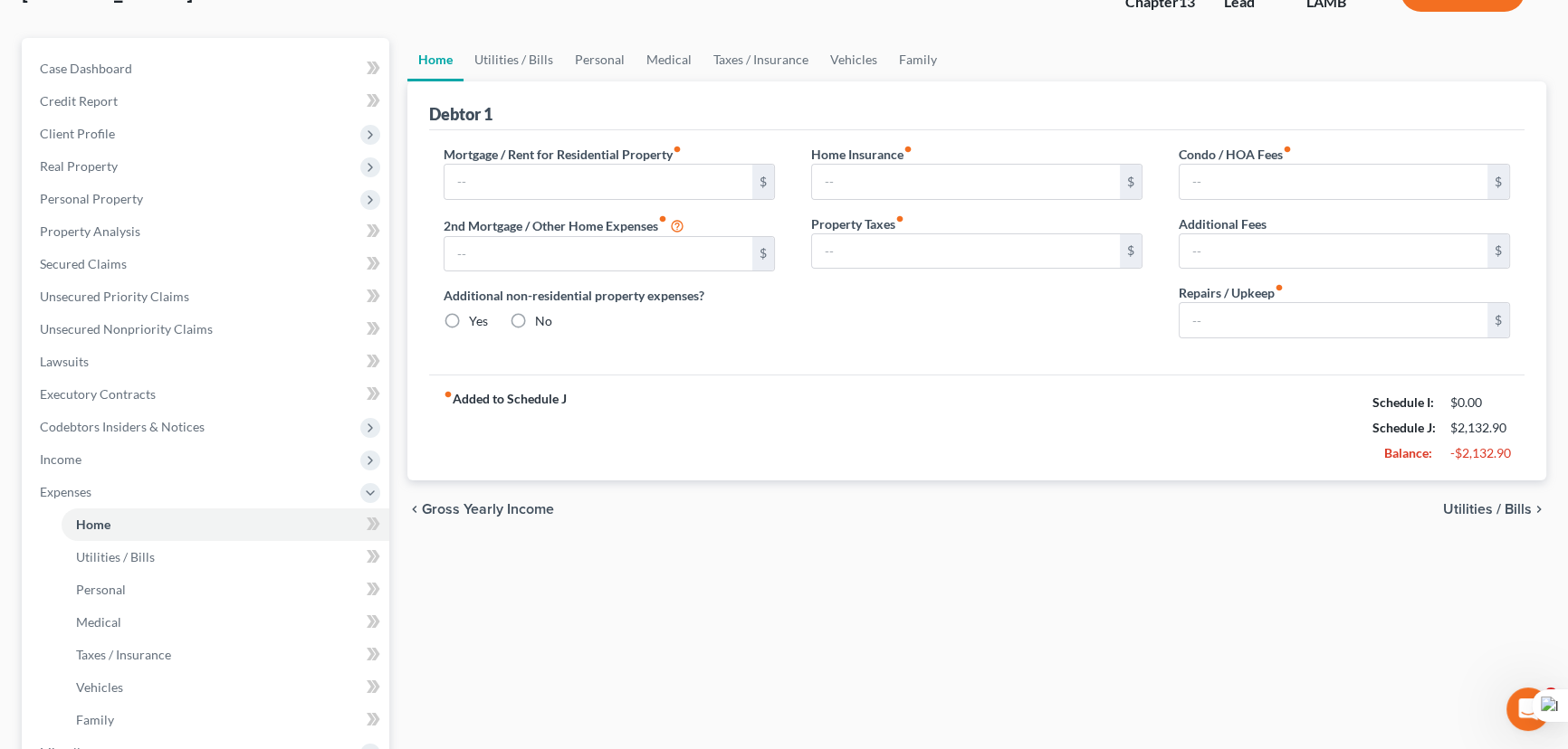
type input "800.00"
type input "0.00"
radio input "true"
type input "0.00"
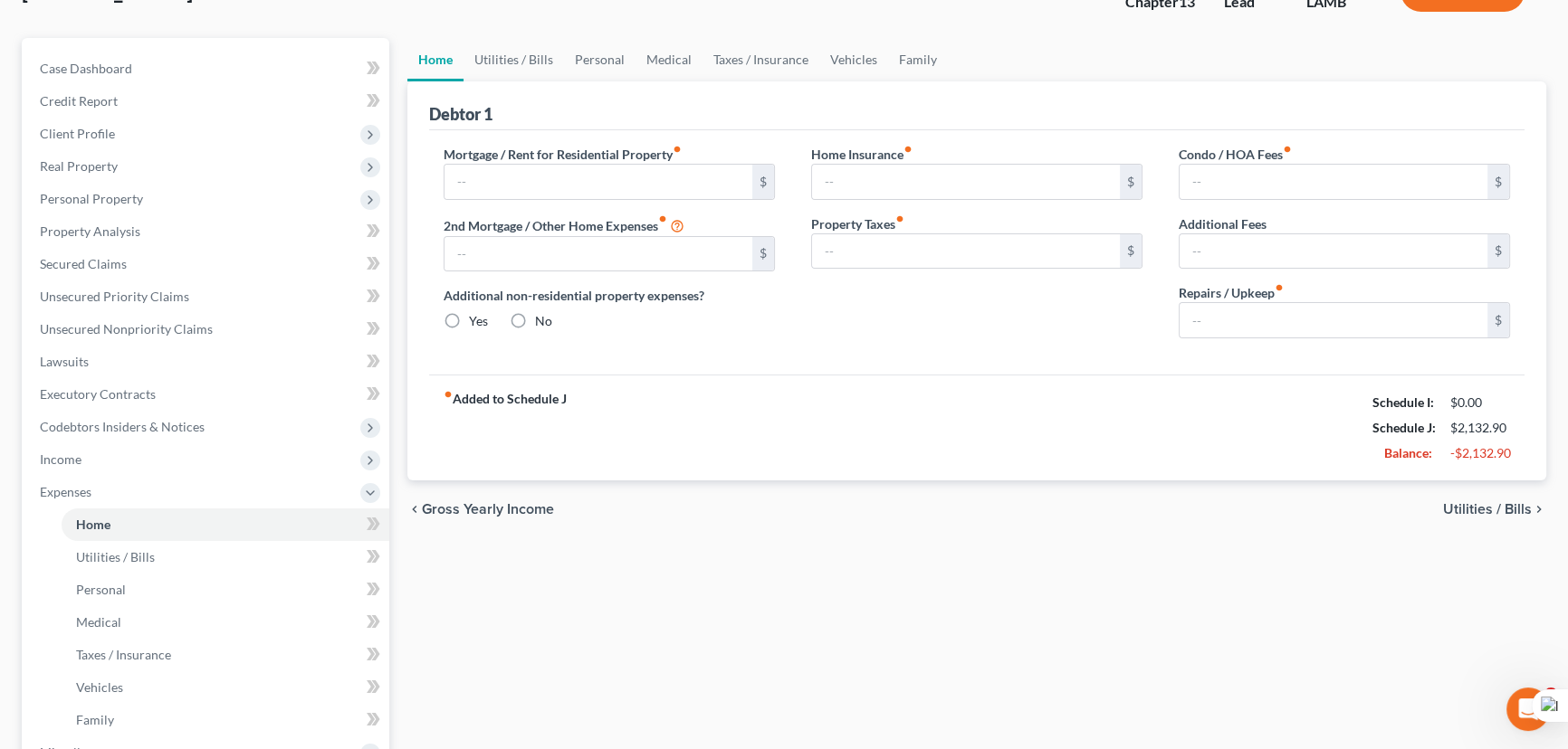
type input "0.00"
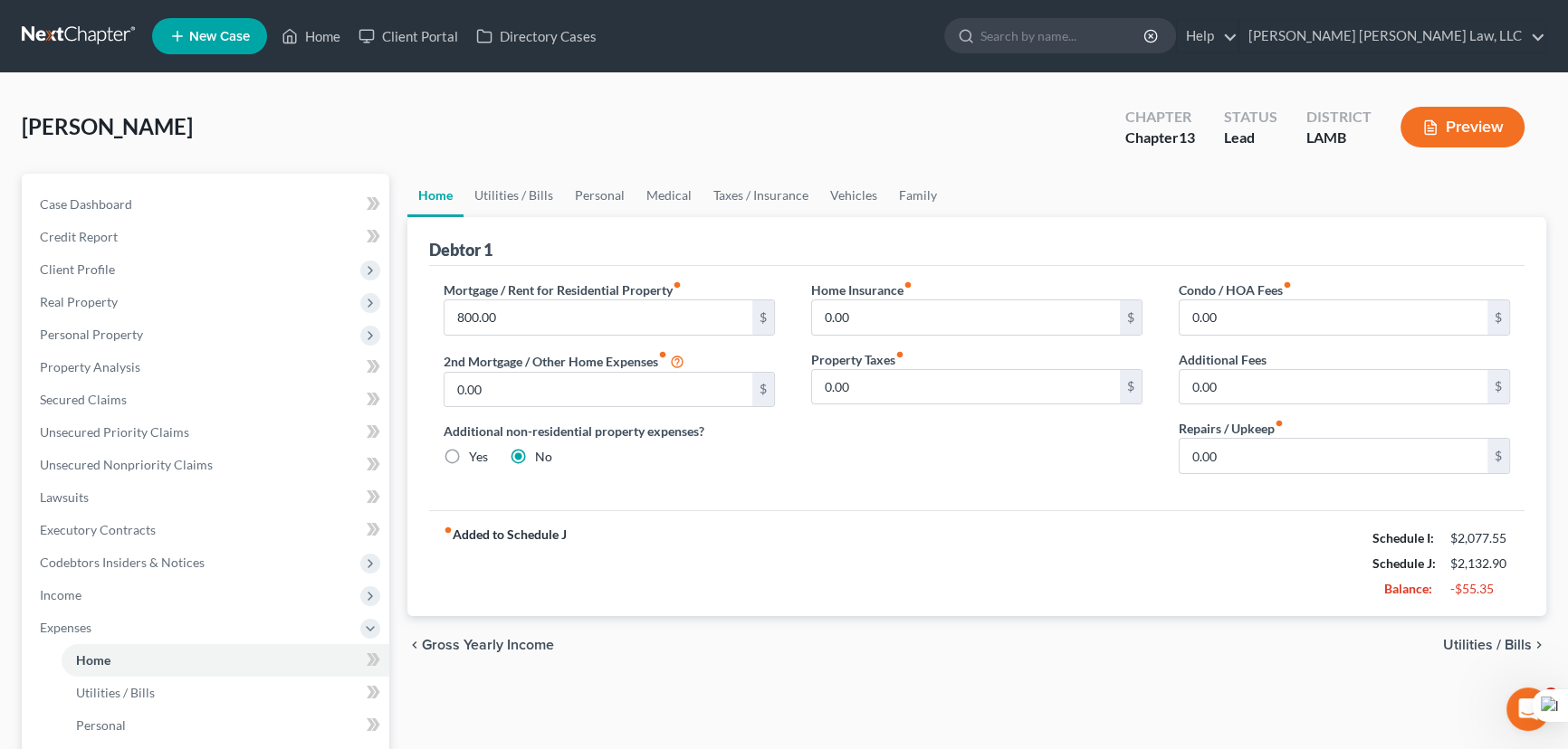
click at [796, 96] on div "Cotton, Nakiya Upgraded Chapter Chapter 13 Status Lead District LAMB Preview" at bounding box center [784, 134] width 1524 height 79
click at [128, 589] on span "Income" at bounding box center [206, 595] width 363 height 33
click at [130, 646] on link "Non Employment Income" at bounding box center [225, 660] width 328 height 33
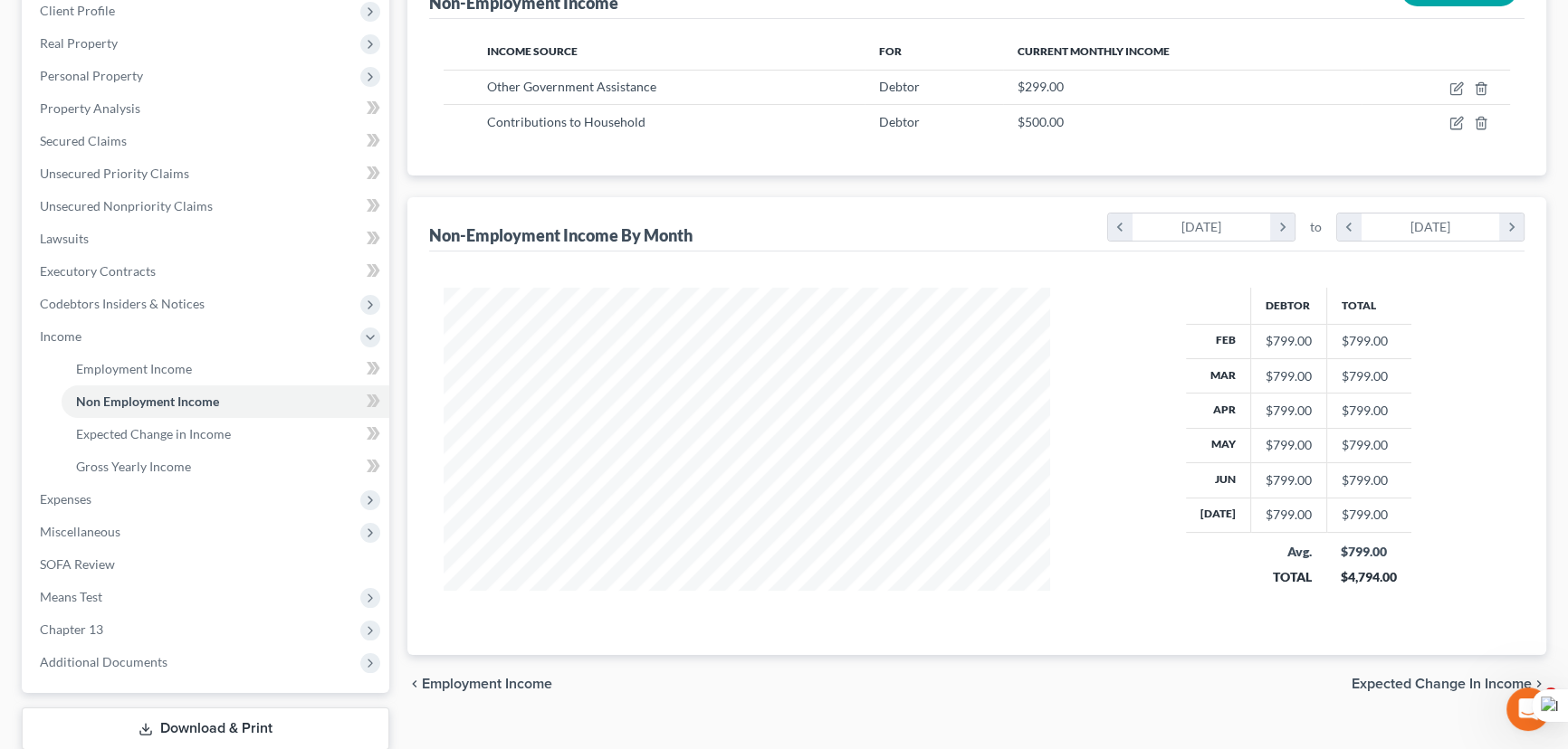
scroll to position [126, 0]
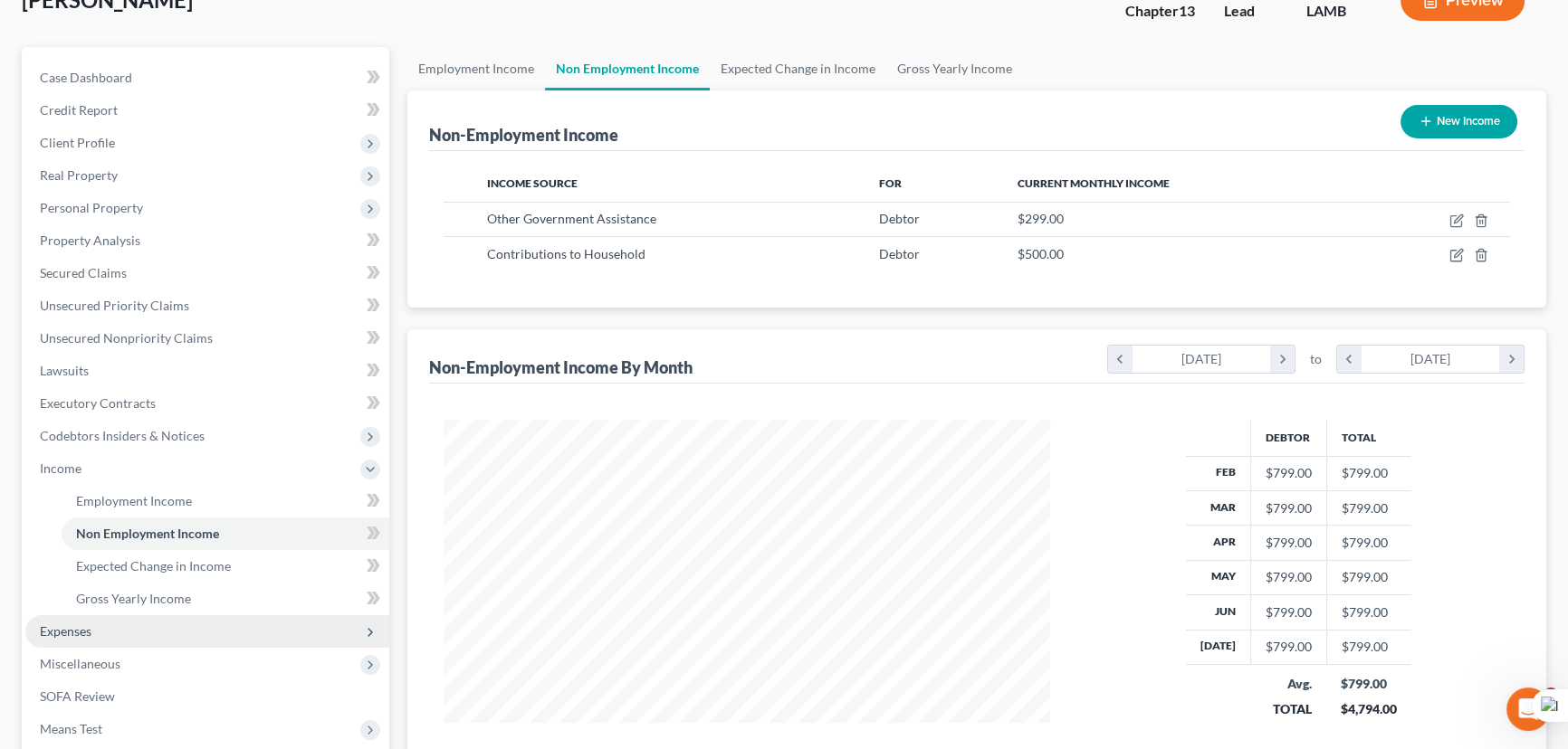
click at [138, 620] on span "Expenses" at bounding box center [206, 631] width 363 height 33
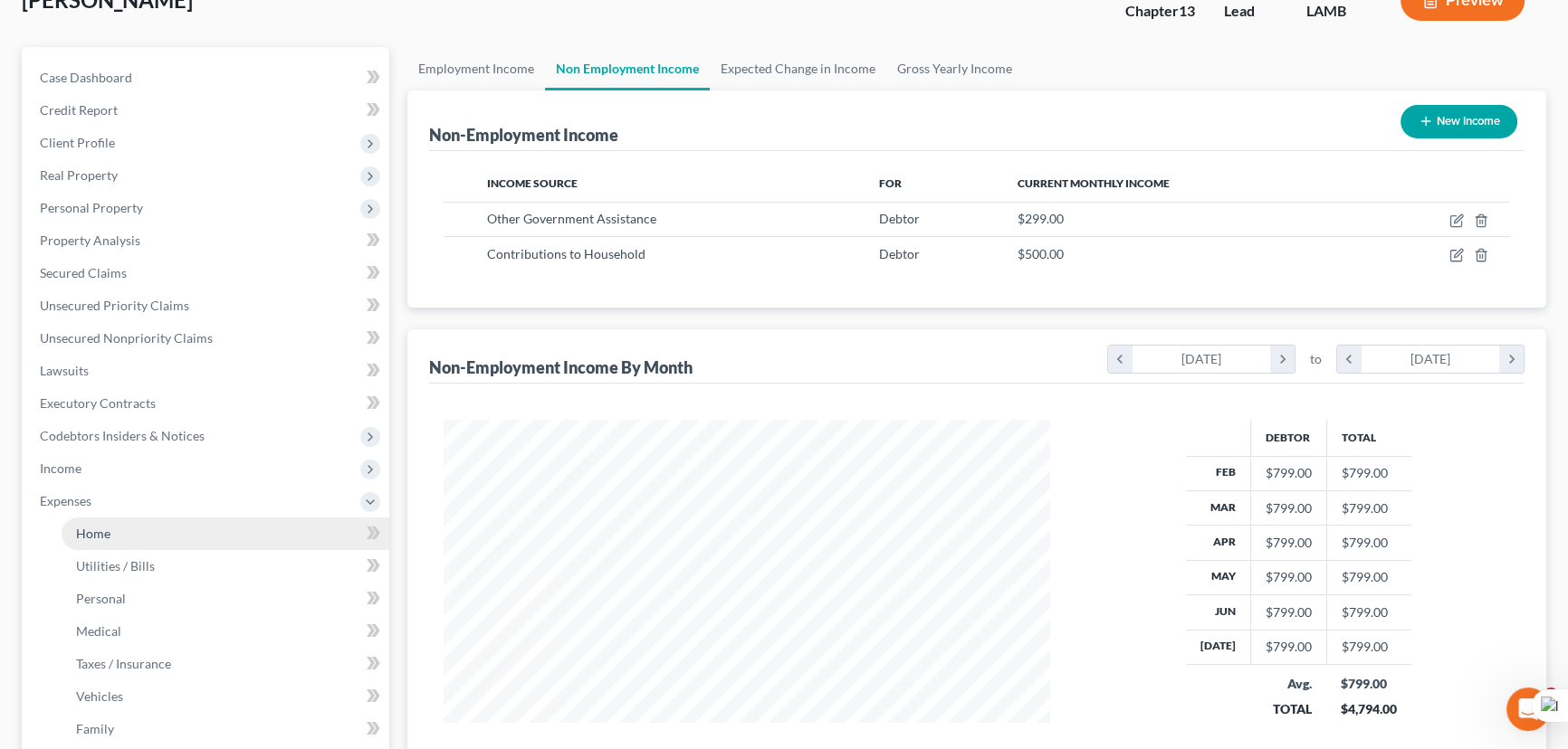
click at [130, 525] on link "Home" at bounding box center [225, 533] width 328 height 33
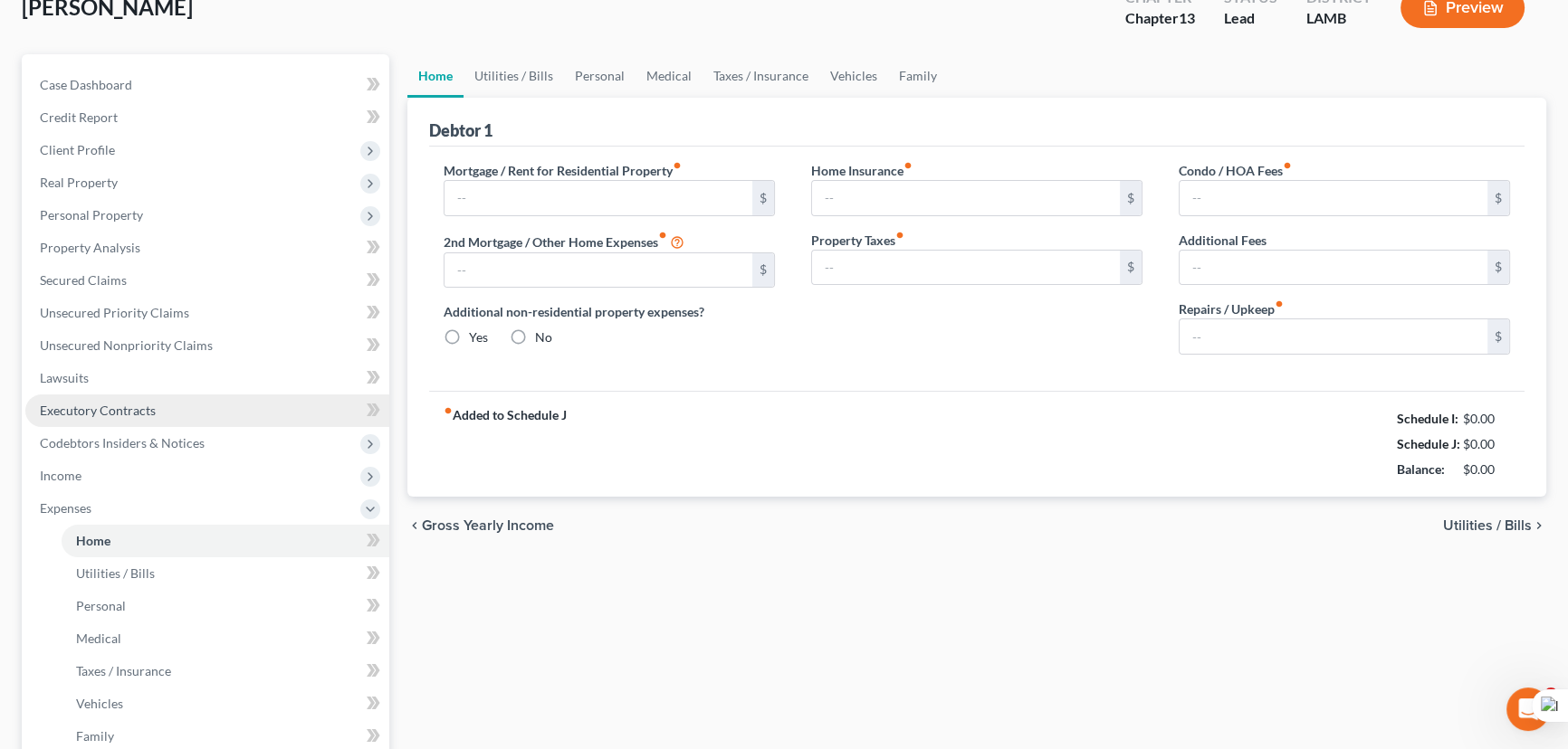
scroll to position [19, 0]
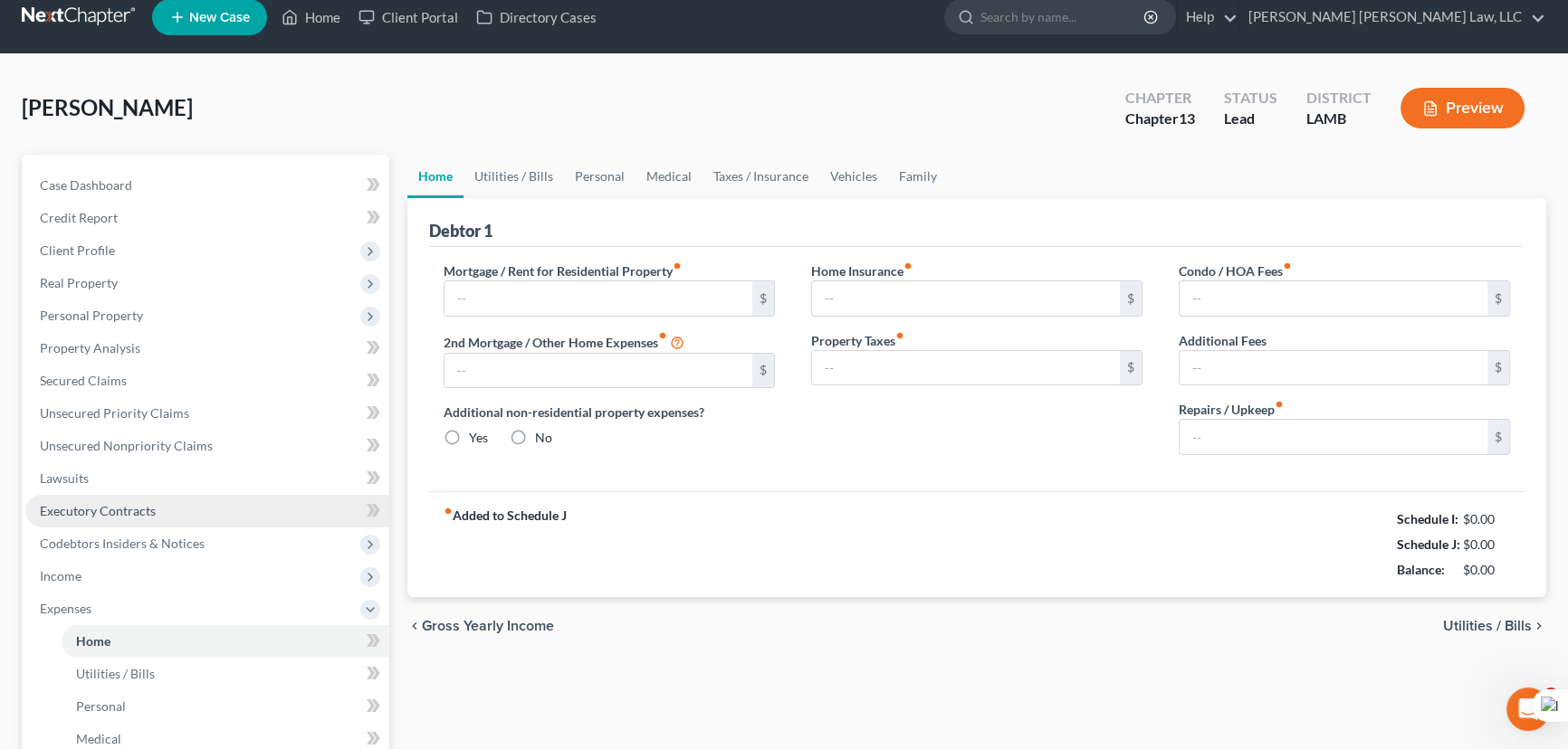
type input "800.00"
type input "0.00"
radio input "true"
type input "0.00"
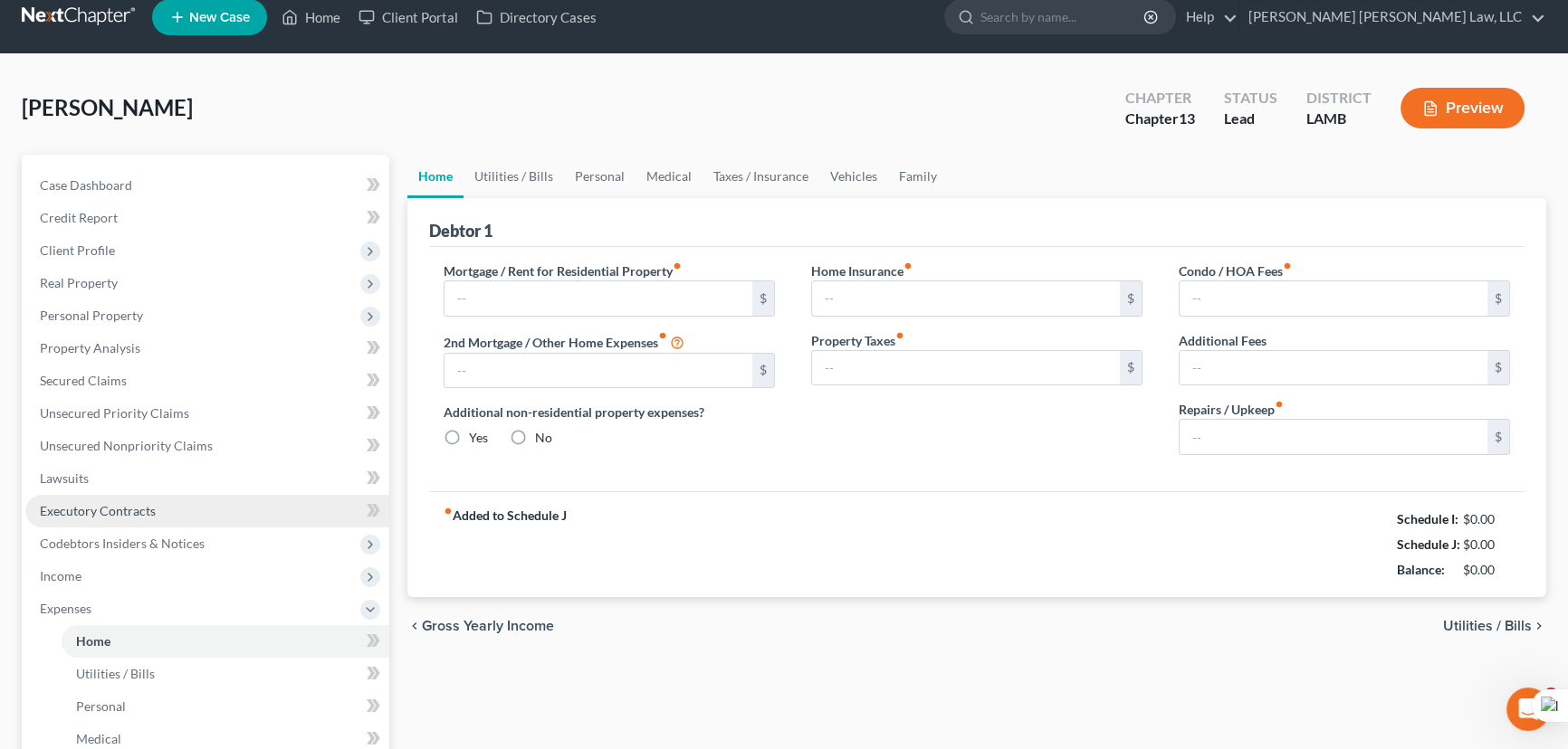
type input "0.00"
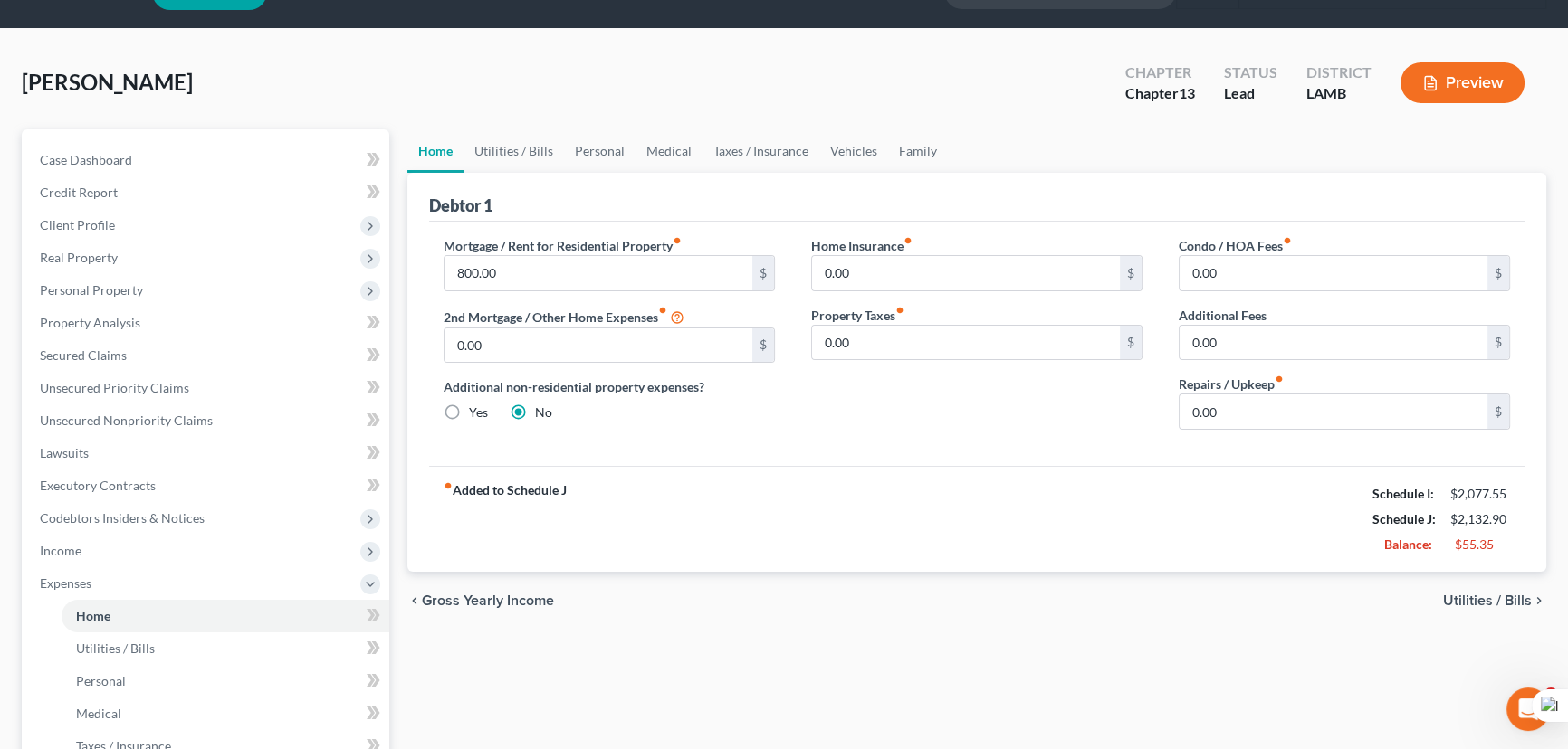
scroll to position [82, 0]
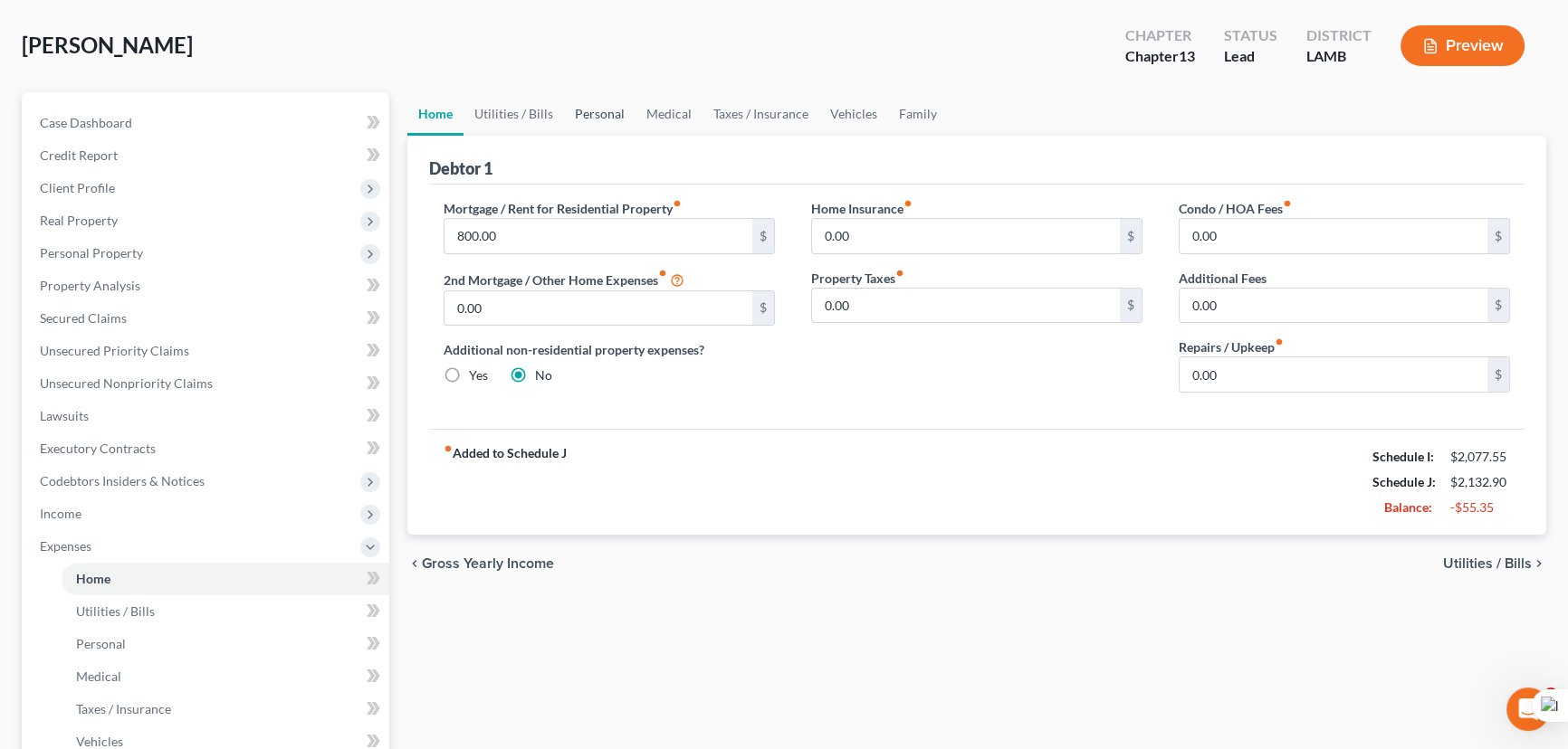
click at [564, 119] on link "Personal" at bounding box center [600, 113] width 72 height 44
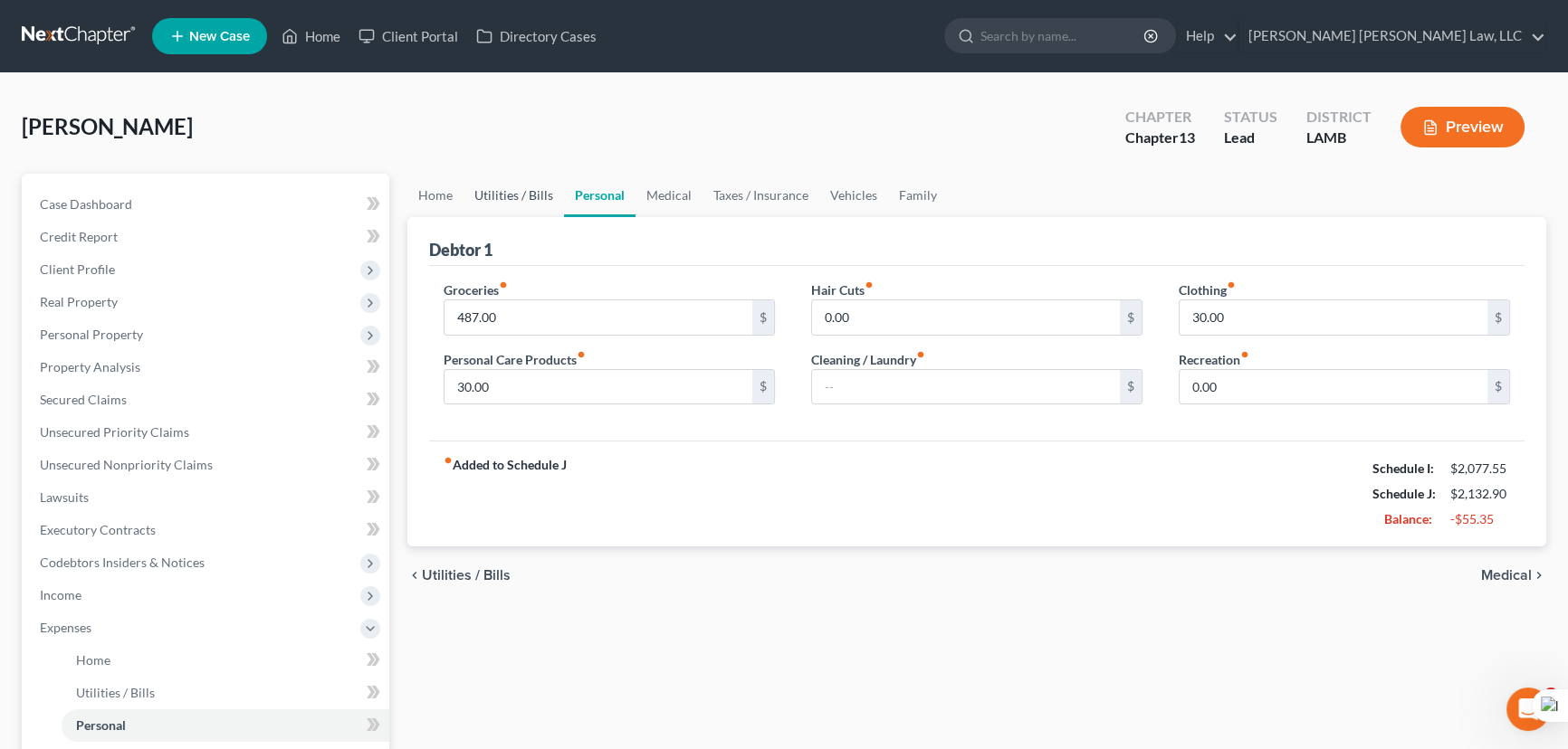
click at [516, 213] on link "Utilities / Bills" at bounding box center [514, 195] width 100 height 44
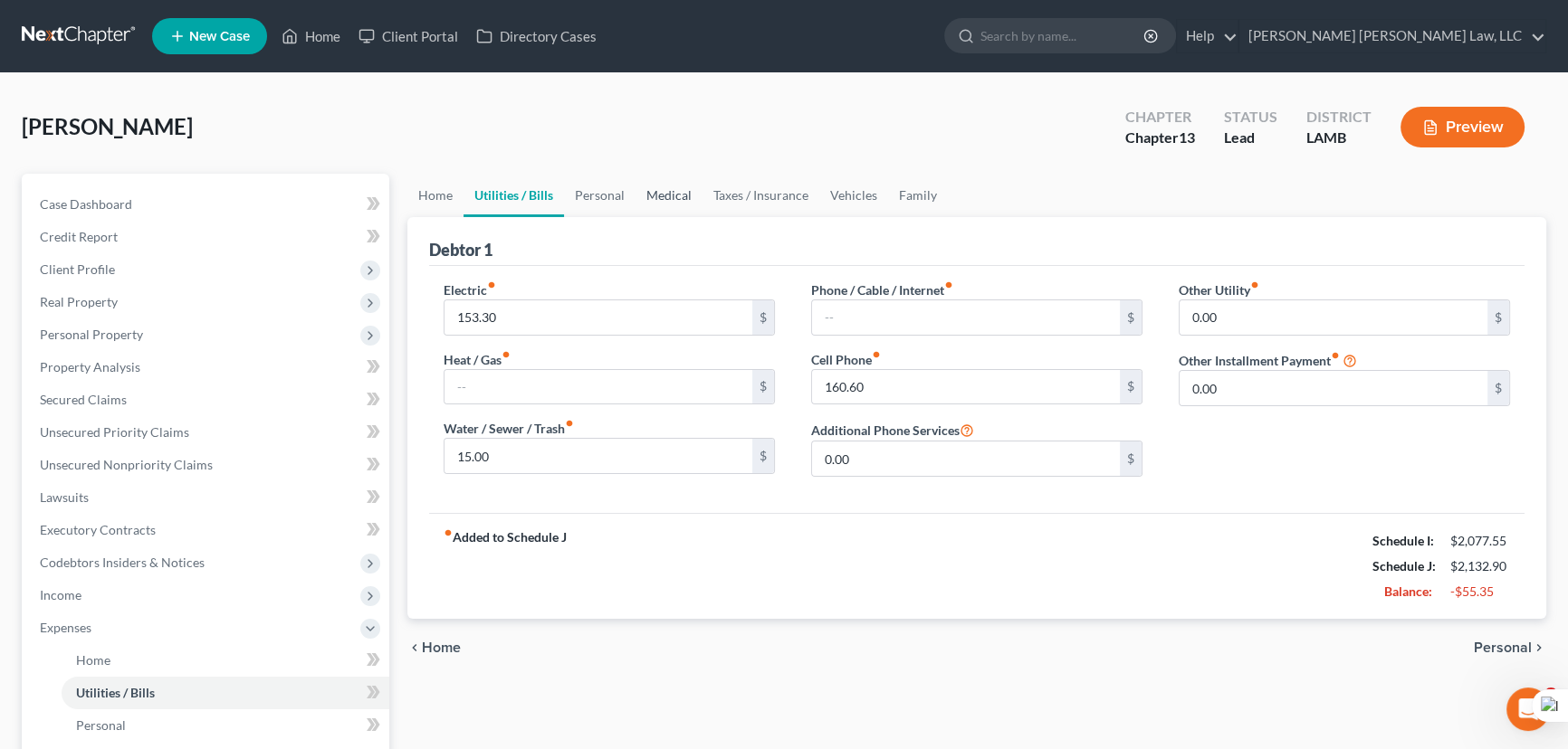
click at [666, 190] on link "Medical" at bounding box center [669, 195] width 67 height 44
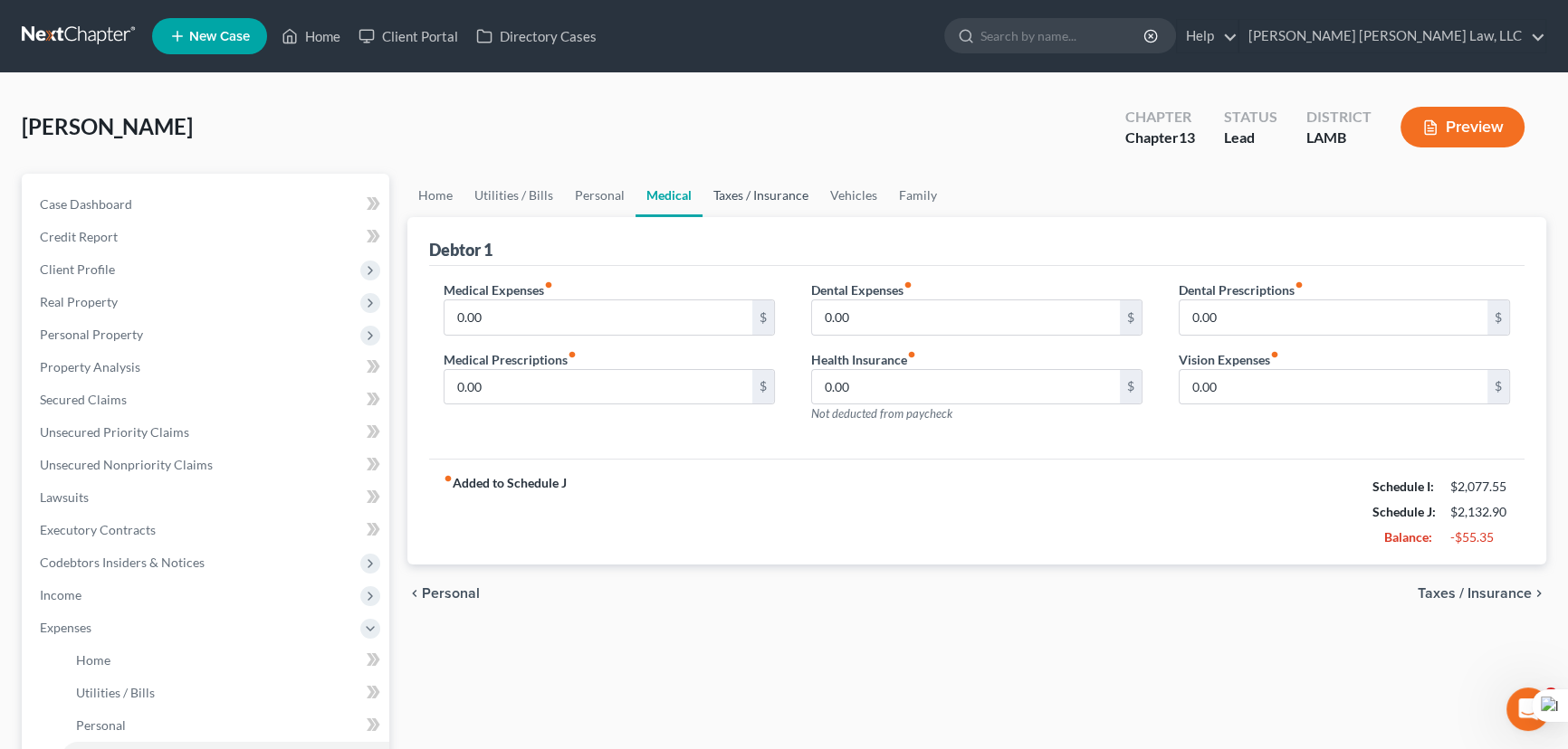
click at [760, 199] on link "Taxes / Insurance" at bounding box center [761, 195] width 117 height 44
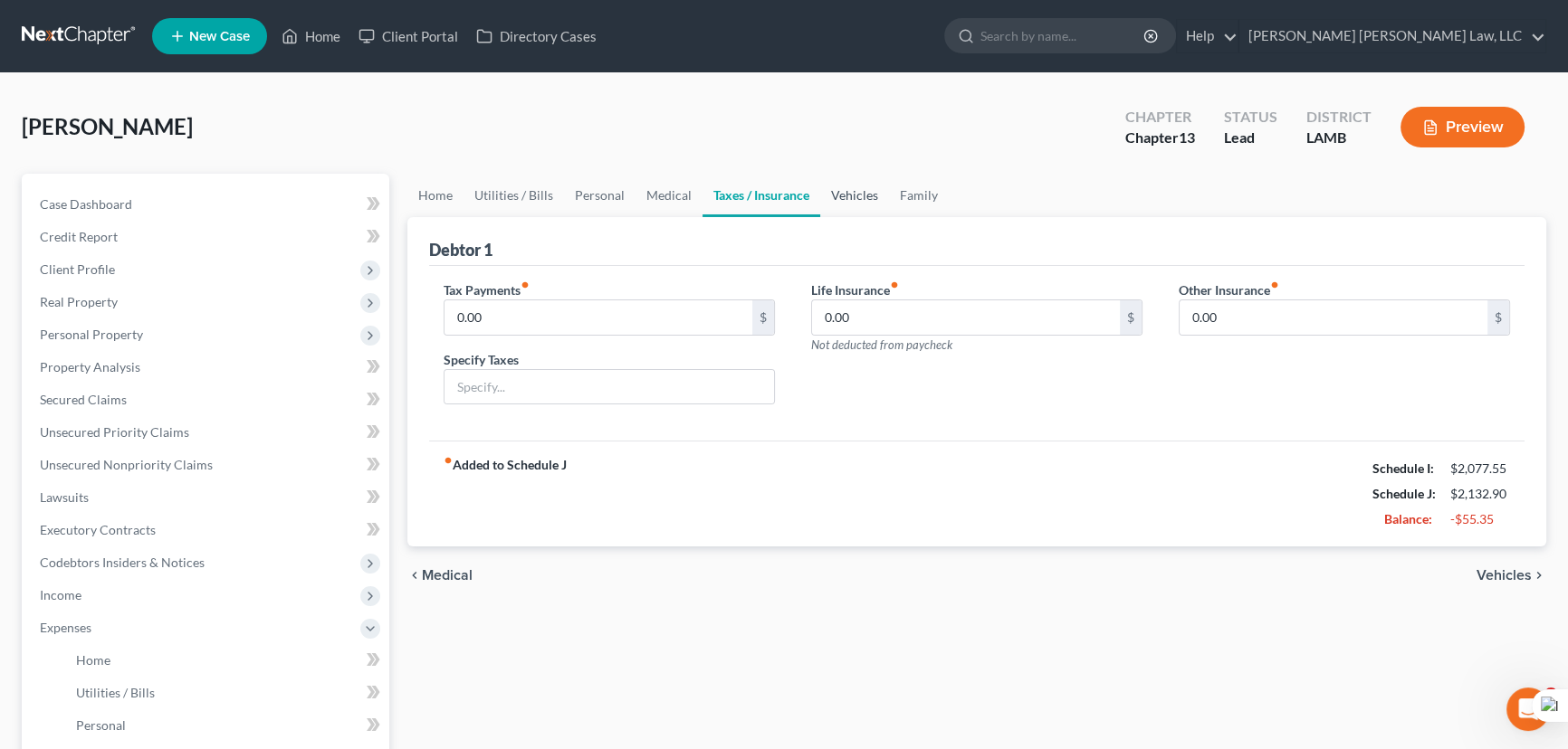
click at [830, 190] on link "Vehicles" at bounding box center [854, 195] width 69 height 44
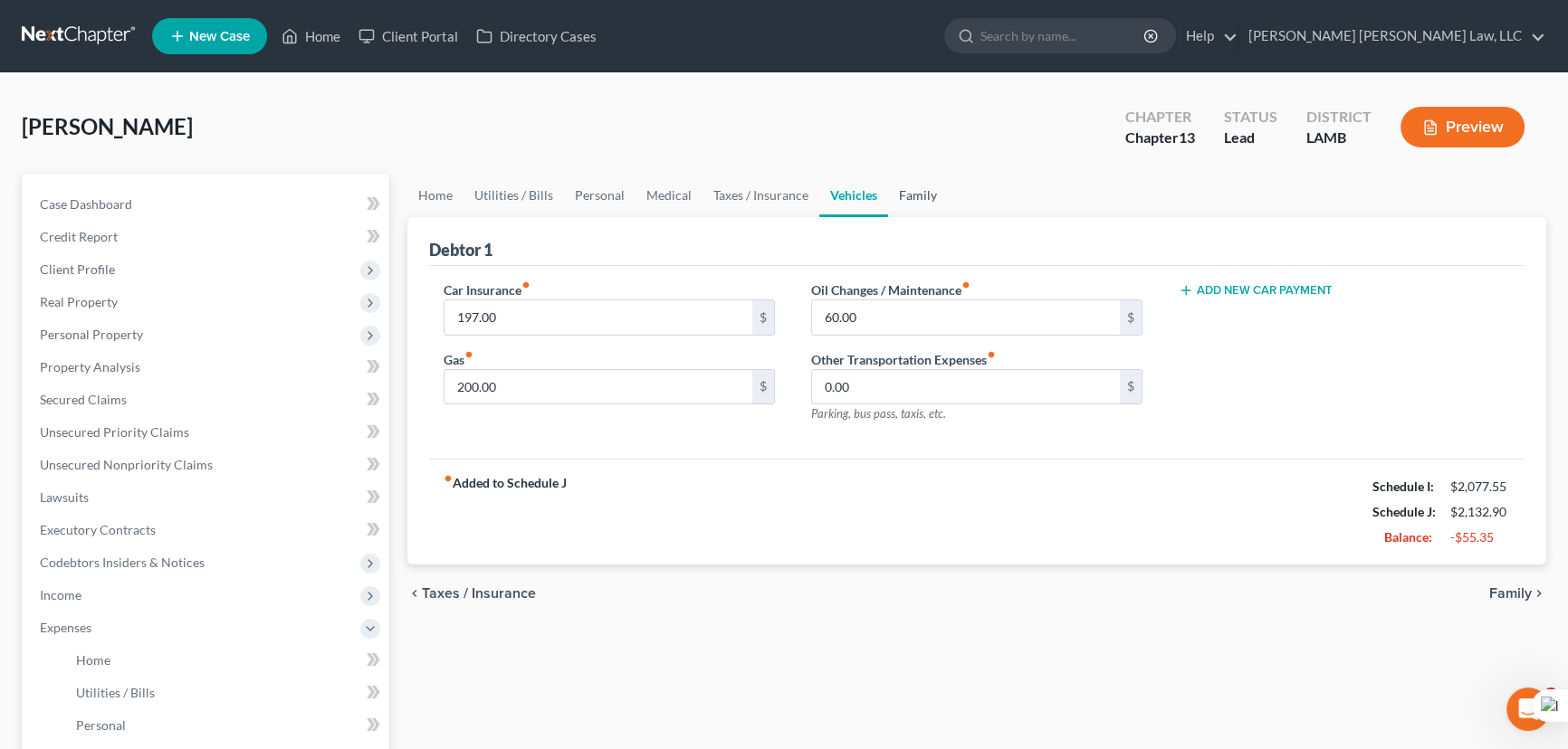
click at [916, 198] on link "Family" at bounding box center [917, 195] width 59 height 44
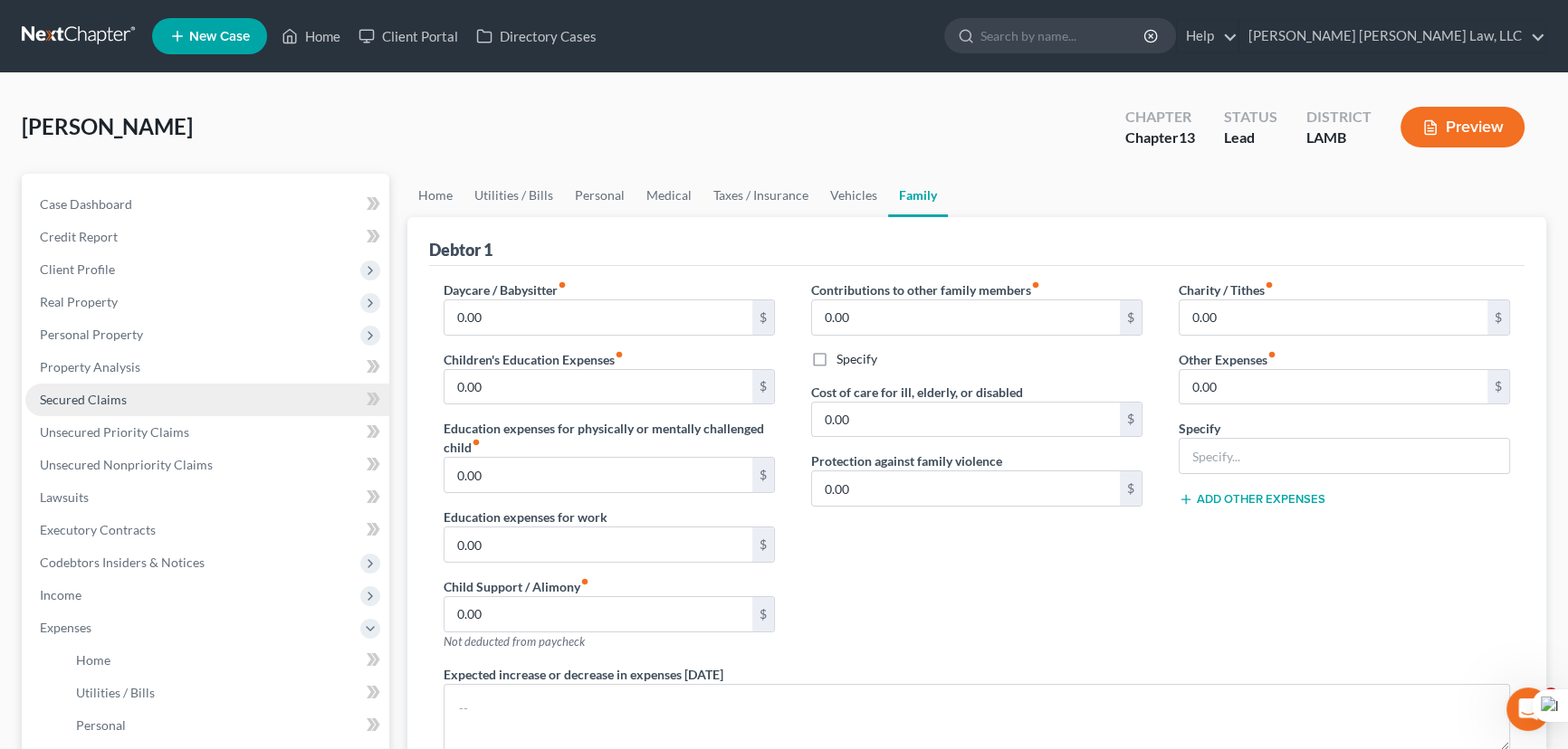
click at [121, 401] on span "Secured Claims" at bounding box center [83, 400] width 86 height 16
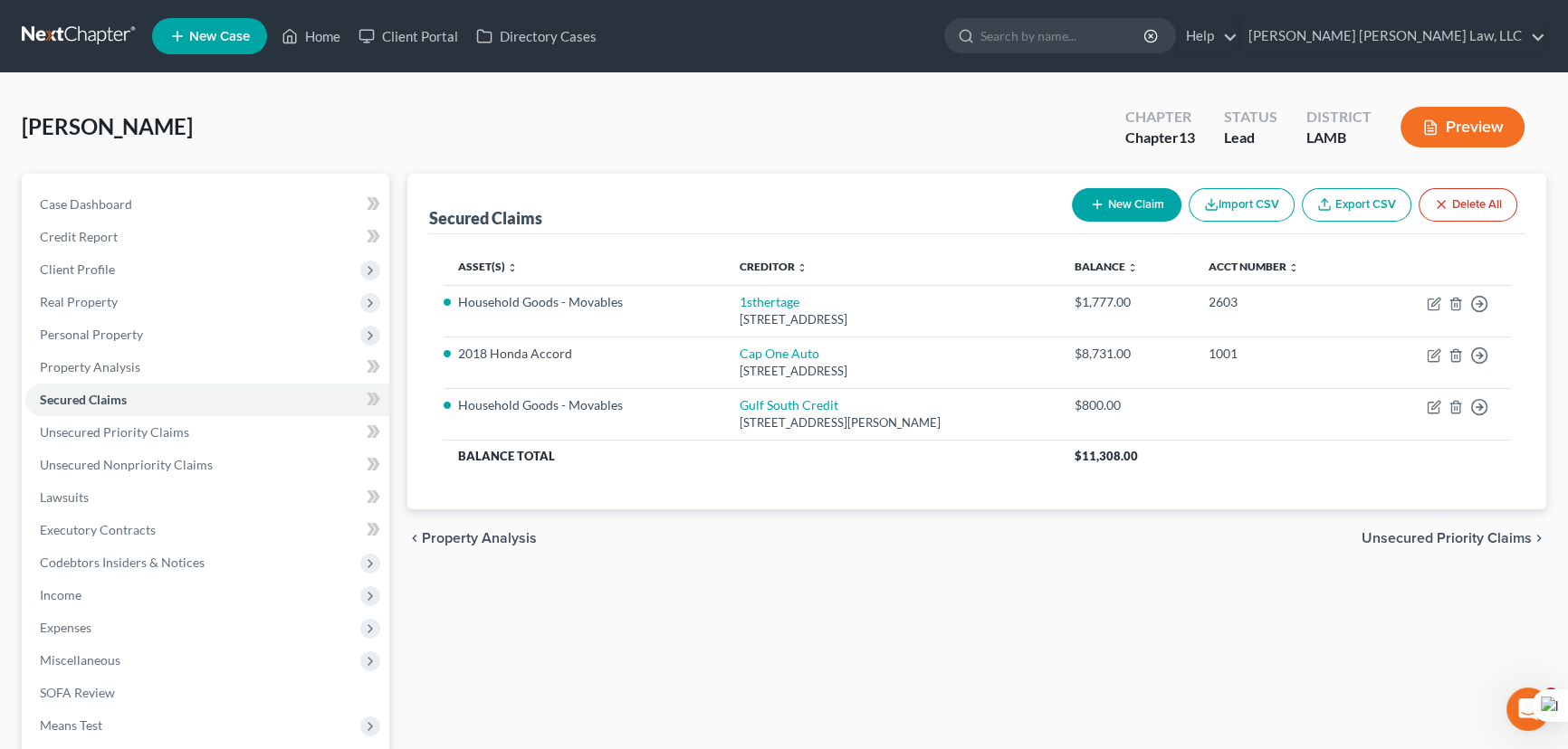
click at [94, 32] on link at bounding box center [79, 35] width 116 height 33
